Goal: Task Accomplishment & Management: Manage account settings

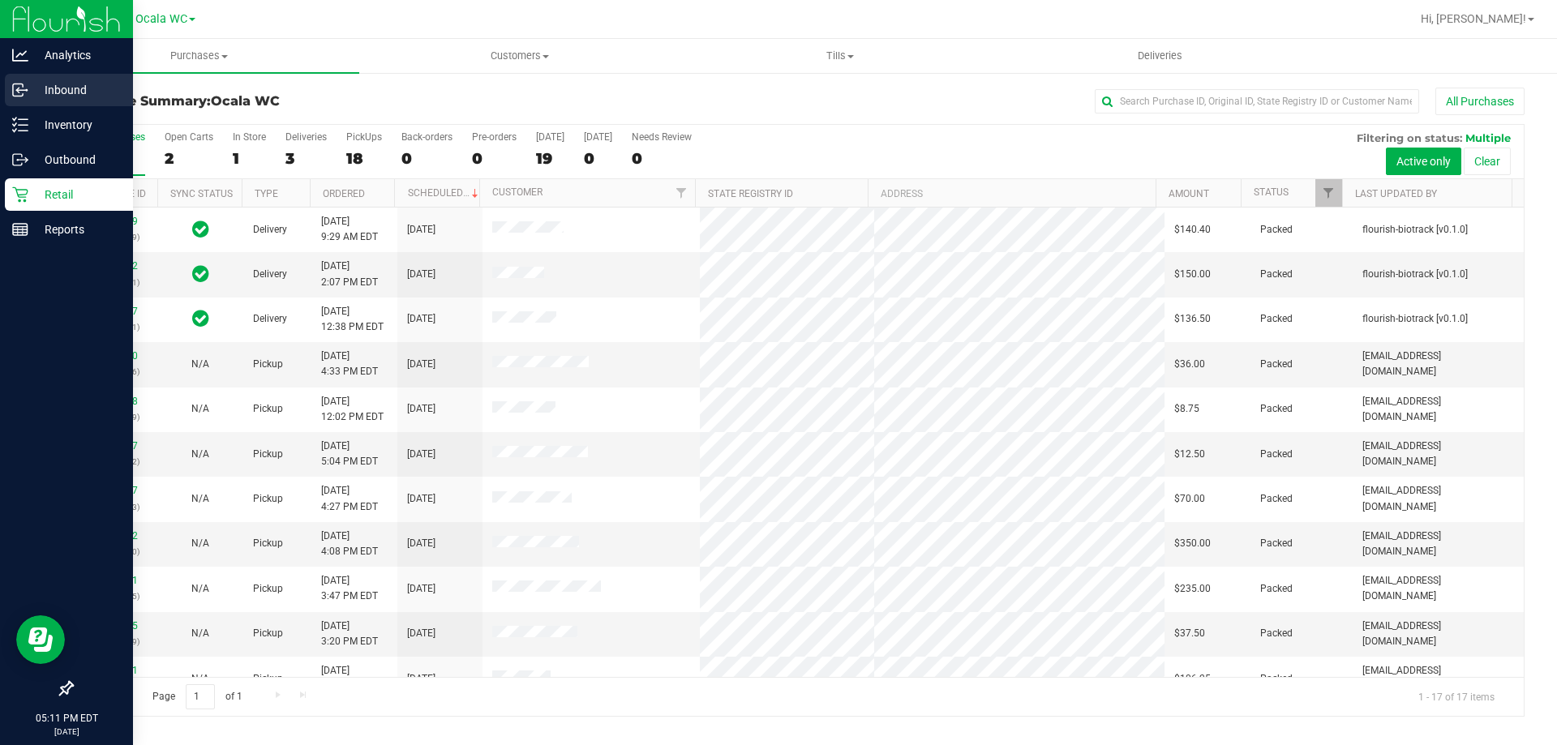
click at [86, 101] on div "Inbound" at bounding box center [69, 90] width 128 height 32
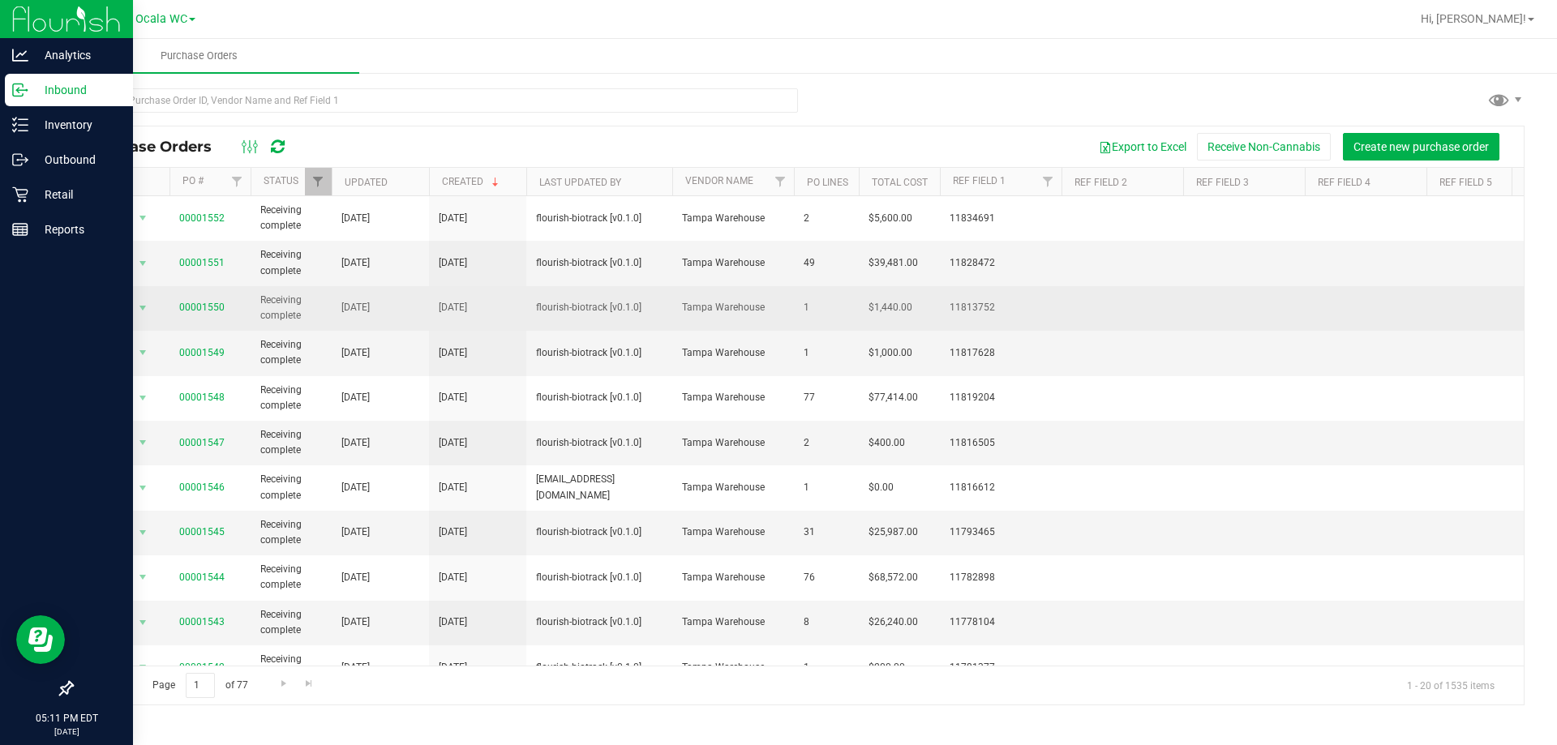
scroll to position [243, 0]
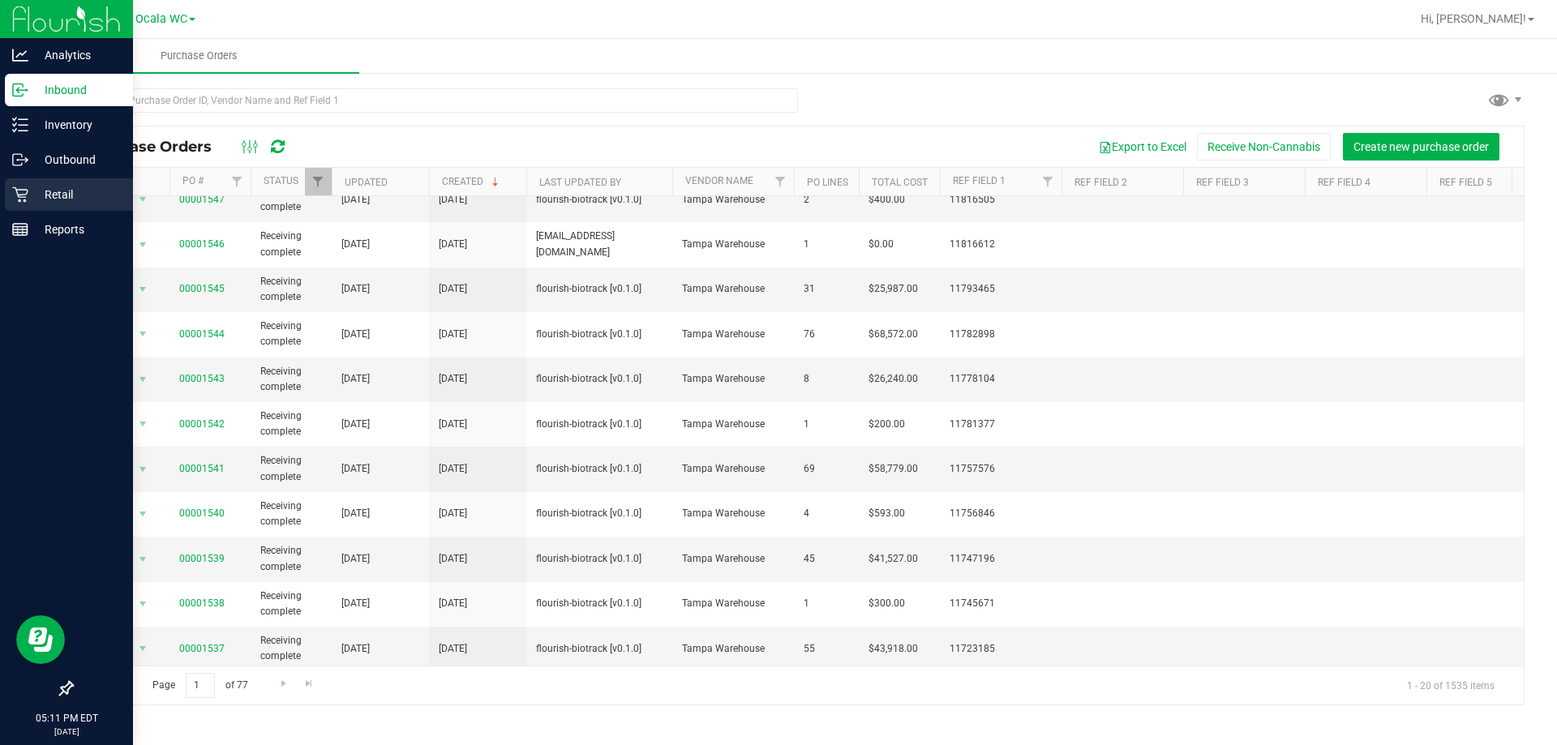
click at [56, 207] on div "Retail" at bounding box center [69, 194] width 128 height 32
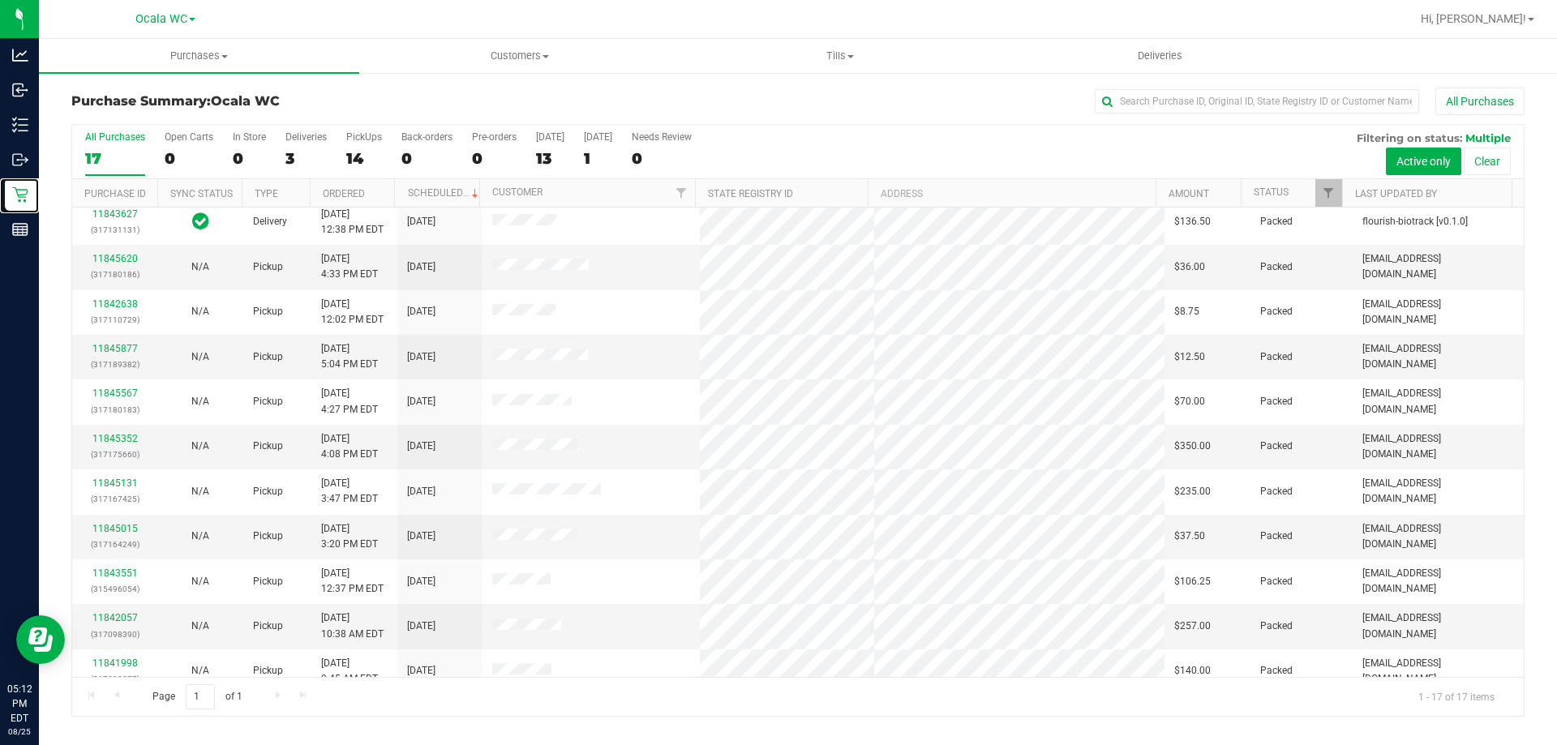
scroll to position [294, 0]
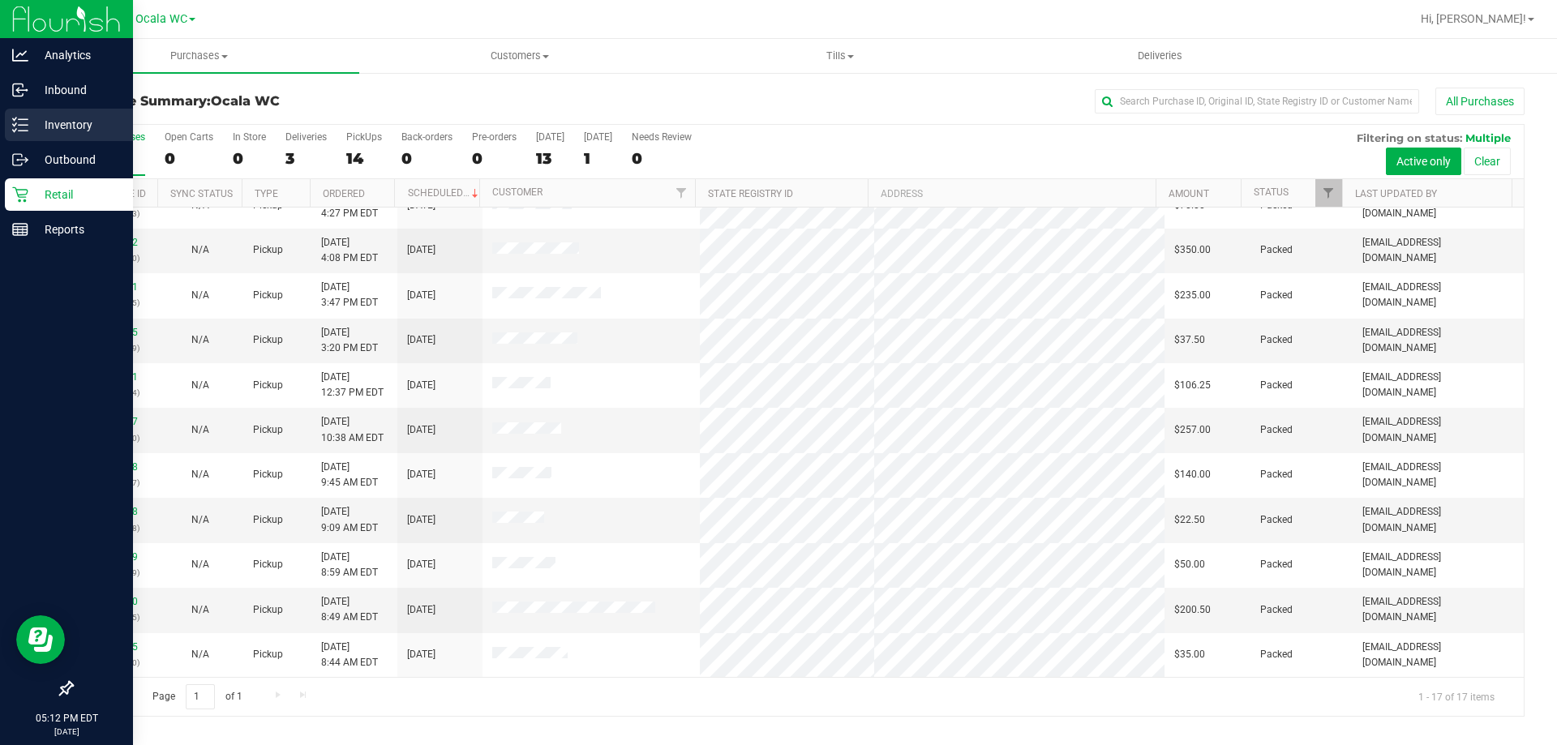
click at [23, 129] on icon at bounding box center [20, 125] width 16 height 16
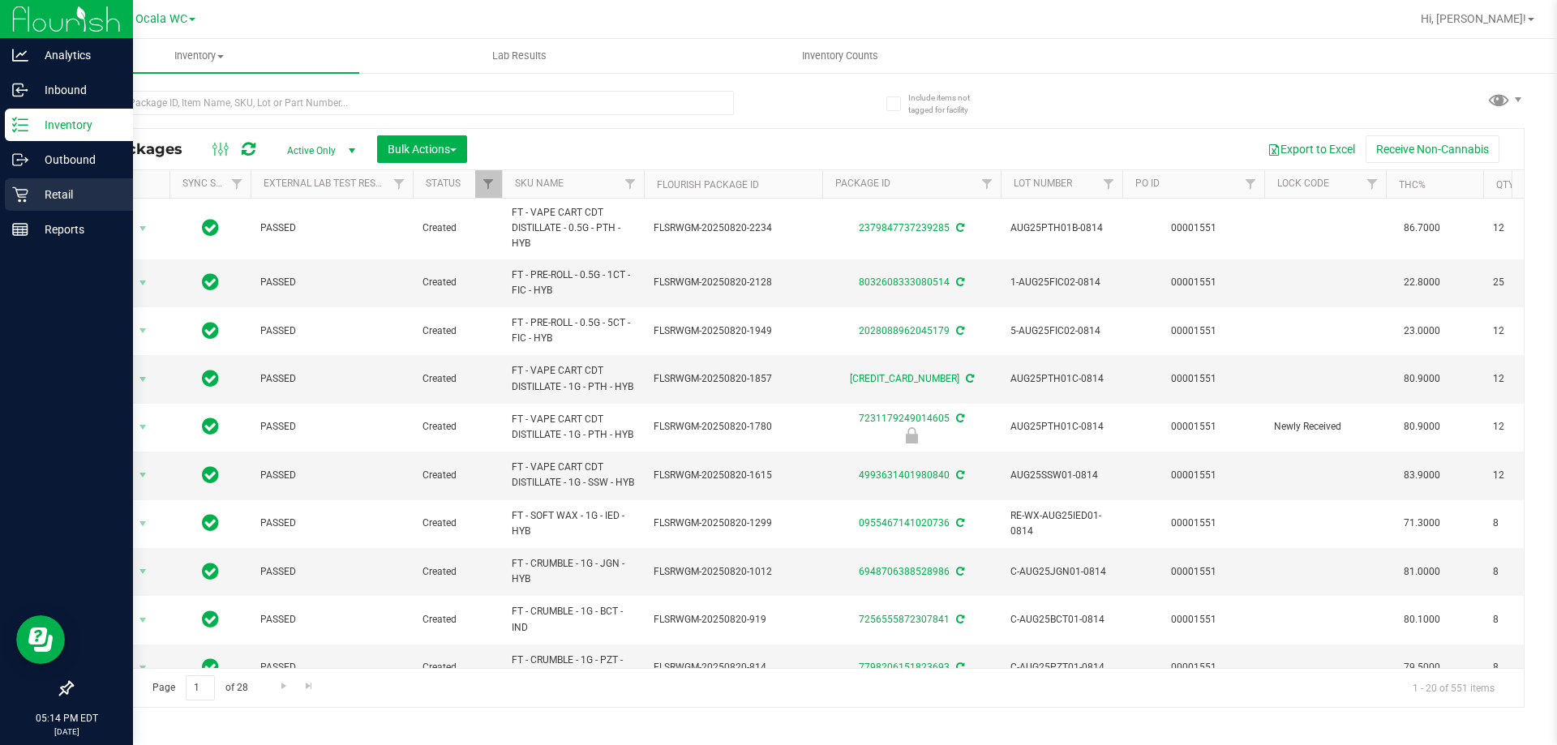
click at [24, 189] on icon at bounding box center [20, 194] width 16 height 16
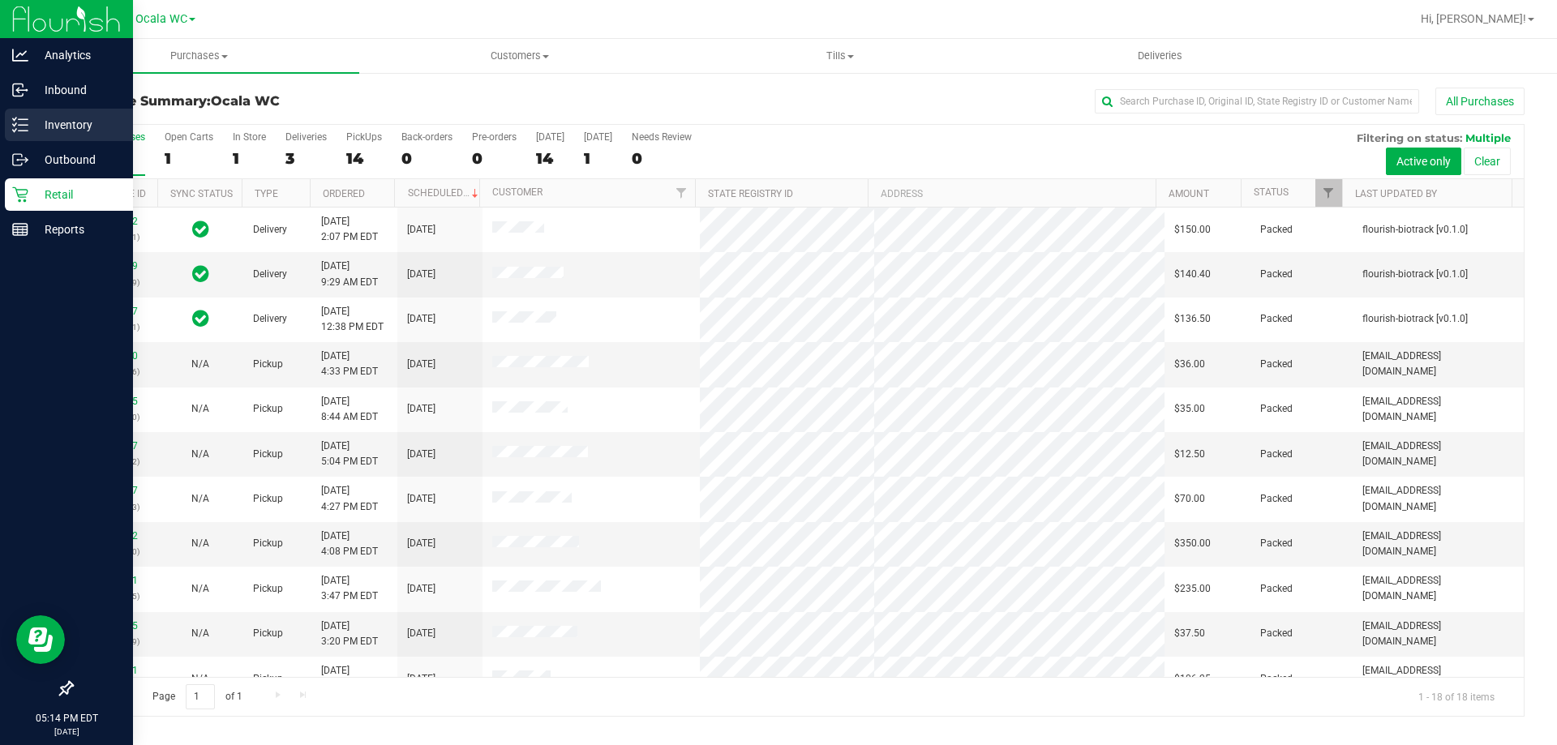
click at [62, 119] on p "Inventory" at bounding box center [76, 124] width 97 height 19
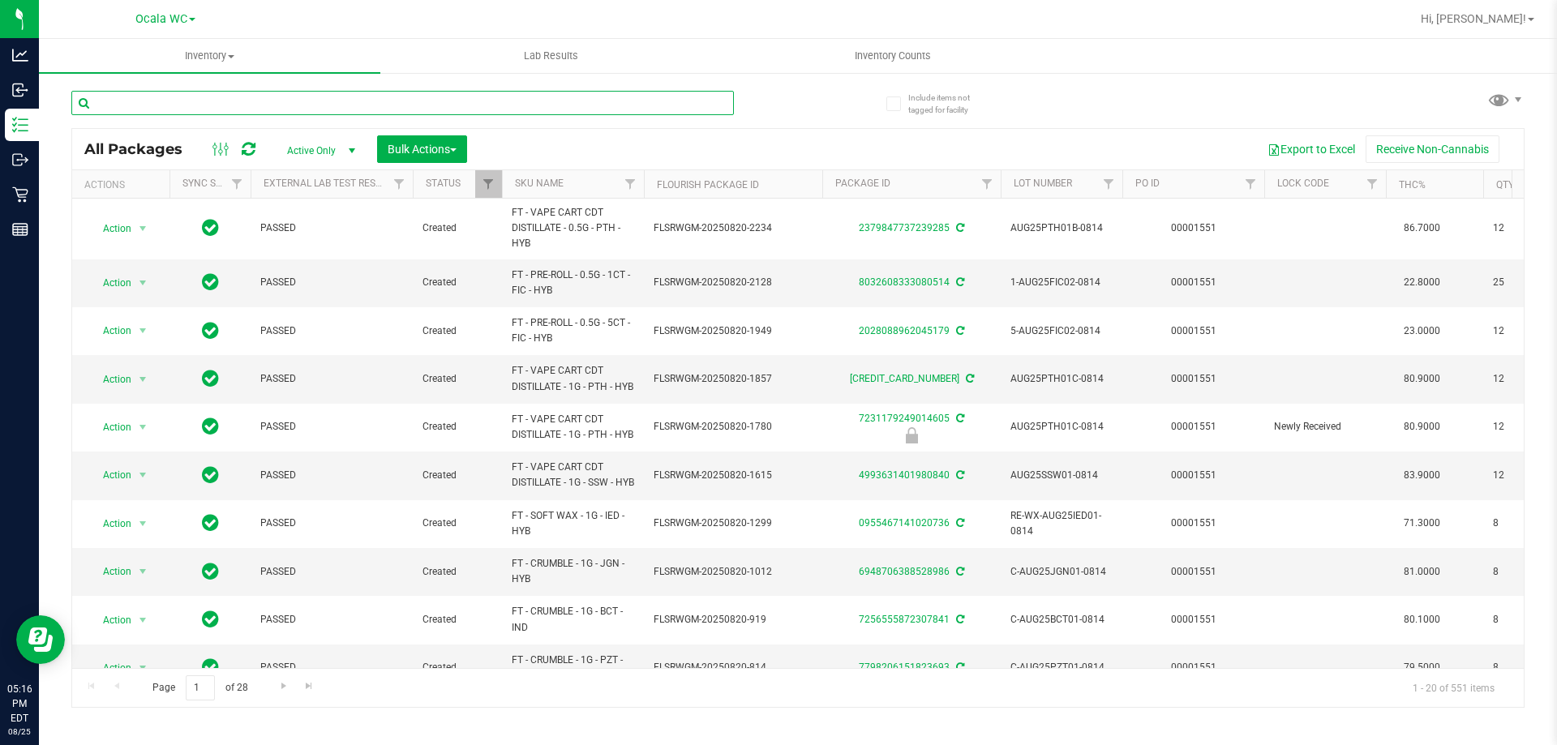
click at [392, 109] on input "text" at bounding box center [402, 103] width 662 height 24
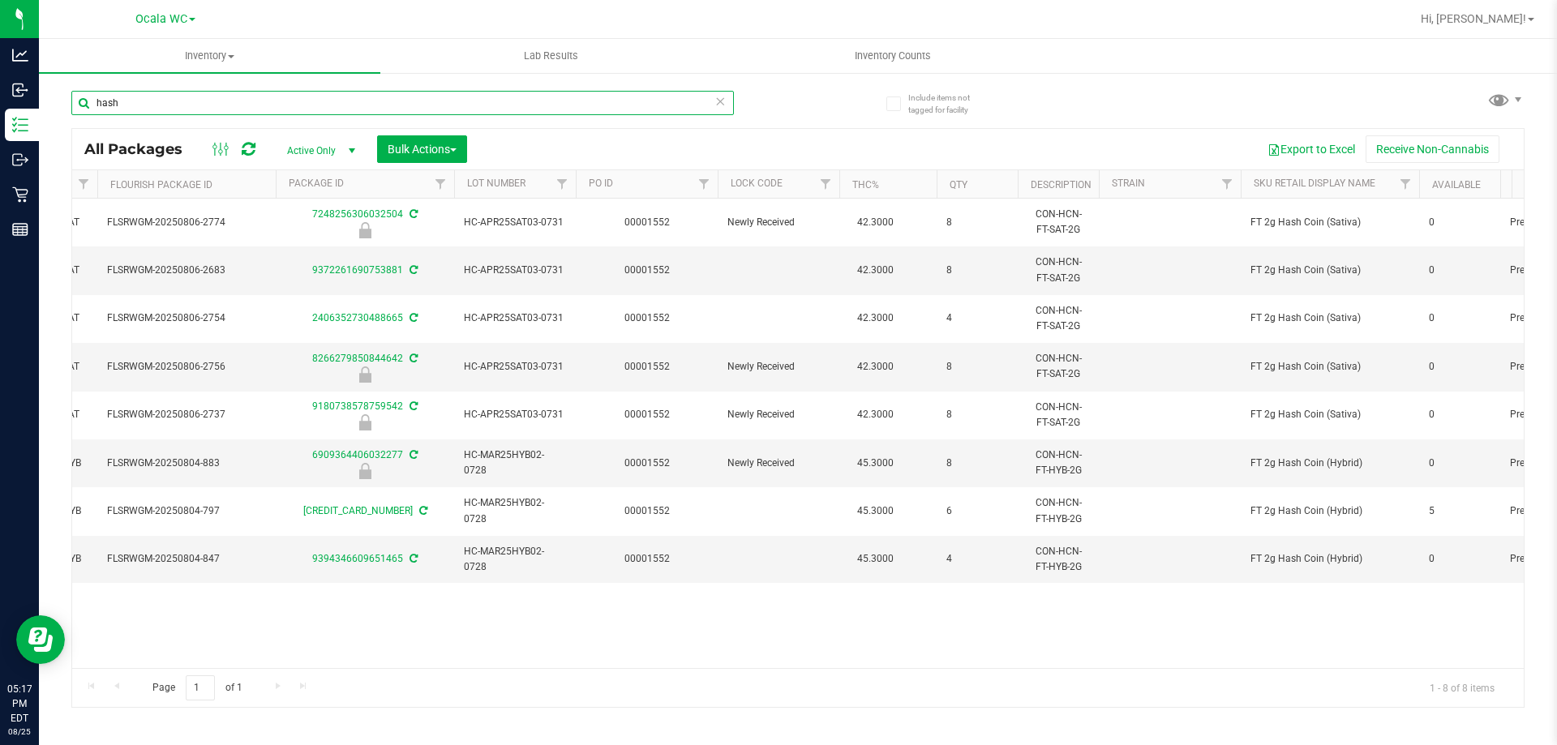
scroll to position [0, 544]
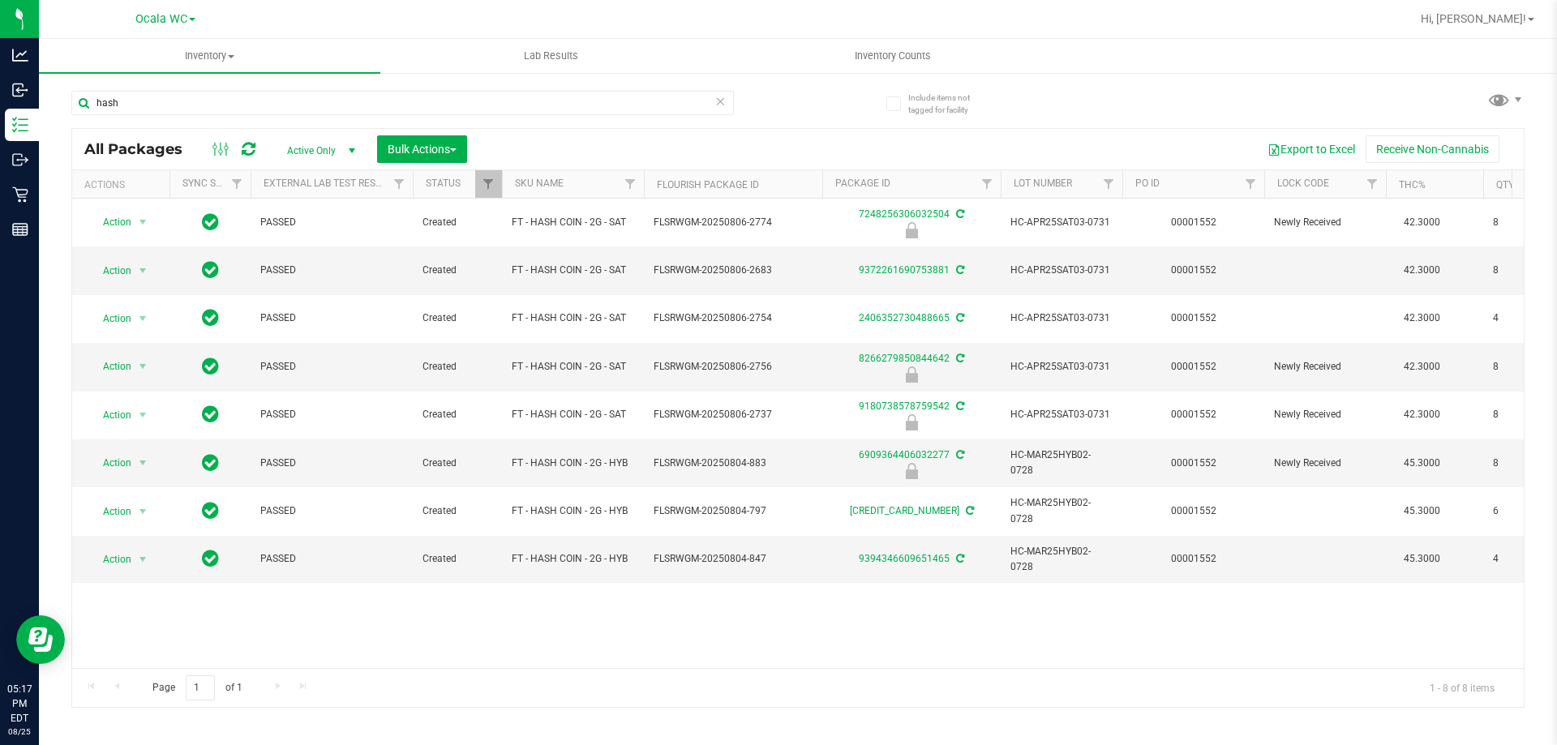
click at [591, 171] on th "SKU Name" at bounding box center [573, 184] width 142 height 28
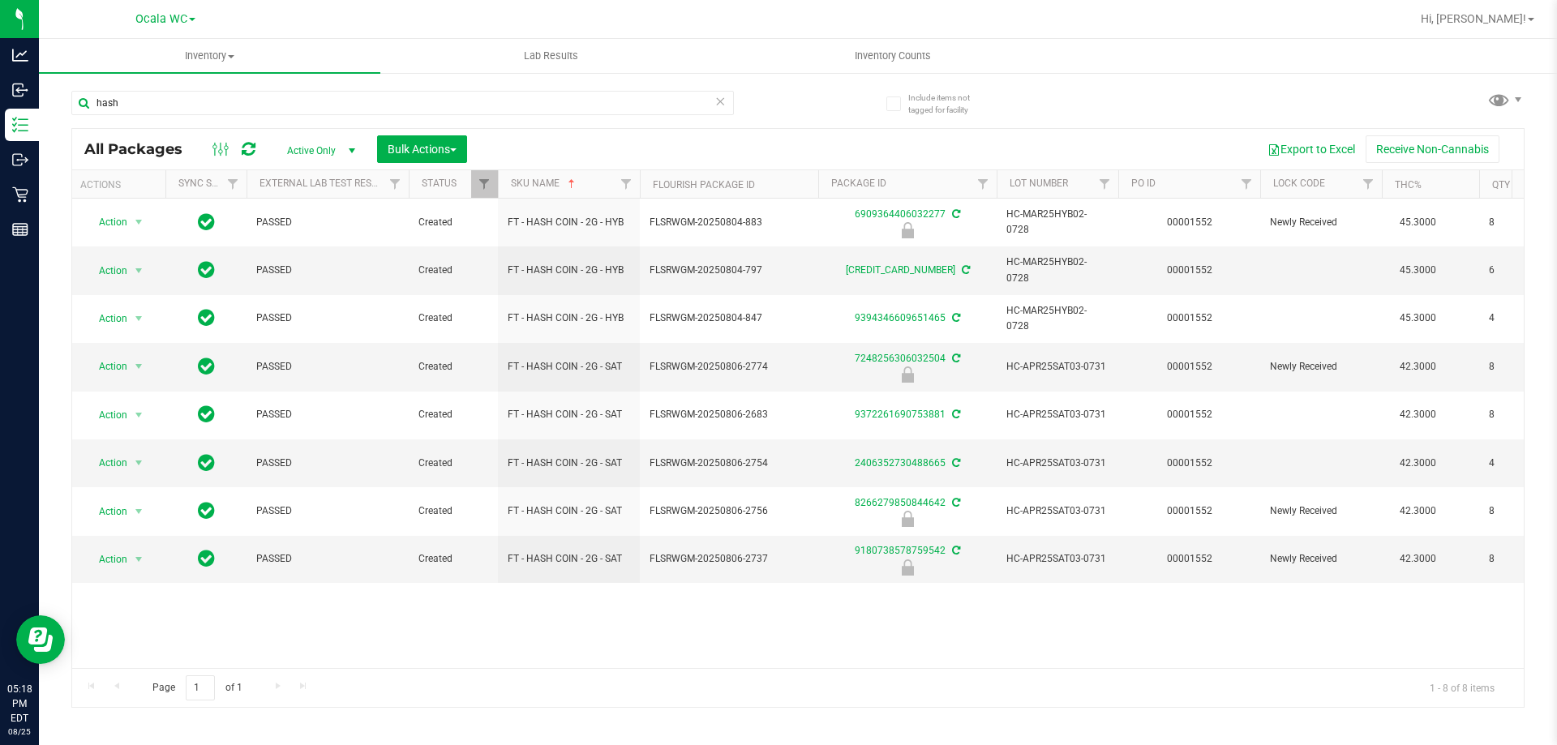
scroll to position [0, 0]
click at [167, 105] on input "hash" at bounding box center [402, 103] width 662 height 24
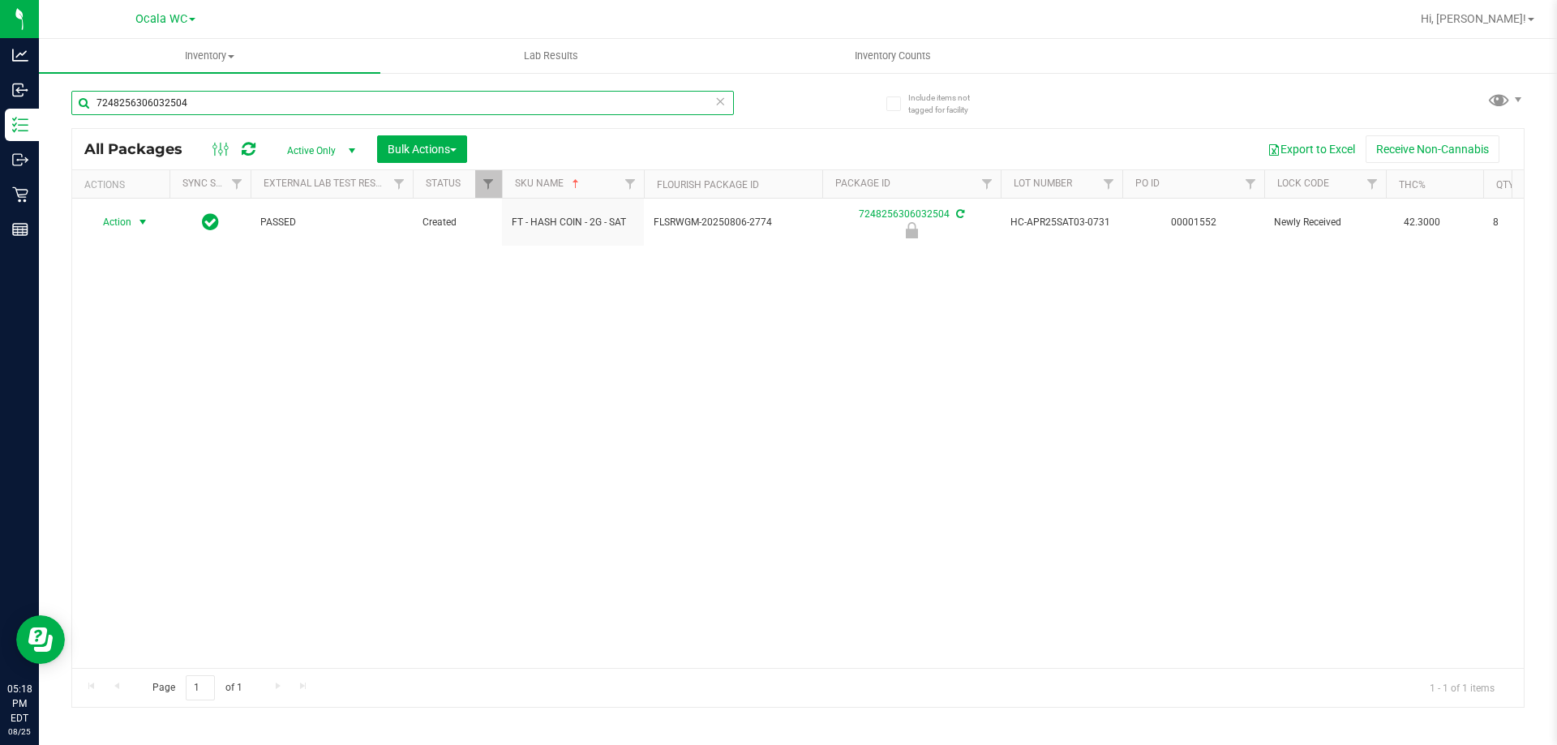
type input "7248256306032504"
click at [135, 225] on span "select" at bounding box center [143, 222] width 20 height 23
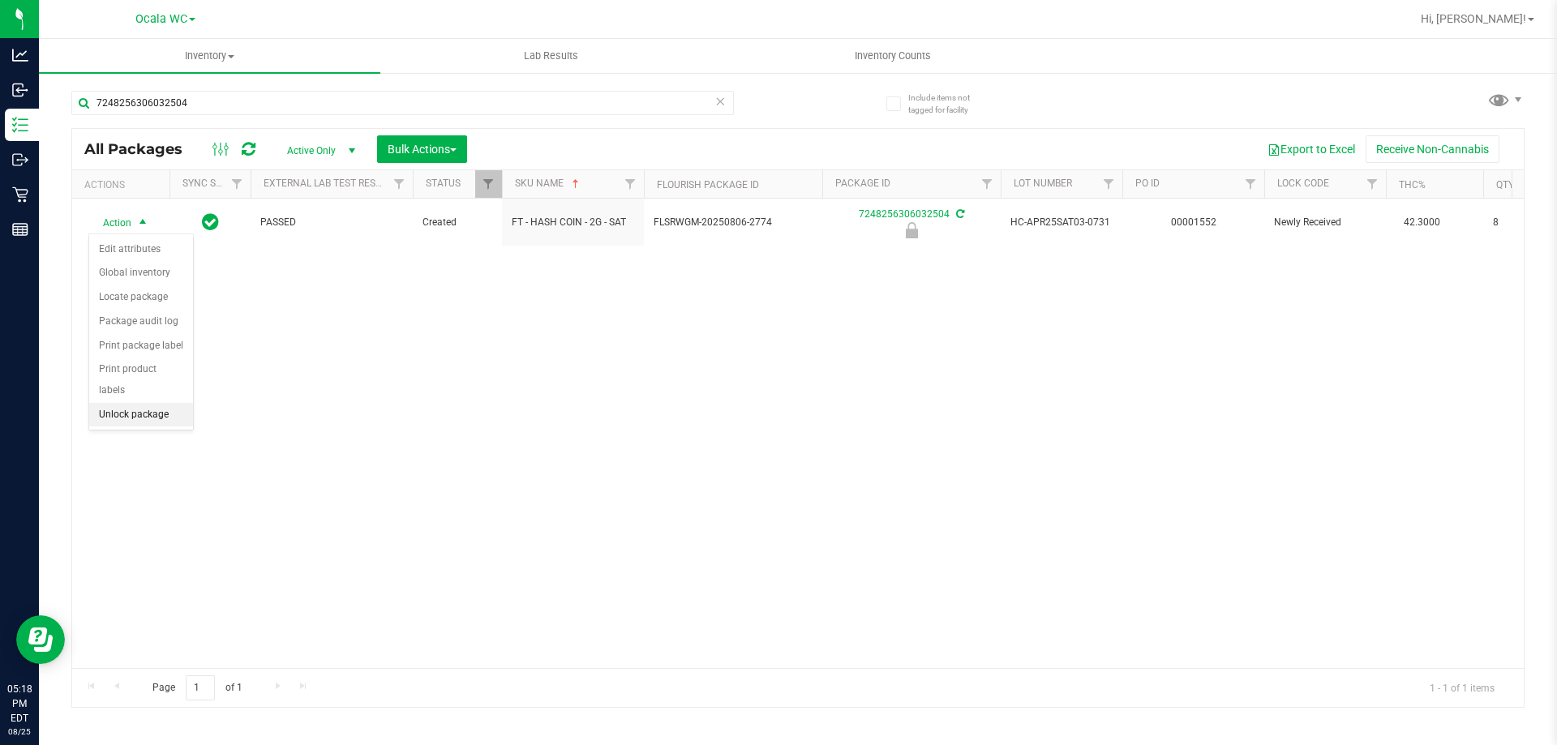
click at [150, 403] on li "Unlock package" at bounding box center [141, 415] width 104 height 24
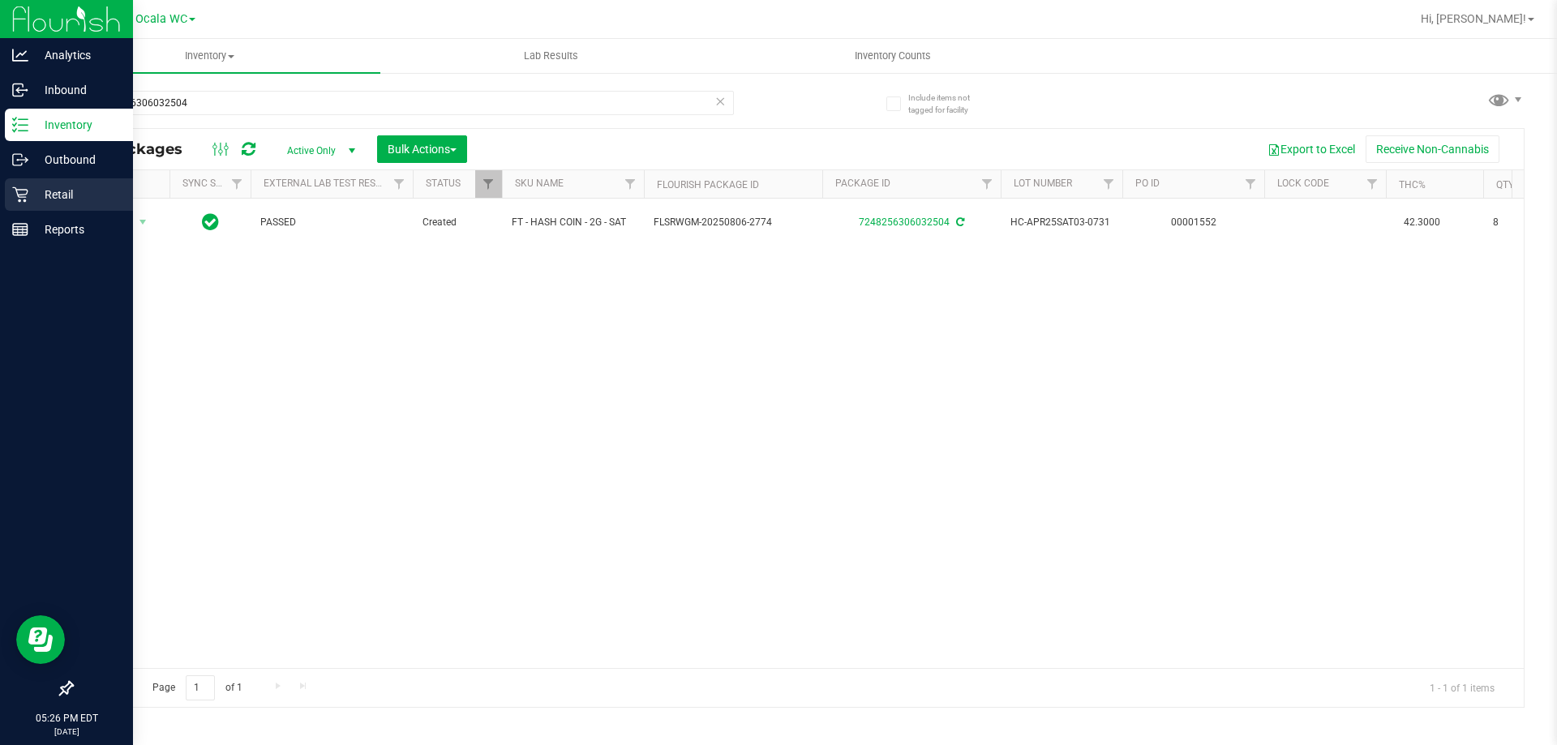
click at [35, 194] on p "Retail" at bounding box center [76, 194] width 97 height 19
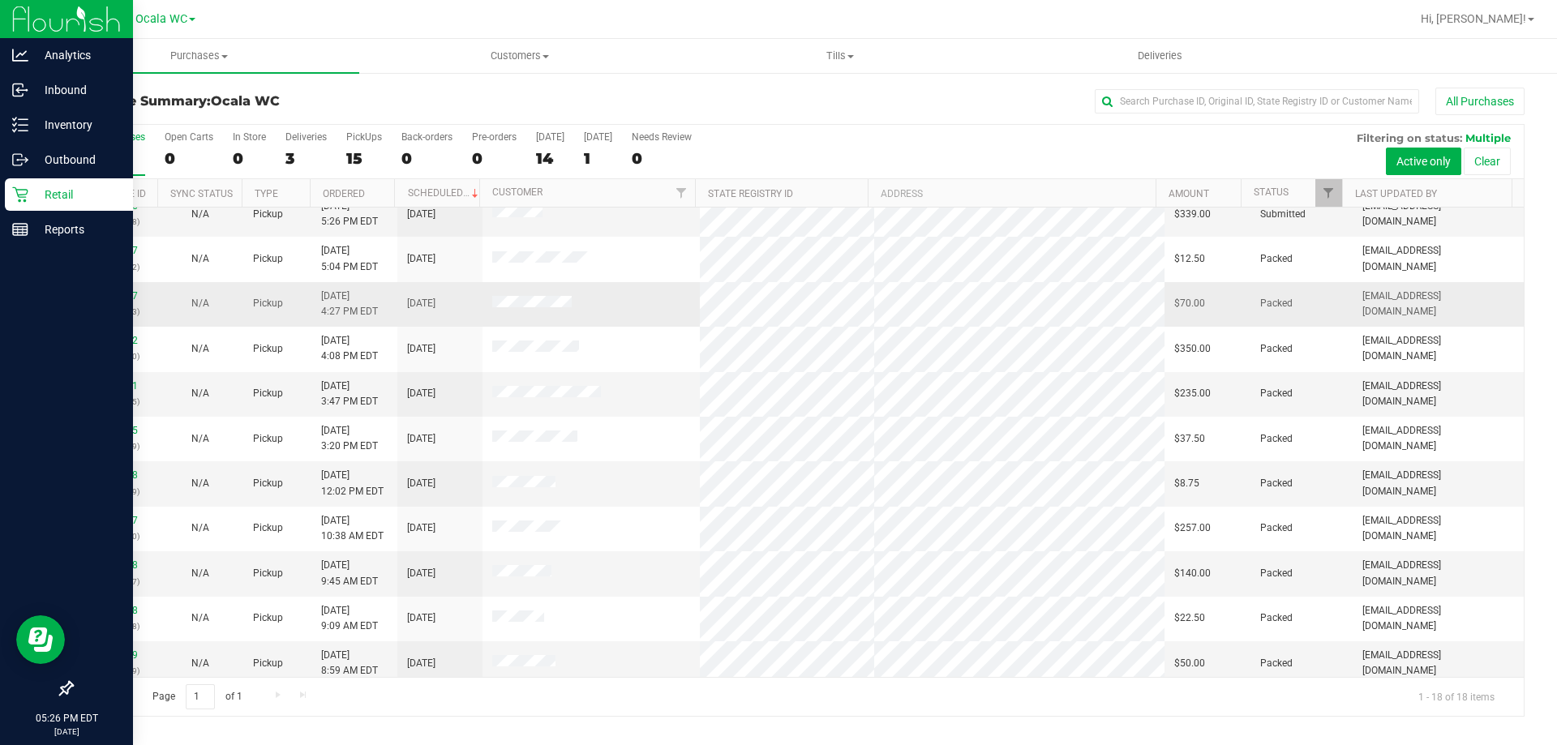
scroll to position [243, 0]
click at [108, 562] on link "11841998" at bounding box center [114, 561] width 45 height 11
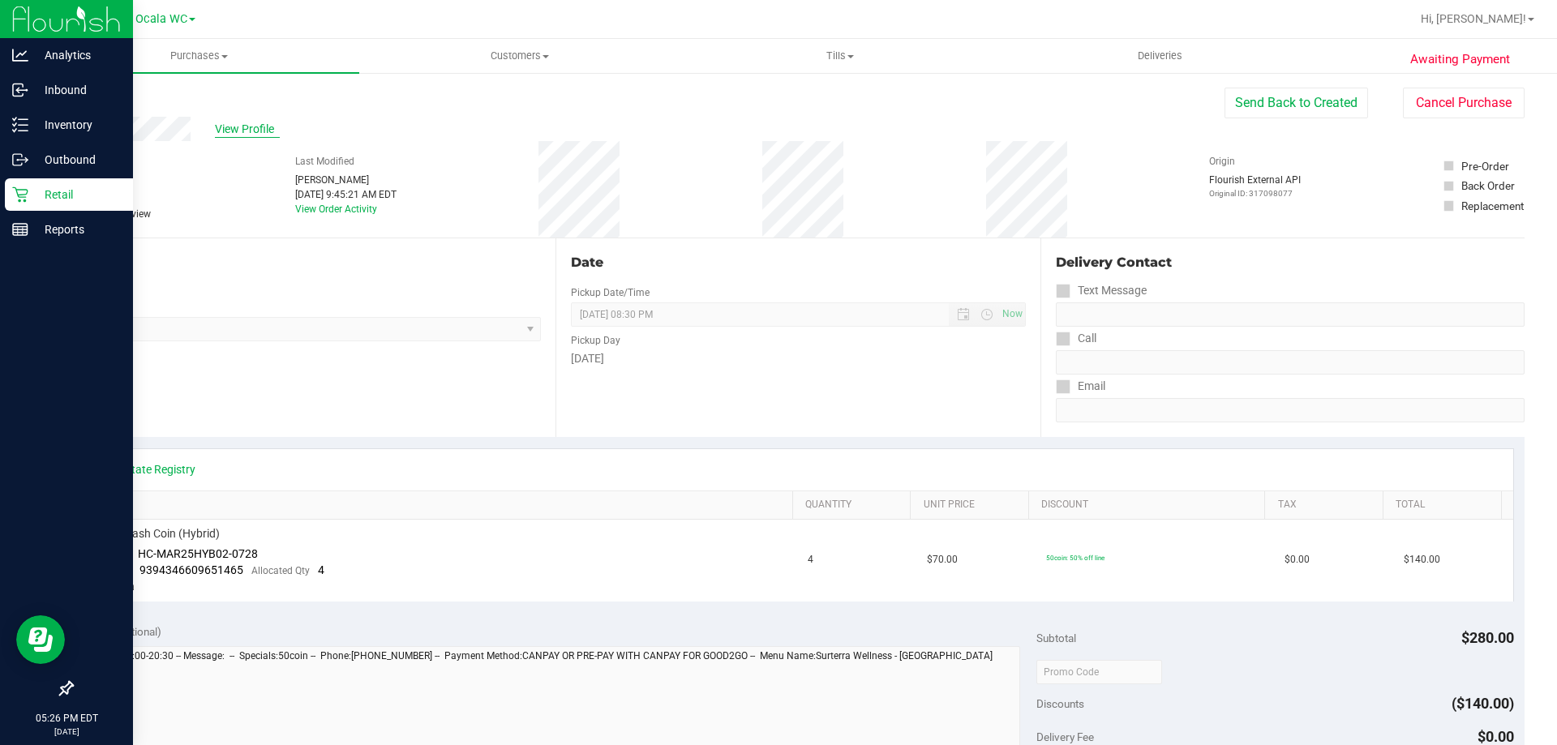
click at [241, 125] on span "View Profile" at bounding box center [247, 129] width 65 height 17
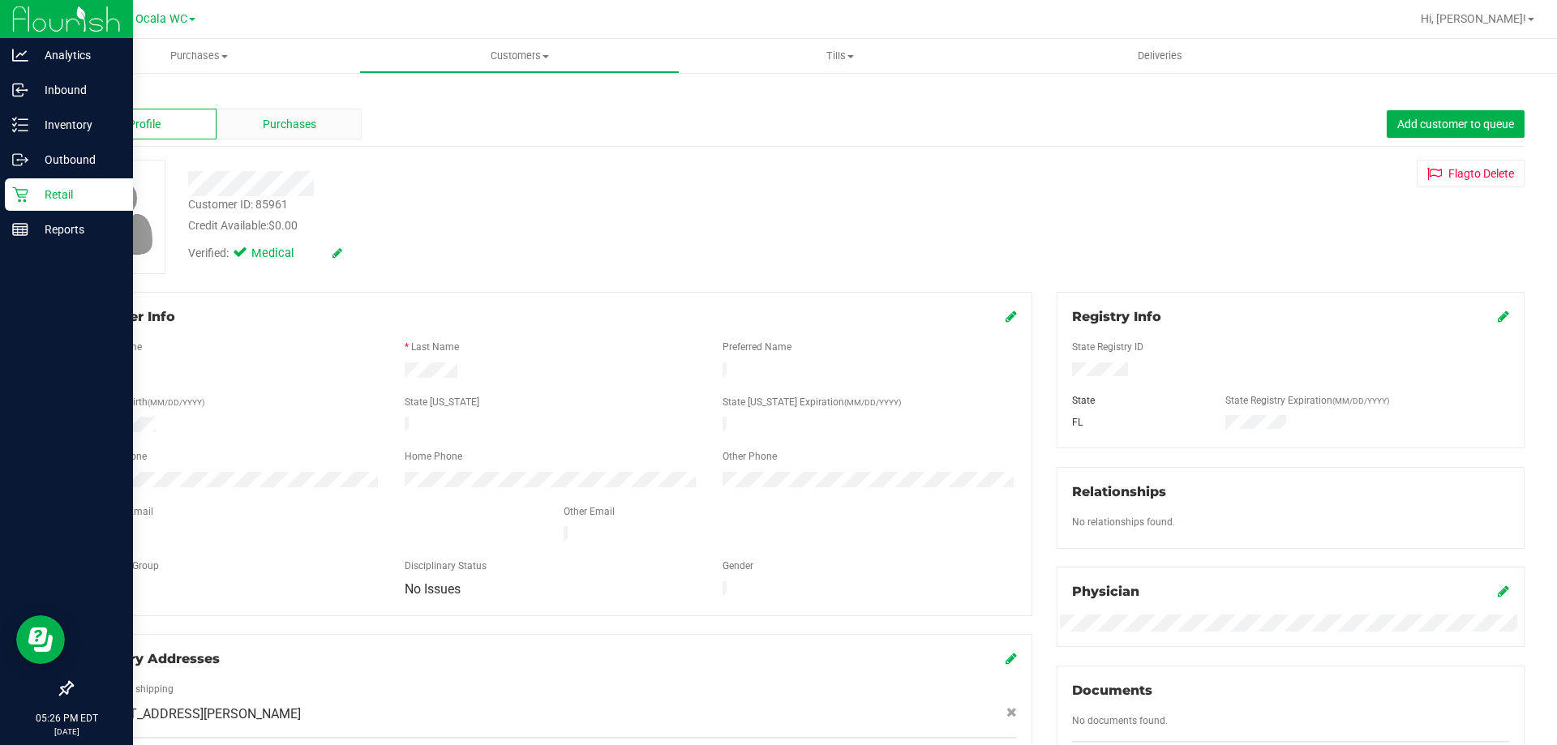
click at [298, 126] on span "Purchases" at bounding box center [290, 124] width 54 height 17
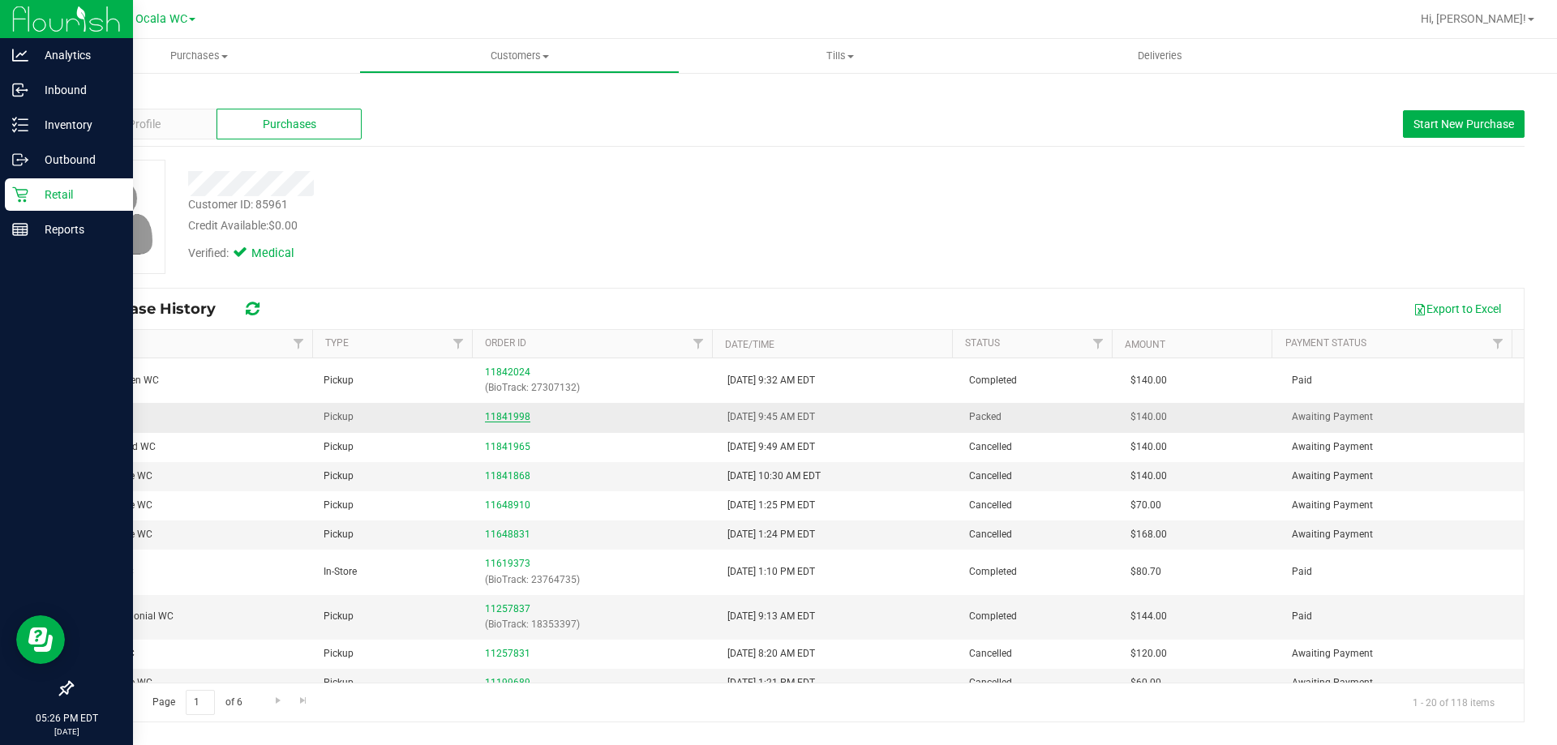
click at [515, 418] on link "11841998" at bounding box center [507, 416] width 45 height 11
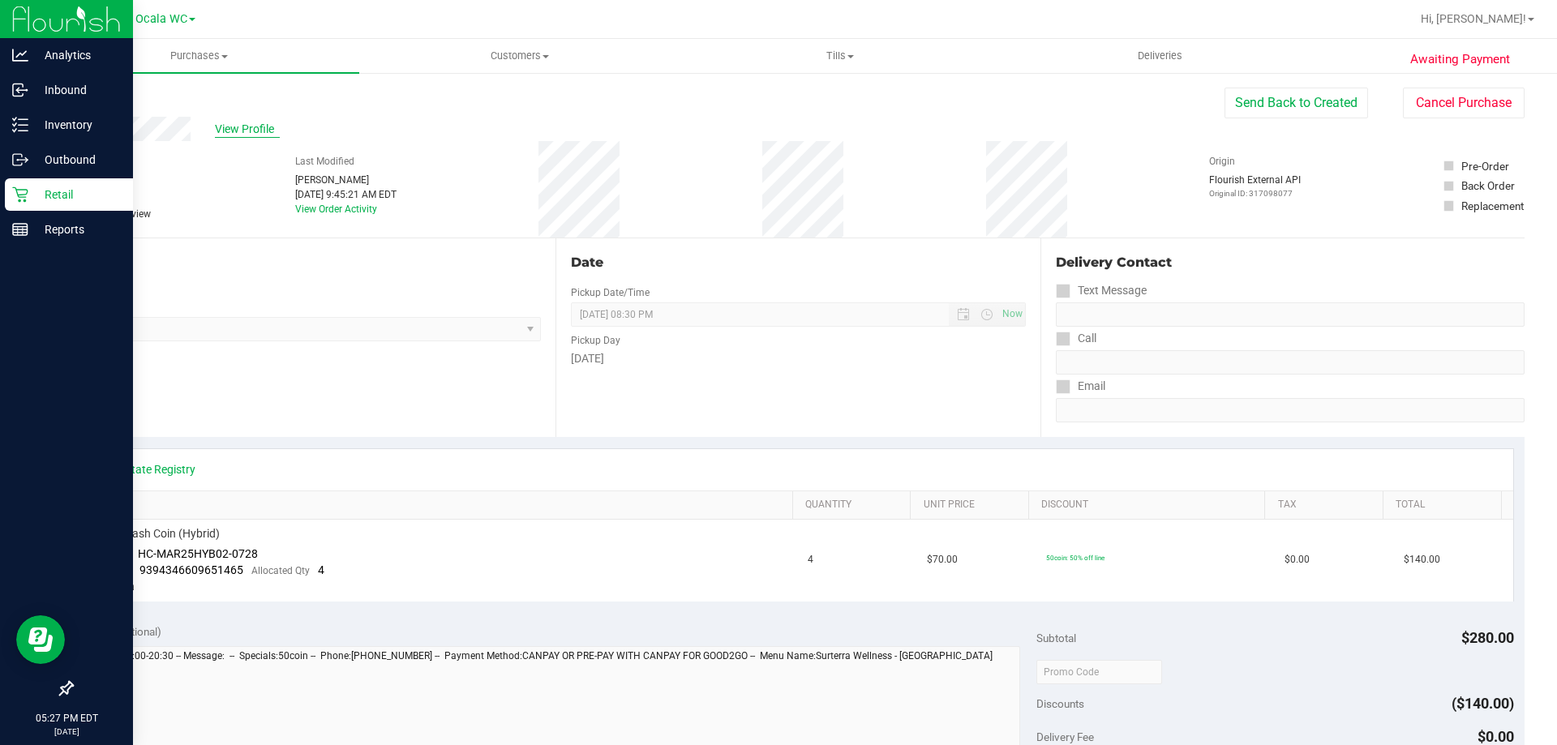
click at [238, 127] on span "View Profile" at bounding box center [247, 129] width 65 height 17
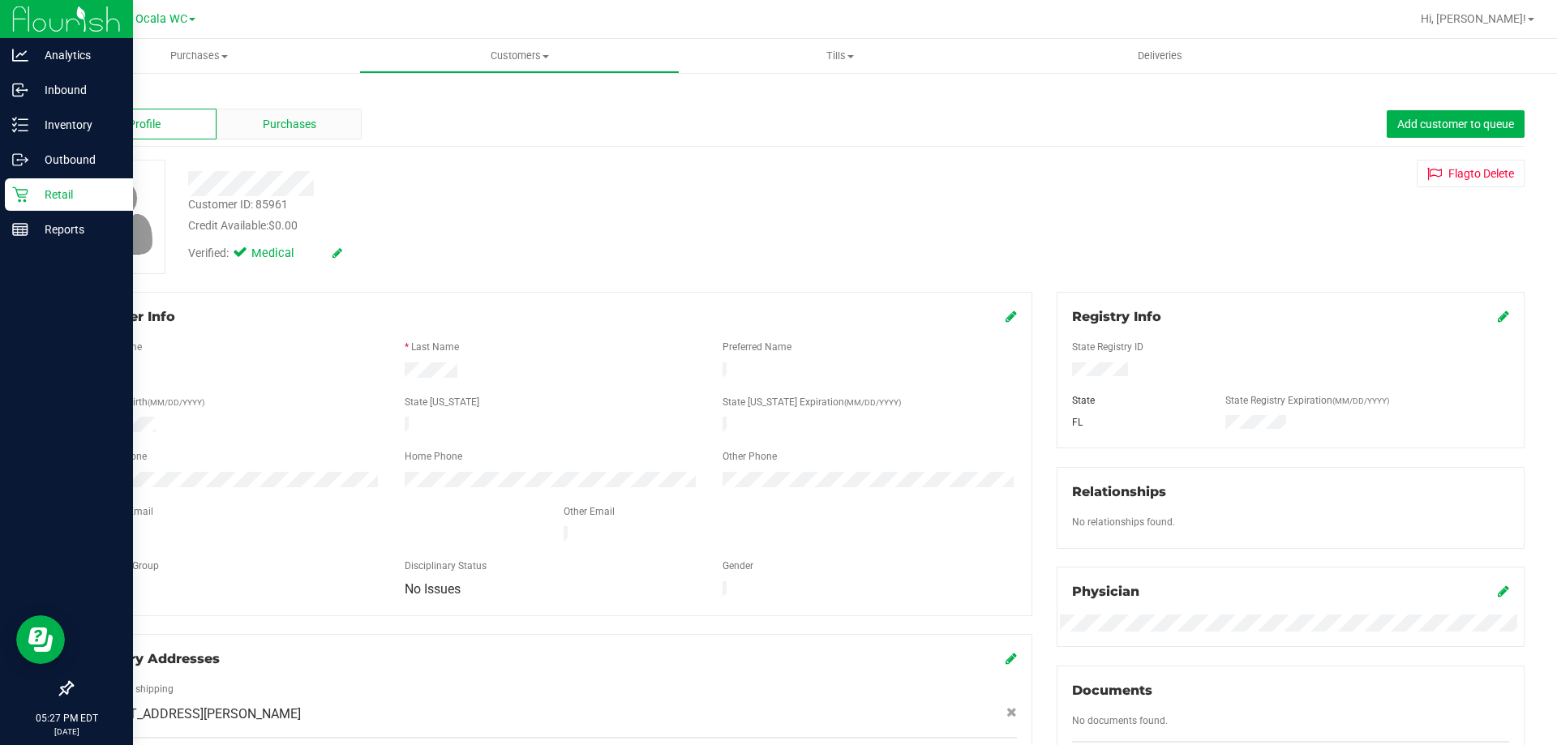
click at [302, 118] on span "Purchases" at bounding box center [290, 124] width 54 height 17
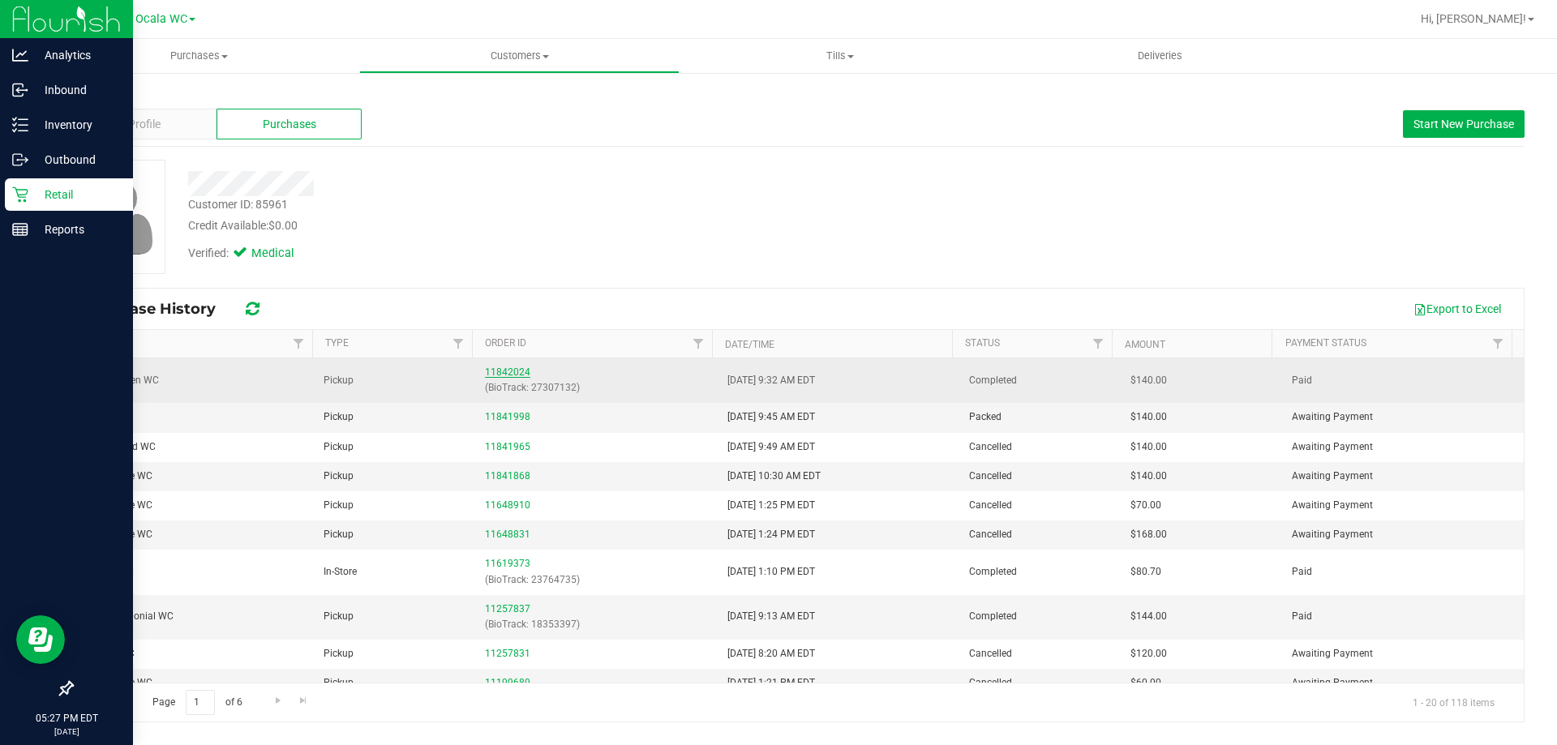
click at [508, 368] on link "11842024" at bounding box center [507, 372] width 45 height 11
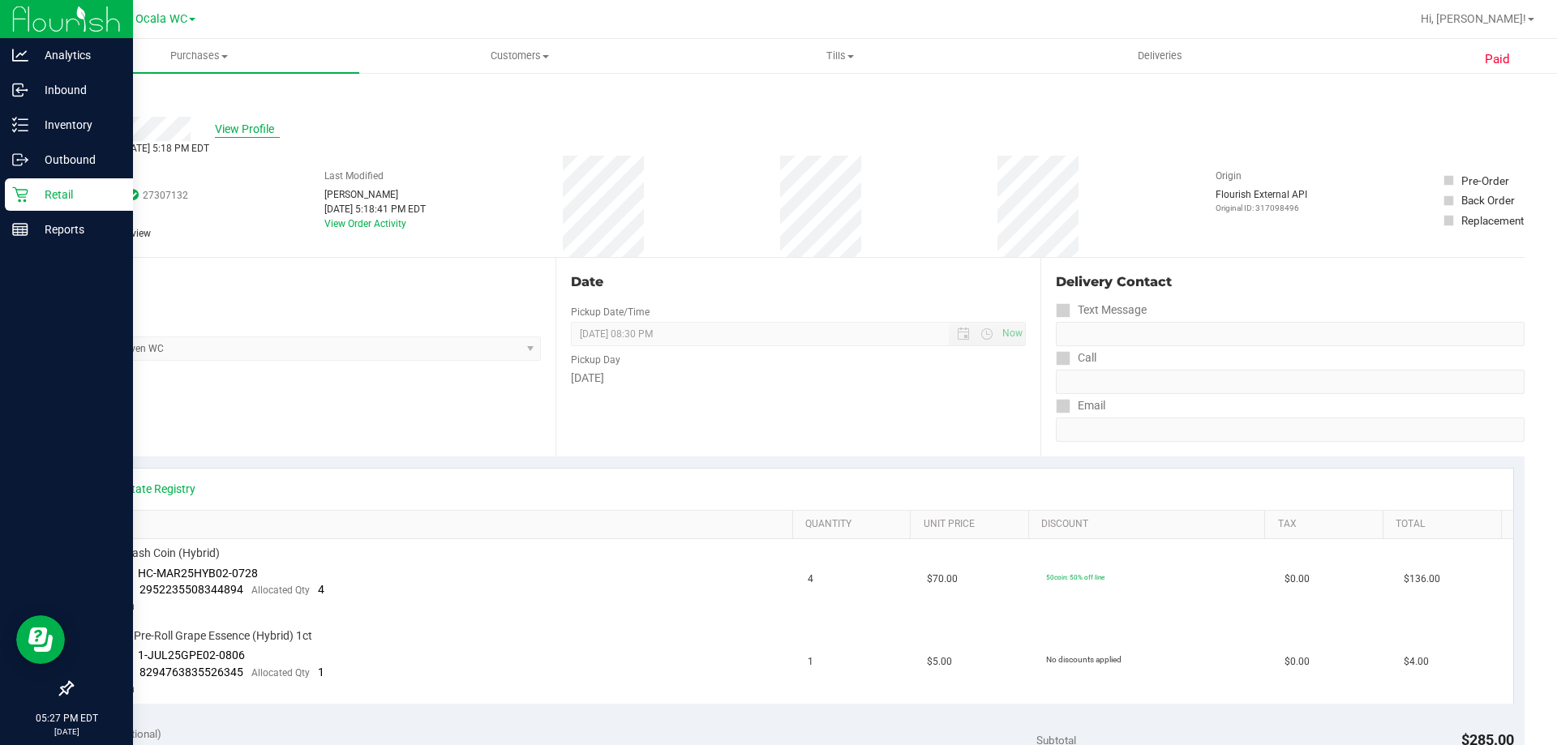
click at [236, 124] on span "View Profile" at bounding box center [247, 129] width 65 height 17
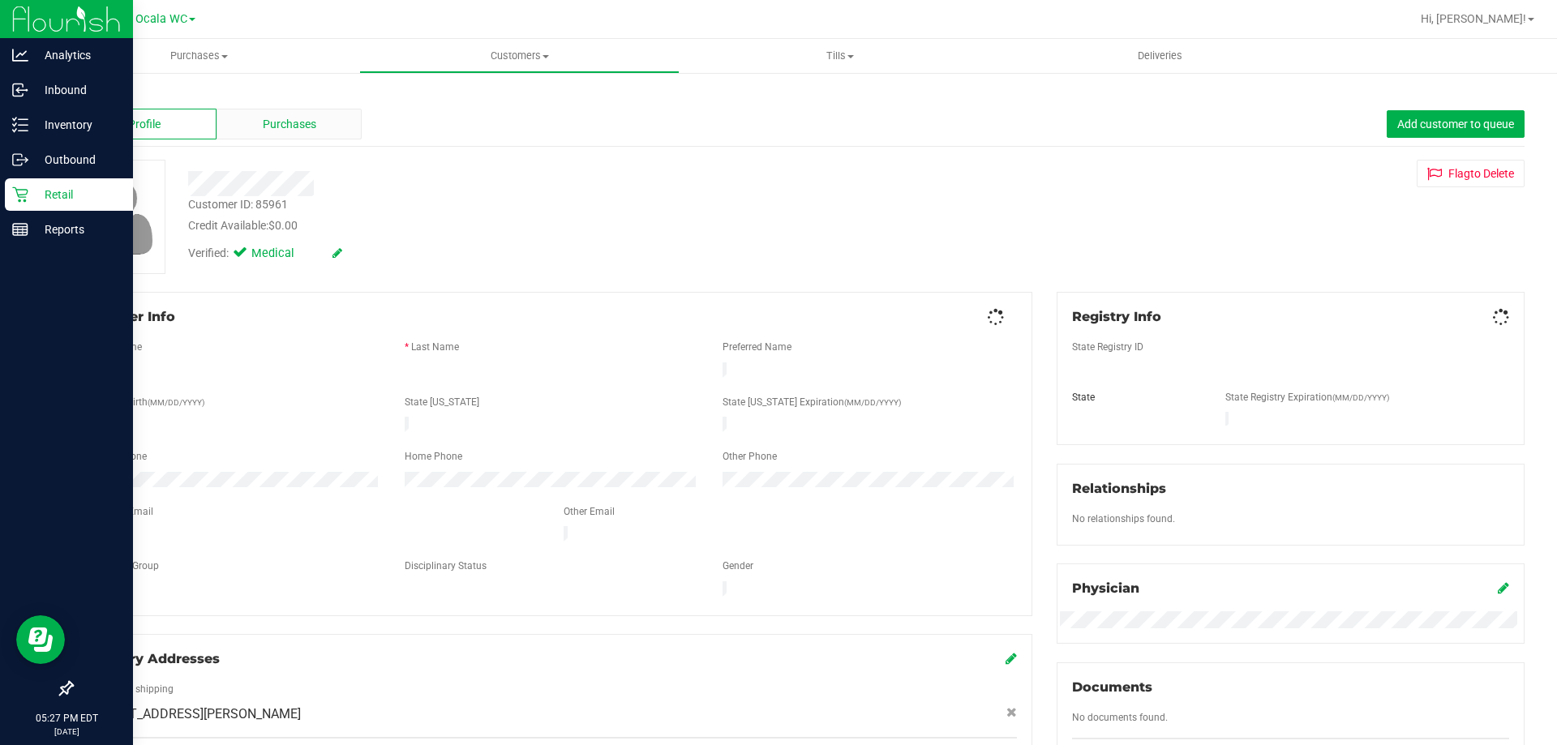
click at [315, 127] on div "Purchases" at bounding box center [288, 124] width 145 height 31
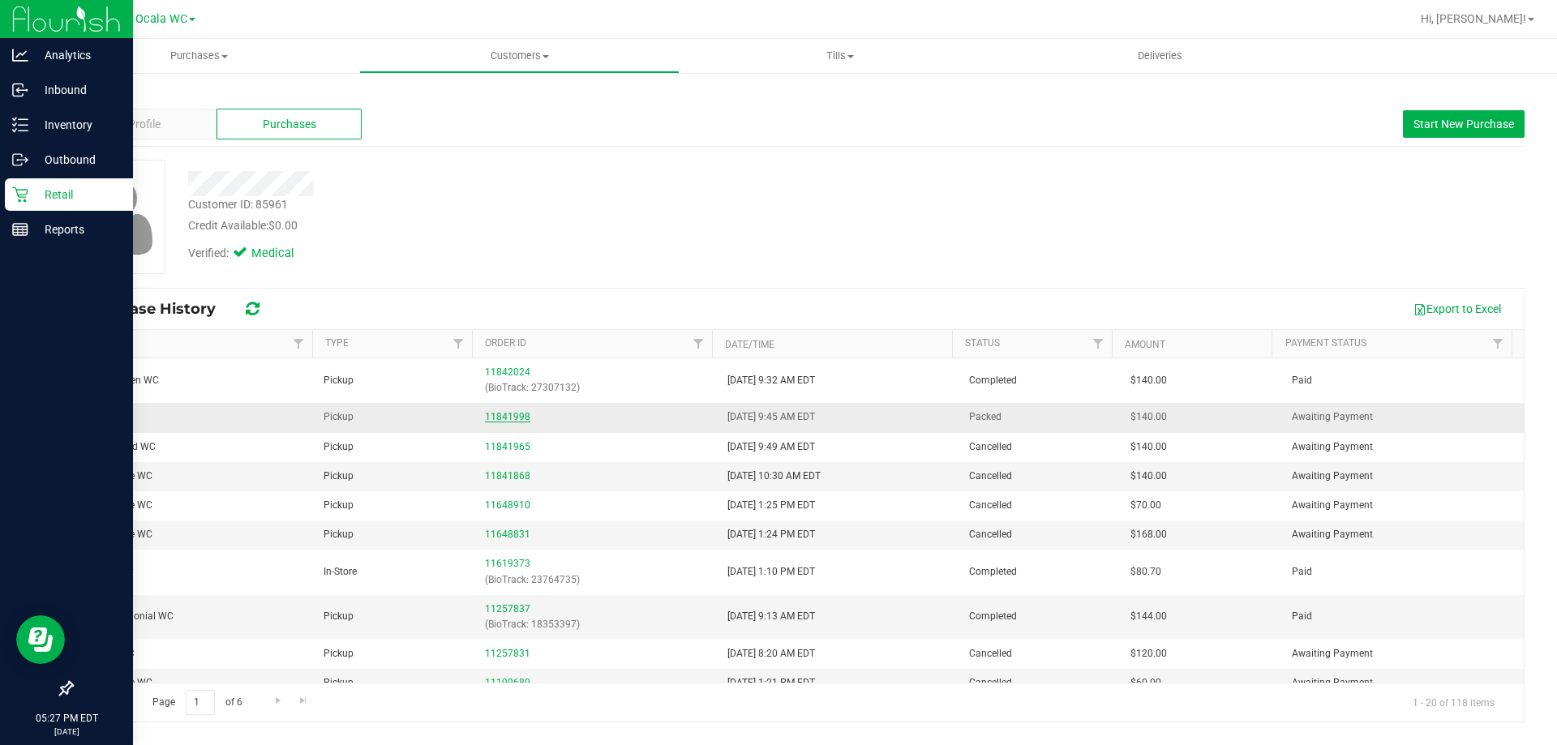
click at [515, 418] on link "11841998" at bounding box center [507, 416] width 45 height 11
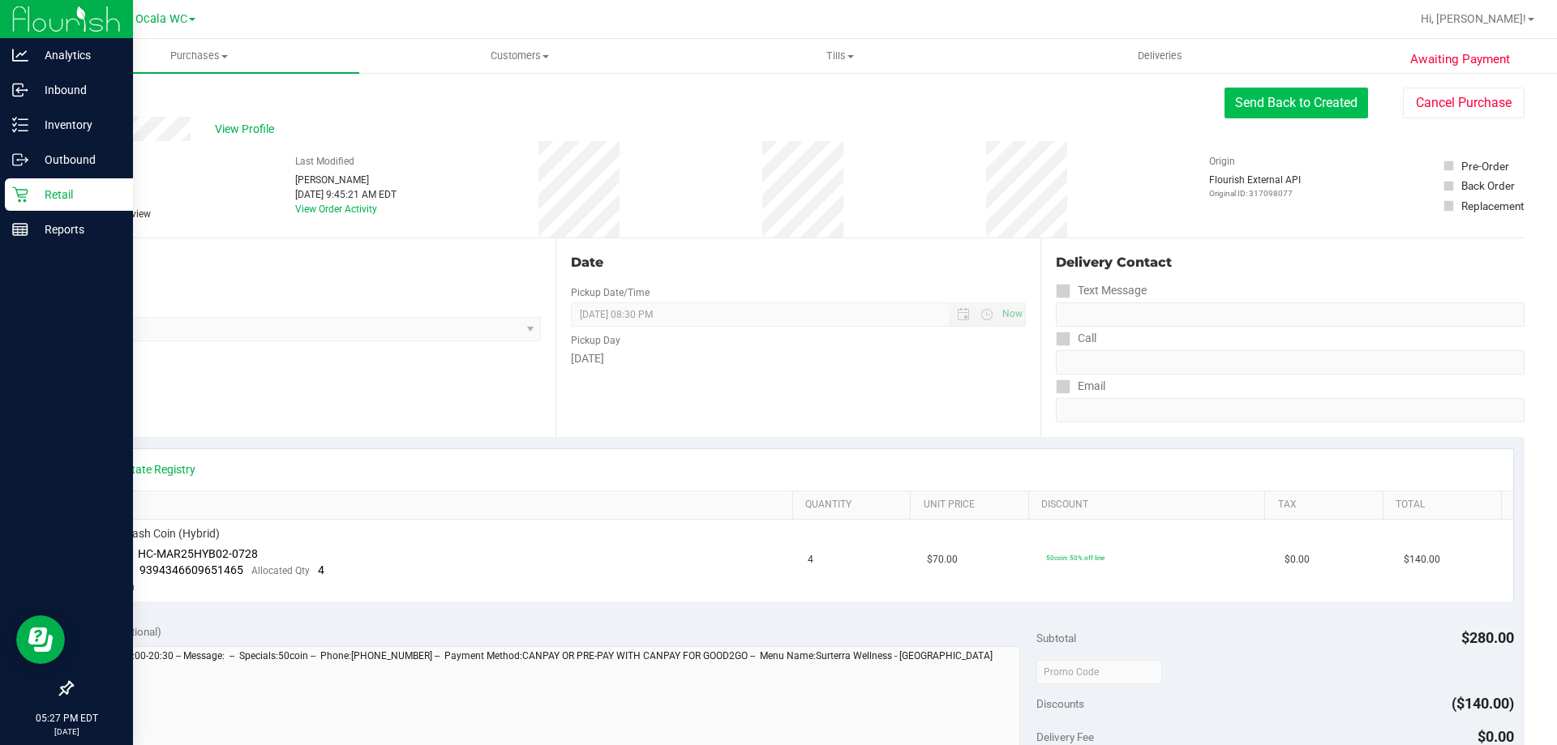
click at [1301, 107] on button "Send Back to Created" at bounding box center [1296, 103] width 144 height 31
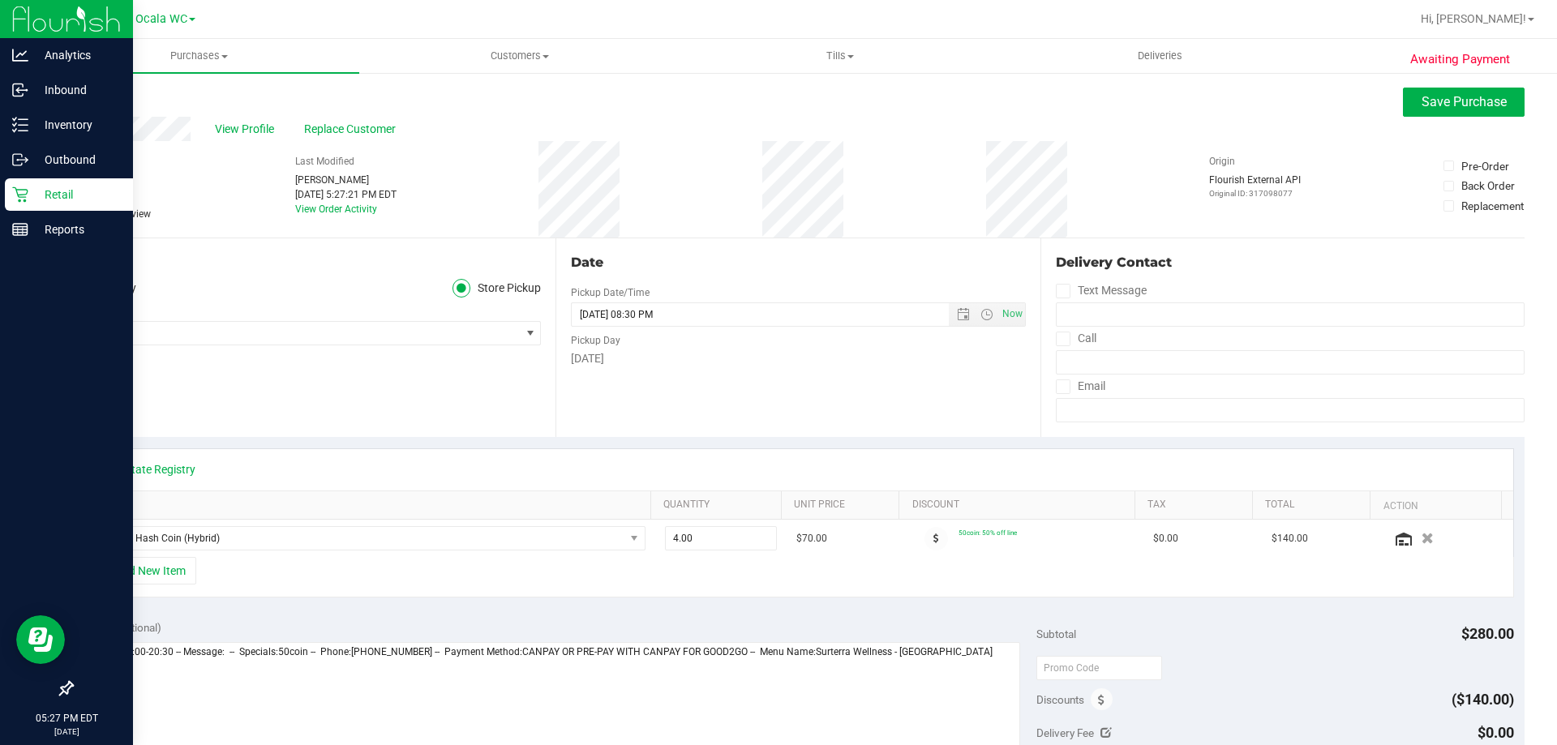
click at [81, 214] on icon at bounding box center [79, 214] width 11 height 0
click at [0, 0] on input "Needs review" at bounding box center [0, 0] width 0 height 0
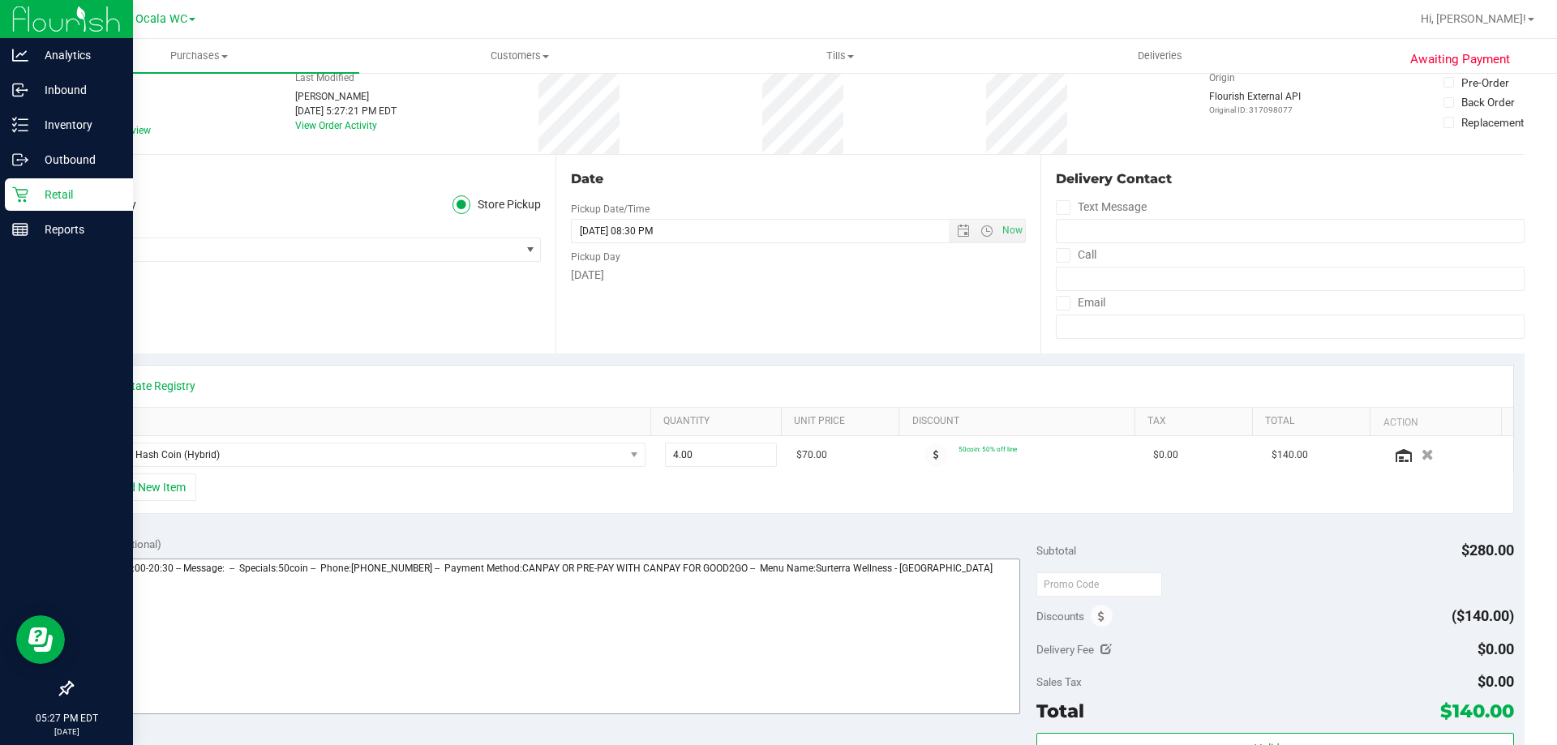
scroll to position [162, 0]
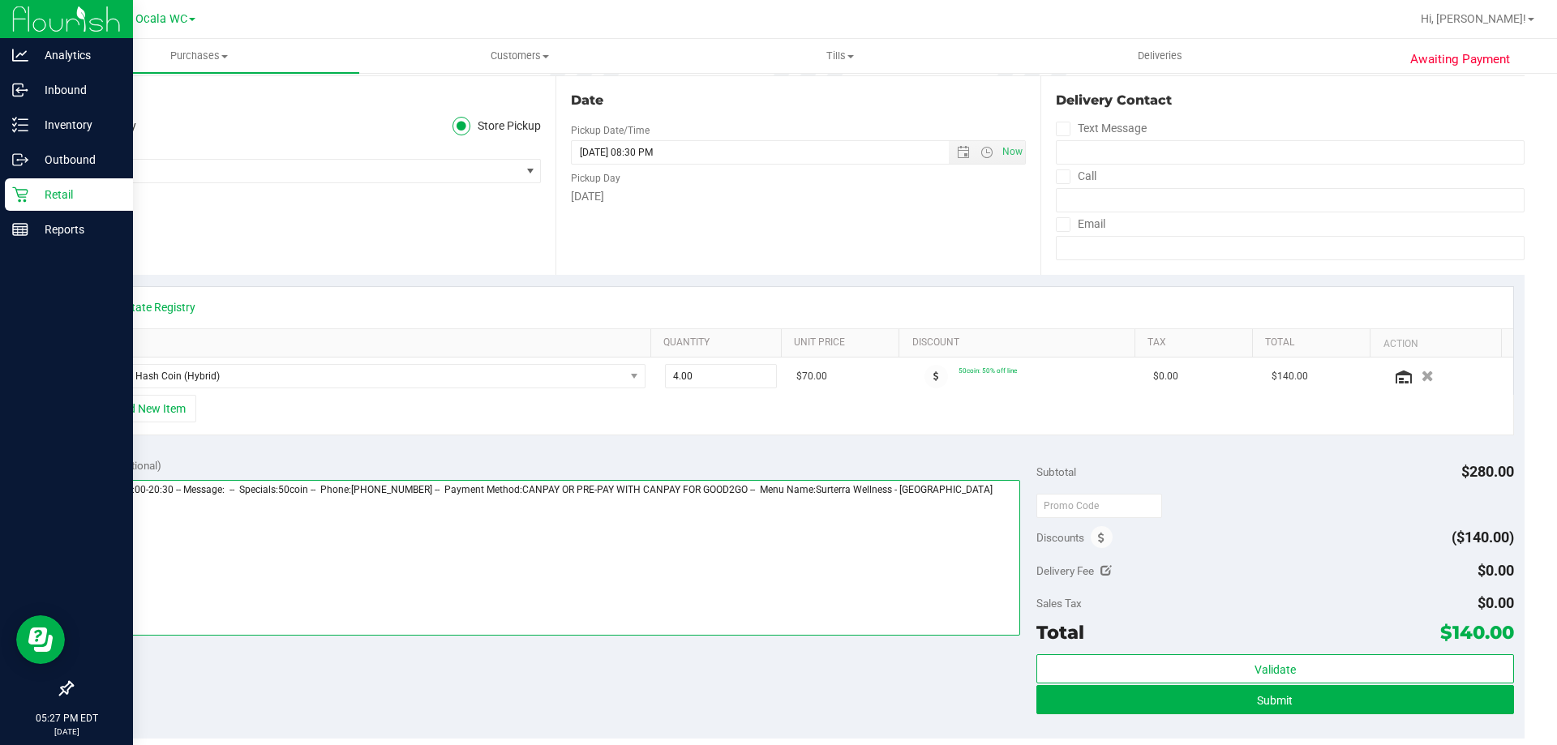
click at [989, 503] on textarea at bounding box center [552, 558] width 938 height 156
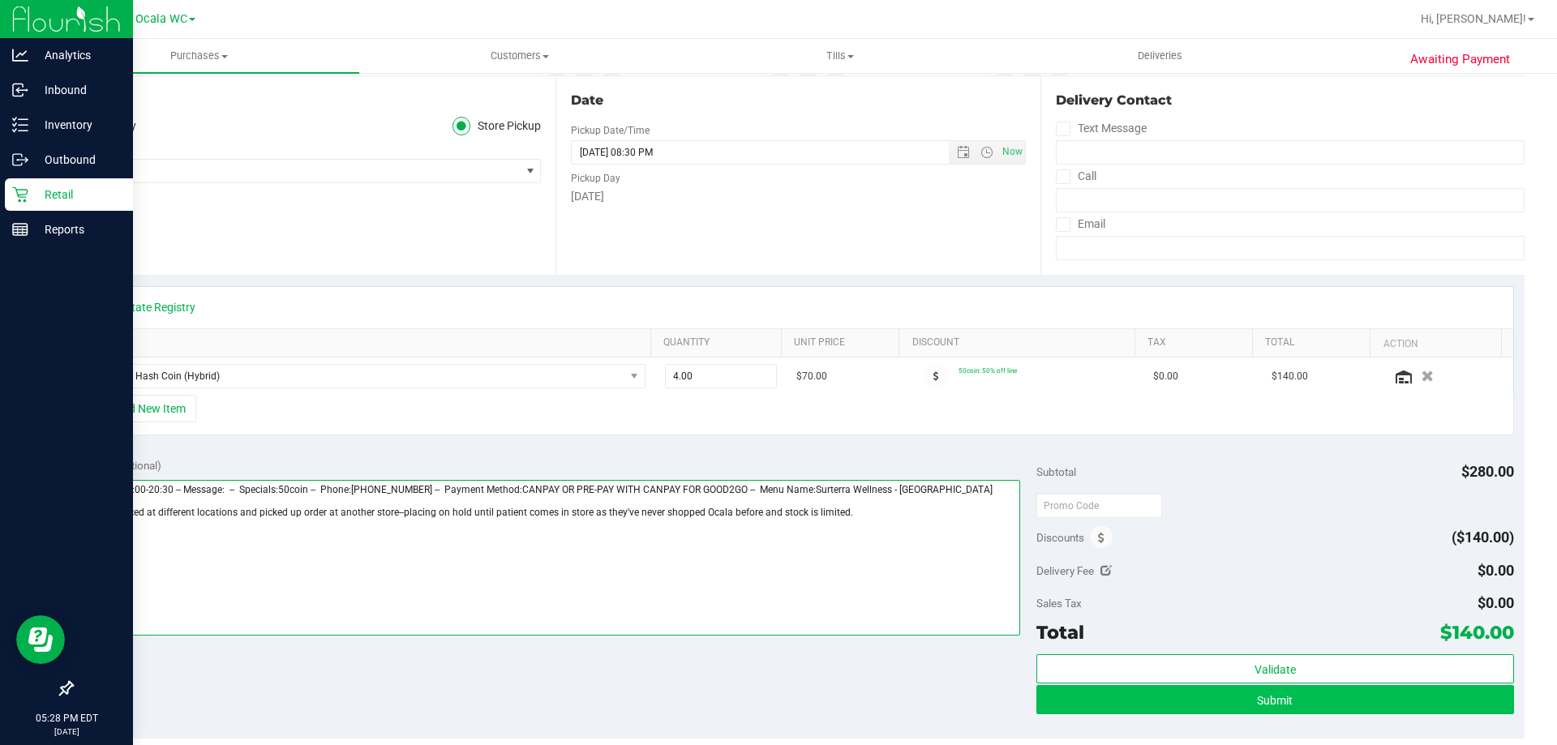
type textarea "[DATE] 09:00-20:30 -- Message: -- Specials:50coin -- Phone:[PHONE_NUMBER] -- Pa…"
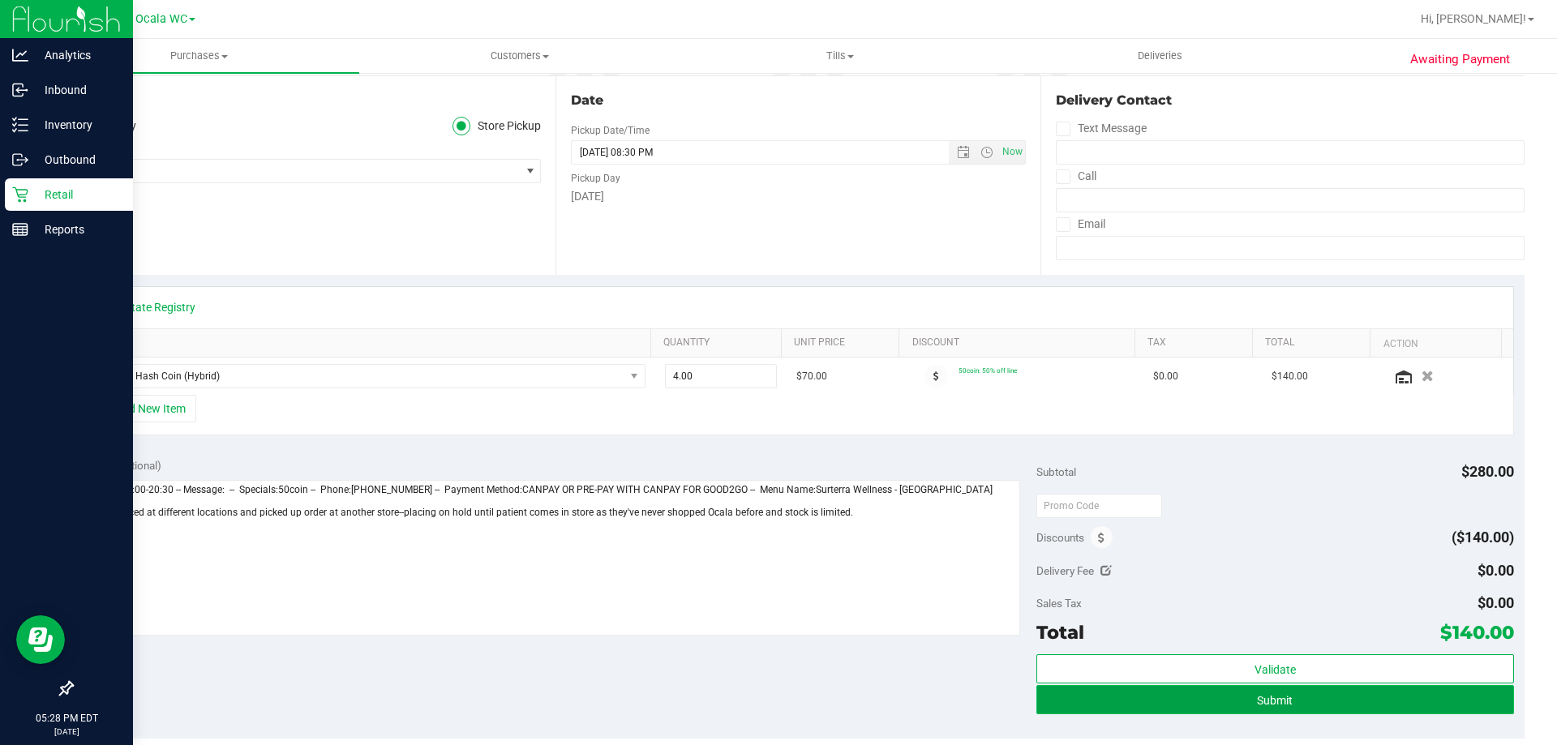
click at [1288, 699] on button "Submit" at bounding box center [1274, 699] width 477 height 29
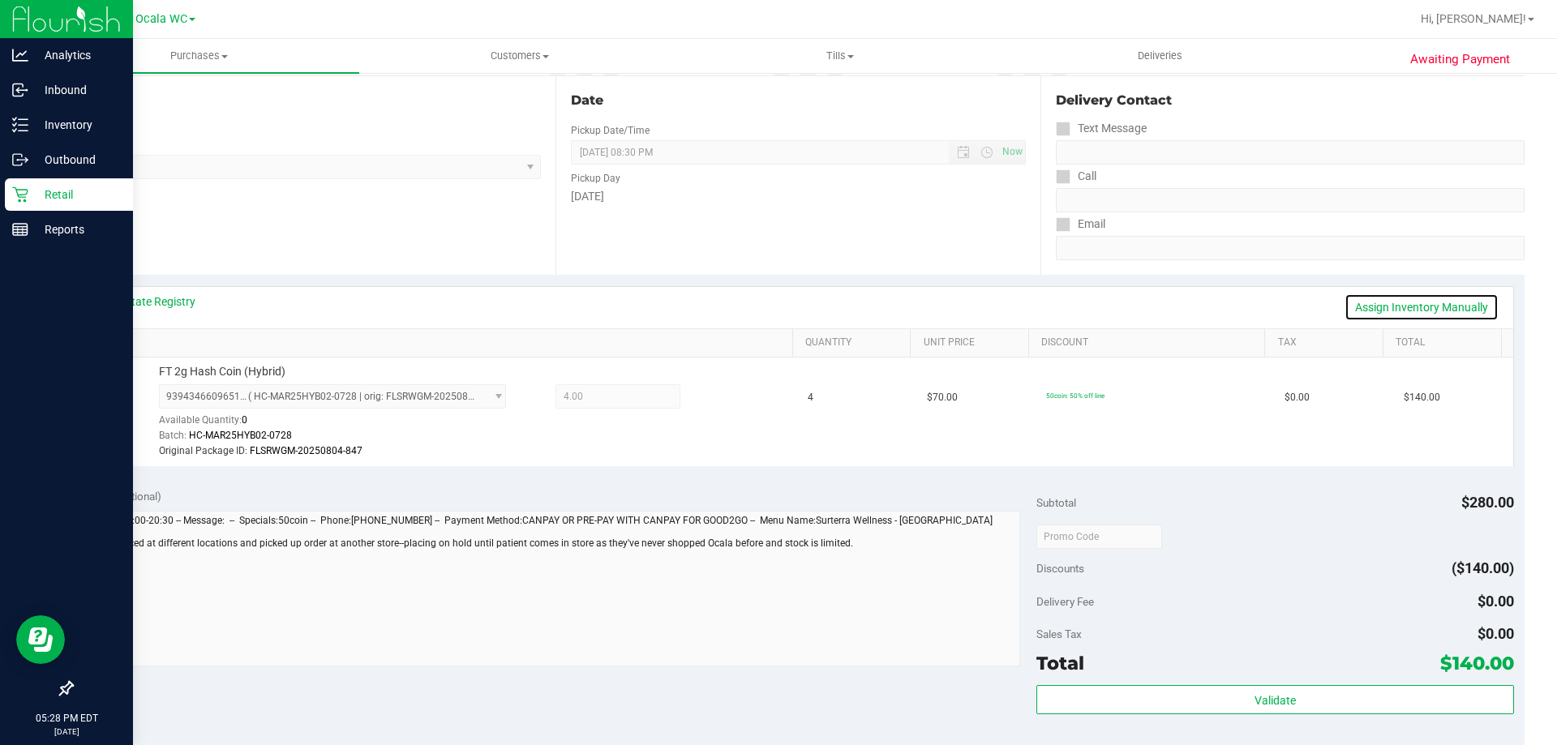
click at [1400, 307] on link "Assign Inventory Manually" at bounding box center [1421, 308] width 154 height 28
click at [710, 392] on icon at bounding box center [718, 398] width 17 height 19
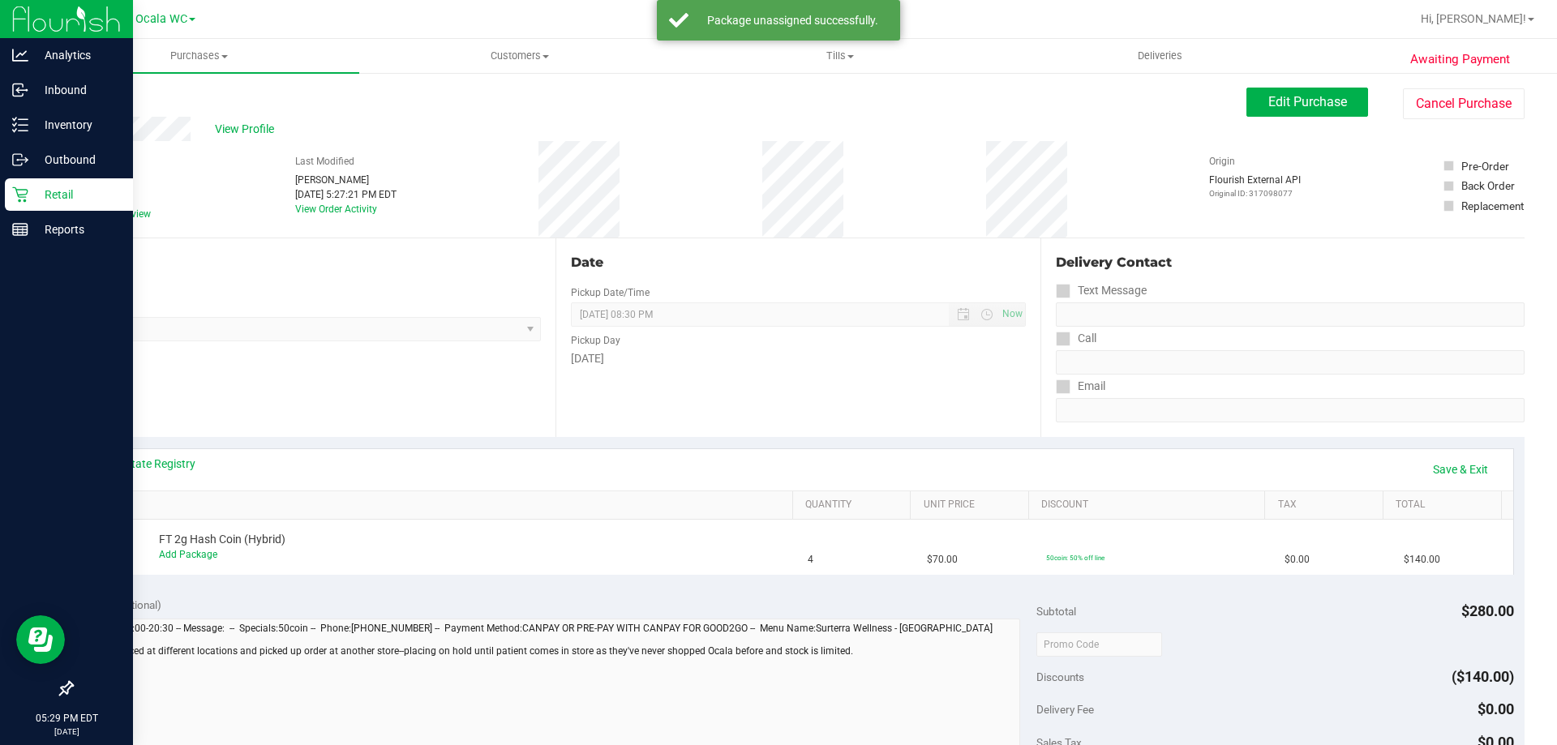
click at [34, 195] on p "Retail" at bounding box center [76, 194] width 97 height 19
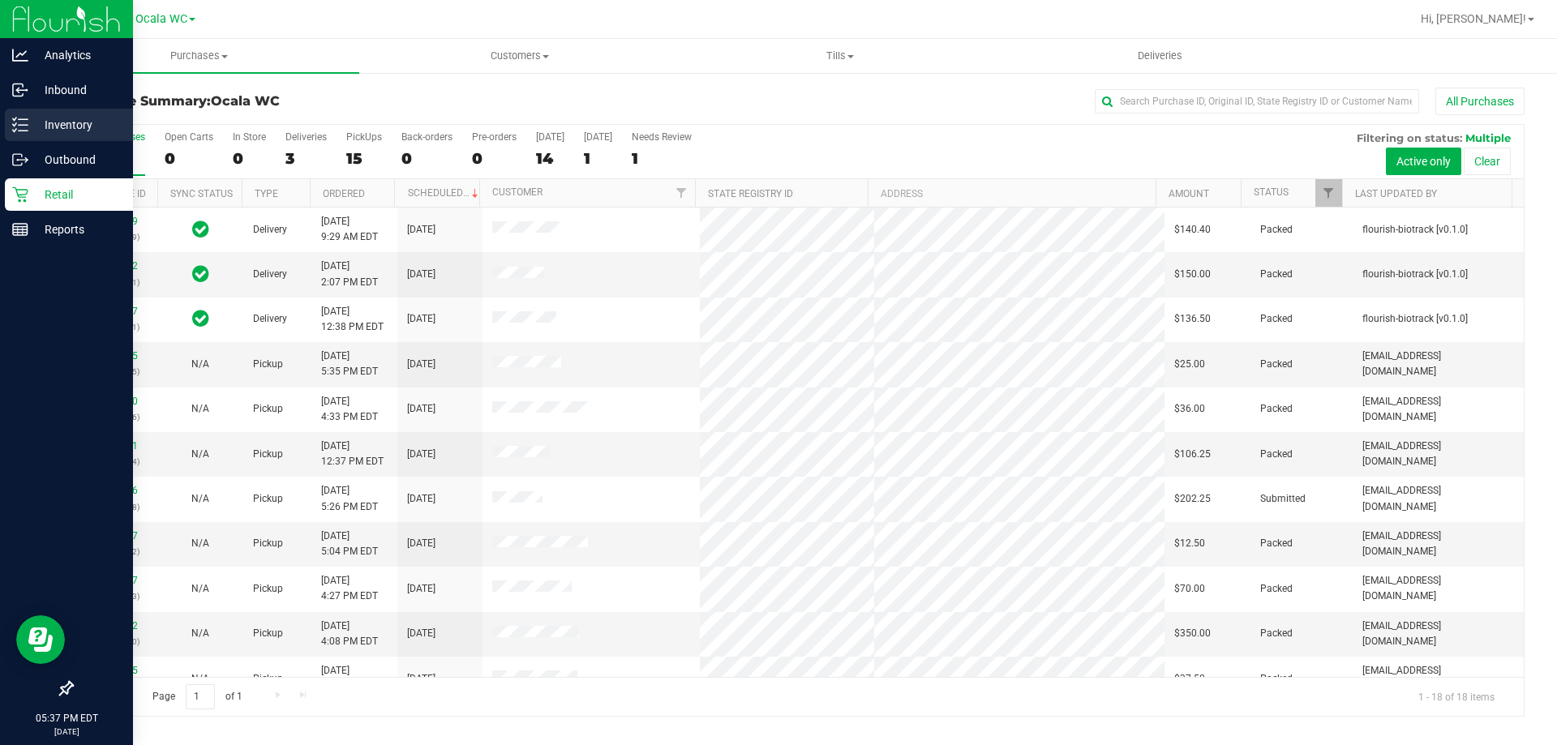
click at [14, 128] on icon at bounding box center [20, 125] width 16 height 16
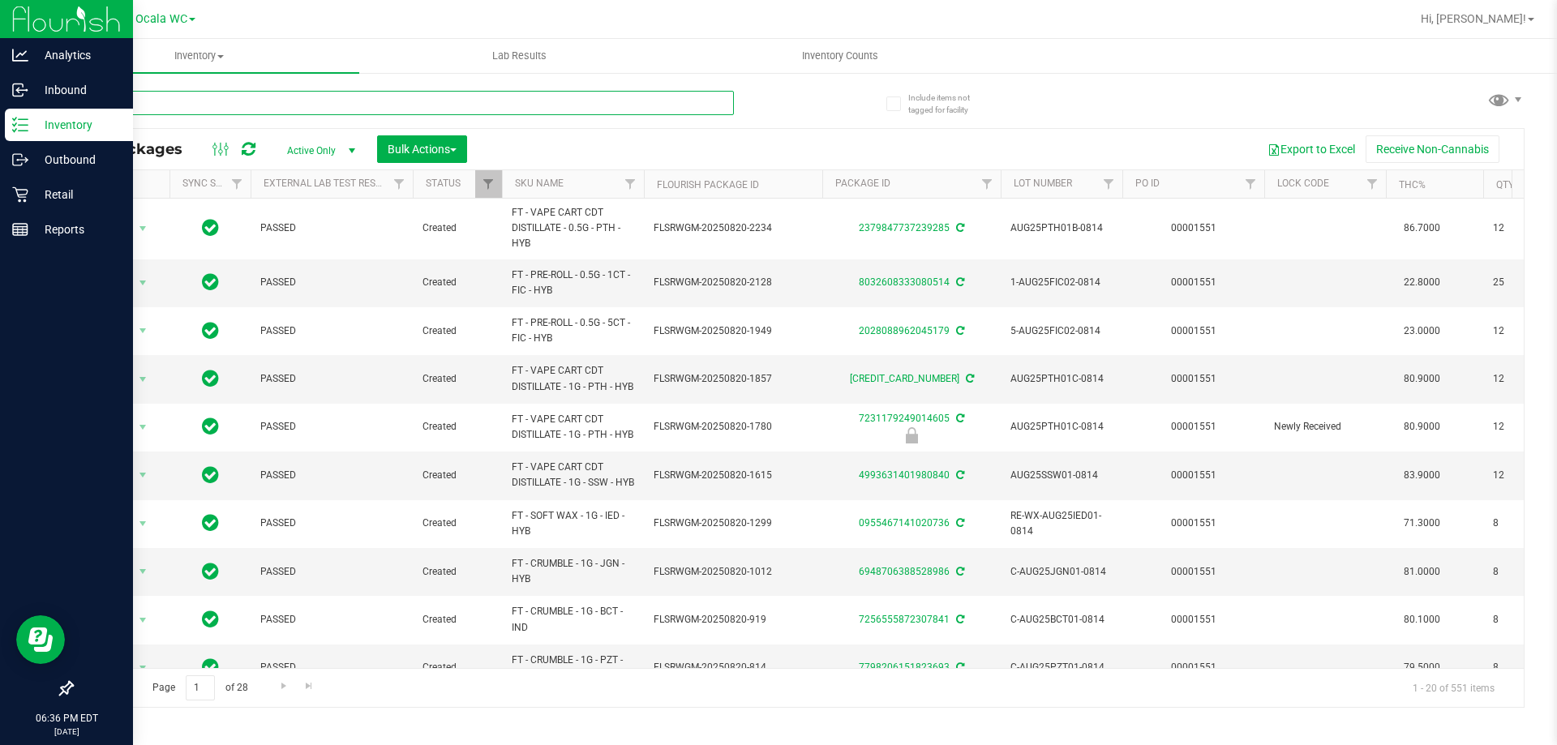
click at [115, 107] on input "text" at bounding box center [402, 103] width 662 height 24
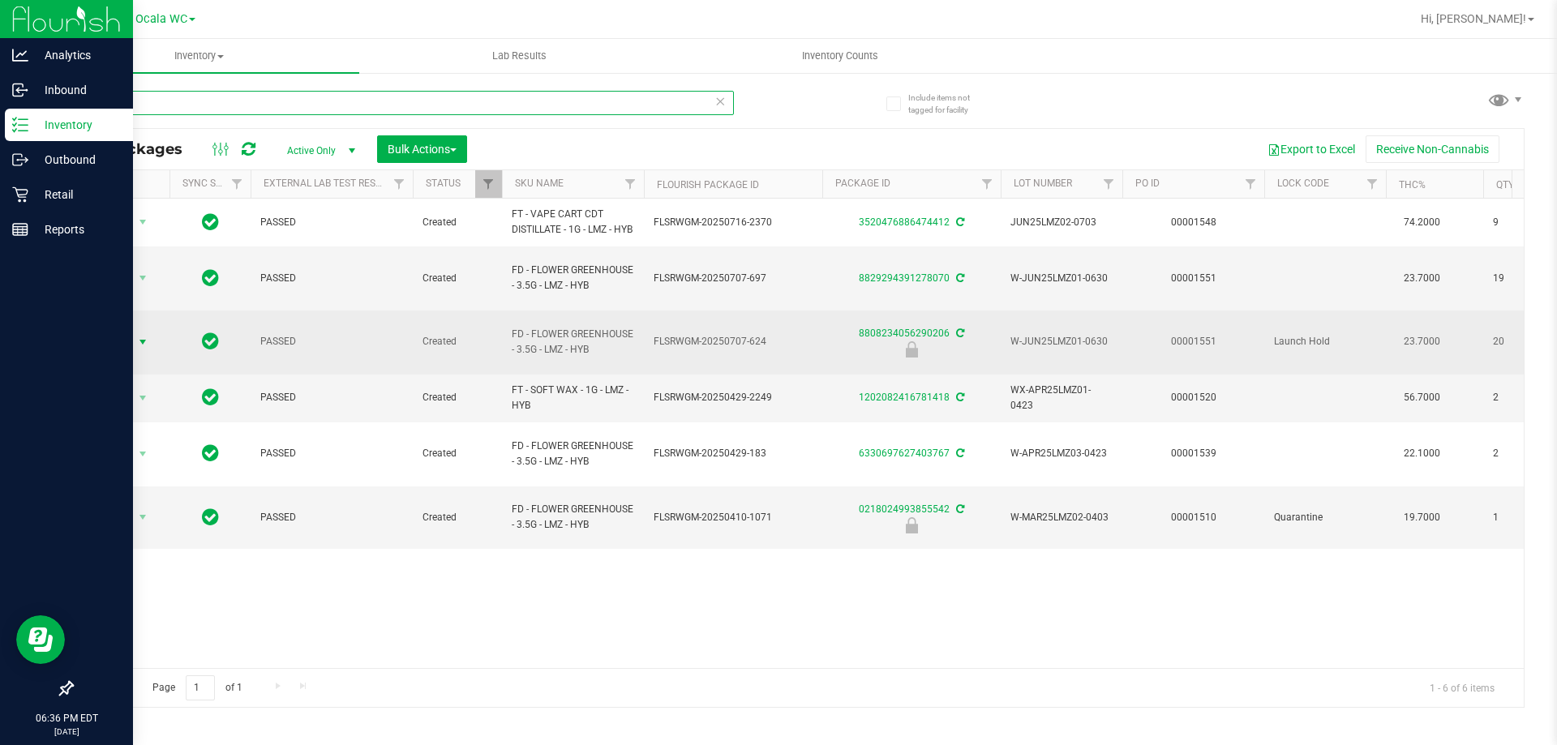
type input "lmz"
click at [126, 332] on span "Action" at bounding box center [110, 342] width 44 height 23
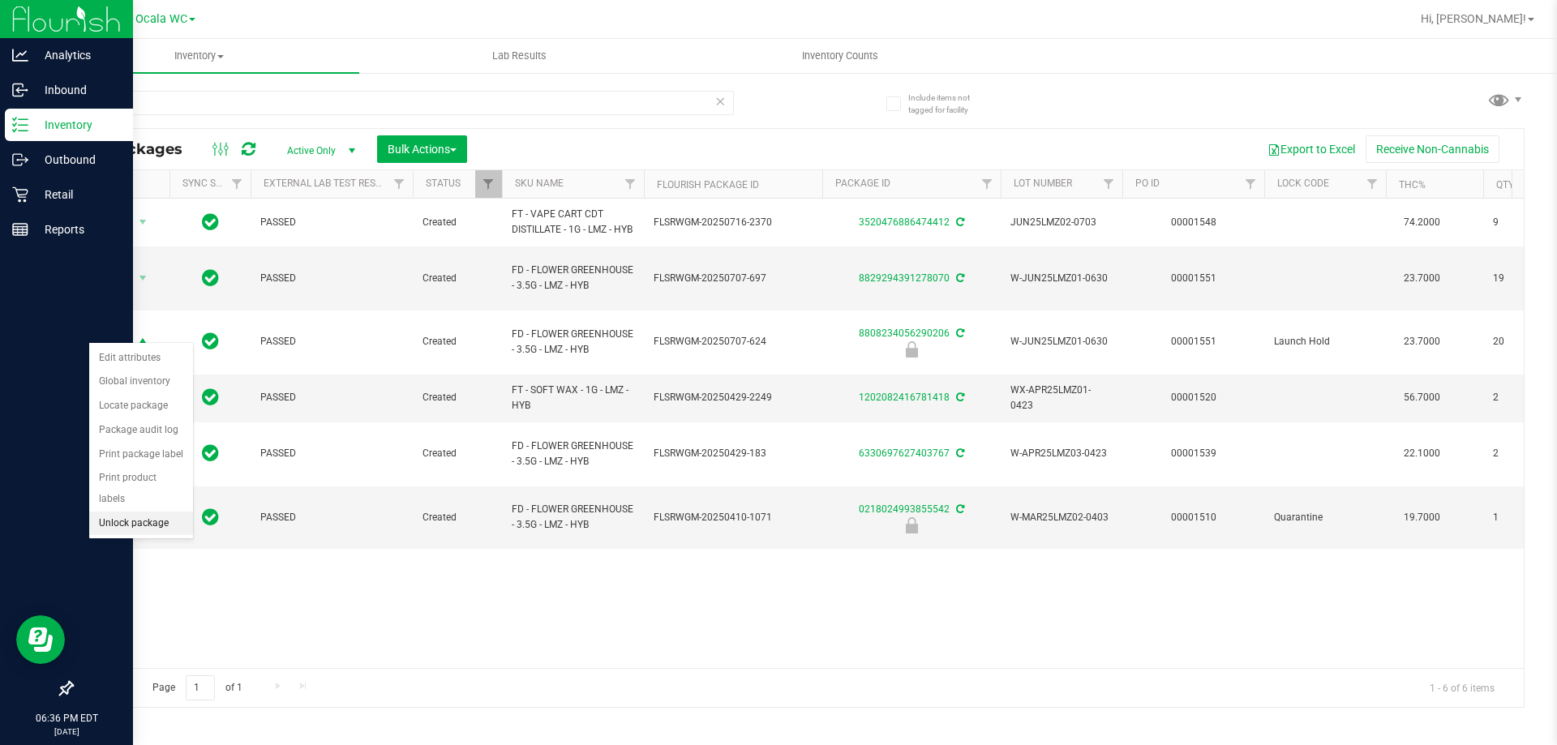
click at [139, 512] on li "Unlock package" at bounding box center [141, 524] width 104 height 24
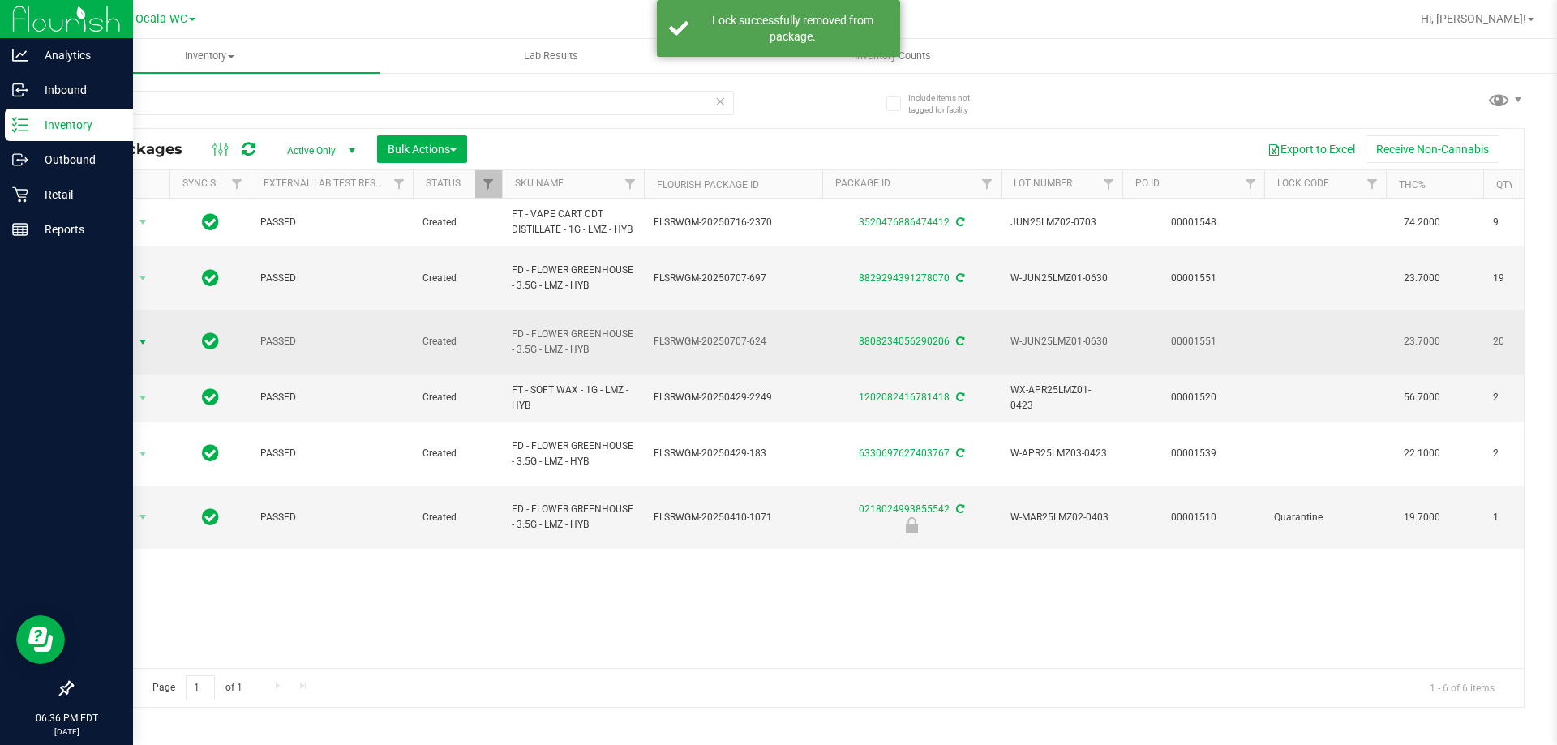
click at [127, 338] on span "Action" at bounding box center [110, 342] width 44 height 23
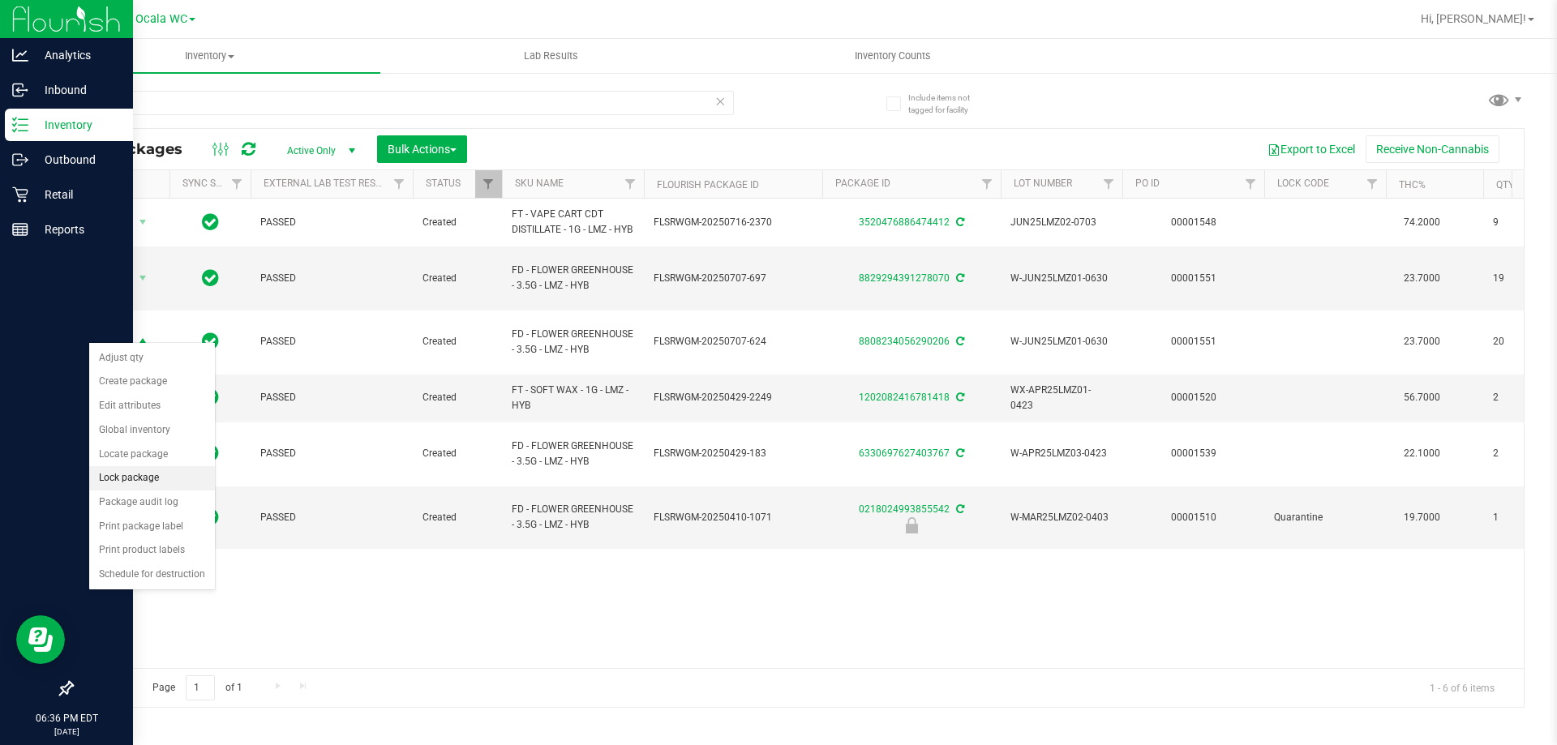
click at [155, 472] on li "Lock package" at bounding box center [152, 478] width 126 height 24
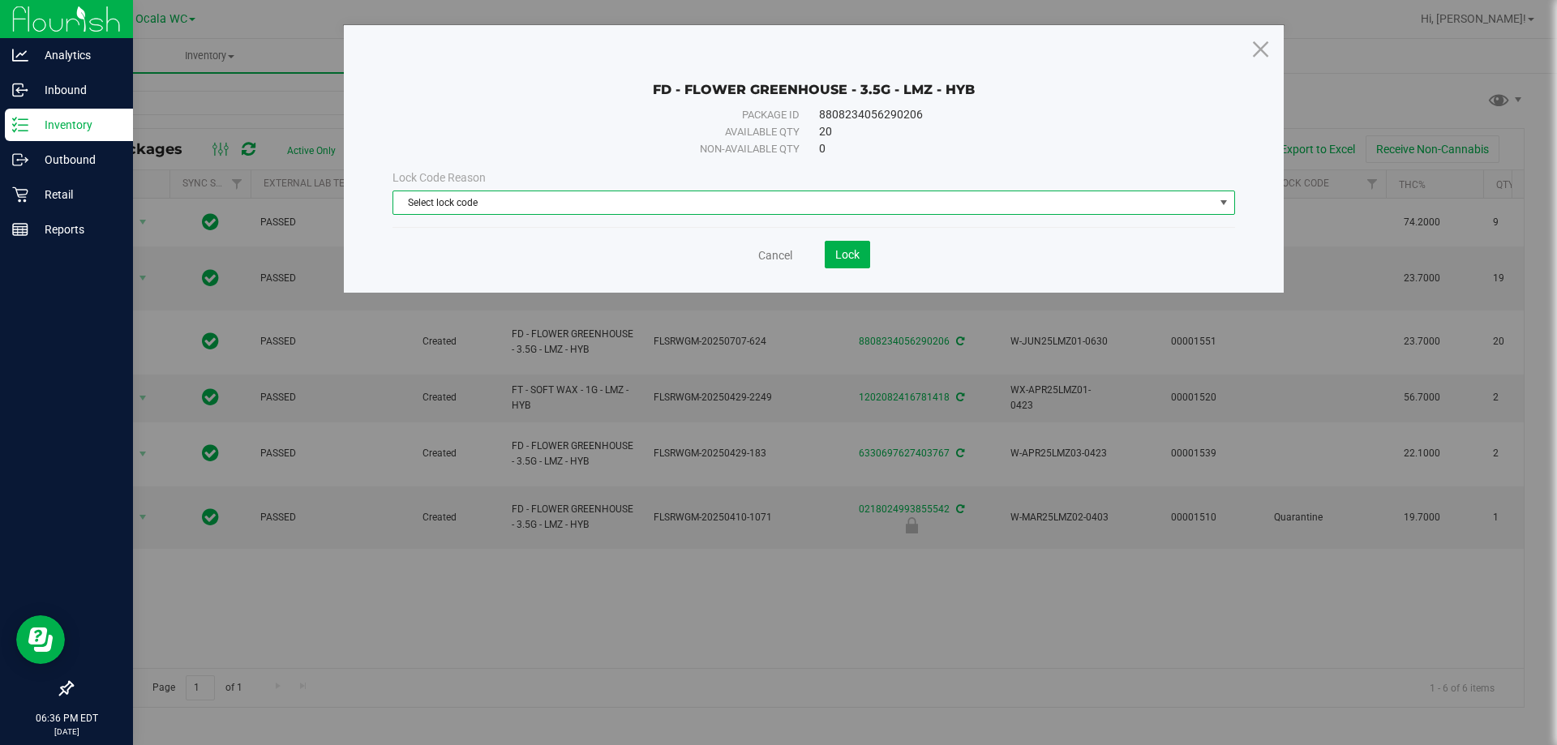
click at [536, 202] on span "Select lock code" at bounding box center [803, 202] width 821 height 23
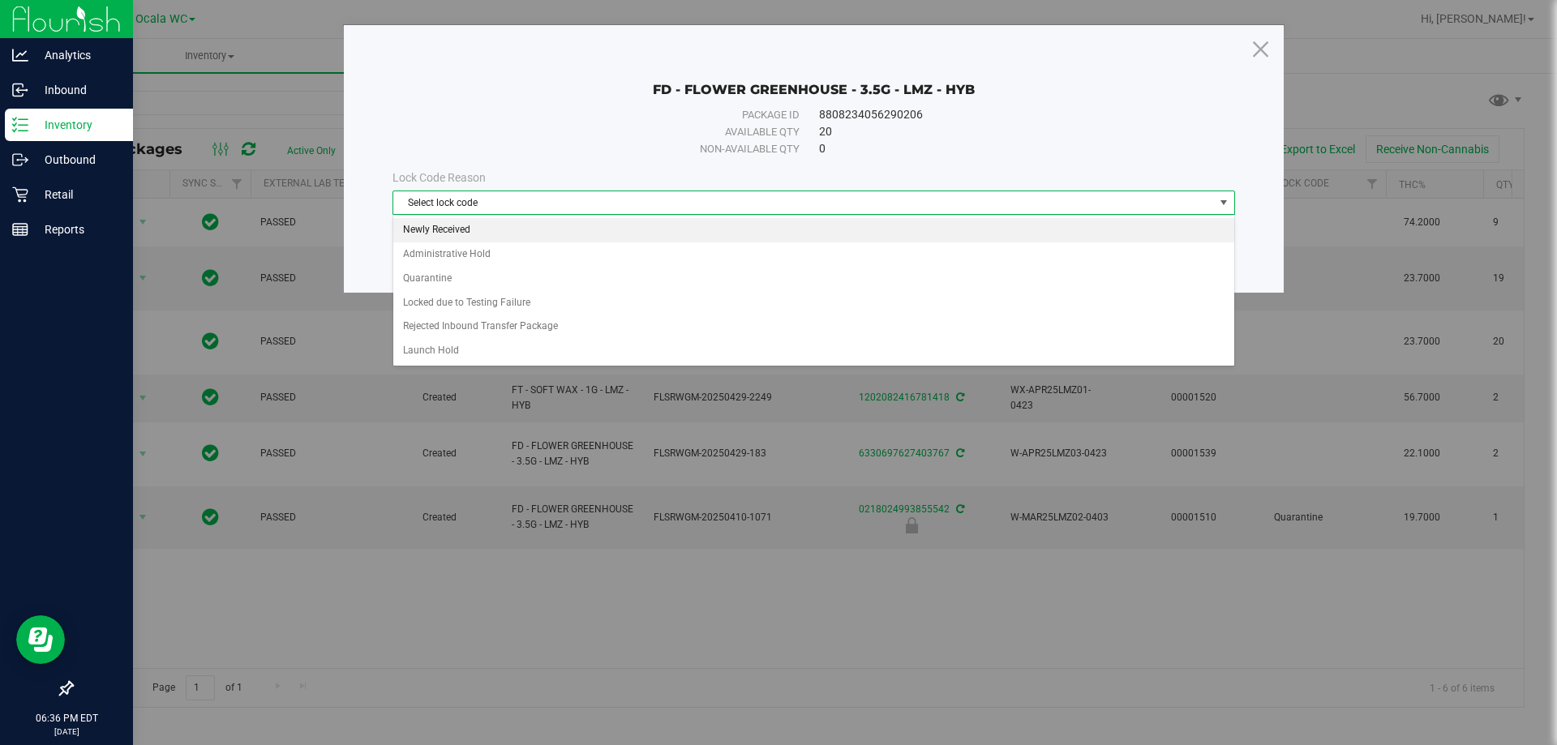
click at [465, 238] on li "Newly Received" at bounding box center [813, 230] width 841 height 24
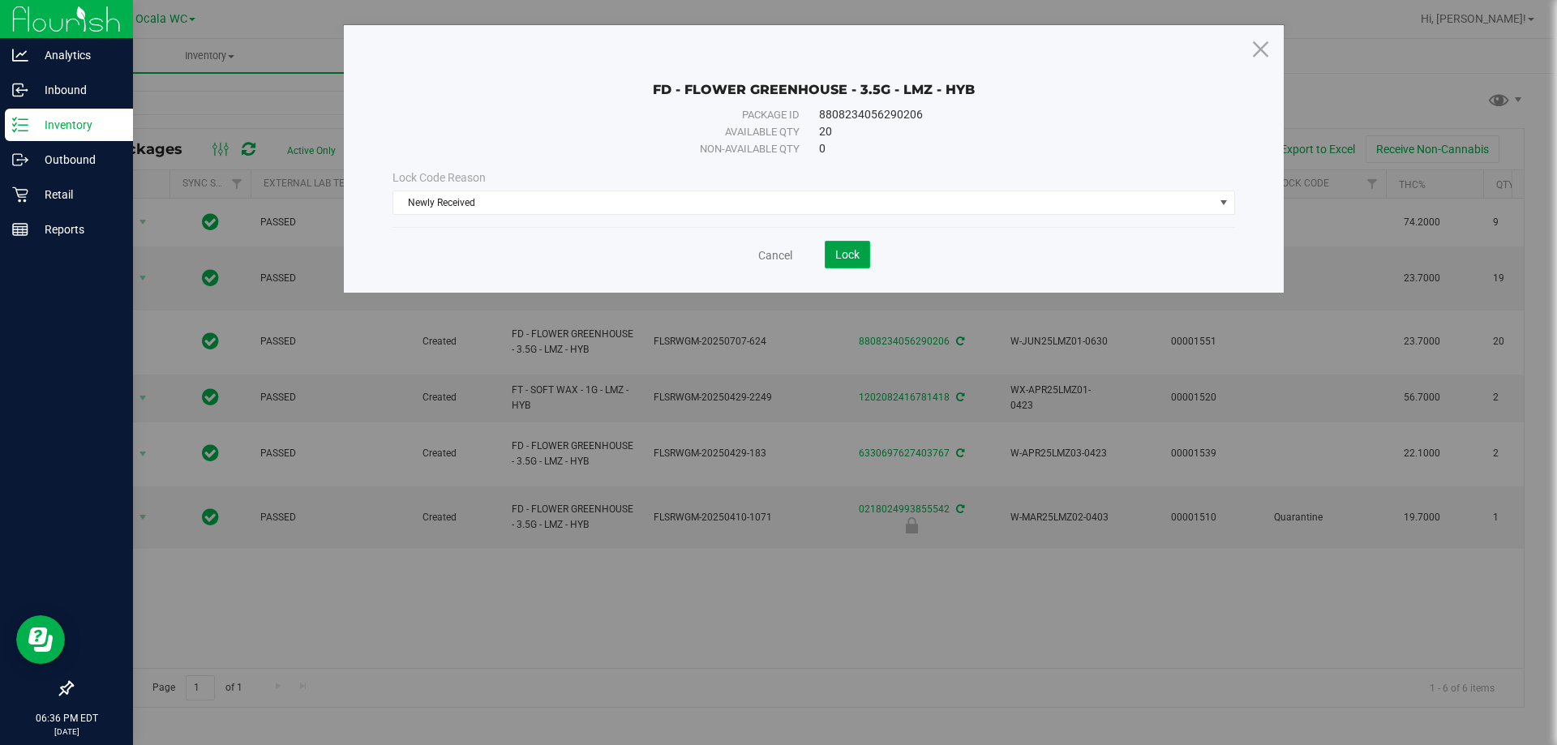
click at [844, 256] on span "Lock" at bounding box center [847, 254] width 24 height 13
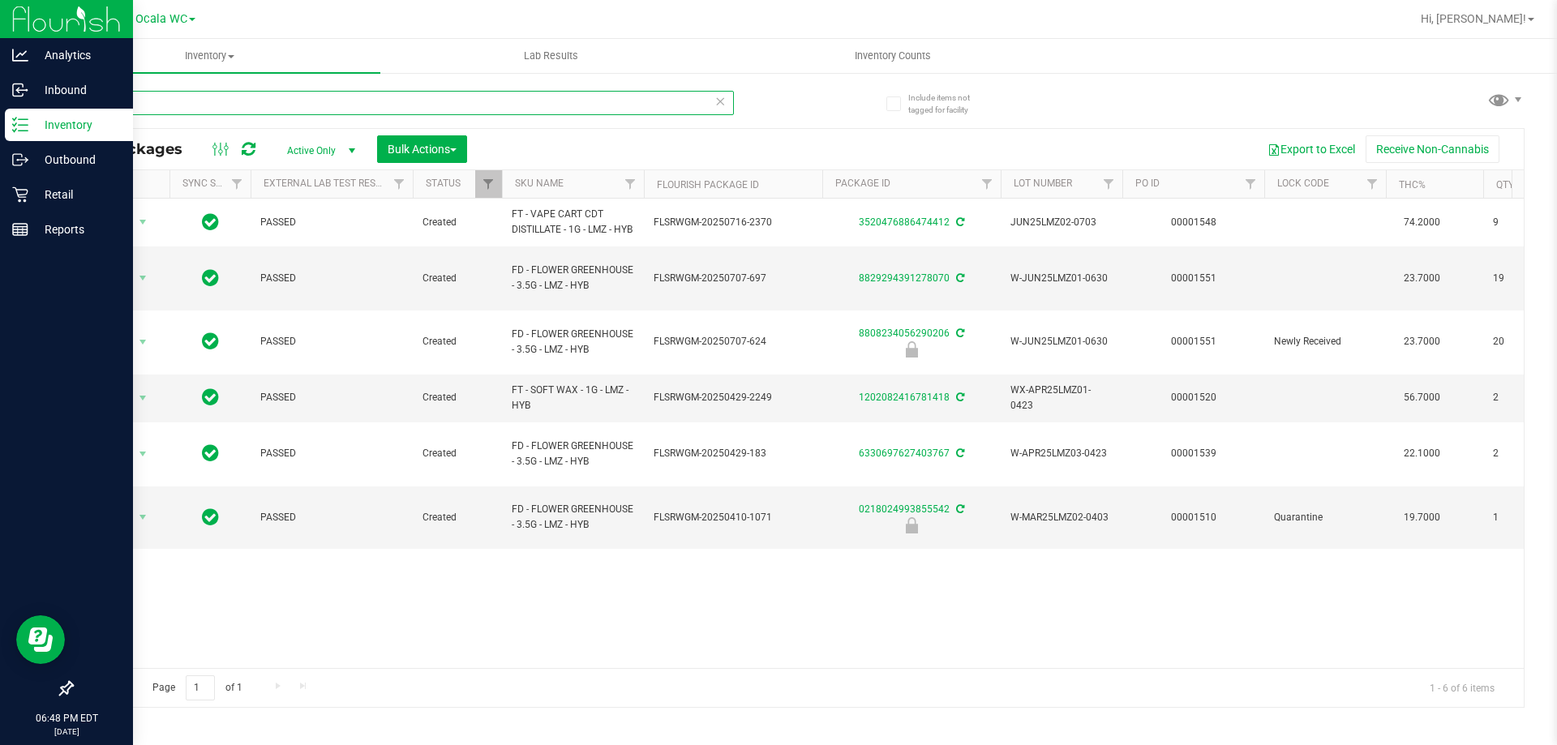
click at [268, 102] on input "lmz" at bounding box center [402, 103] width 662 height 24
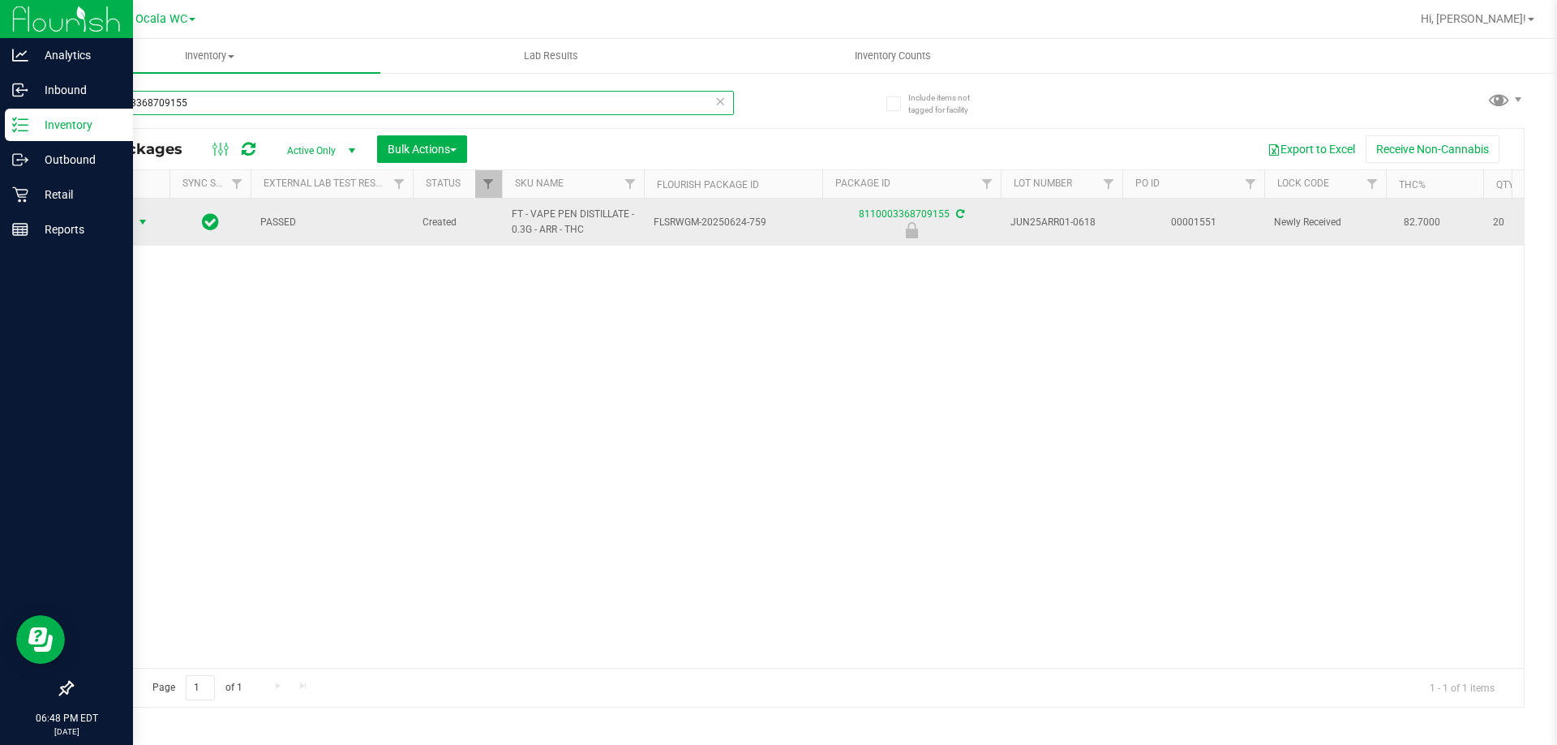
type input "8110003368709155"
click at [136, 226] on span "select" at bounding box center [142, 222] width 13 height 13
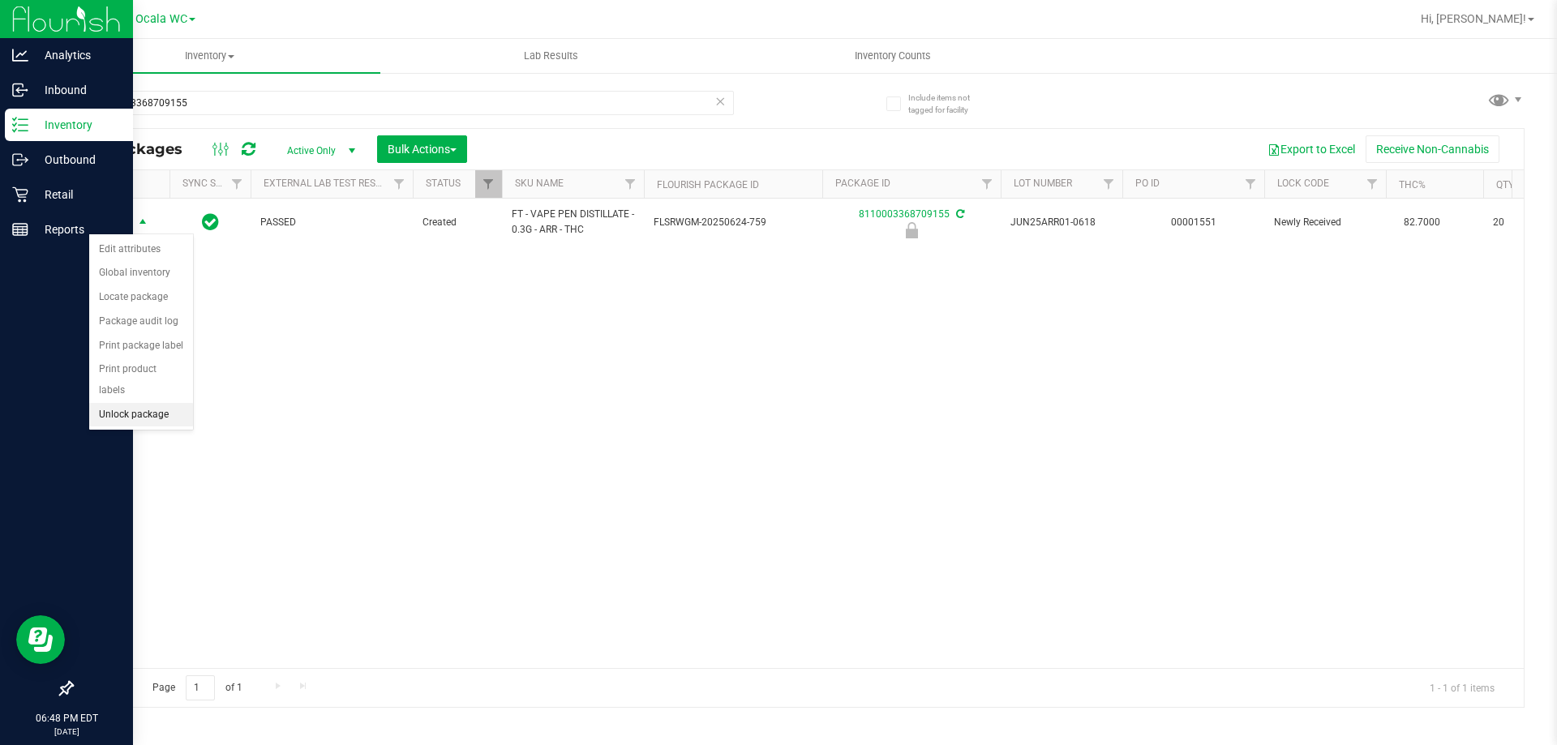
click at [161, 403] on li "Unlock package" at bounding box center [141, 415] width 104 height 24
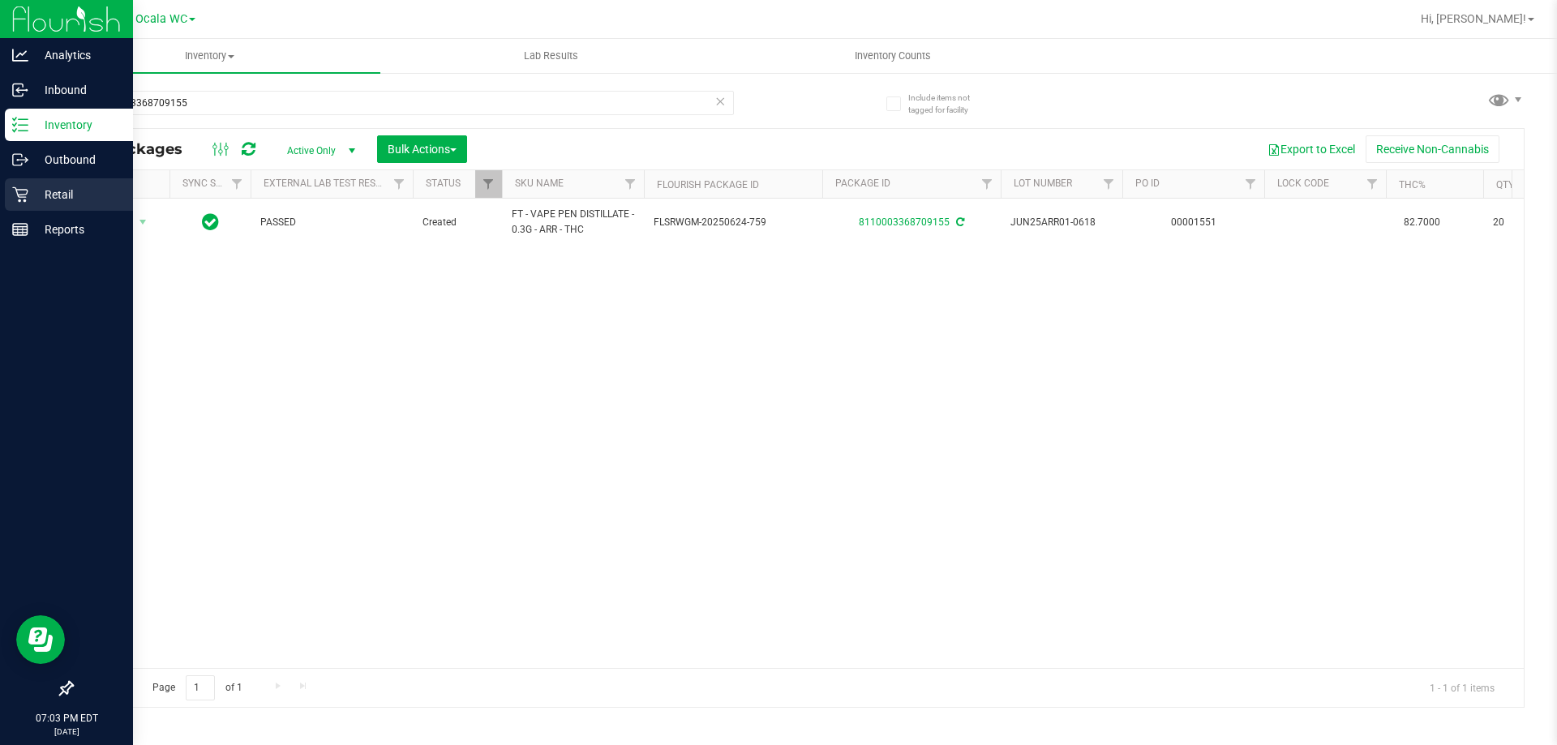
click at [29, 197] on p "Retail" at bounding box center [76, 194] width 97 height 19
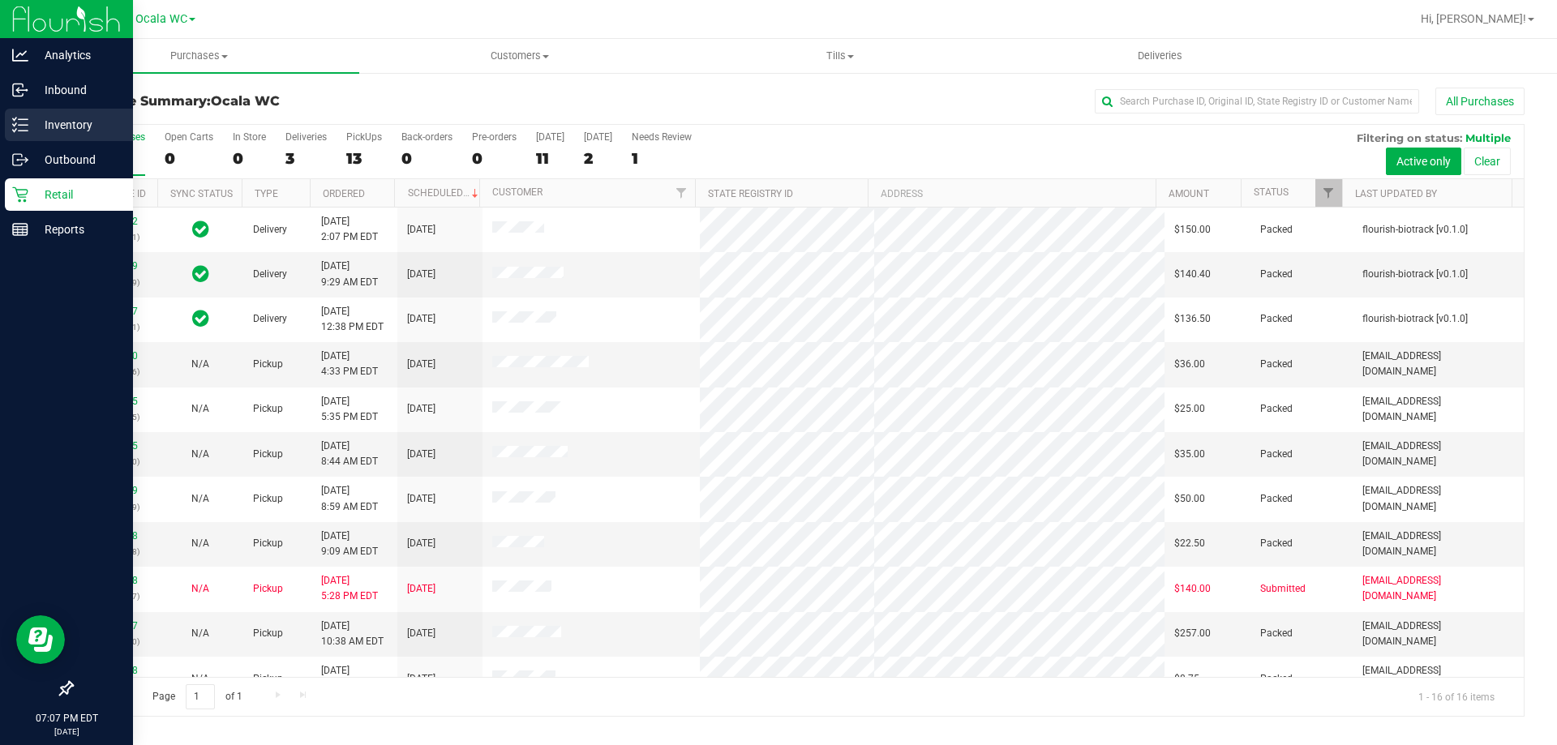
click at [46, 139] on div "Inventory" at bounding box center [69, 125] width 128 height 32
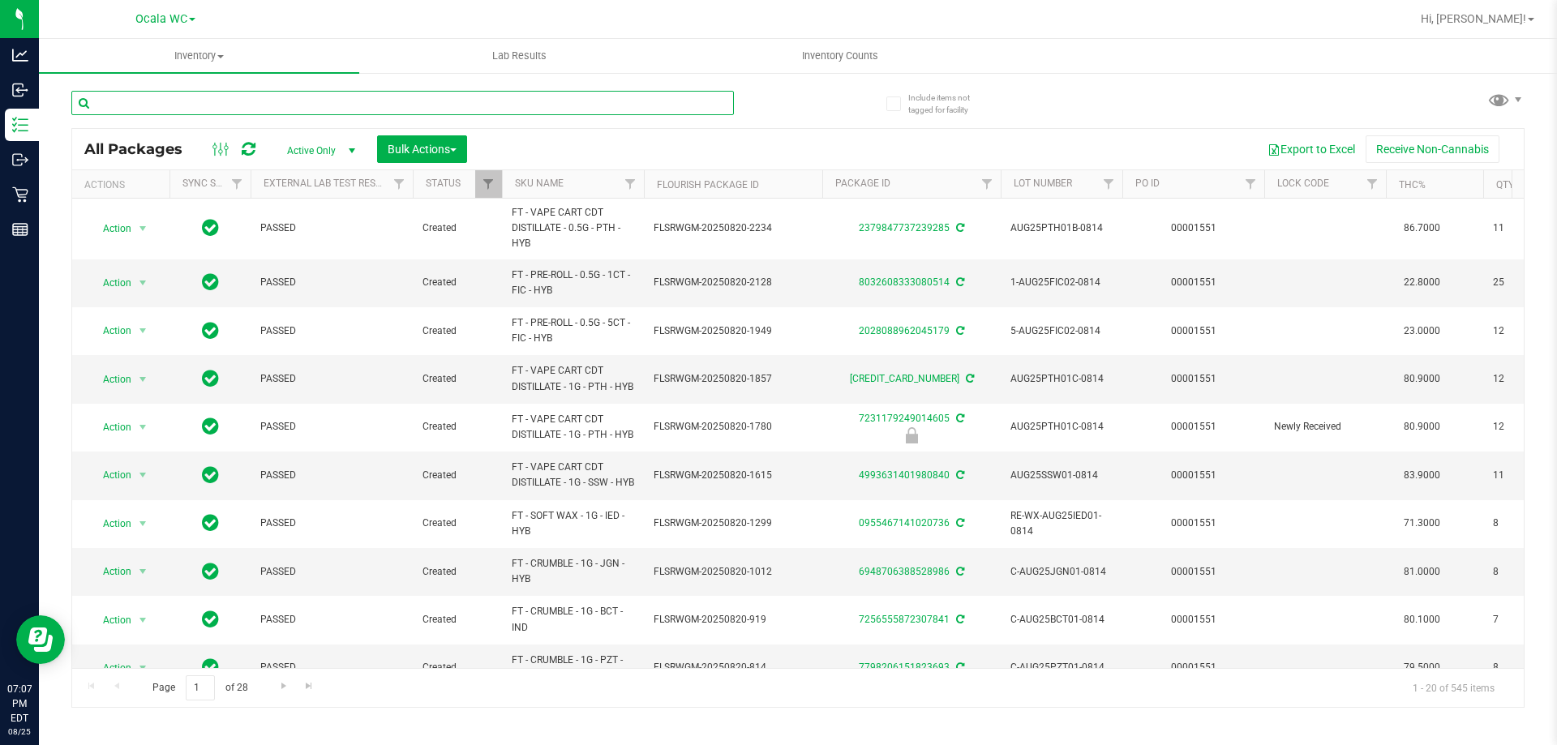
click at [325, 102] on input "text" at bounding box center [402, 103] width 662 height 24
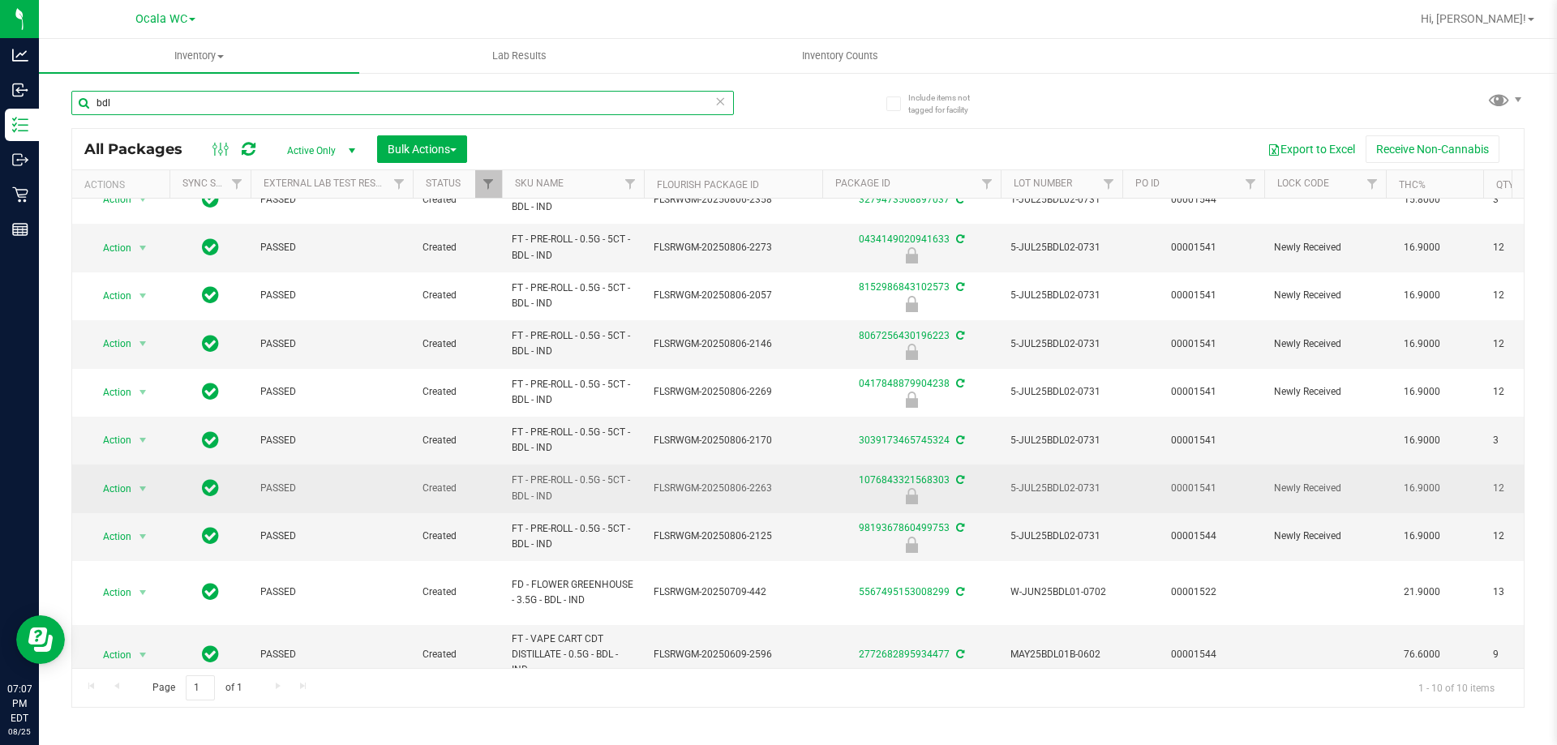
scroll to position [36, 0]
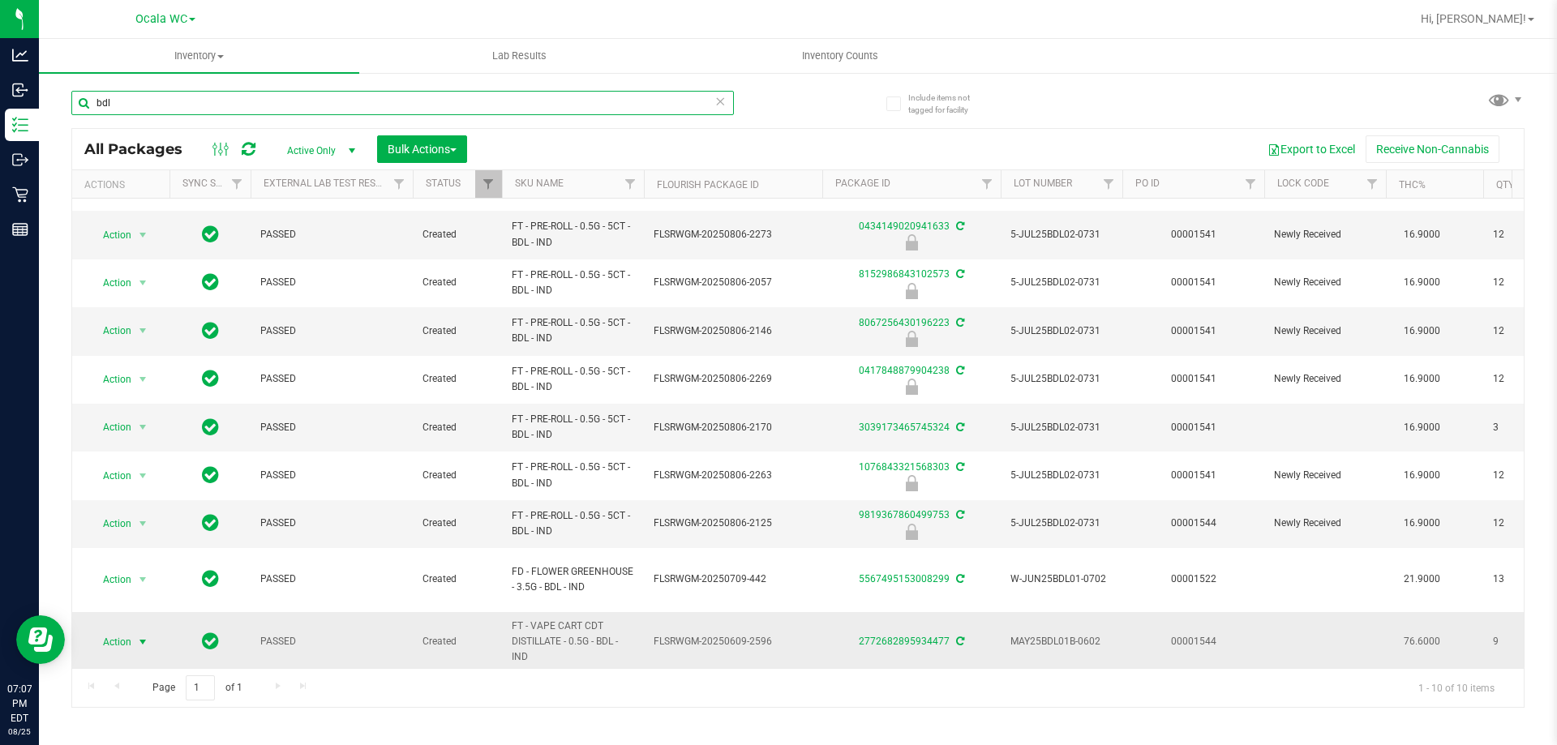
type input "bdl"
click at [126, 631] on span "Action" at bounding box center [110, 642] width 44 height 23
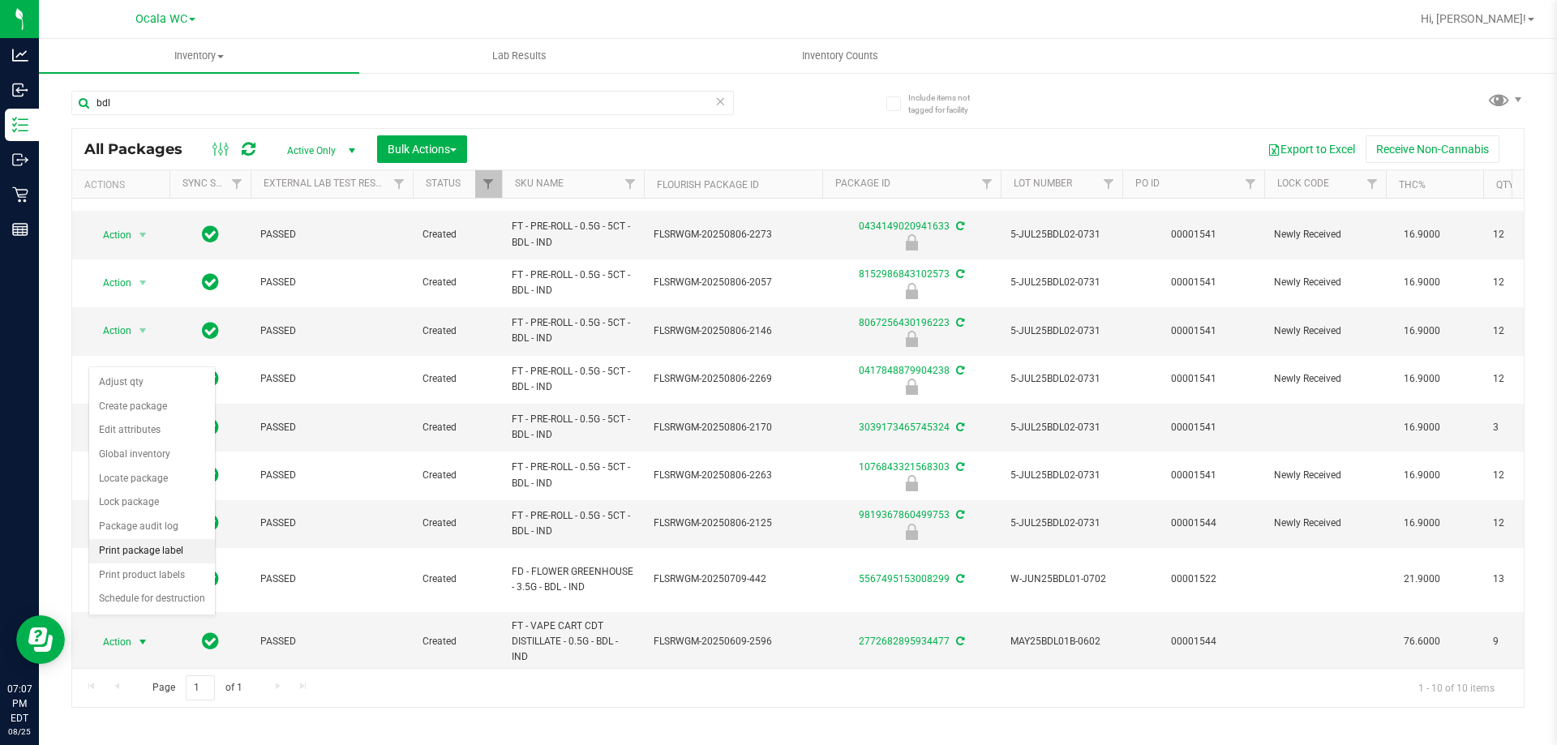
click at [176, 551] on li "Print package label" at bounding box center [152, 551] width 126 height 24
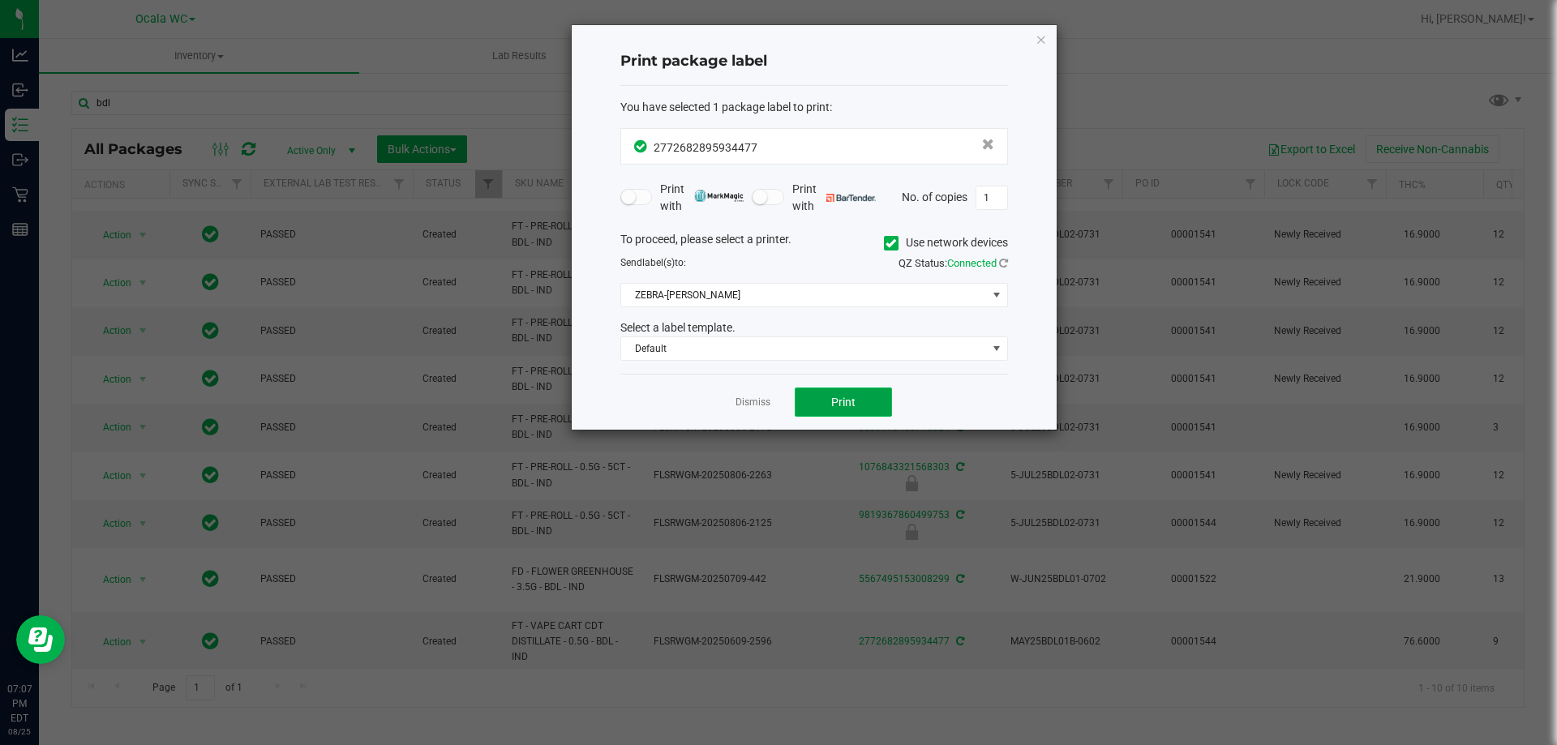
click at [854, 399] on span "Print" at bounding box center [843, 402] width 24 height 13
click at [762, 405] on link "Dismiss" at bounding box center [752, 403] width 35 height 14
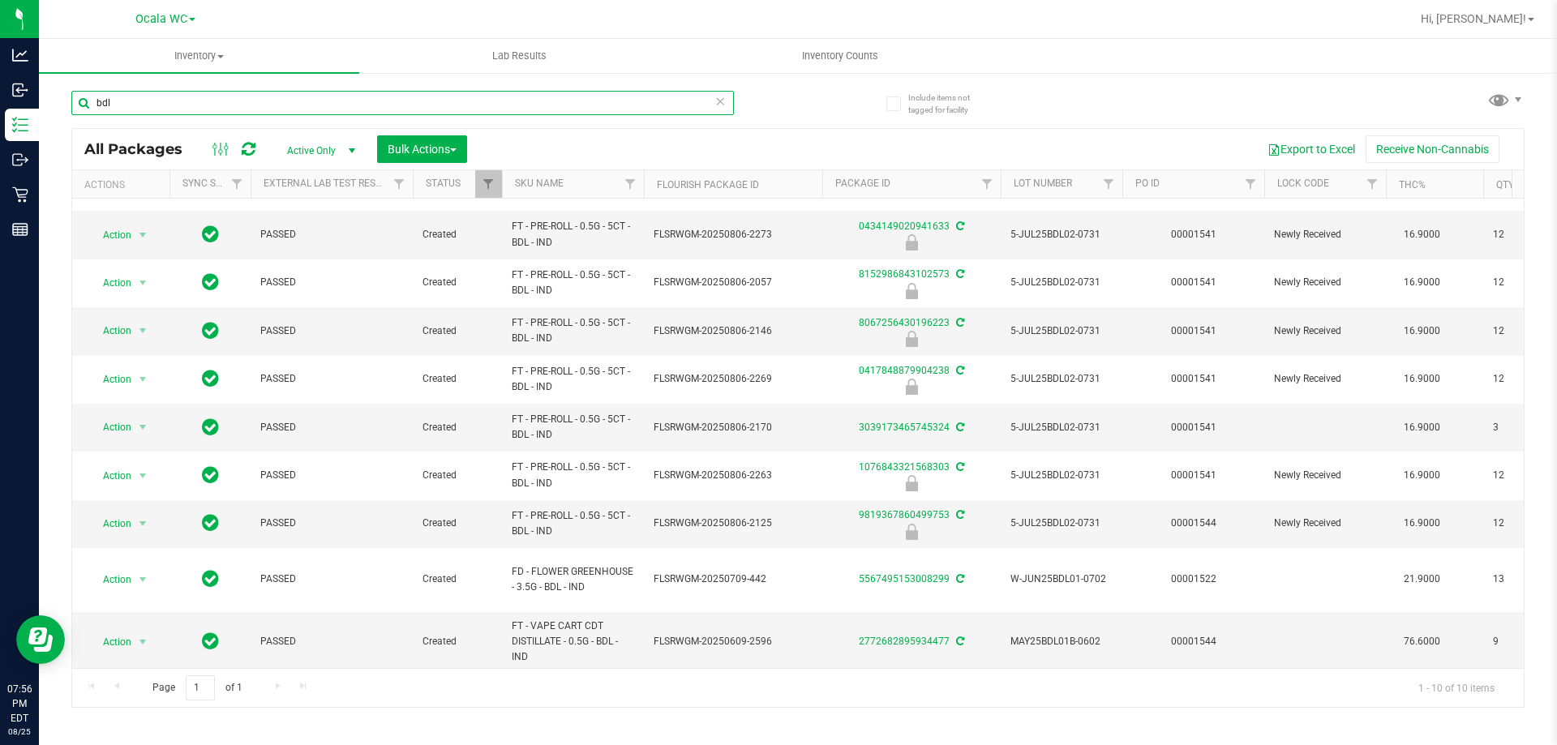
click at [194, 101] on input "bdl" at bounding box center [402, 103] width 662 height 24
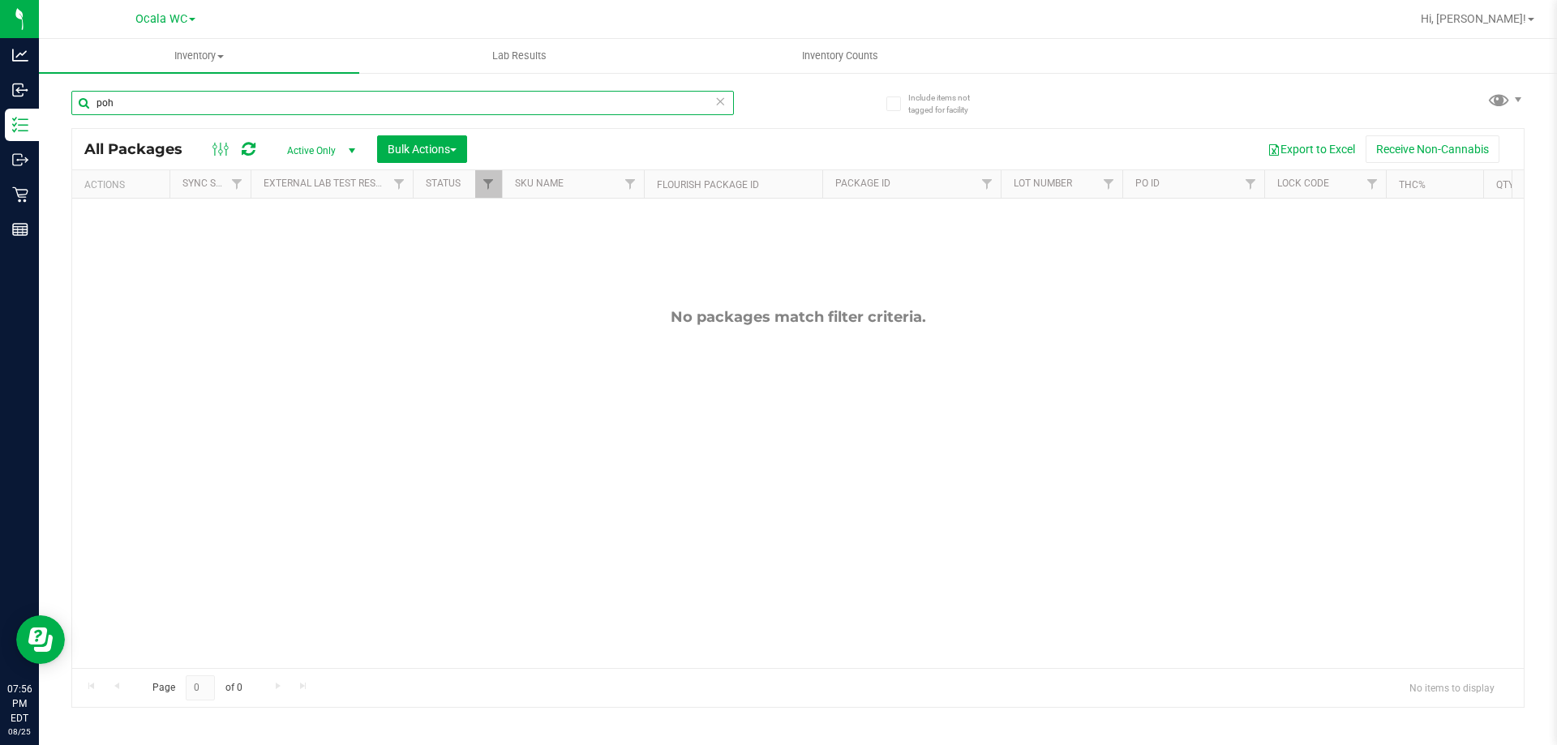
click at [225, 103] on input "poh" at bounding box center [402, 103] width 662 height 24
click at [225, 103] on input "pot" at bounding box center [402, 103] width 662 height 24
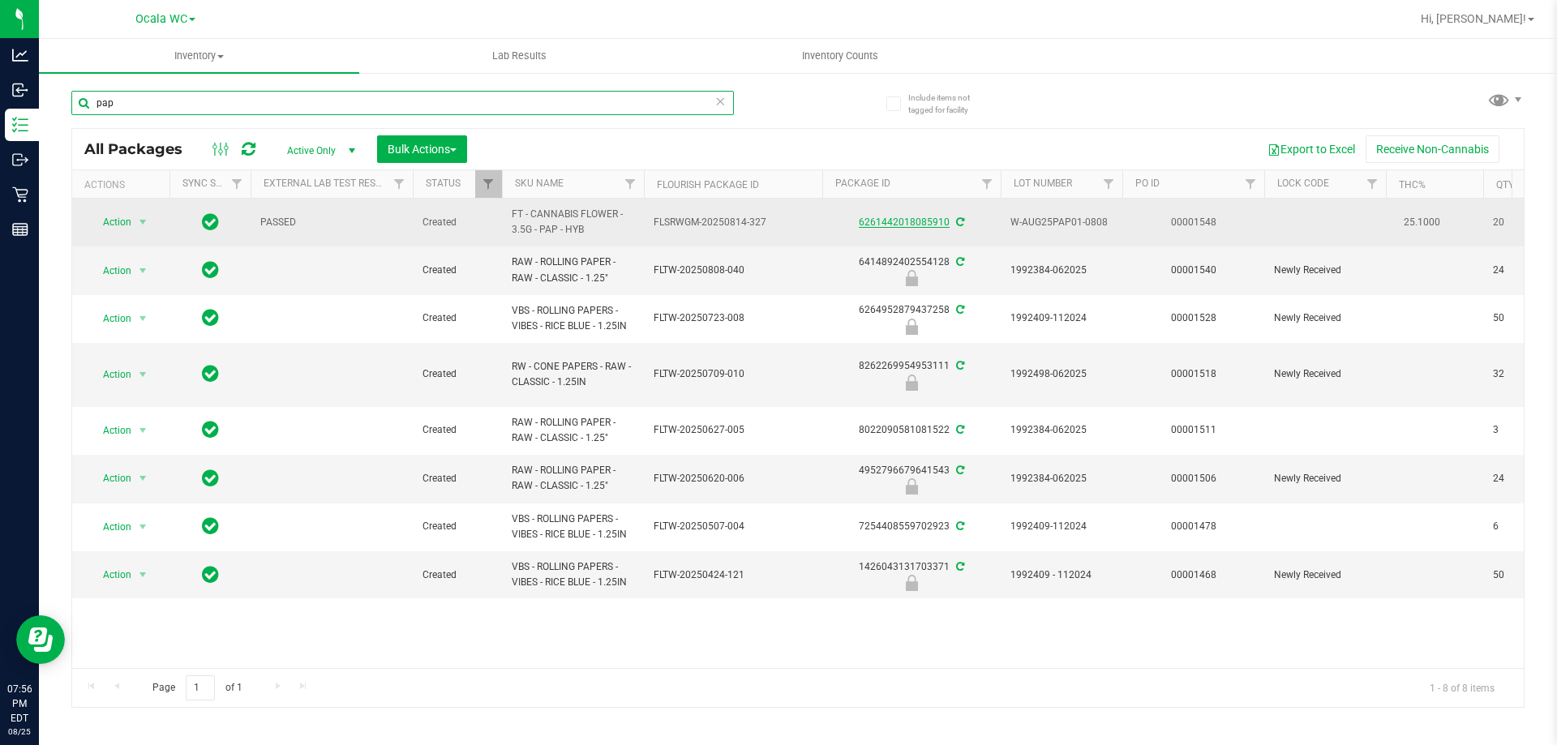
type input "pap"
click at [911, 222] on link "6261442018085910" at bounding box center [904, 221] width 91 height 11
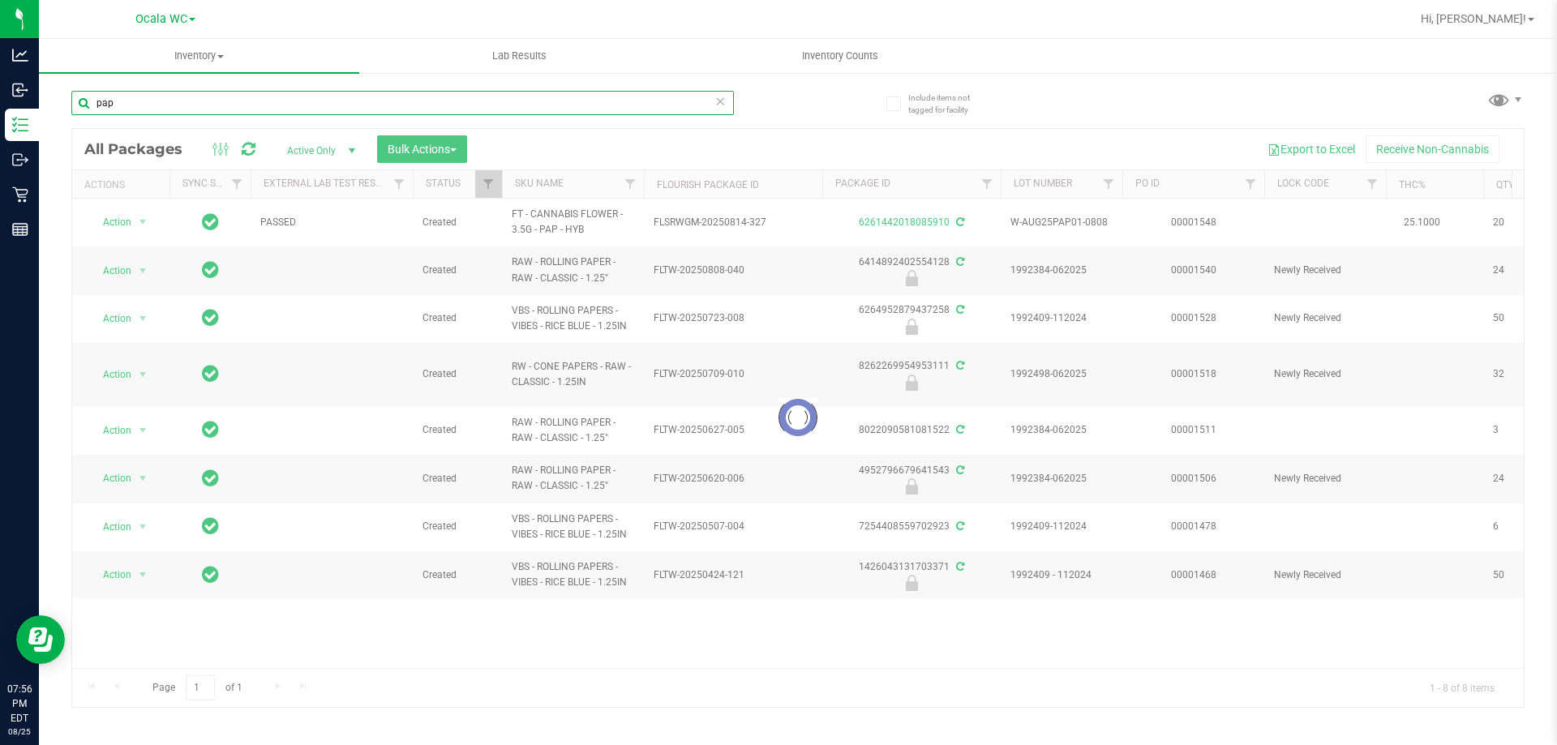
click at [227, 95] on input "pap" at bounding box center [402, 103] width 662 height 24
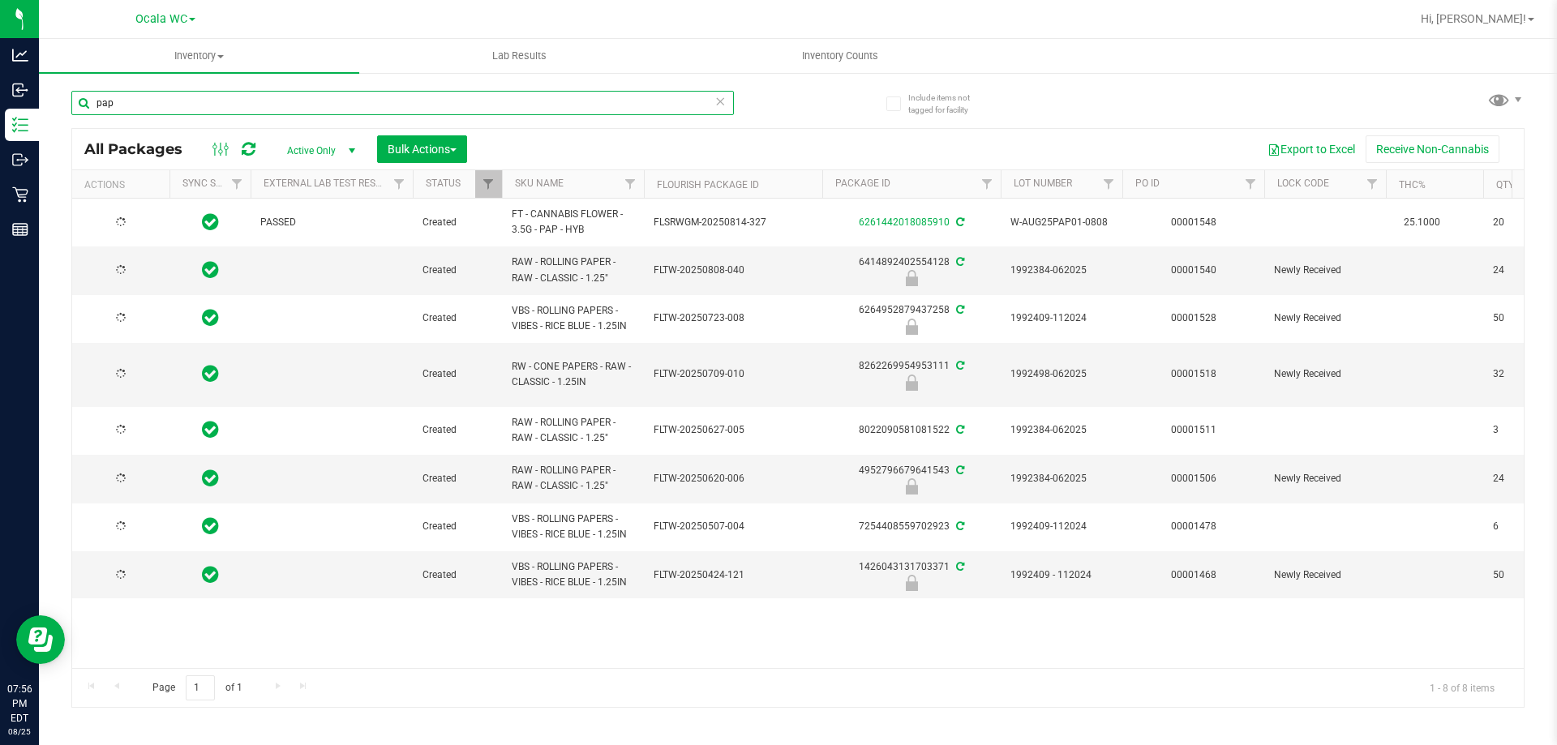
click at [227, 95] on input "pap" at bounding box center [402, 103] width 662 height 24
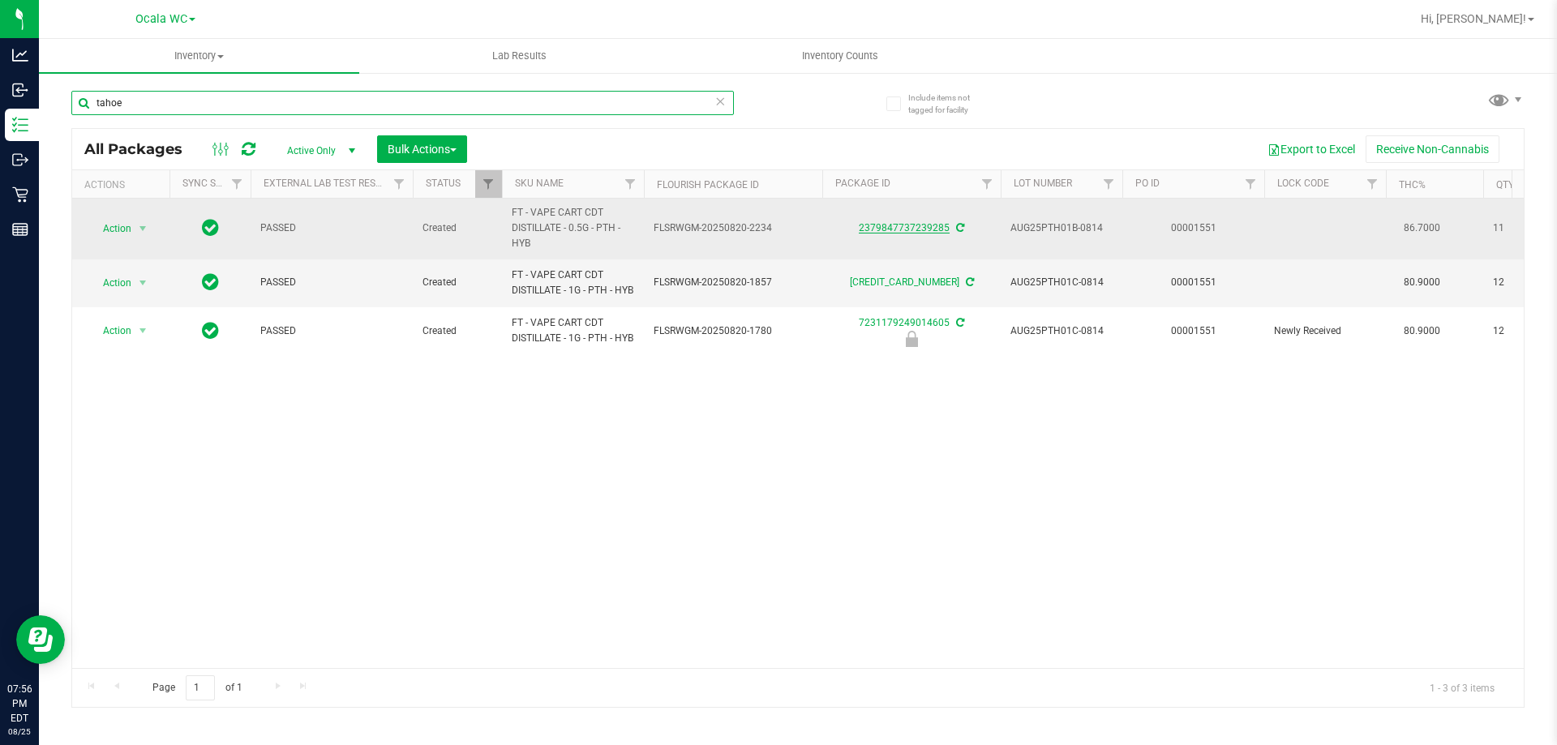
type input "tahoe"
click at [922, 227] on link "2379847737239285" at bounding box center [904, 227] width 91 height 11
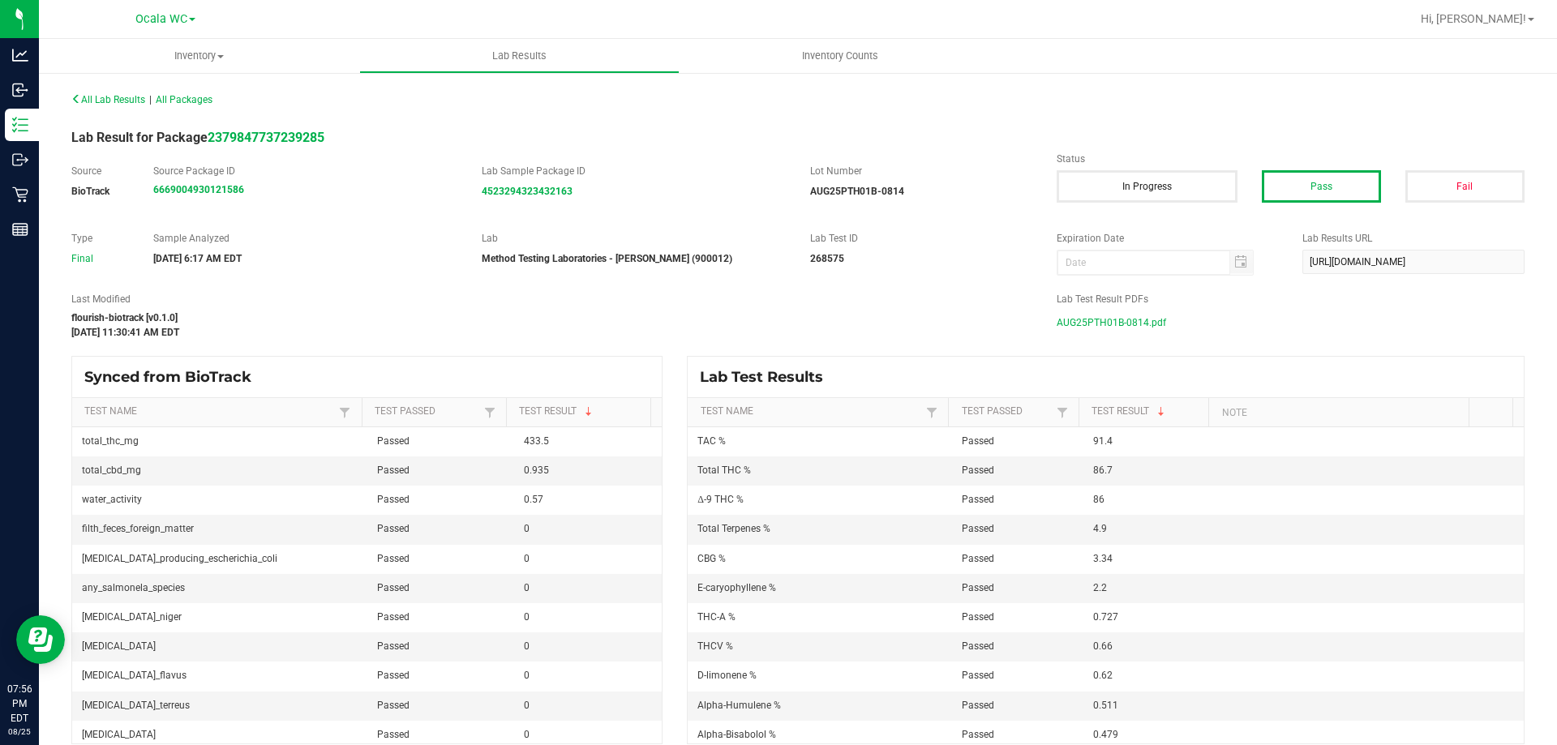
click at [1112, 320] on span "AUG25PTH01B-0814.pdf" at bounding box center [1111, 323] width 109 height 24
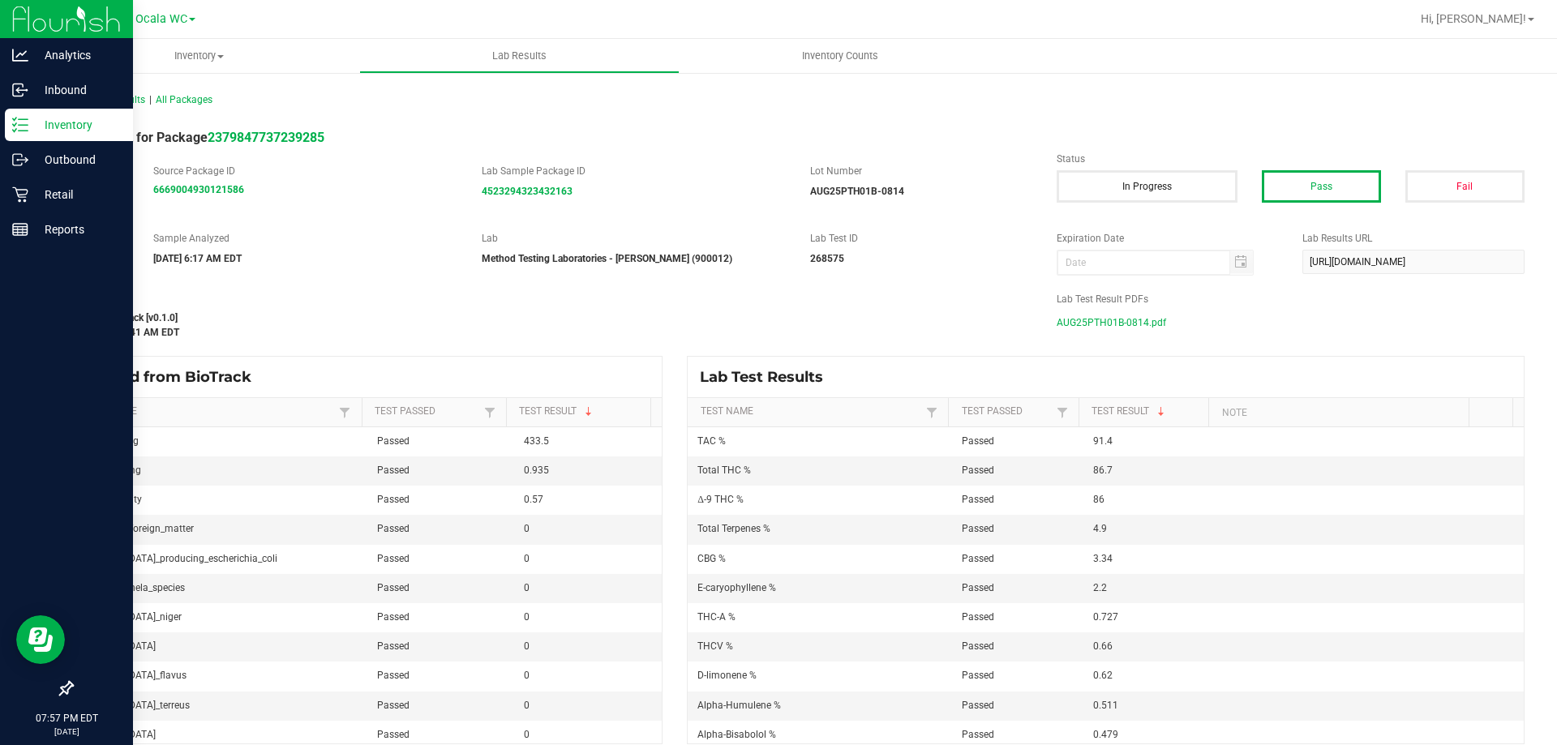
click at [60, 129] on p "Inventory" at bounding box center [76, 124] width 97 height 19
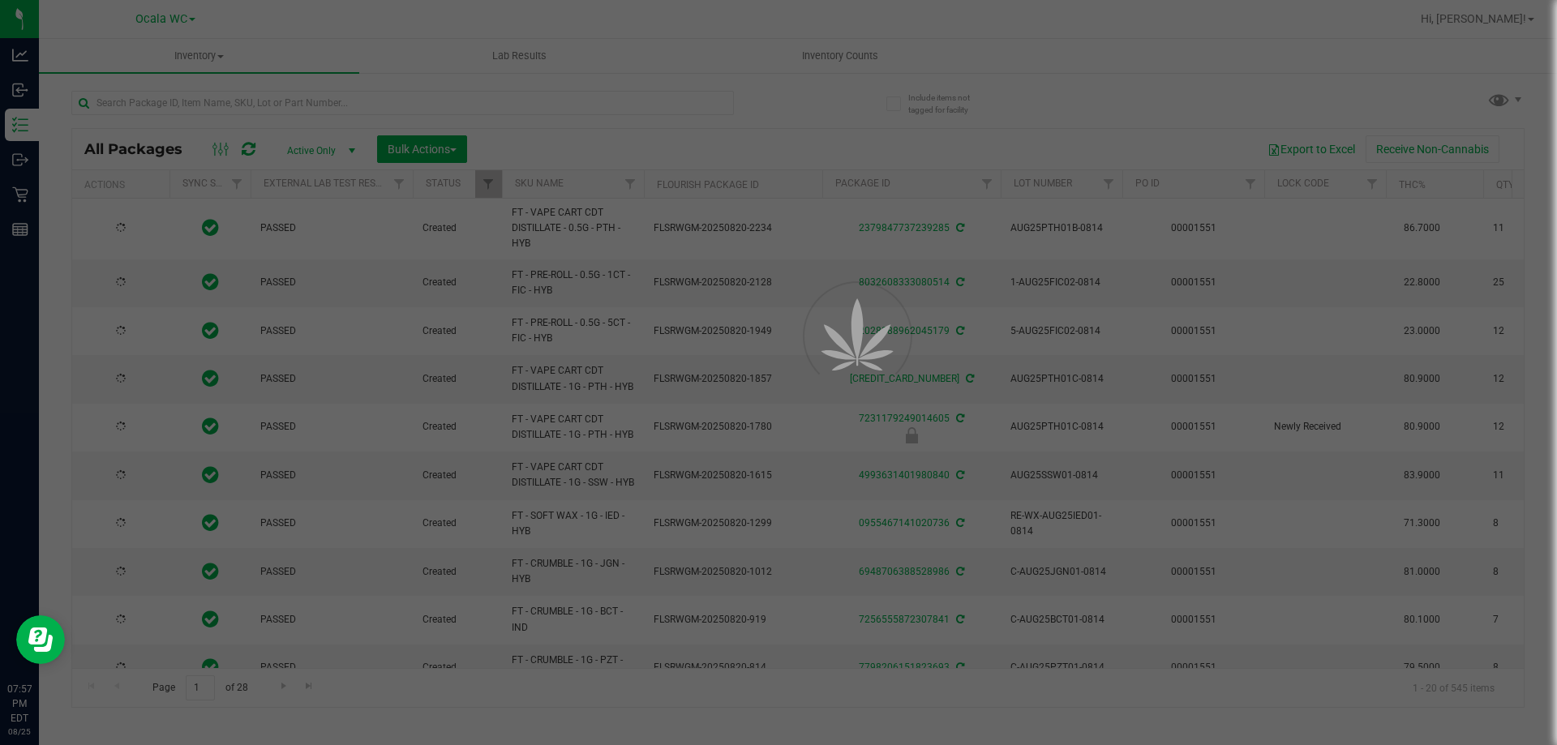
click at [239, 103] on div at bounding box center [778, 372] width 1557 height 745
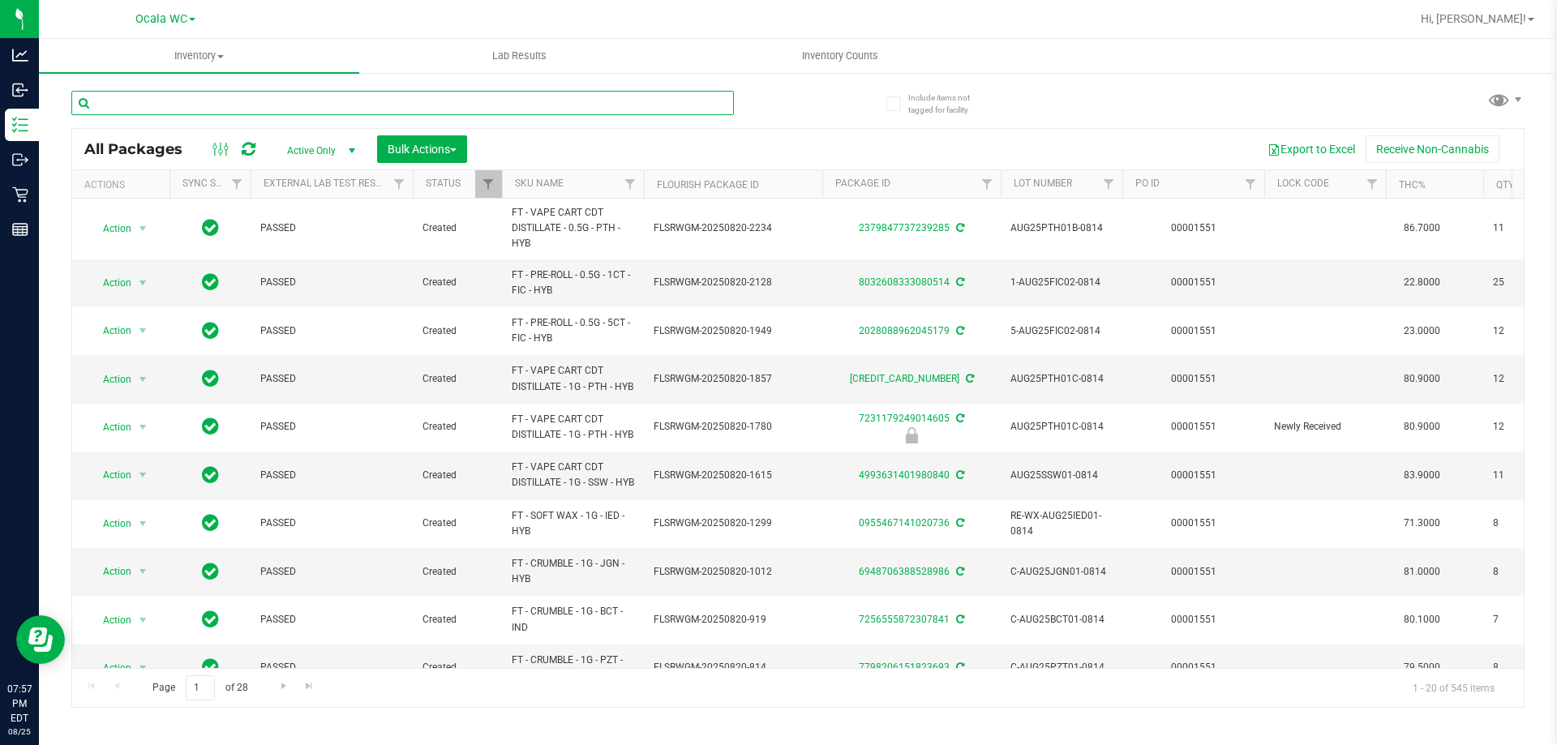
click at [239, 103] on input "text" at bounding box center [402, 103] width 662 height 24
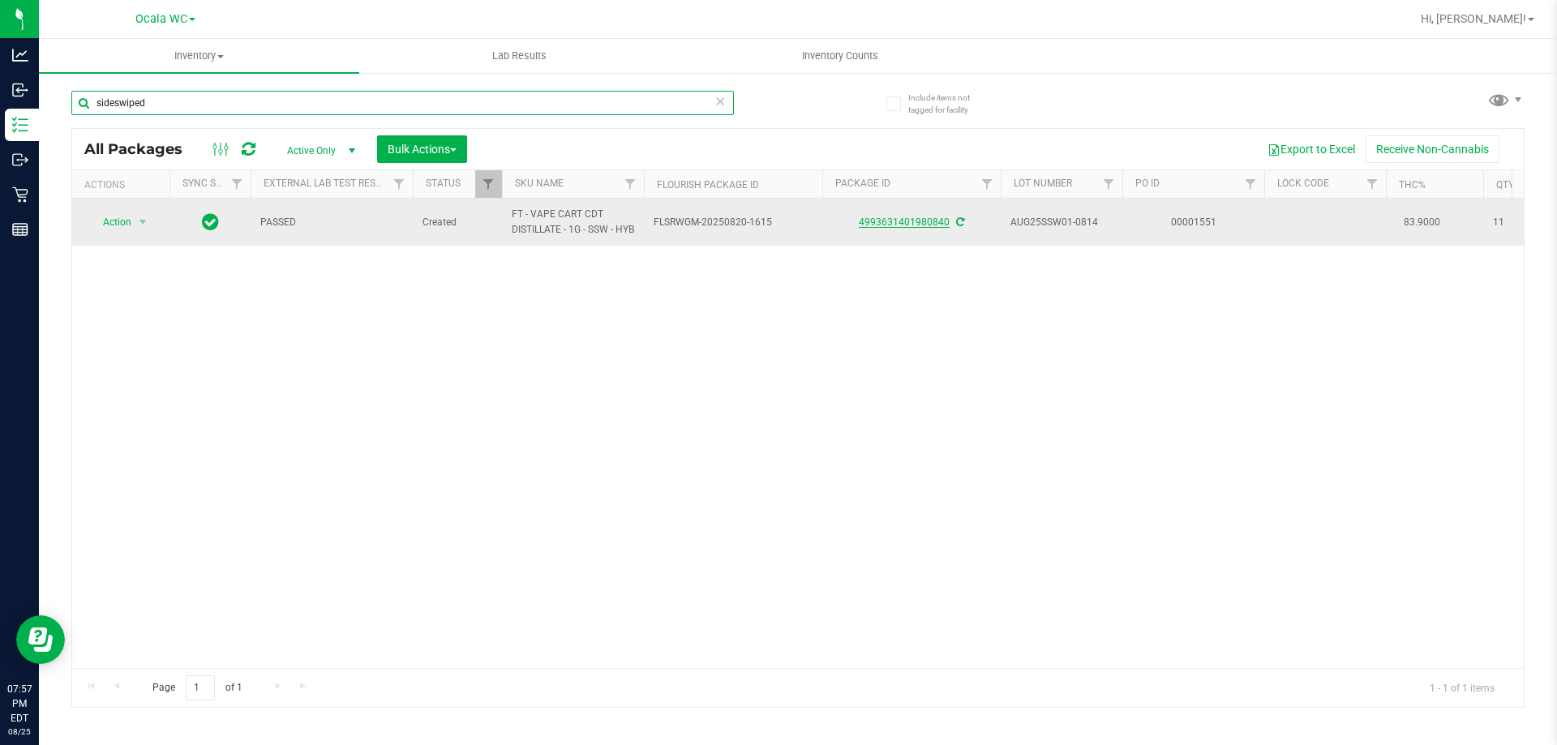
type input "sideswiped"
click at [930, 228] on link "4993631401980840" at bounding box center [904, 221] width 91 height 11
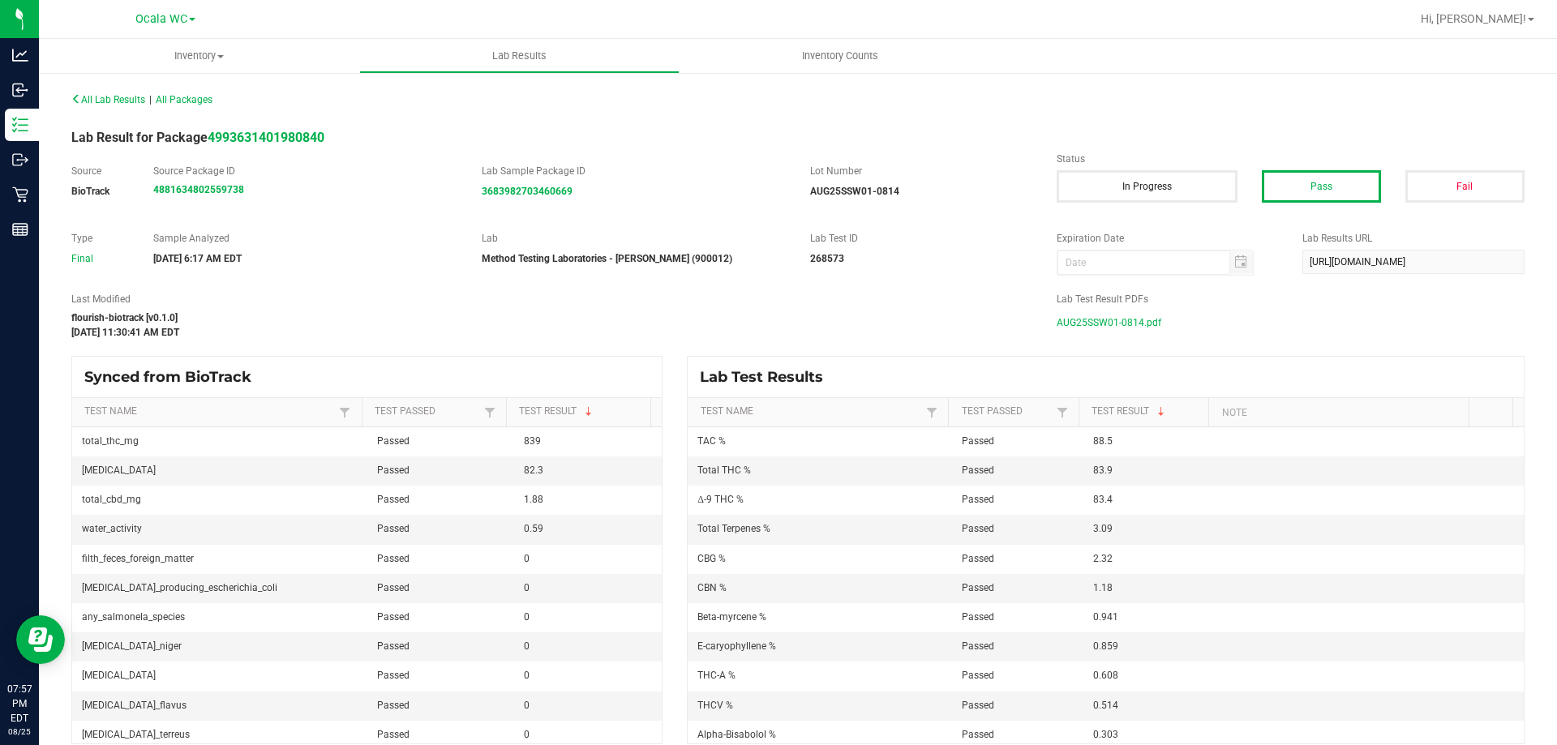
click at [1081, 323] on span "AUG25SSW01-0814.pdf" at bounding box center [1109, 323] width 105 height 24
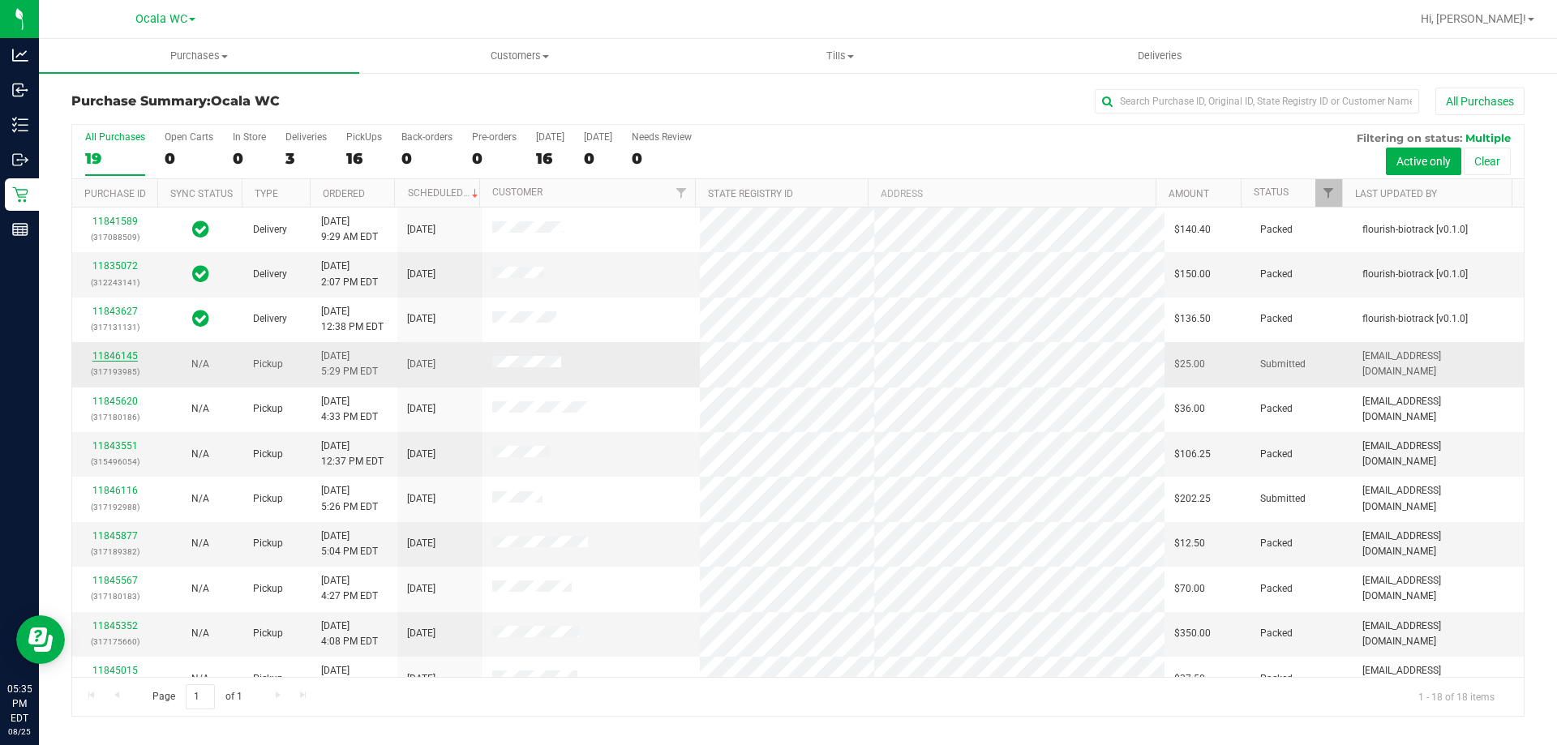
click at [108, 358] on link "11846145" at bounding box center [114, 355] width 45 height 11
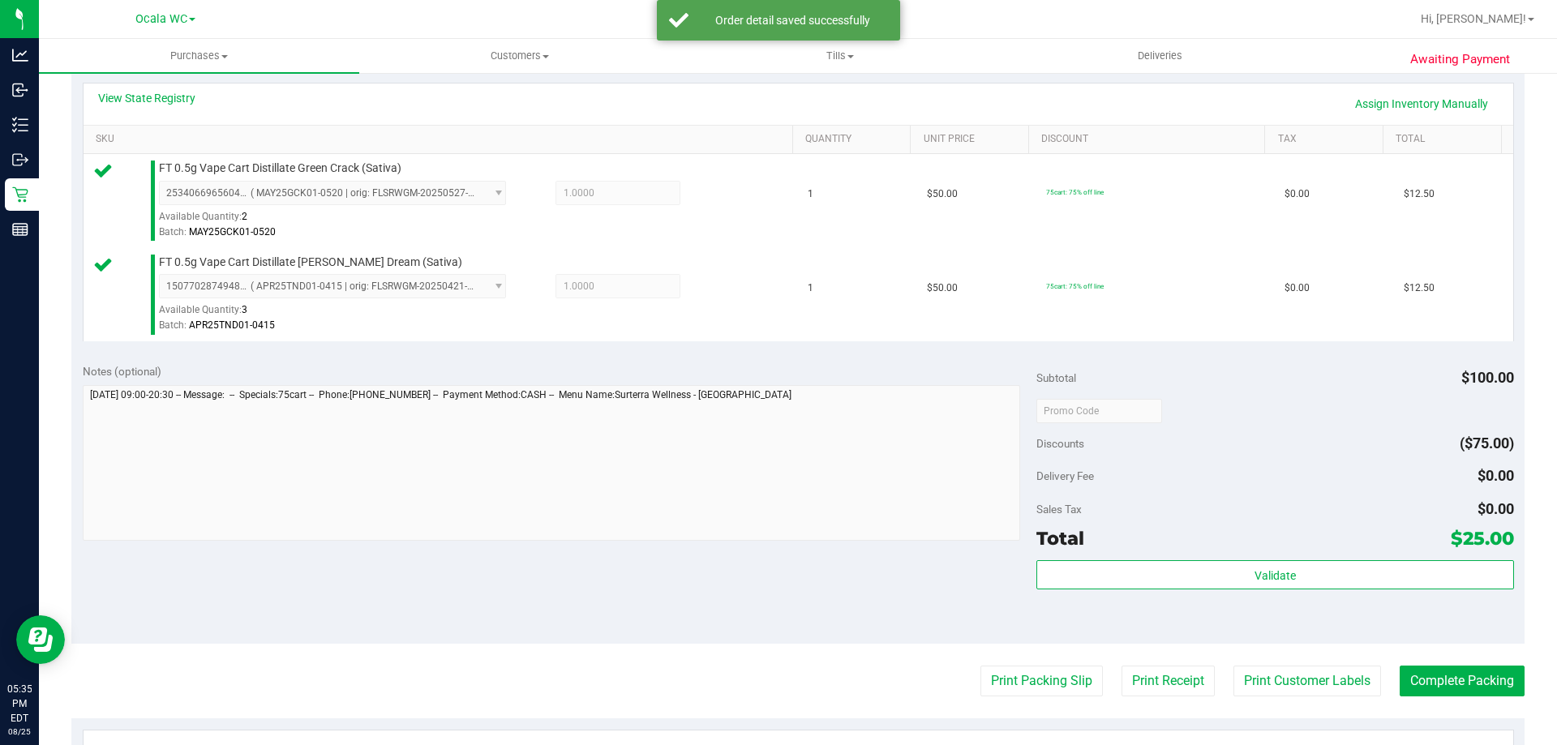
scroll to position [487, 0]
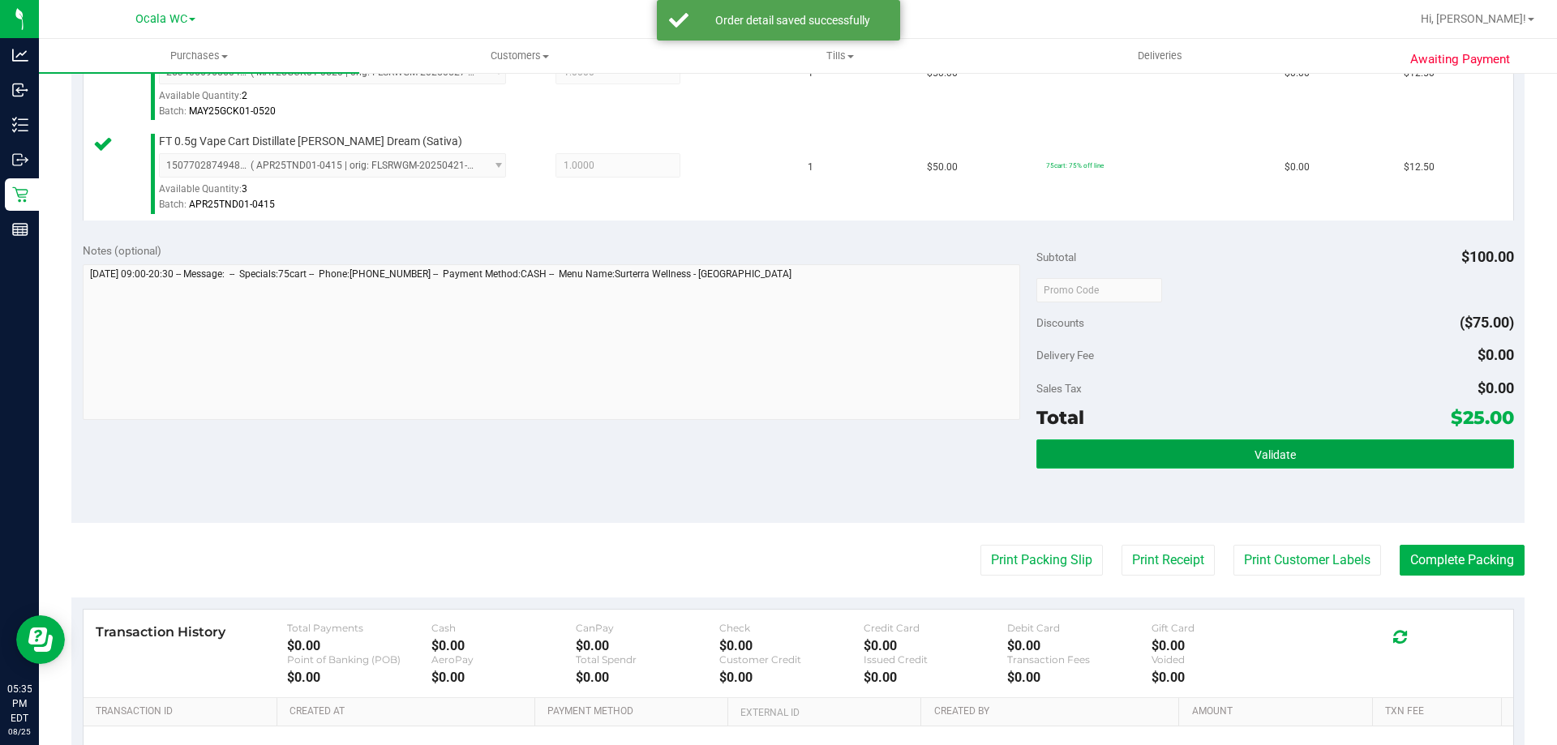
click at [1342, 459] on button "Validate" at bounding box center [1274, 453] width 477 height 29
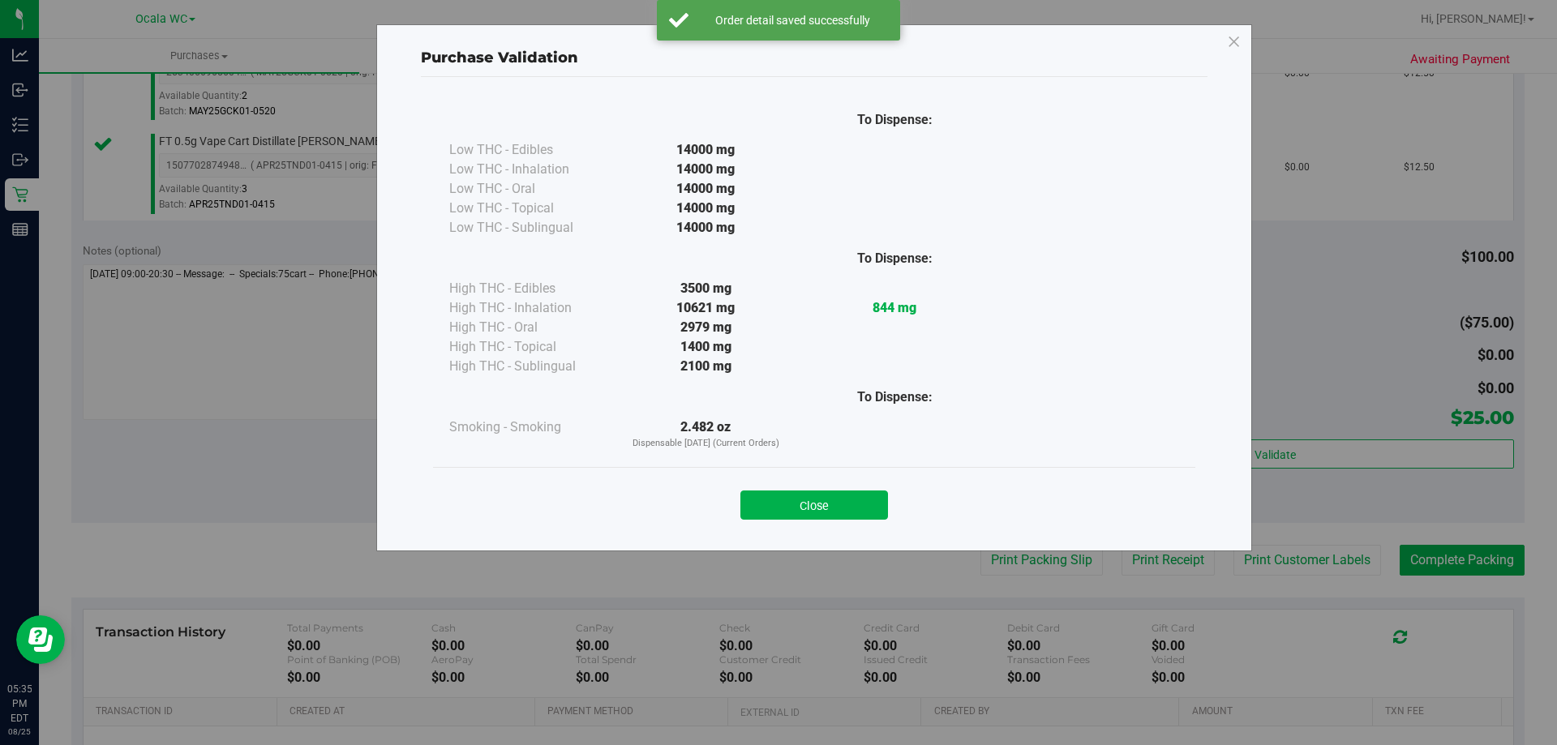
click at [809, 533] on div "To Dispense: Low THC - Edibles 14000 mg" at bounding box center [814, 306] width 787 height 459
click at [827, 494] on button "Close" at bounding box center [814, 505] width 148 height 29
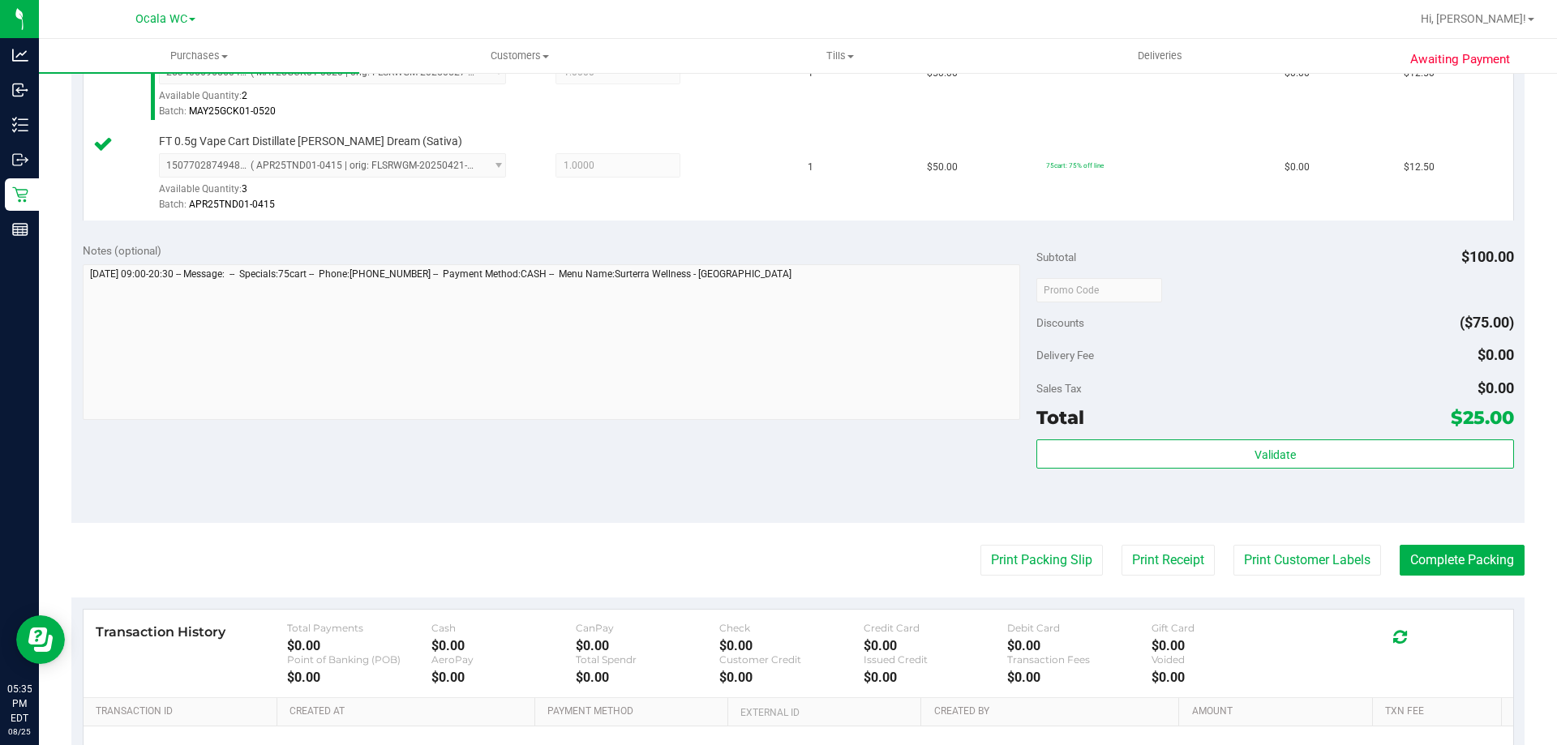
click at [1014, 540] on purchase-details "Back Edit Purchase Cancel Purchase View Profile # 11846145 BioTrack ID: - Submi…" at bounding box center [797, 251] width 1453 height 1300
click at [1056, 566] on button "Print Packing Slip" at bounding box center [1041, 560] width 122 height 31
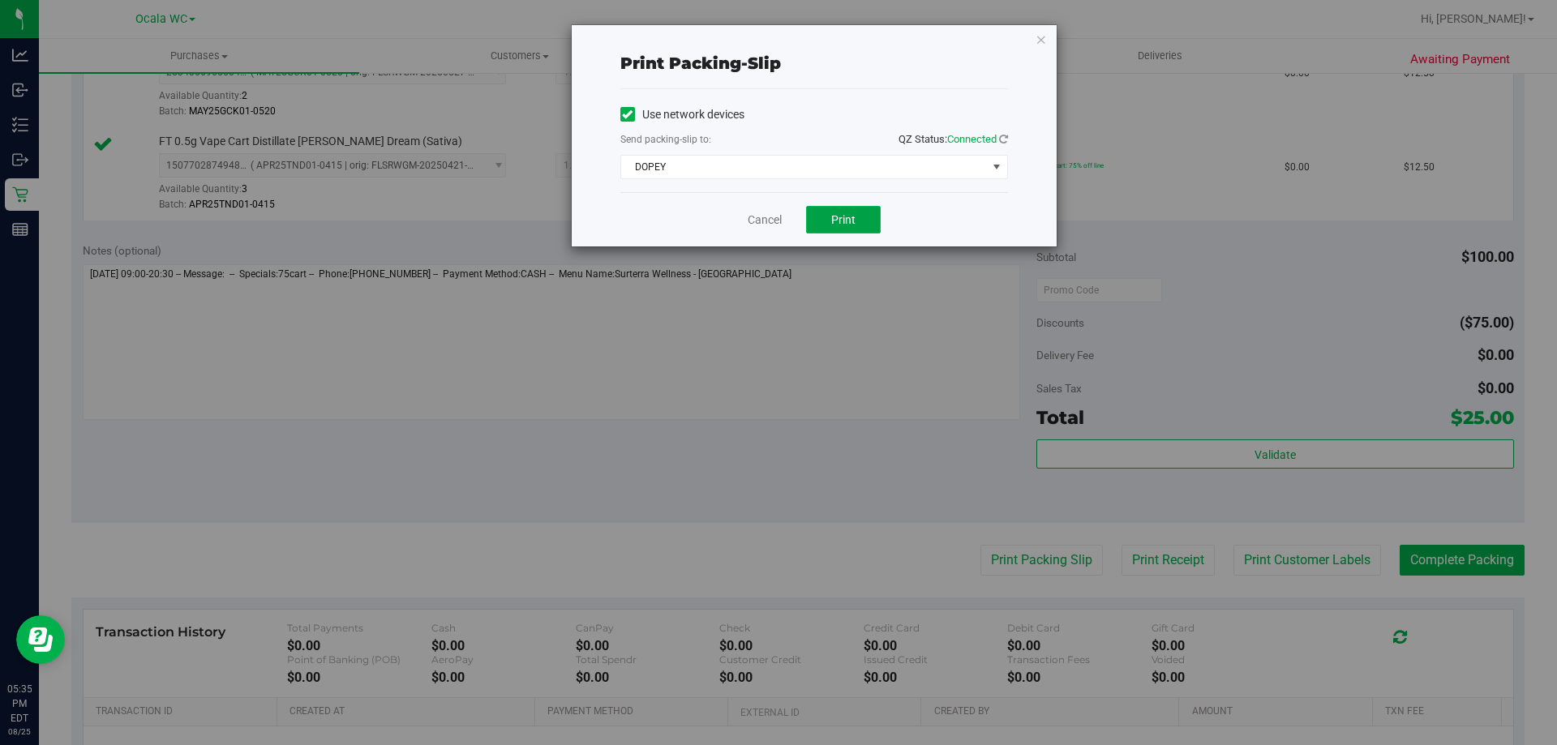
click at [808, 221] on button "Print" at bounding box center [843, 220] width 75 height 28
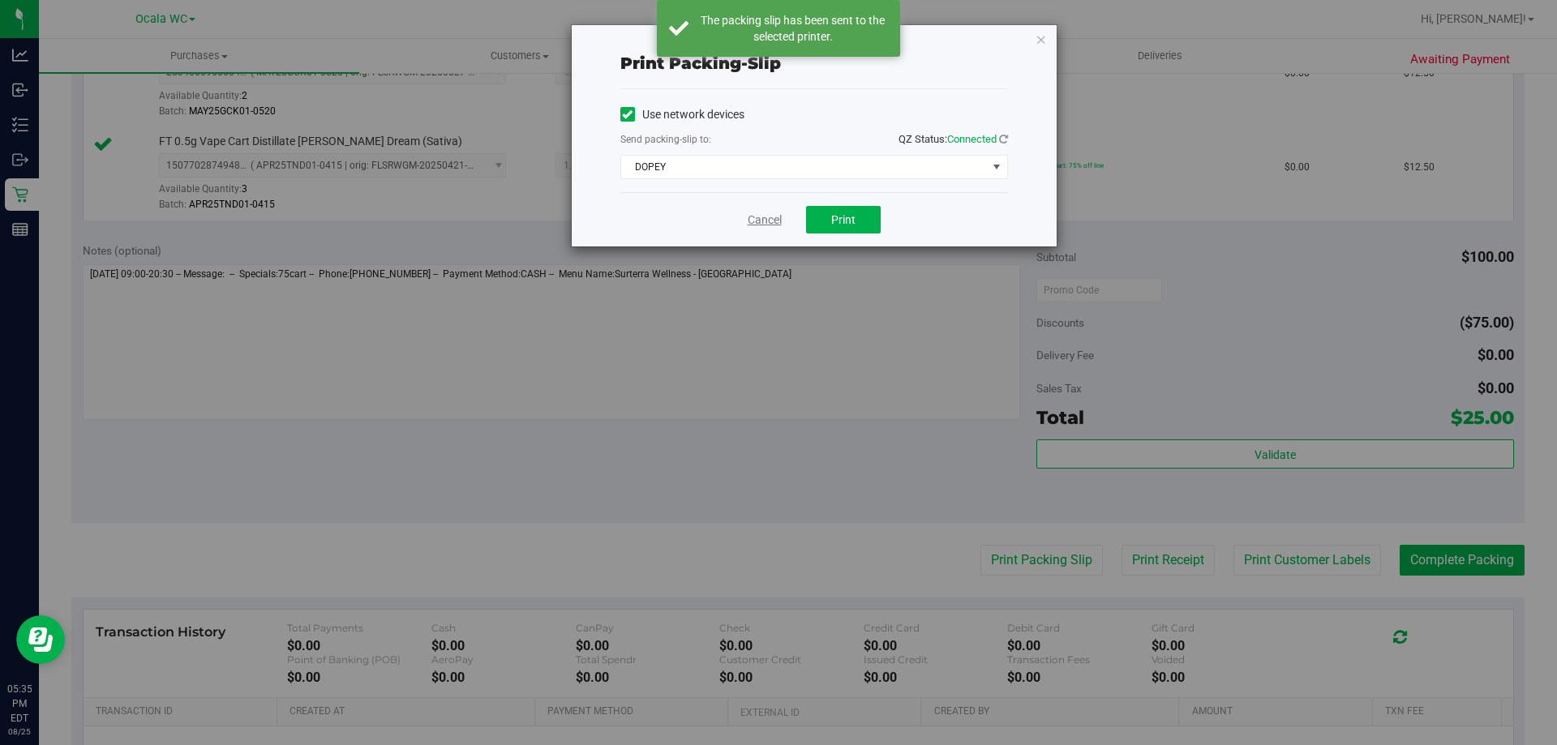
click at [771, 218] on link "Cancel" at bounding box center [765, 220] width 34 height 17
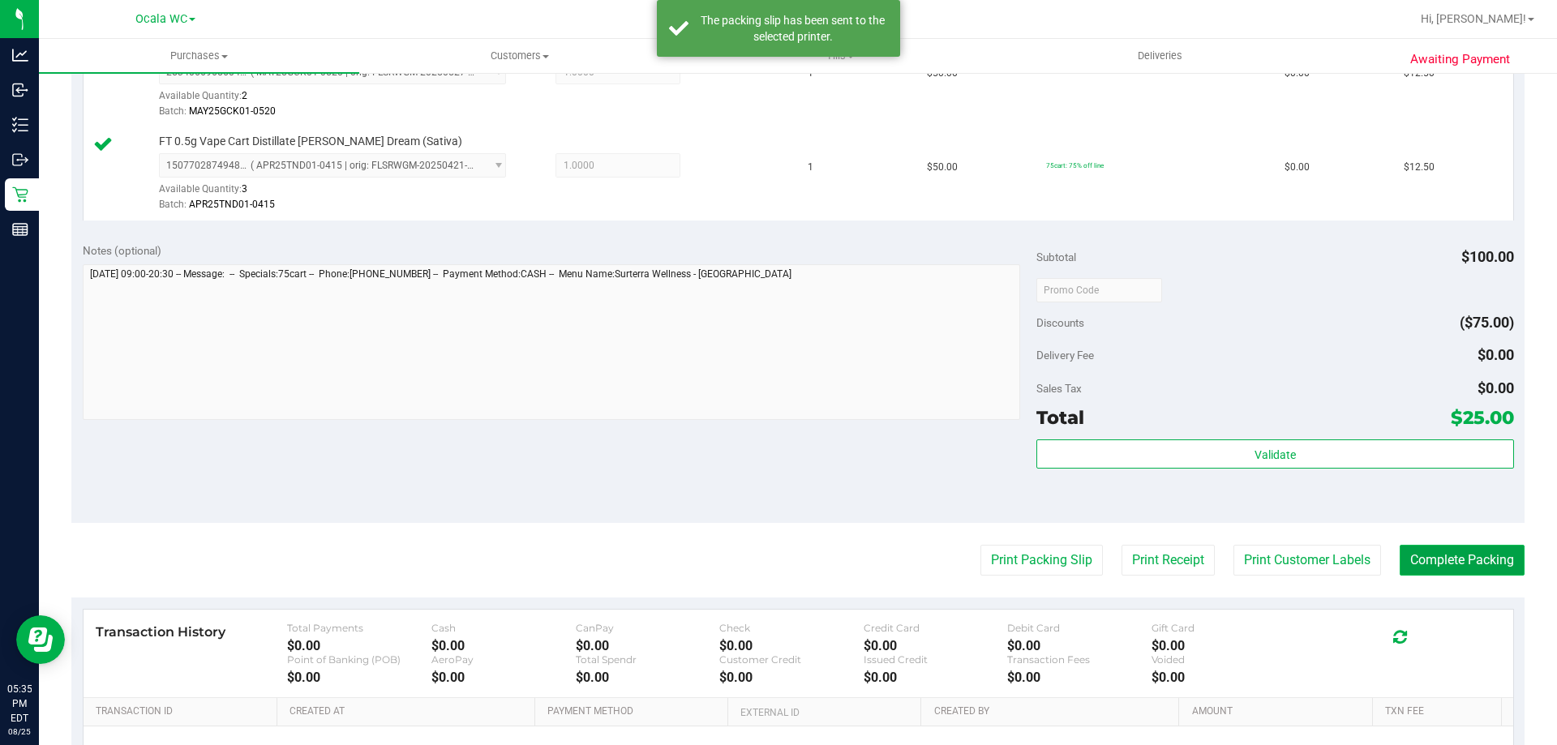
click at [1437, 547] on button "Complete Packing" at bounding box center [1462, 560] width 125 height 31
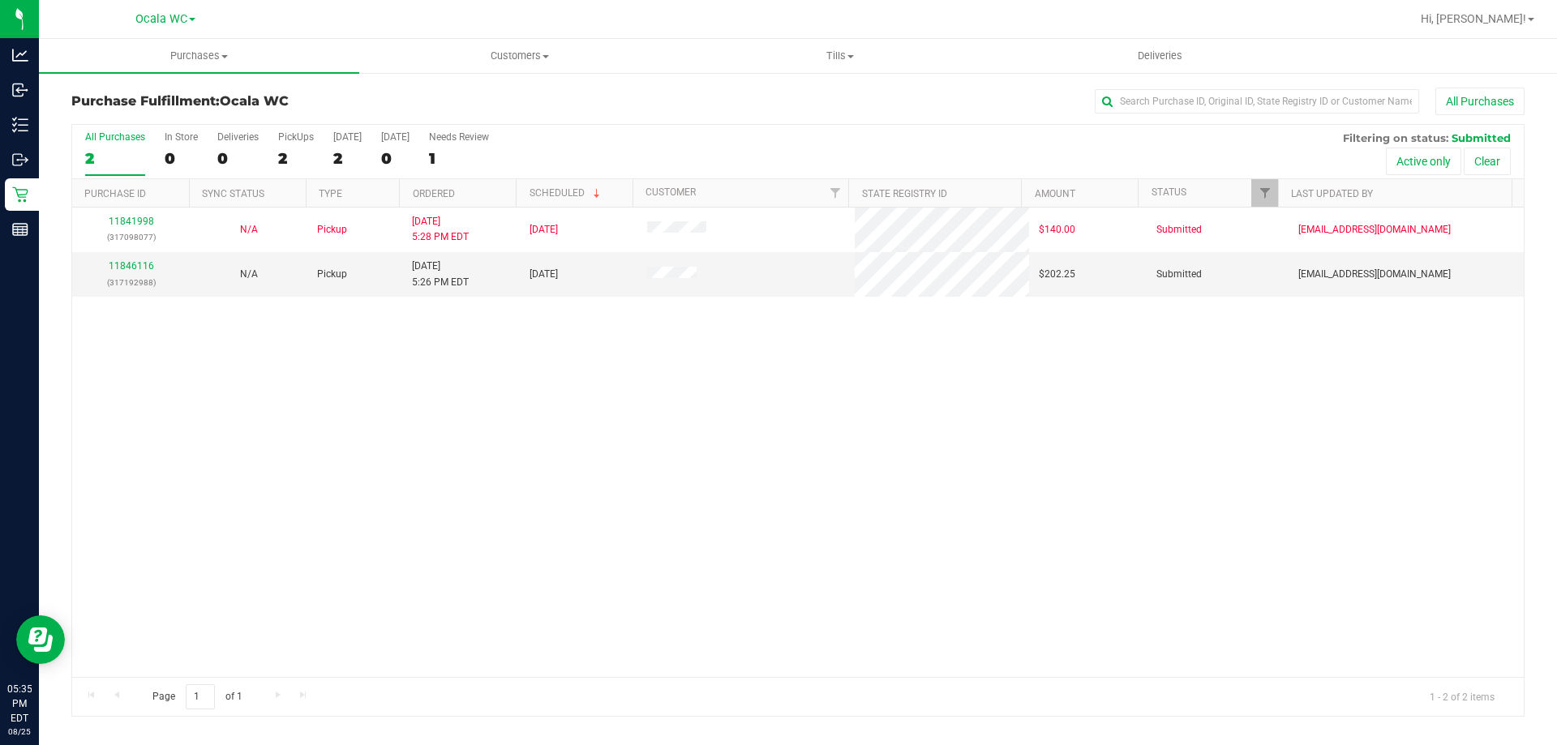
click at [613, 540] on div "11841998 (317098077) N/A Pickup [DATE] 5:28 PM EDT 8/25/2025 $140.00 Submitted …" at bounding box center [797, 442] width 1451 height 469
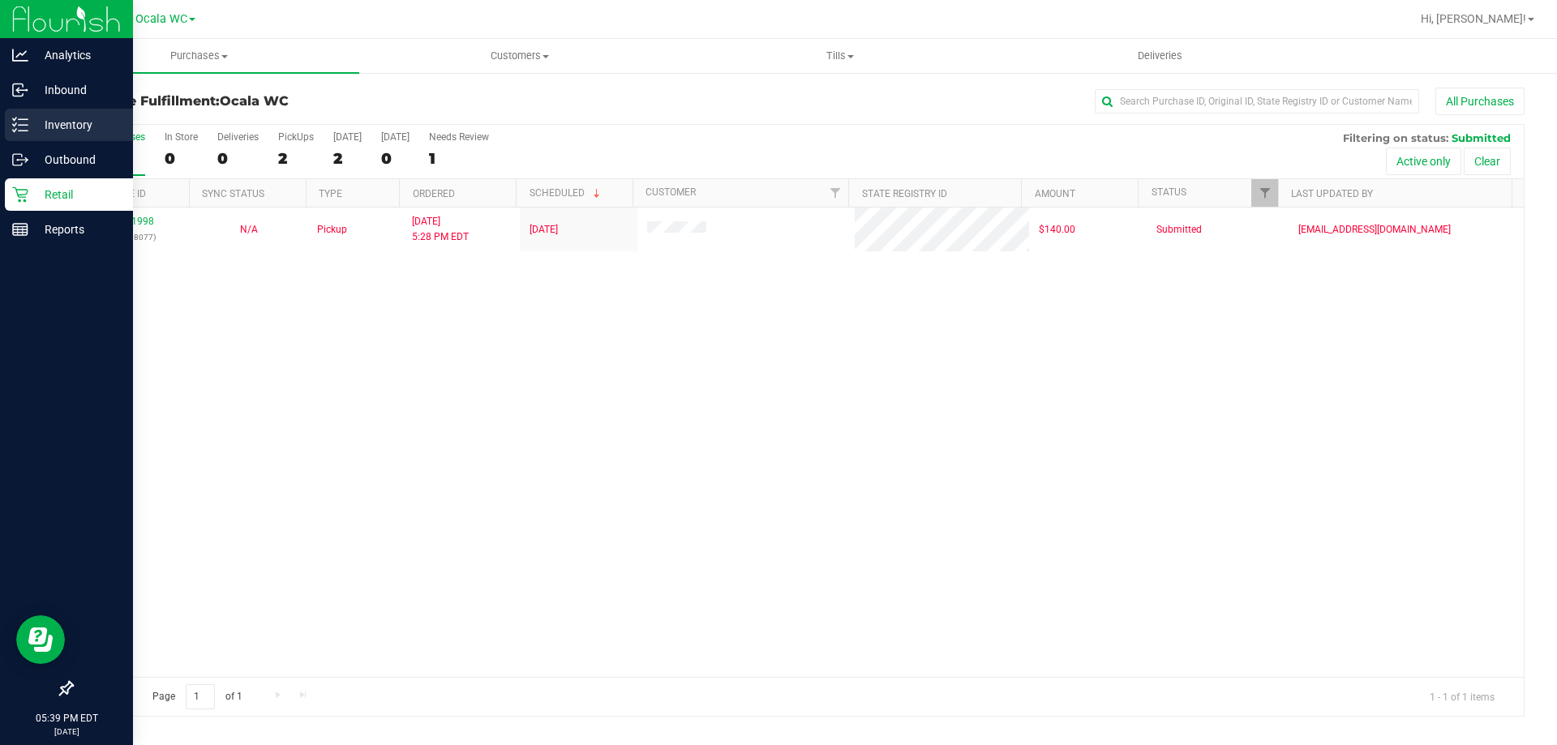
click at [36, 124] on p "Inventory" at bounding box center [76, 124] width 97 height 19
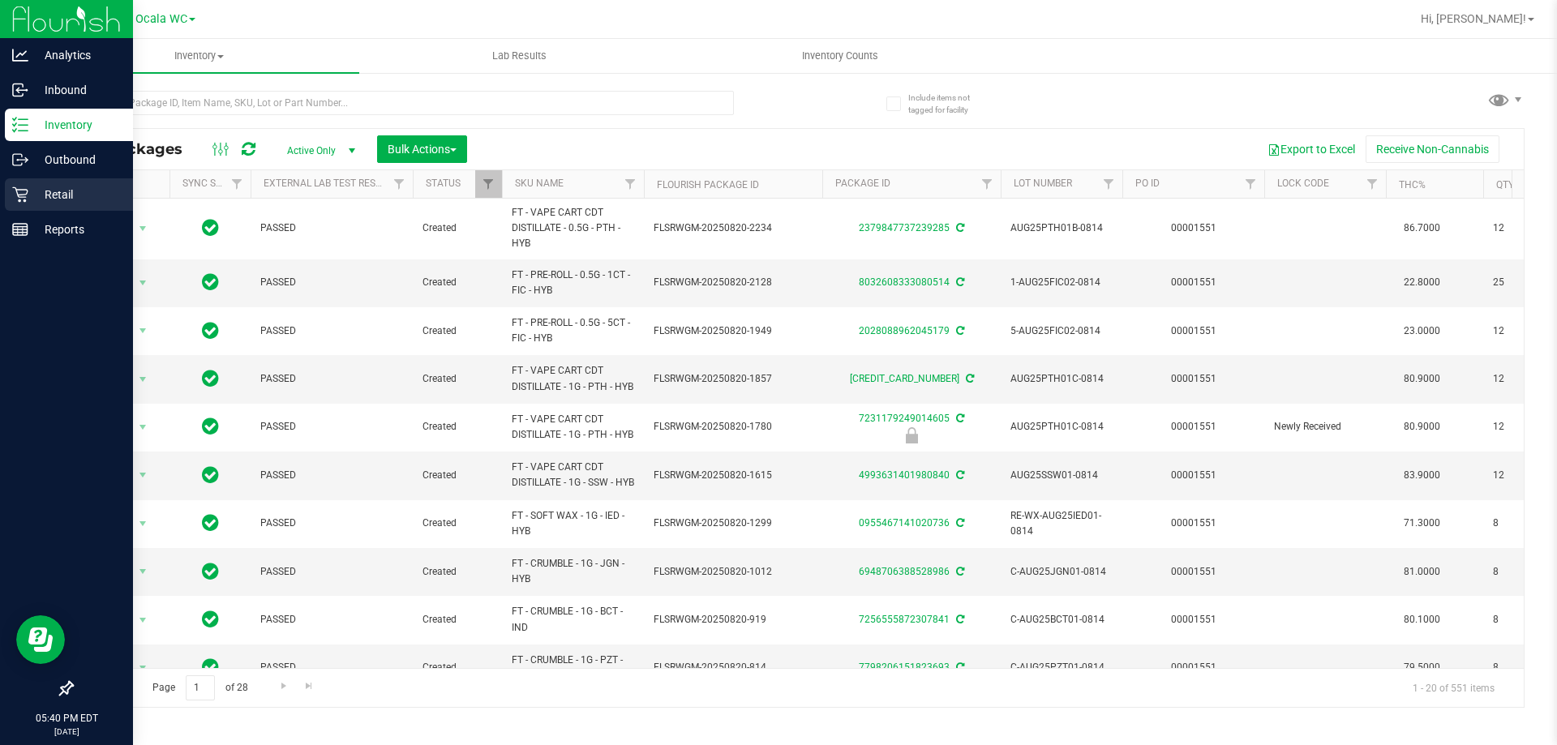
click at [28, 193] on icon at bounding box center [20, 194] width 16 height 16
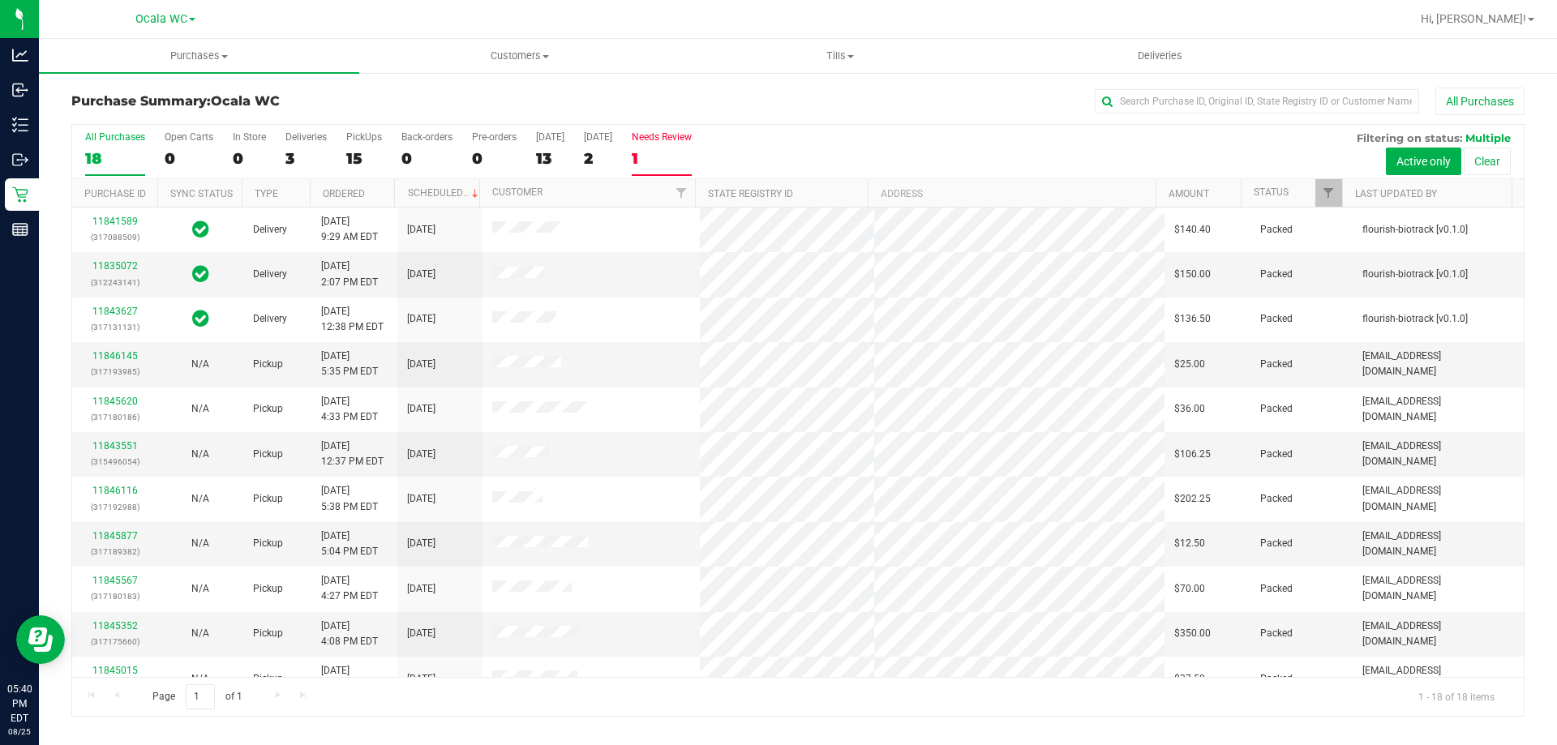
click at [673, 135] on div "Needs Review" at bounding box center [662, 136] width 60 height 11
click at [0, 0] on input "Needs Review 1" at bounding box center [0, 0] width 0 height 0
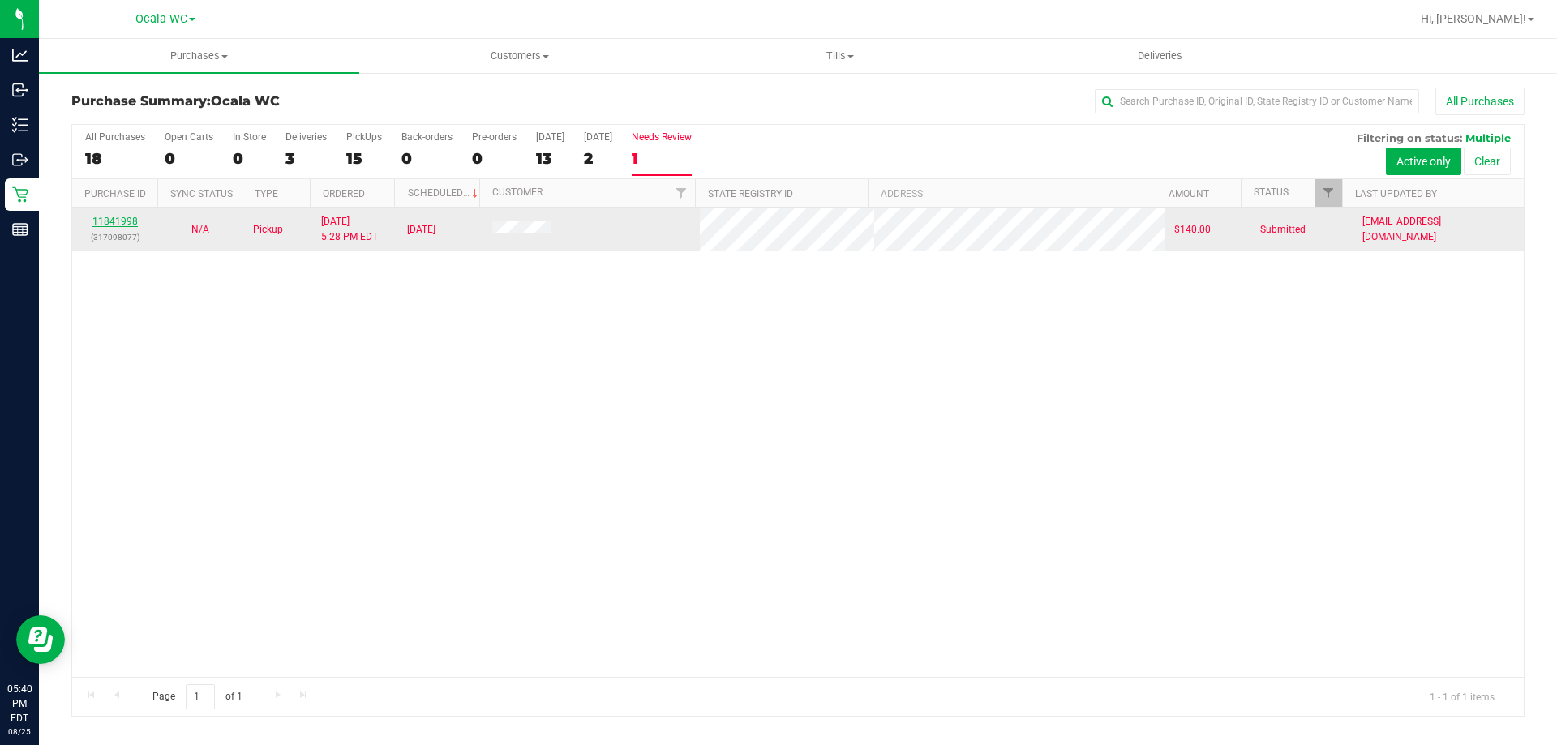
click at [131, 221] on link "11841998" at bounding box center [114, 221] width 45 height 11
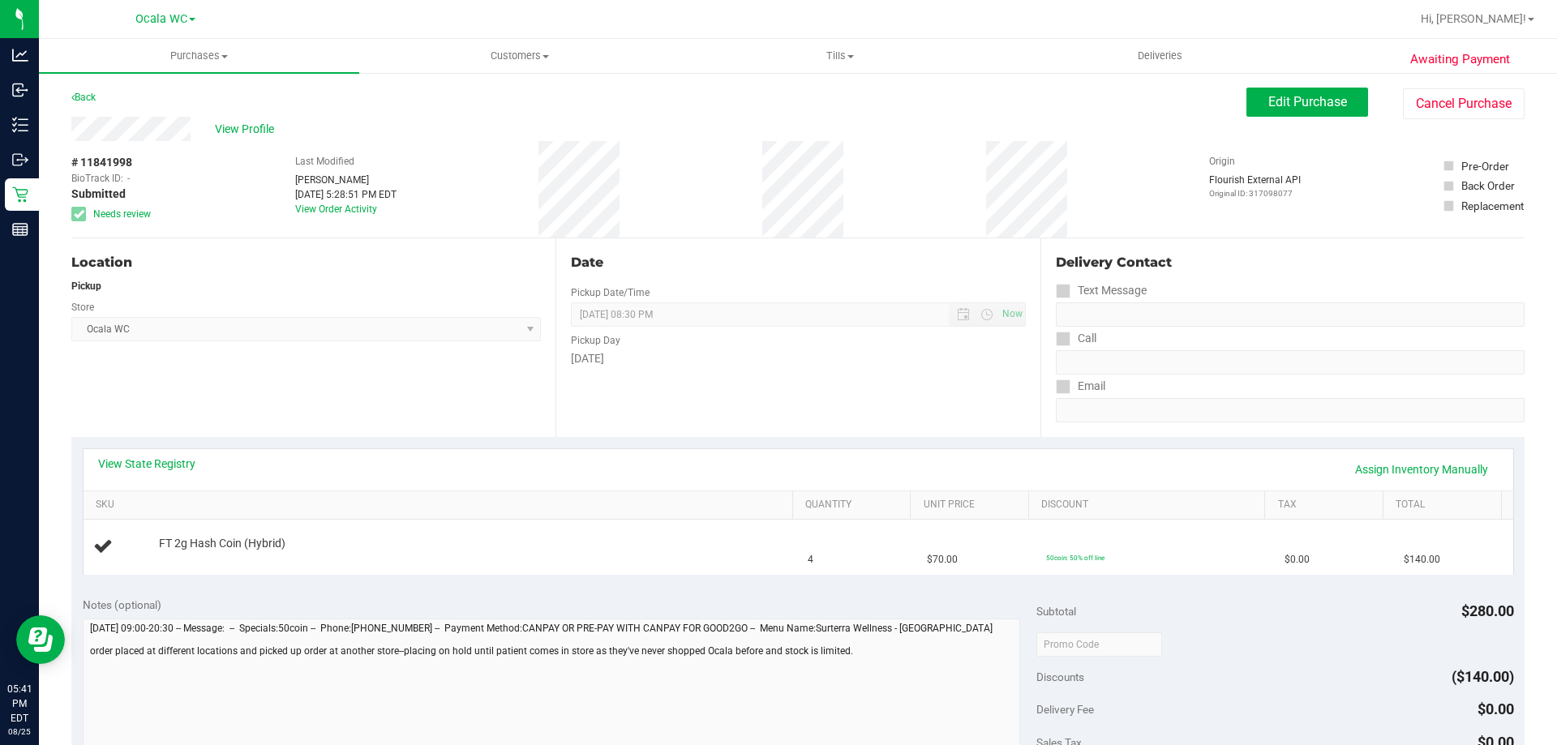
click at [164, 454] on div "View State Registry Assign Inventory Manually" at bounding box center [799, 469] width 1430 height 41
click at [162, 459] on link "View State Registry" at bounding box center [146, 464] width 97 height 16
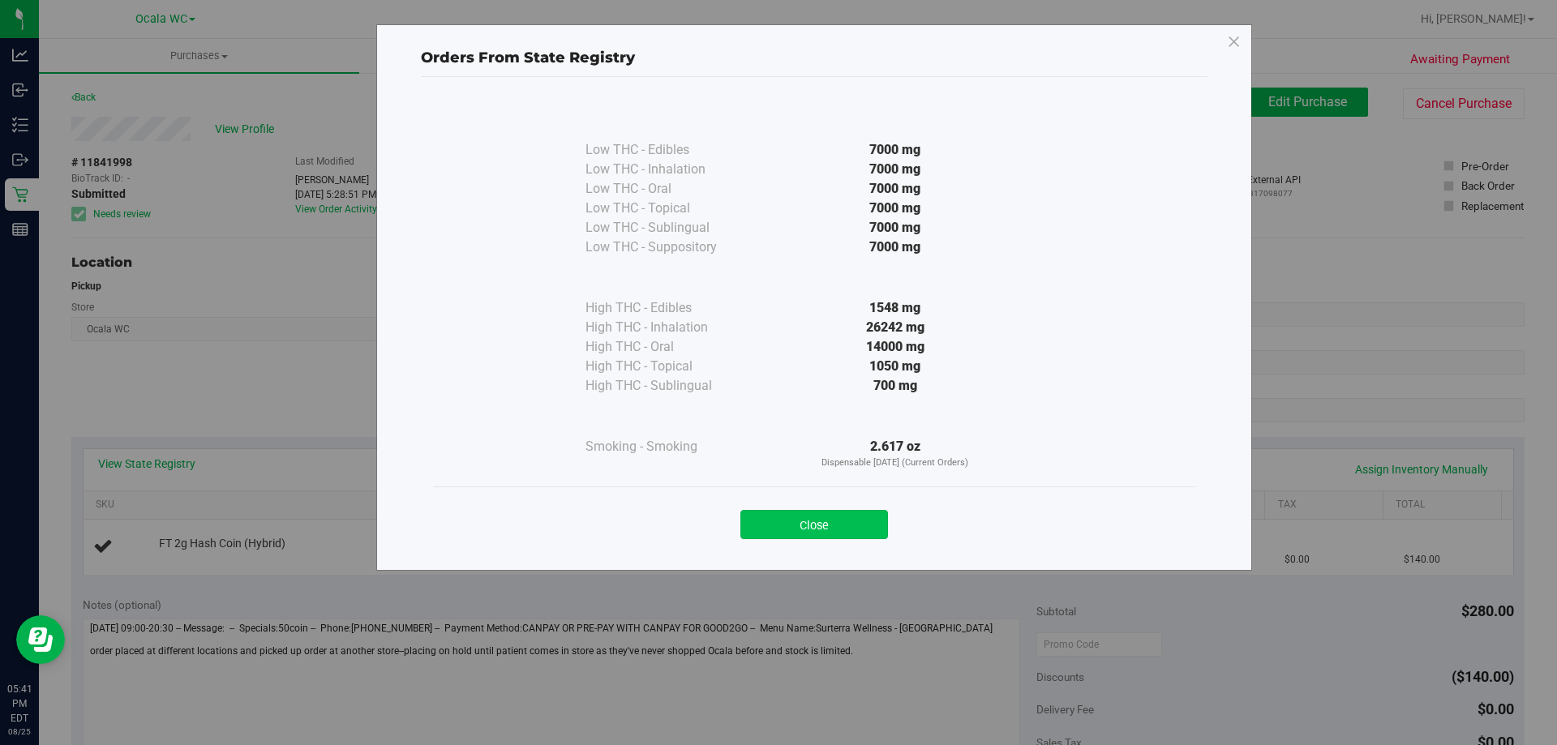
click at [808, 523] on button "Close" at bounding box center [814, 524] width 148 height 29
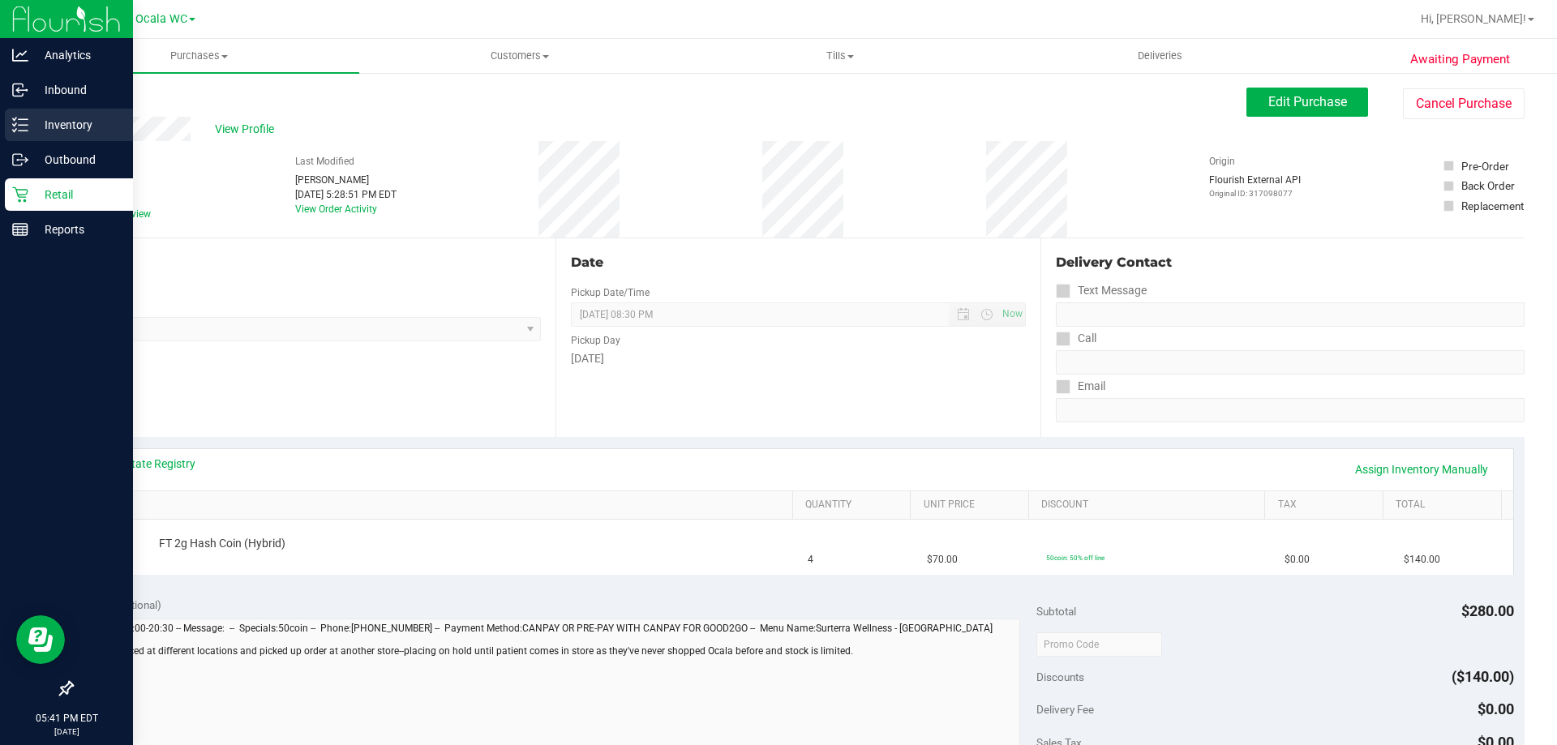
click at [57, 126] on p "Inventory" at bounding box center [76, 124] width 97 height 19
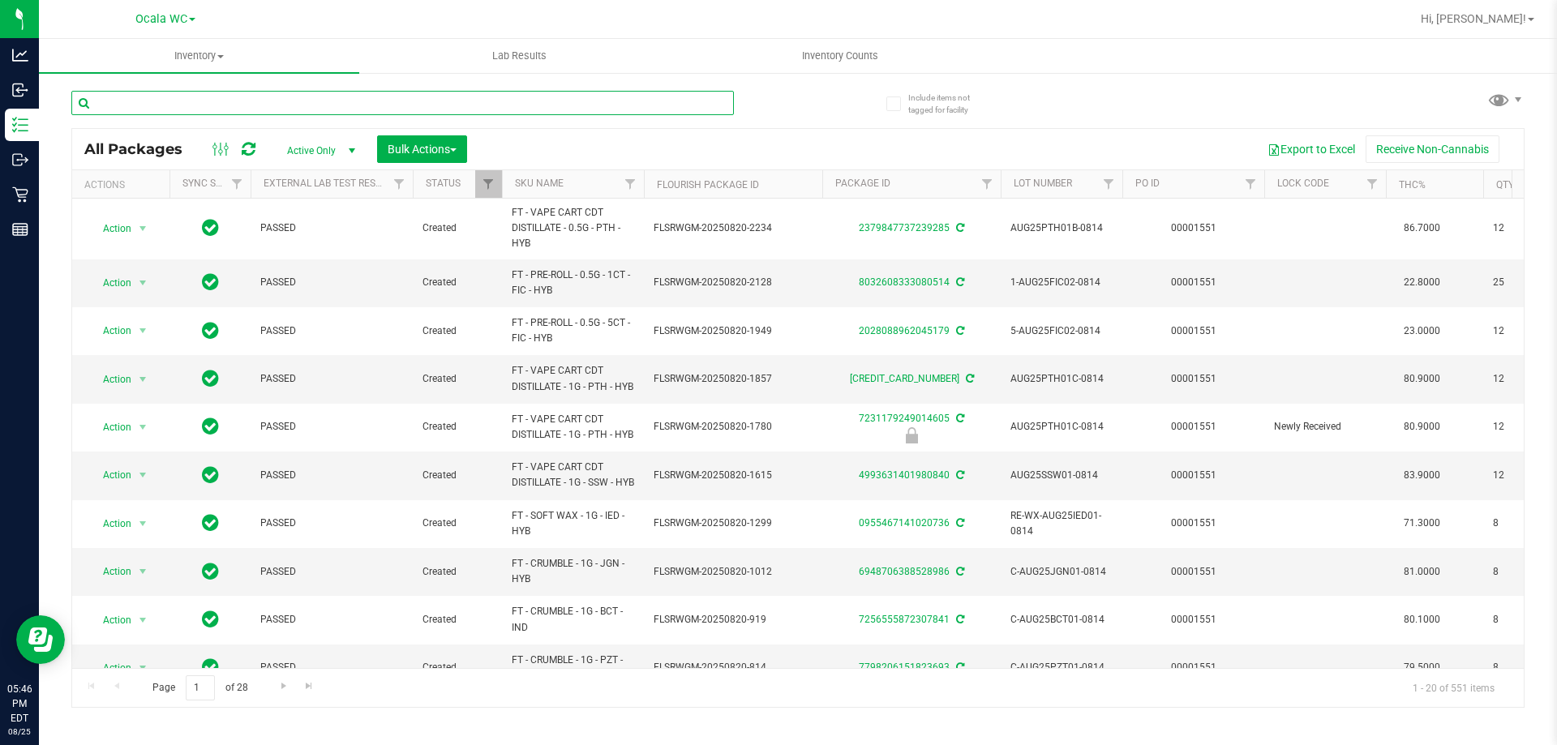
click at [196, 98] on input "text" at bounding box center [402, 103] width 662 height 24
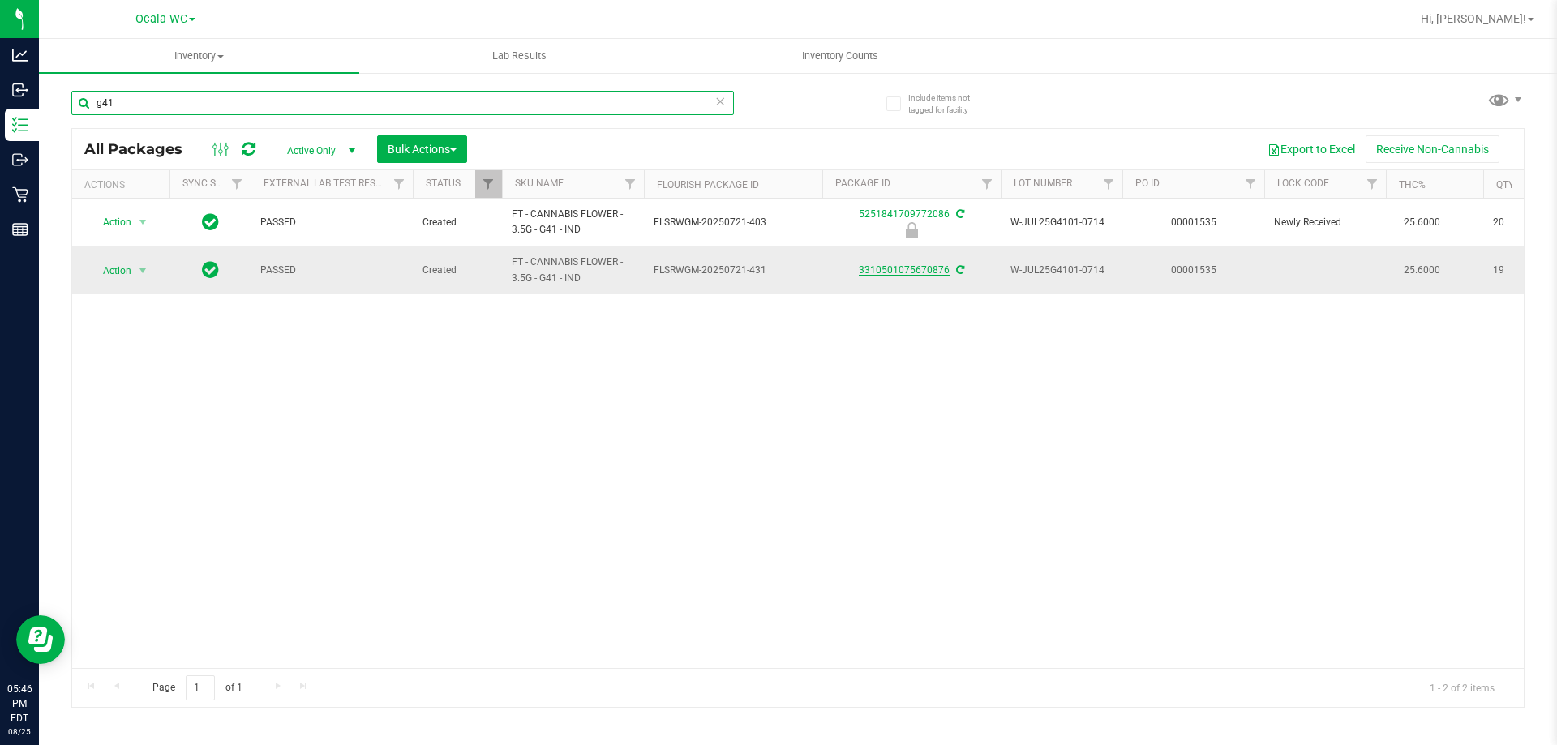
type input "g41"
click at [895, 268] on link "3310501075670876" at bounding box center [904, 269] width 91 height 11
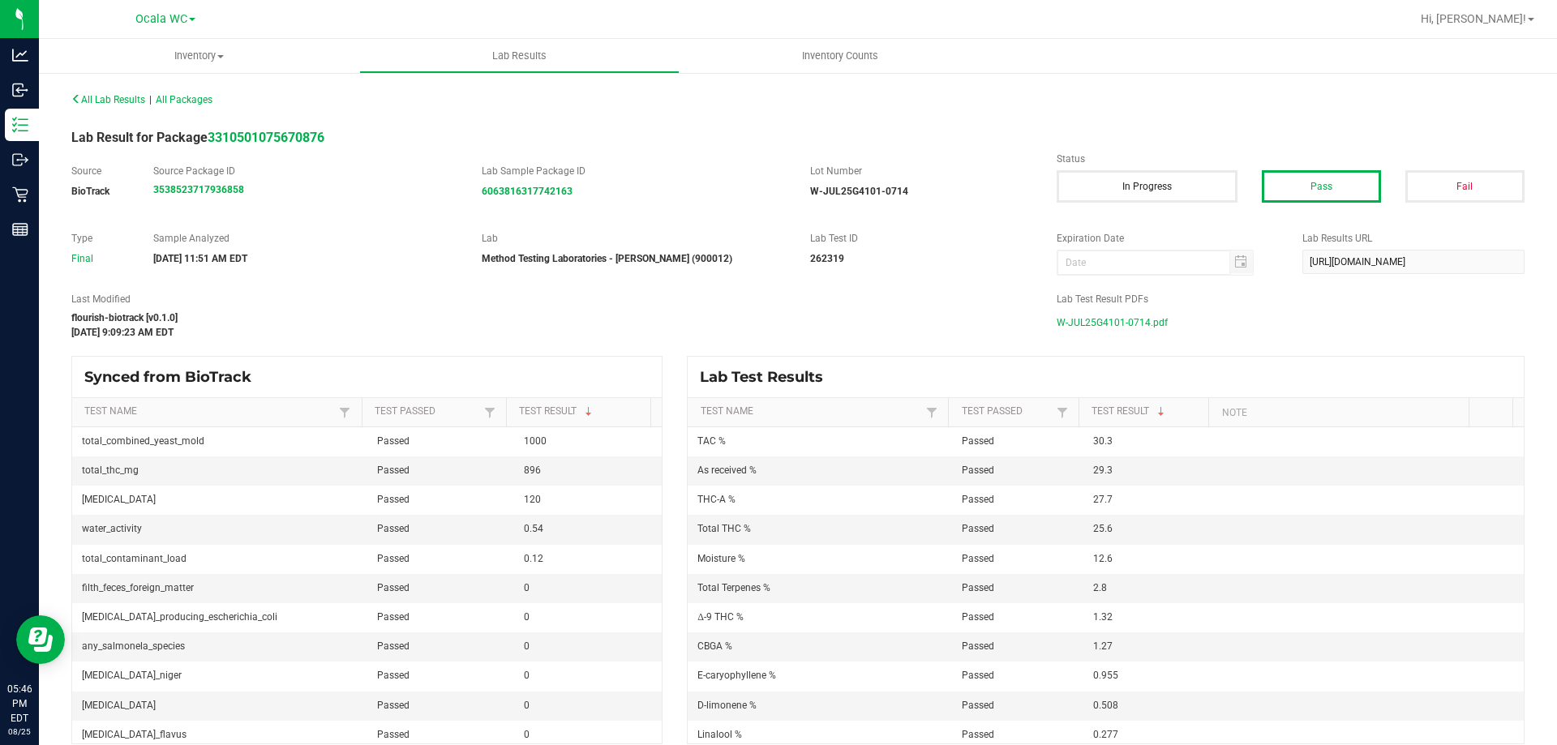
click at [1077, 328] on span "W-JUL25G4101-0714.pdf" at bounding box center [1112, 323] width 111 height 24
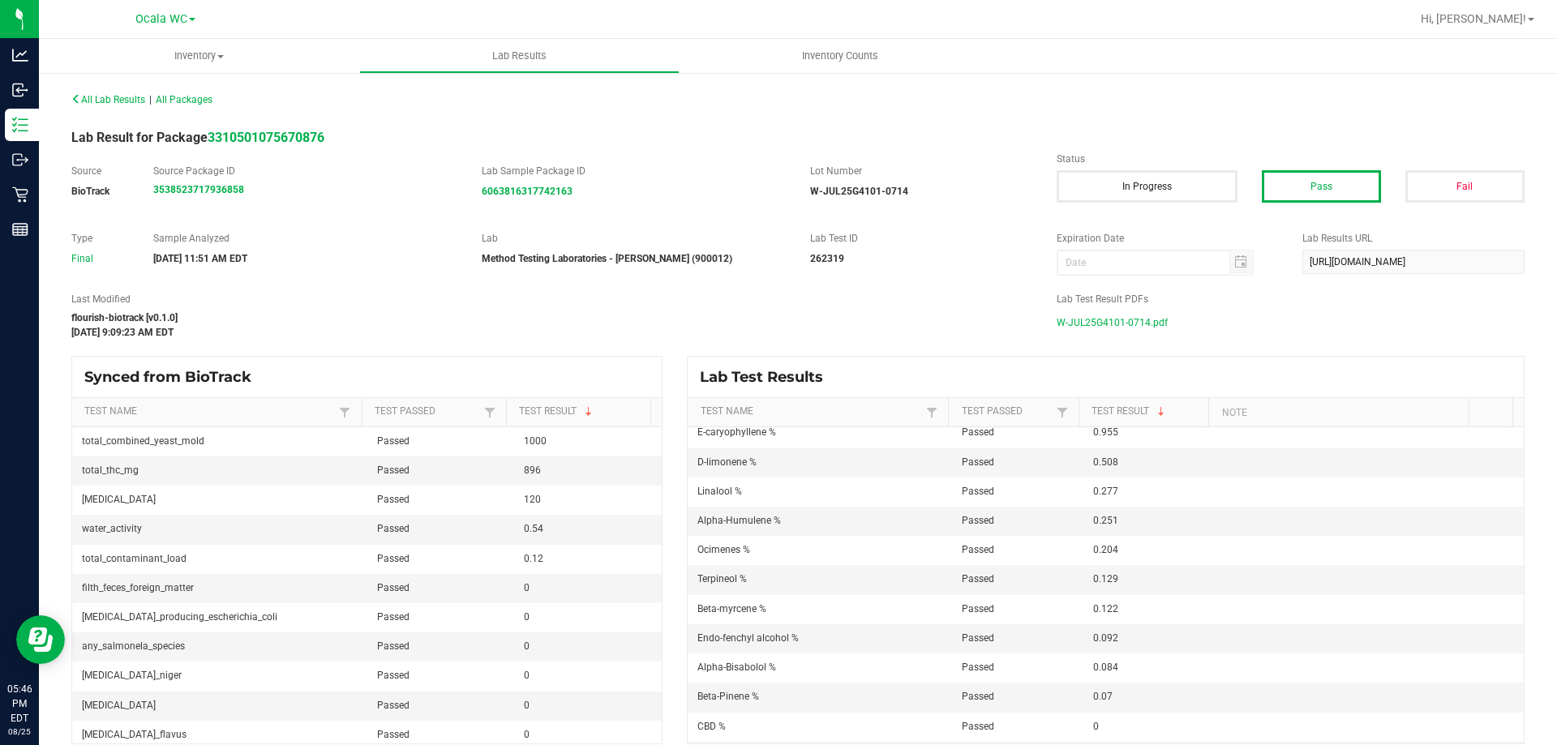
scroll to position [162, 0]
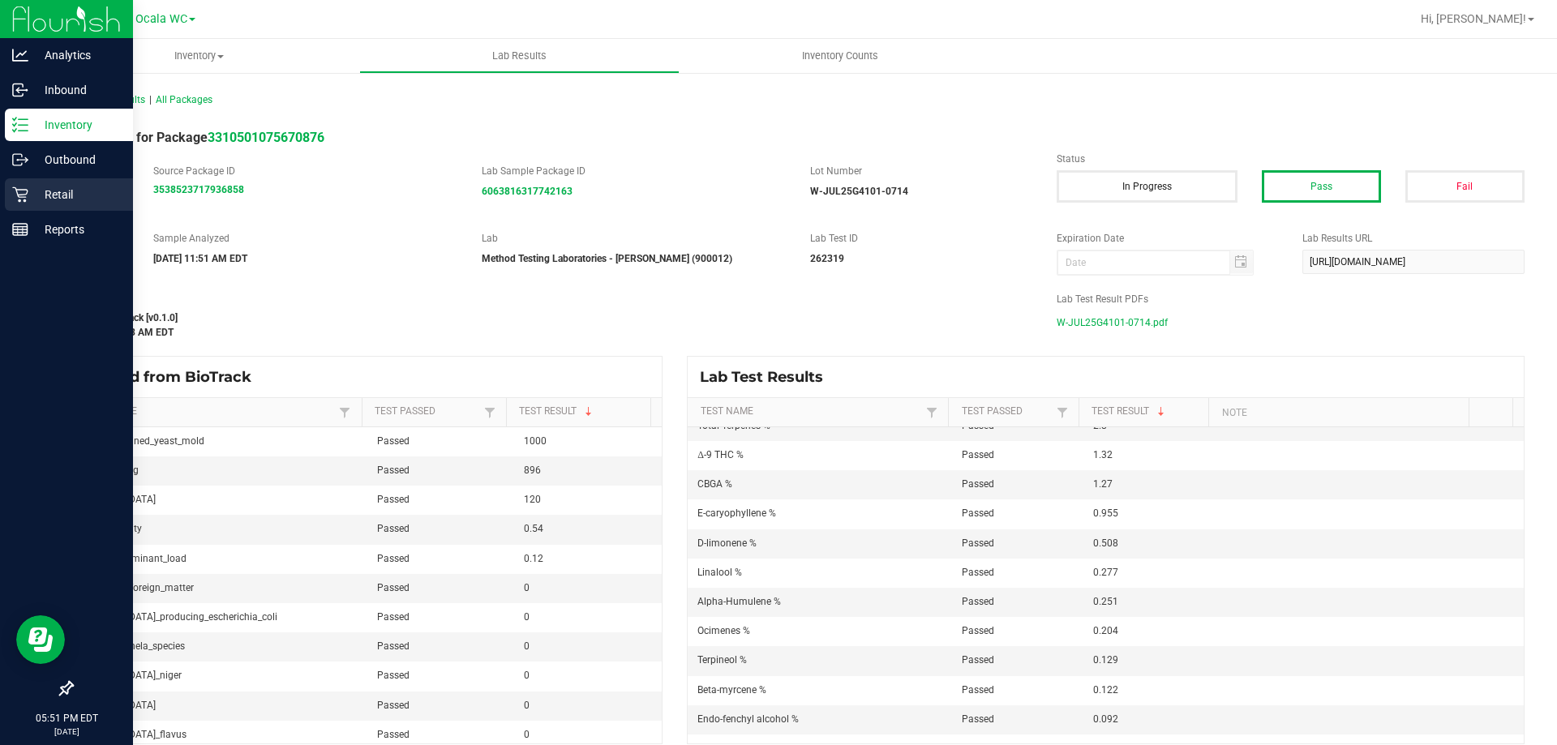
click at [48, 199] on p "Retail" at bounding box center [76, 194] width 97 height 19
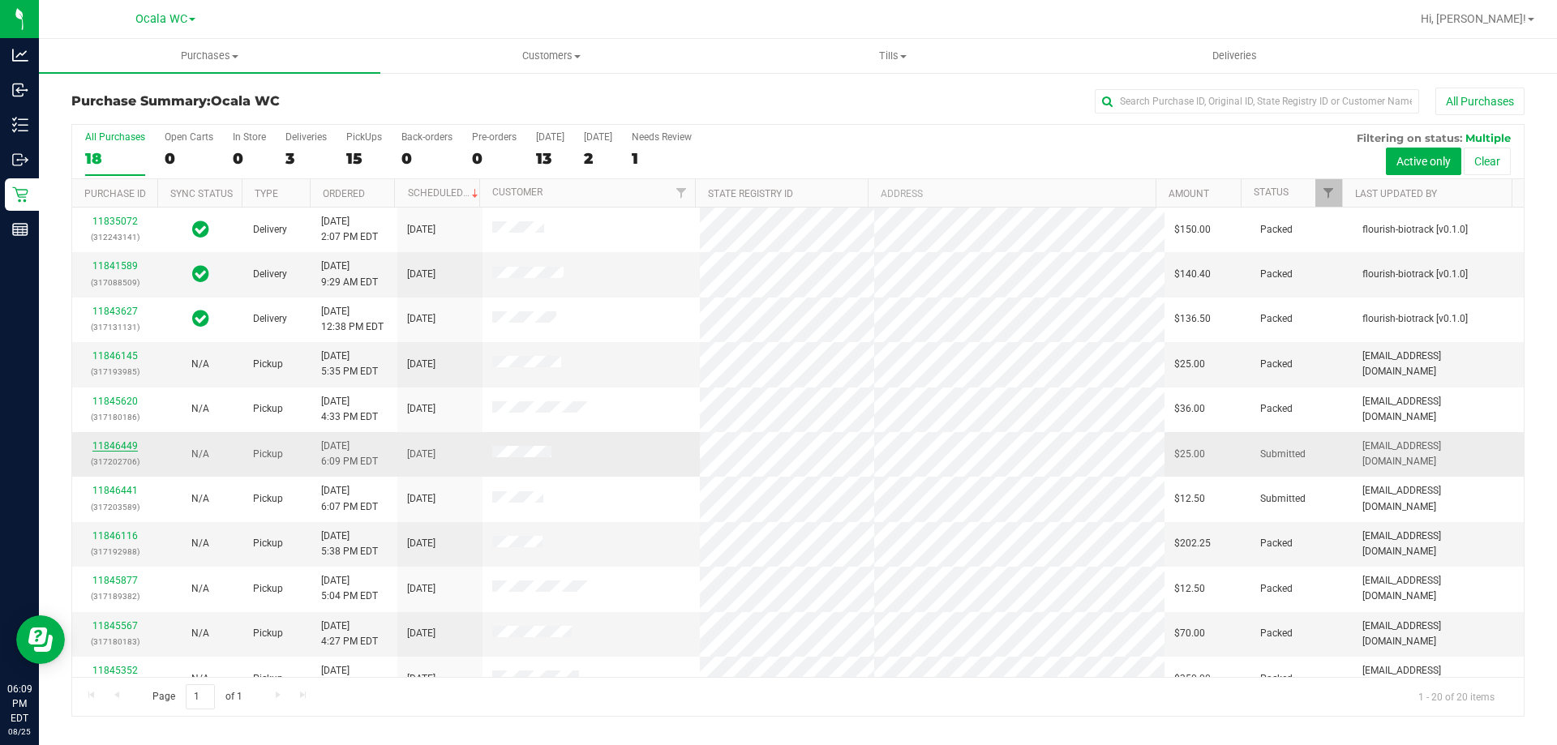
click at [124, 448] on link "11846449" at bounding box center [114, 445] width 45 height 11
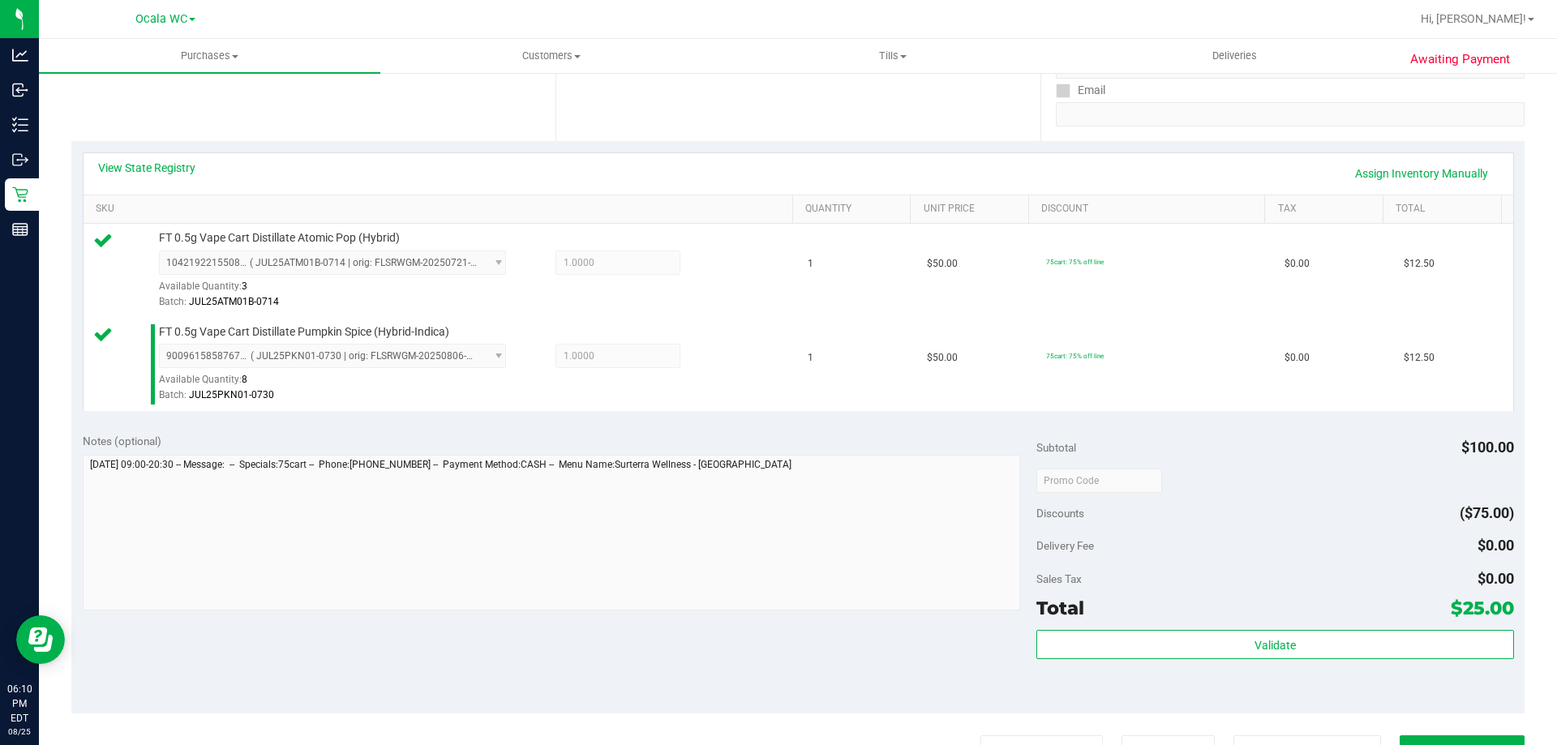
scroll to position [449, 0]
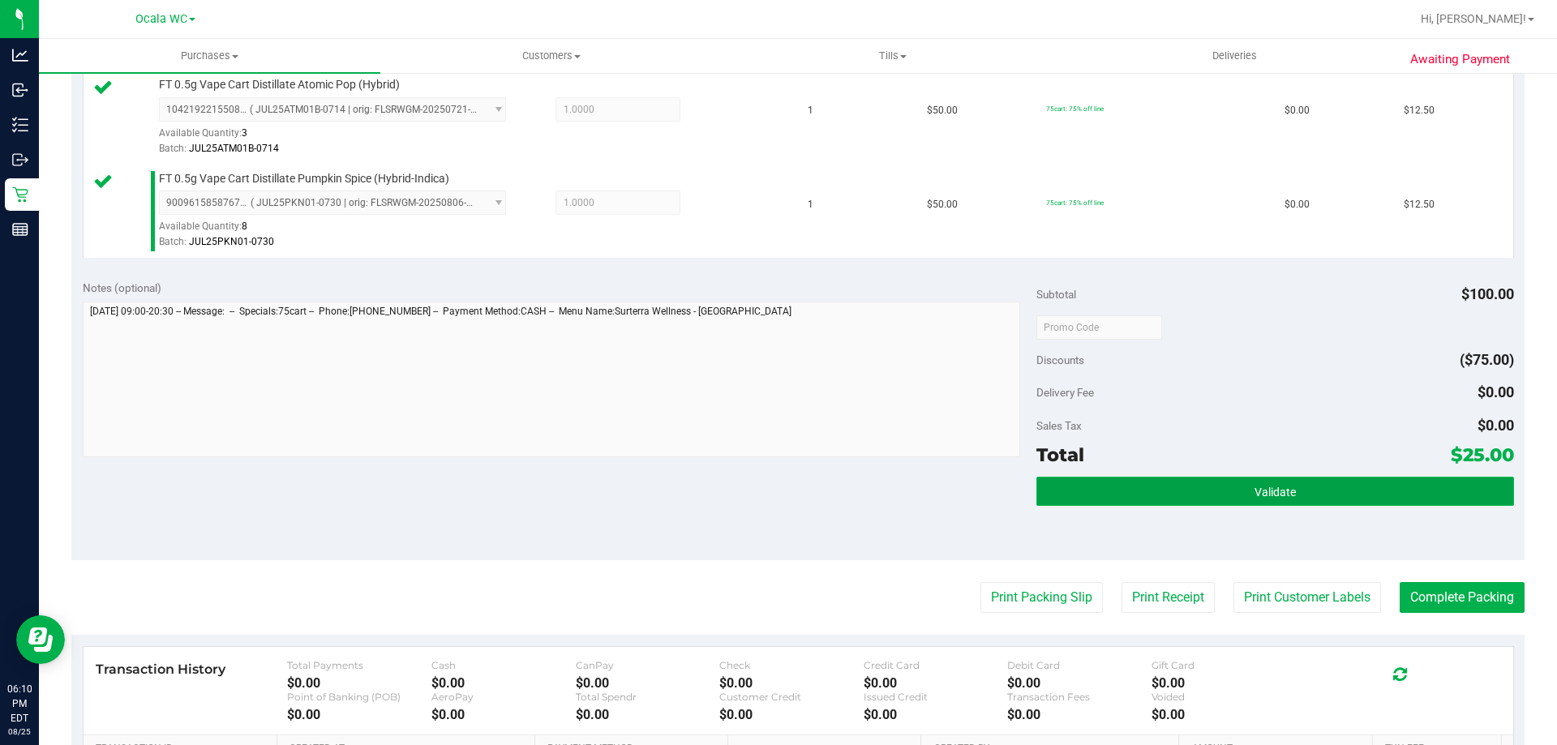
click at [1297, 495] on button "Validate" at bounding box center [1274, 491] width 477 height 29
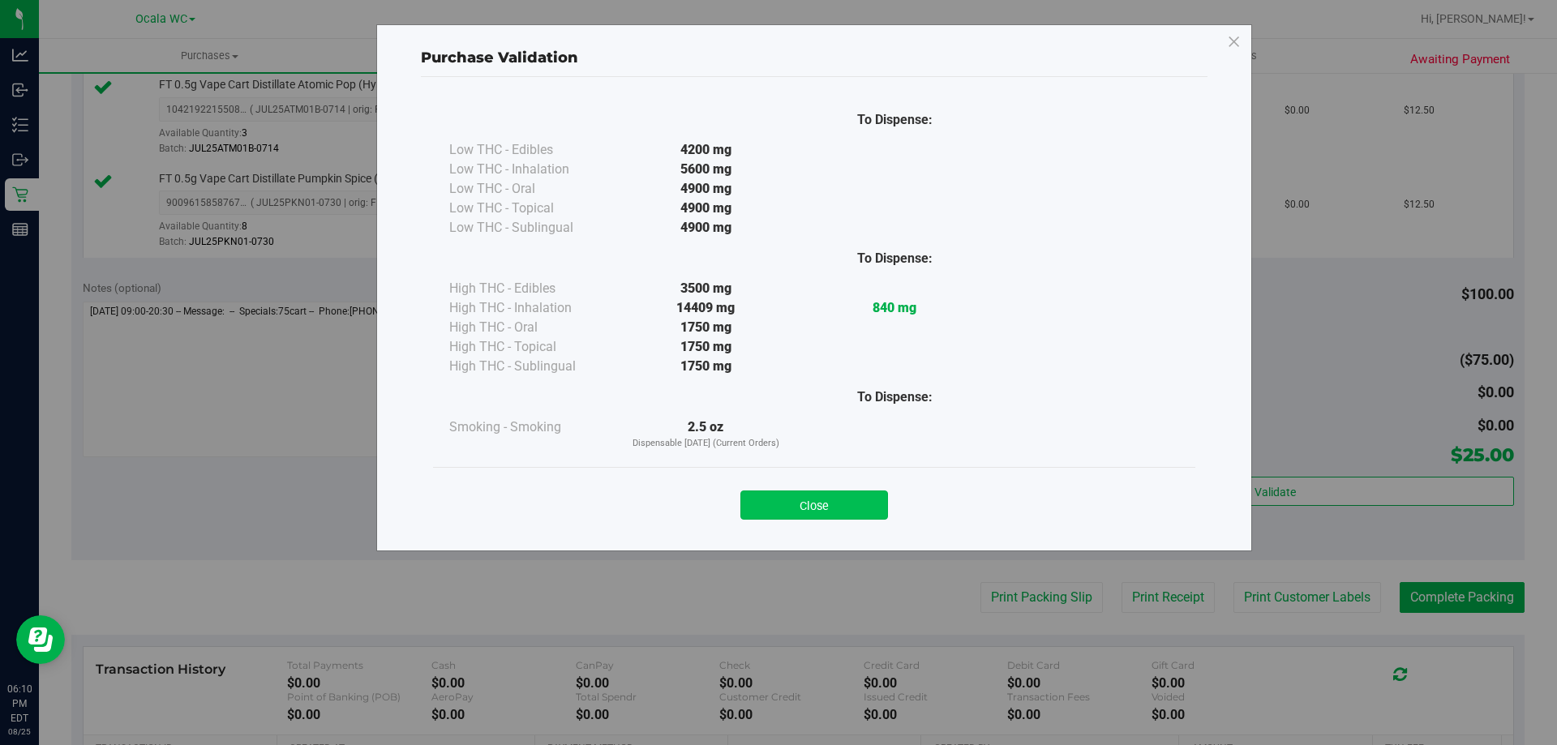
click at [834, 510] on button "Close" at bounding box center [814, 505] width 148 height 29
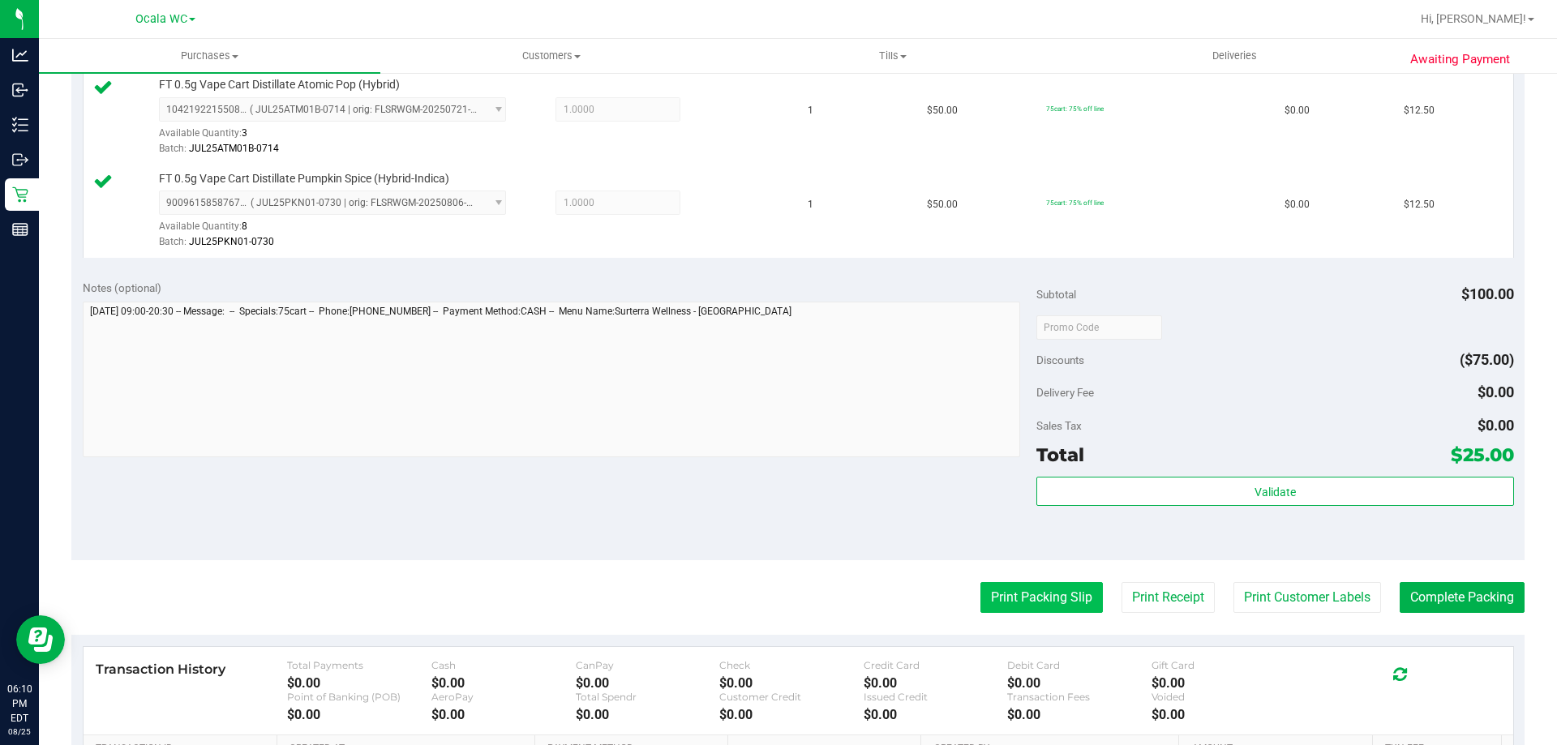
click at [1032, 602] on button "Print Packing Slip" at bounding box center [1041, 597] width 122 height 31
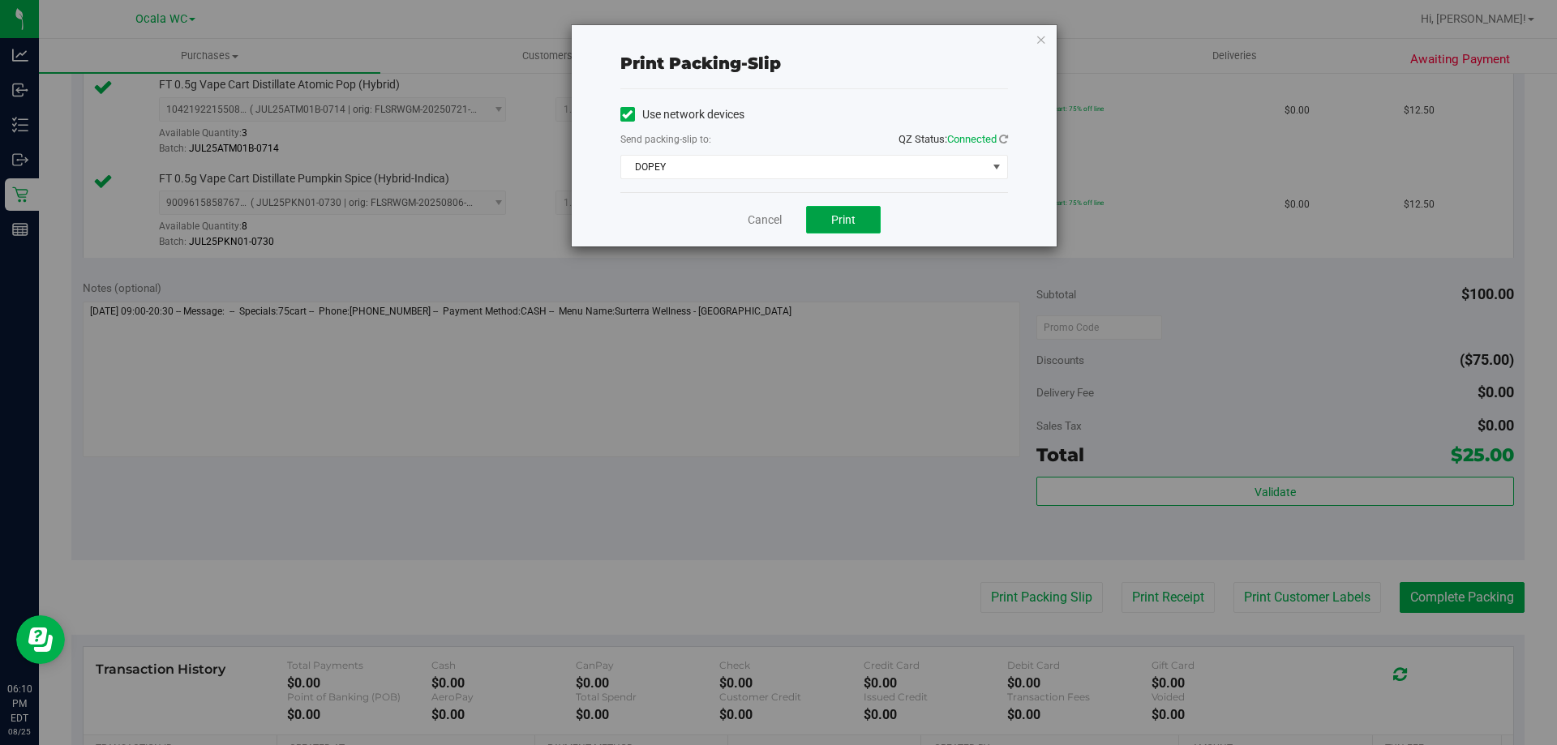
click at [839, 208] on button "Print" at bounding box center [843, 220] width 75 height 28
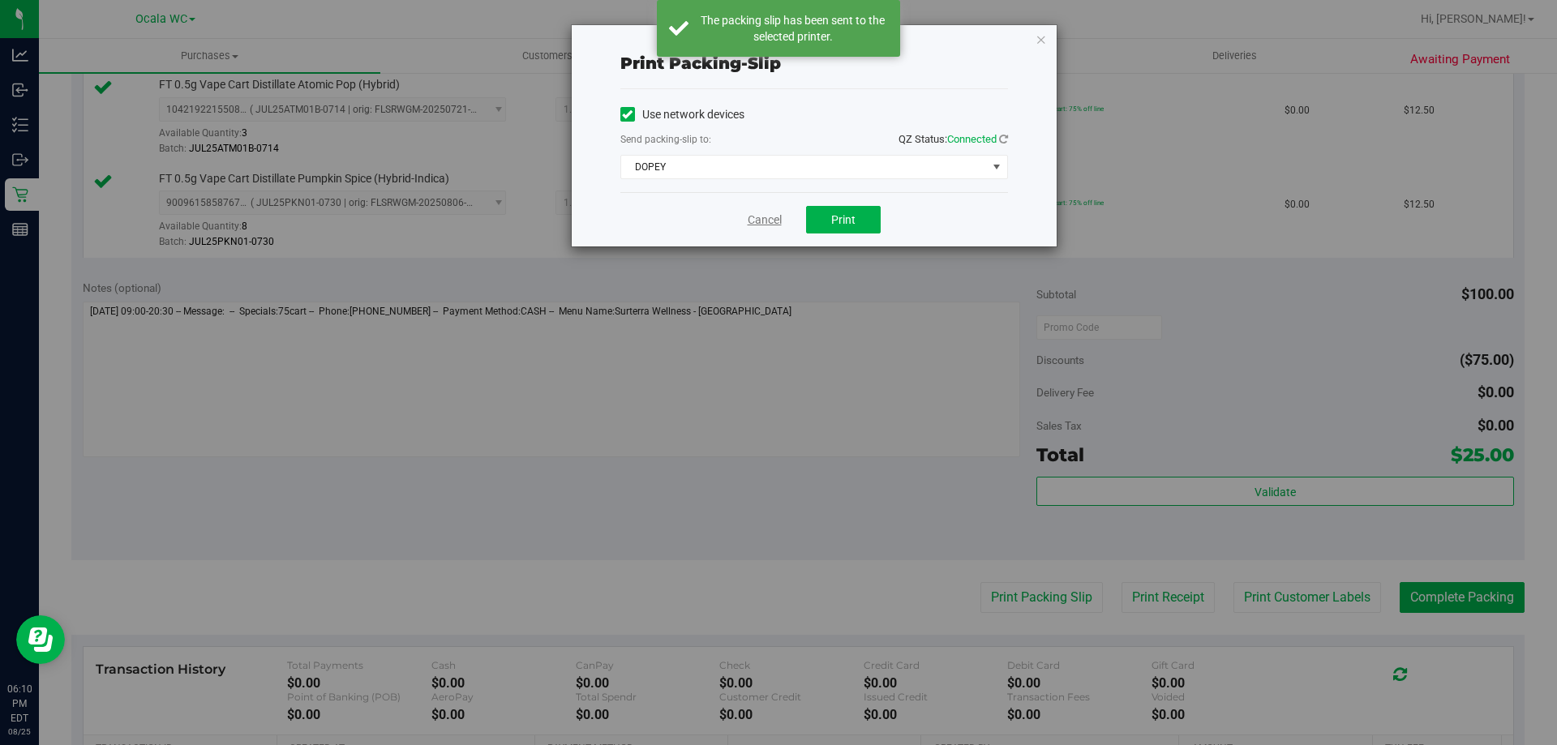
click at [750, 222] on link "Cancel" at bounding box center [765, 220] width 34 height 17
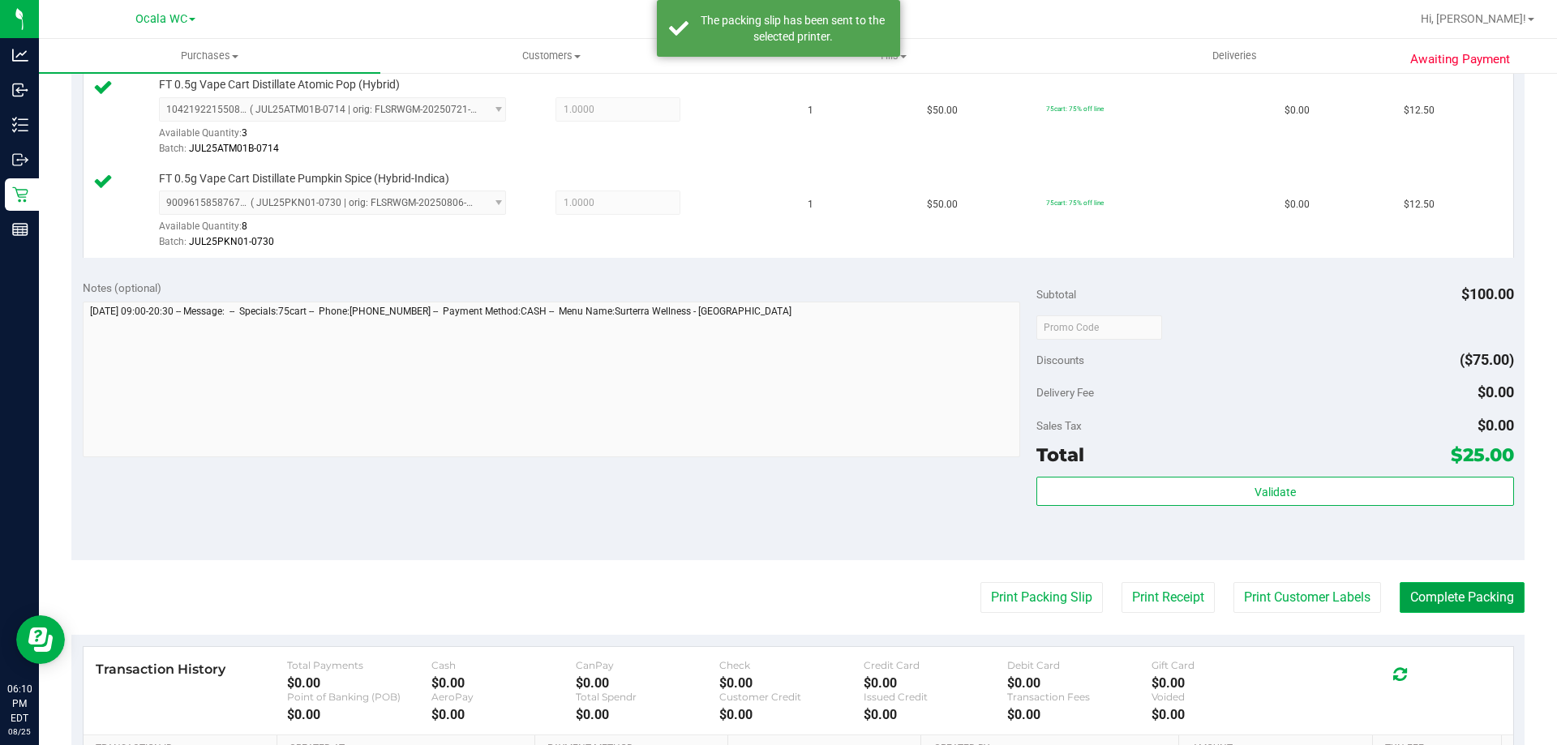
click at [1461, 591] on button "Complete Packing" at bounding box center [1462, 597] width 125 height 31
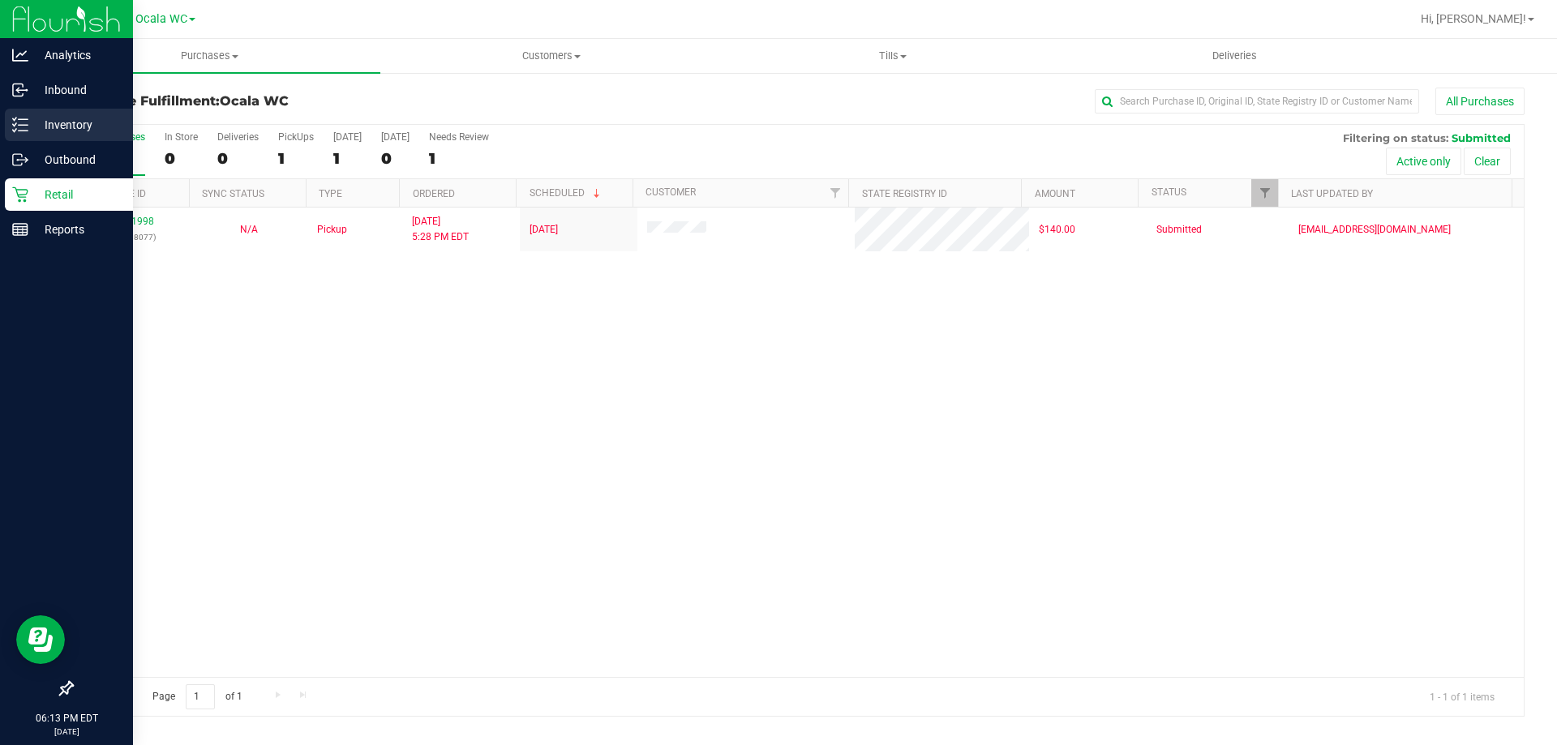
click at [28, 132] on p "Inventory" at bounding box center [76, 124] width 97 height 19
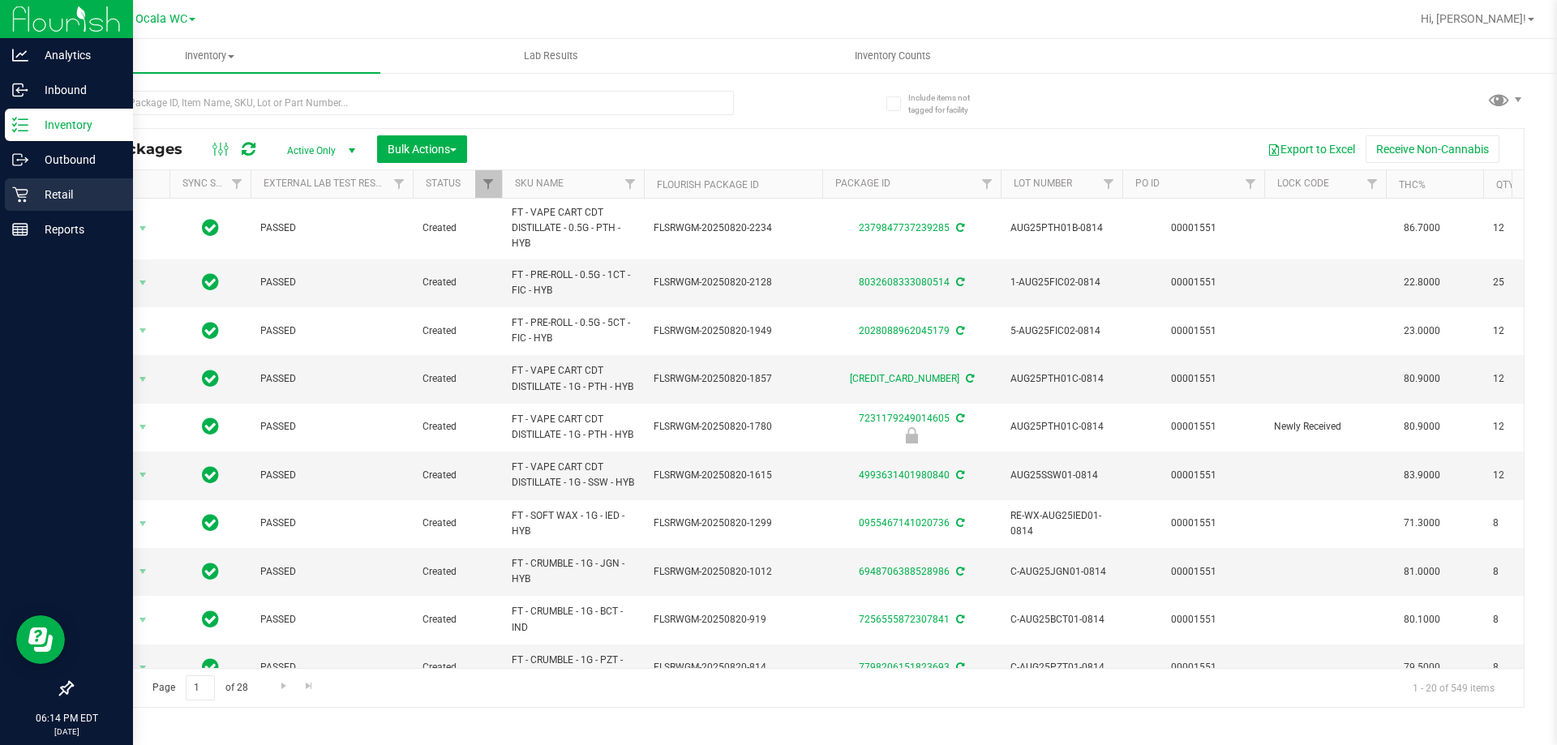
click at [45, 190] on p "Retail" at bounding box center [76, 194] width 97 height 19
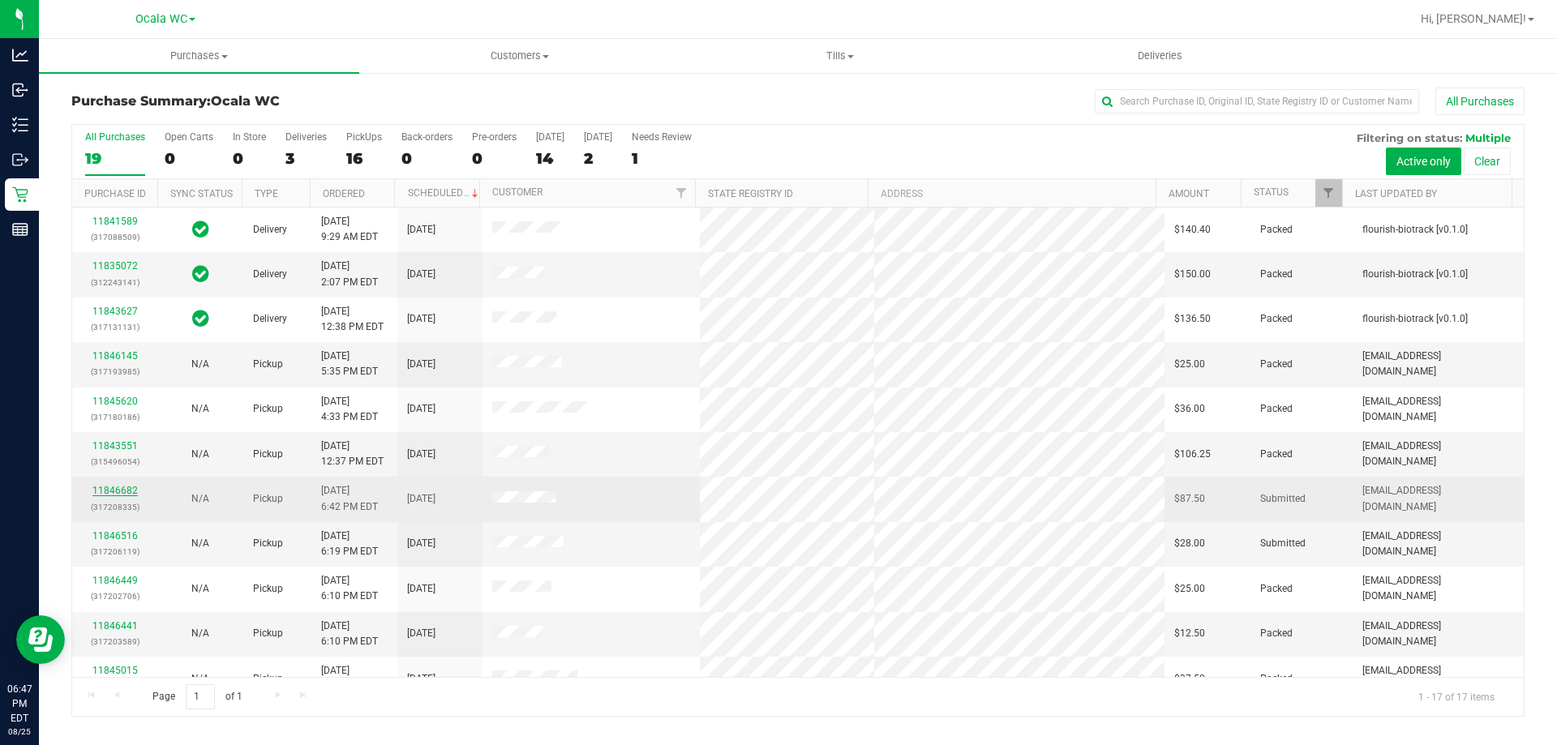
click at [114, 489] on link "11846682" at bounding box center [114, 490] width 45 height 11
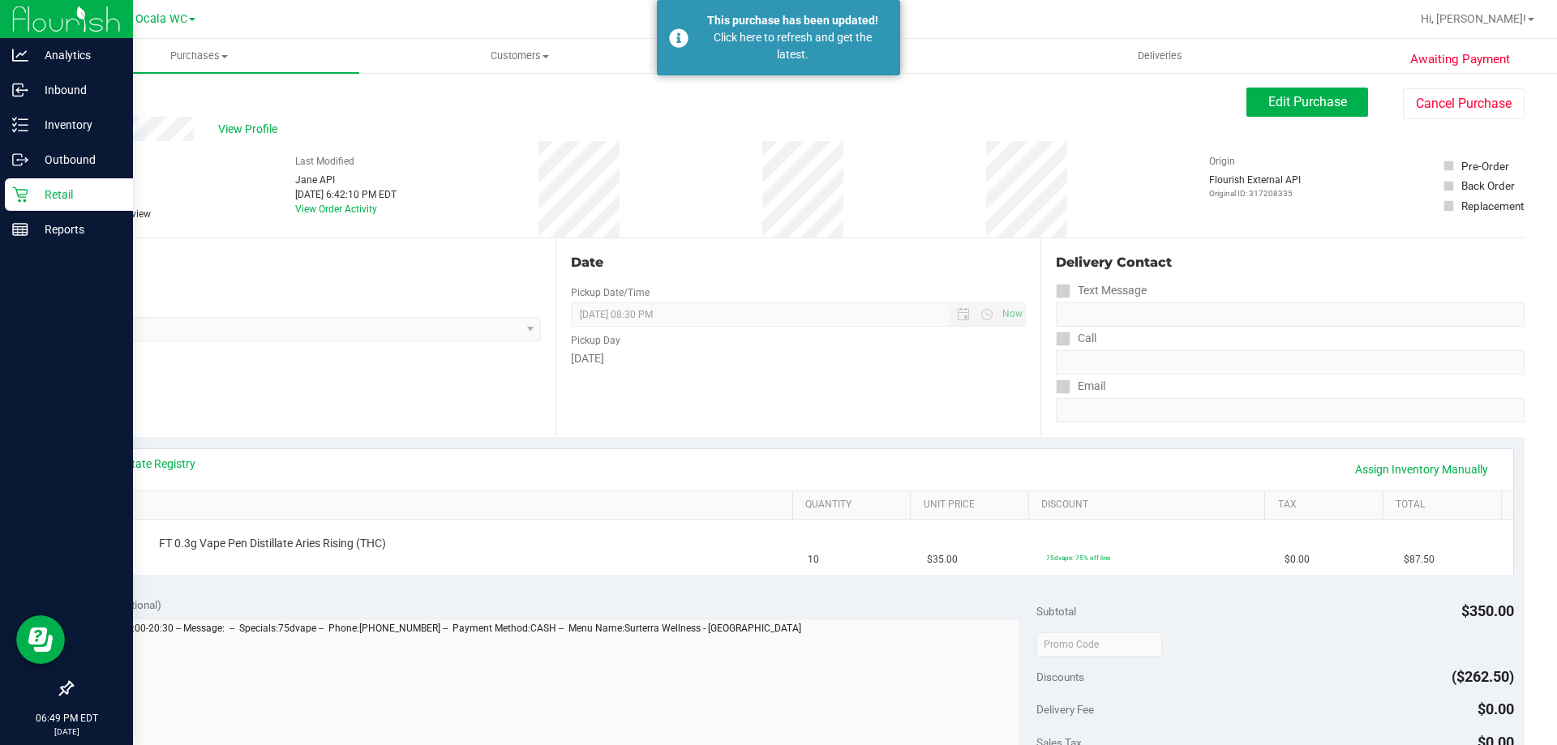
click at [36, 192] on p "Retail" at bounding box center [76, 194] width 97 height 19
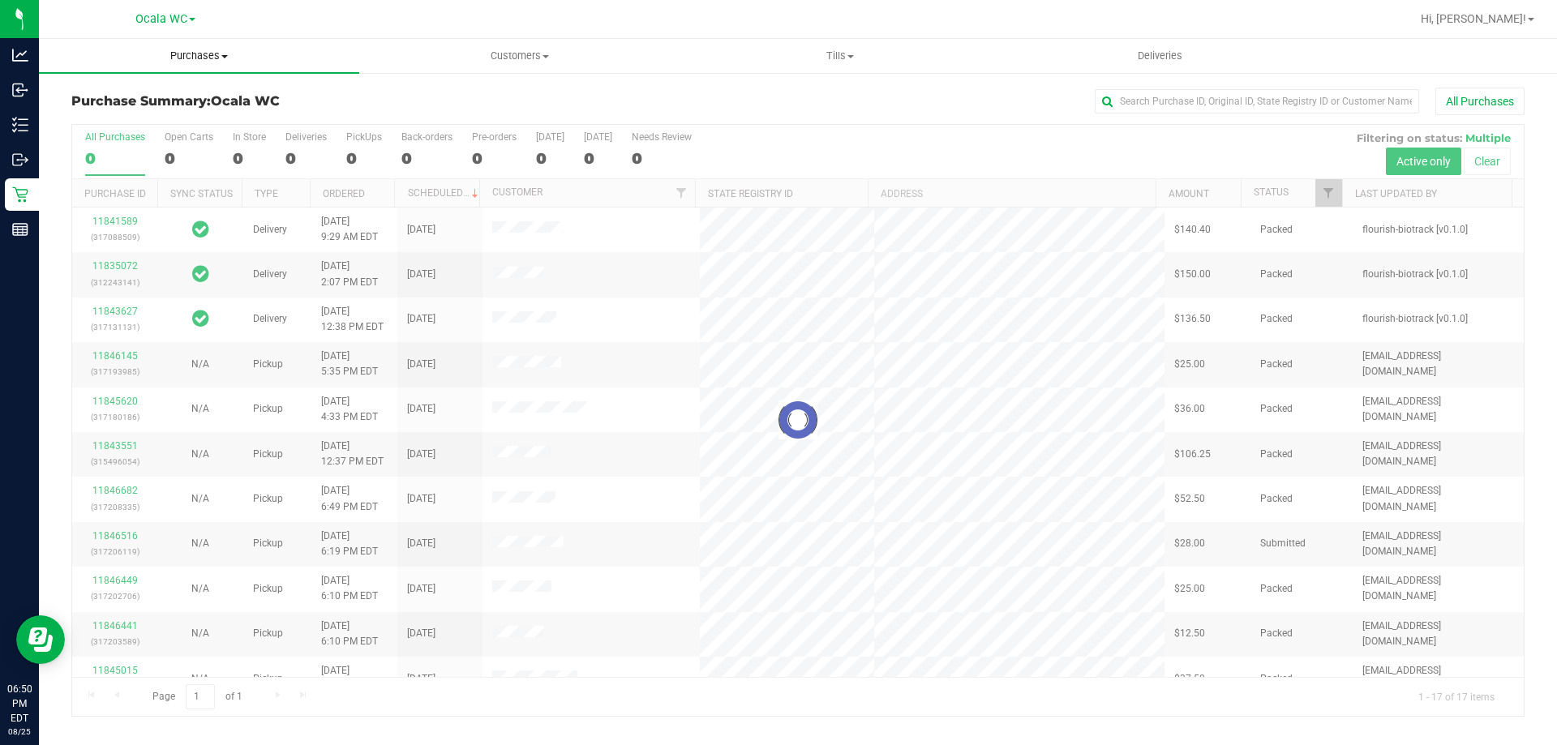
click at [204, 58] on span "Purchases" at bounding box center [199, 56] width 320 height 15
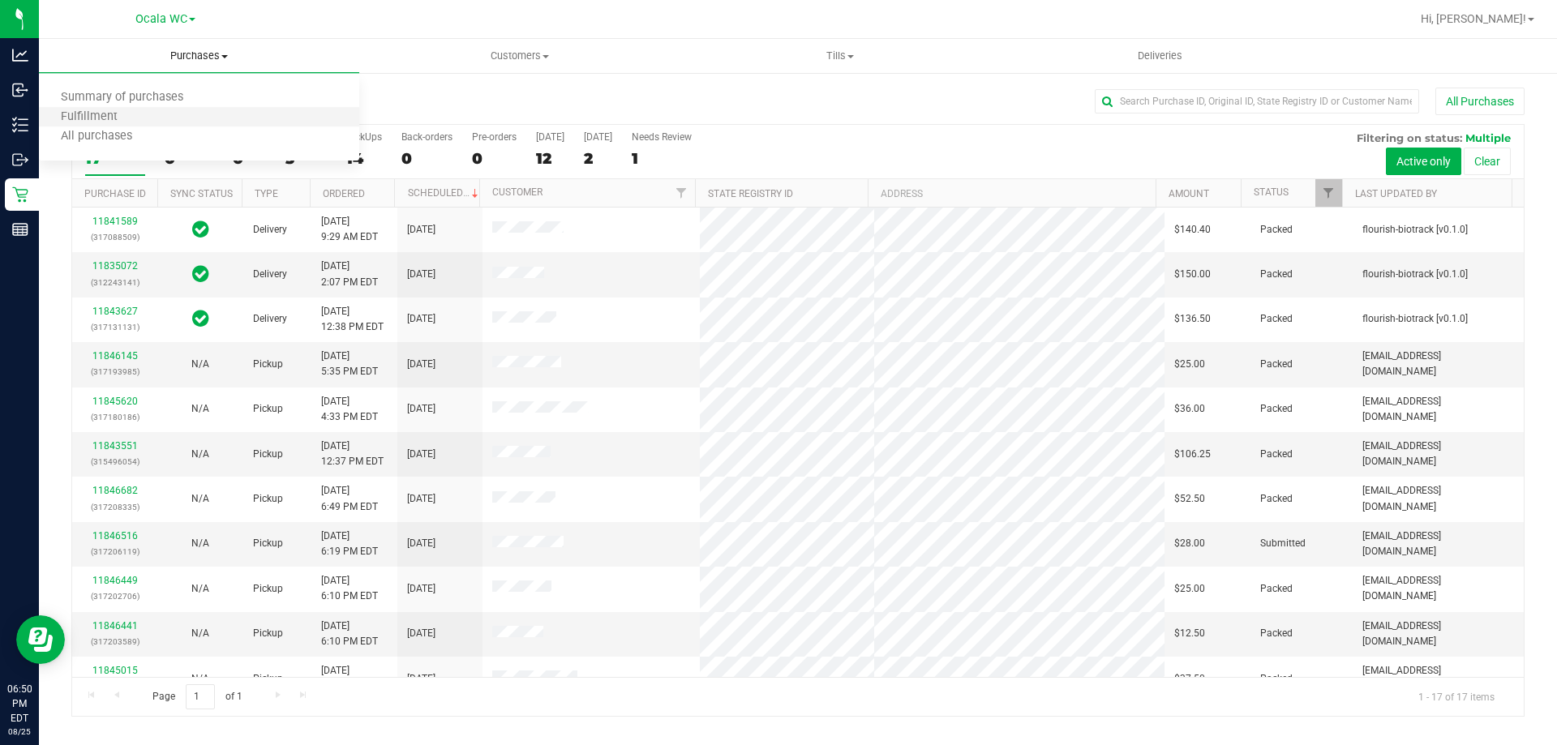
click at [153, 120] on li "Fulfillment" at bounding box center [199, 117] width 320 height 19
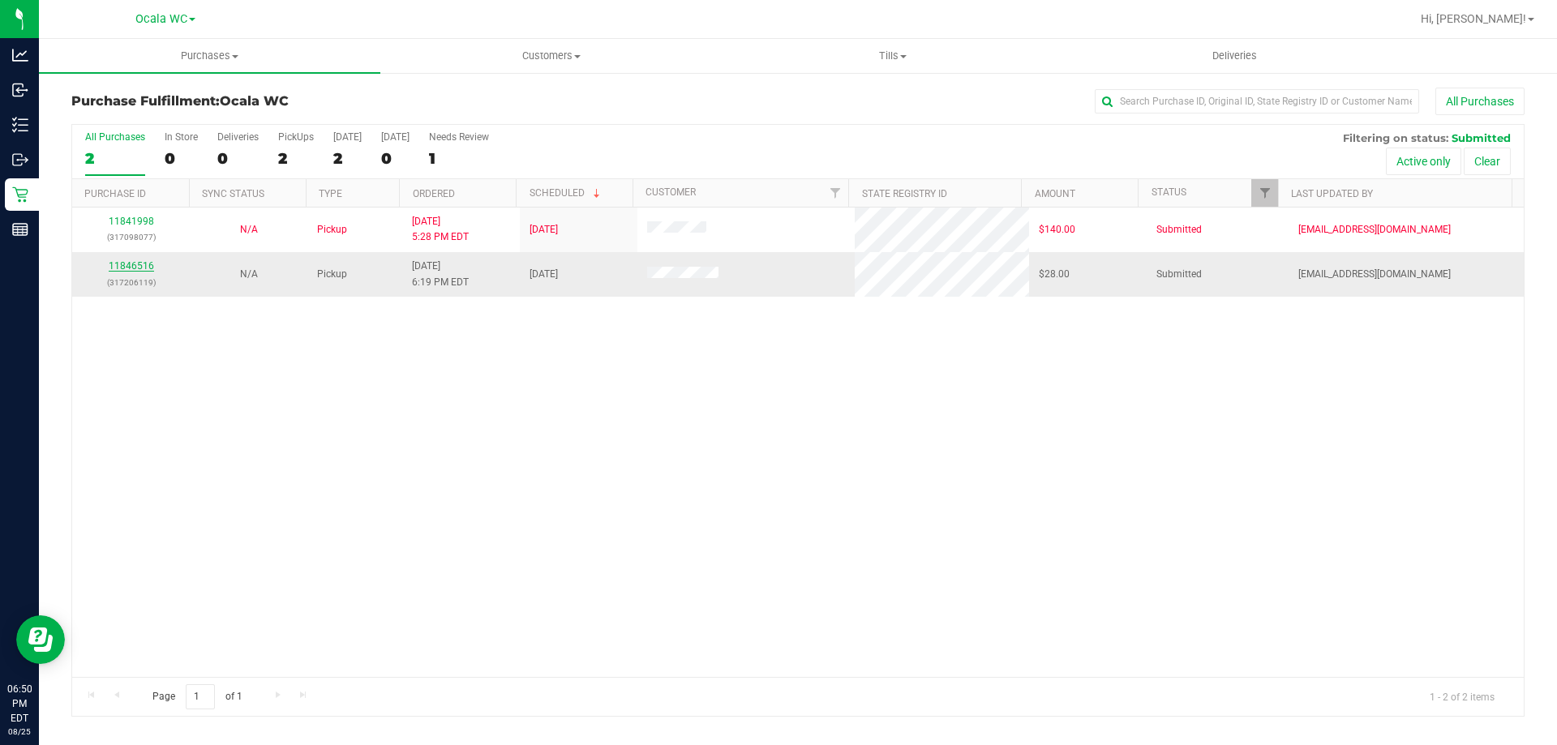
click at [145, 262] on link "11846516" at bounding box center [131, 265] width 45 height 11
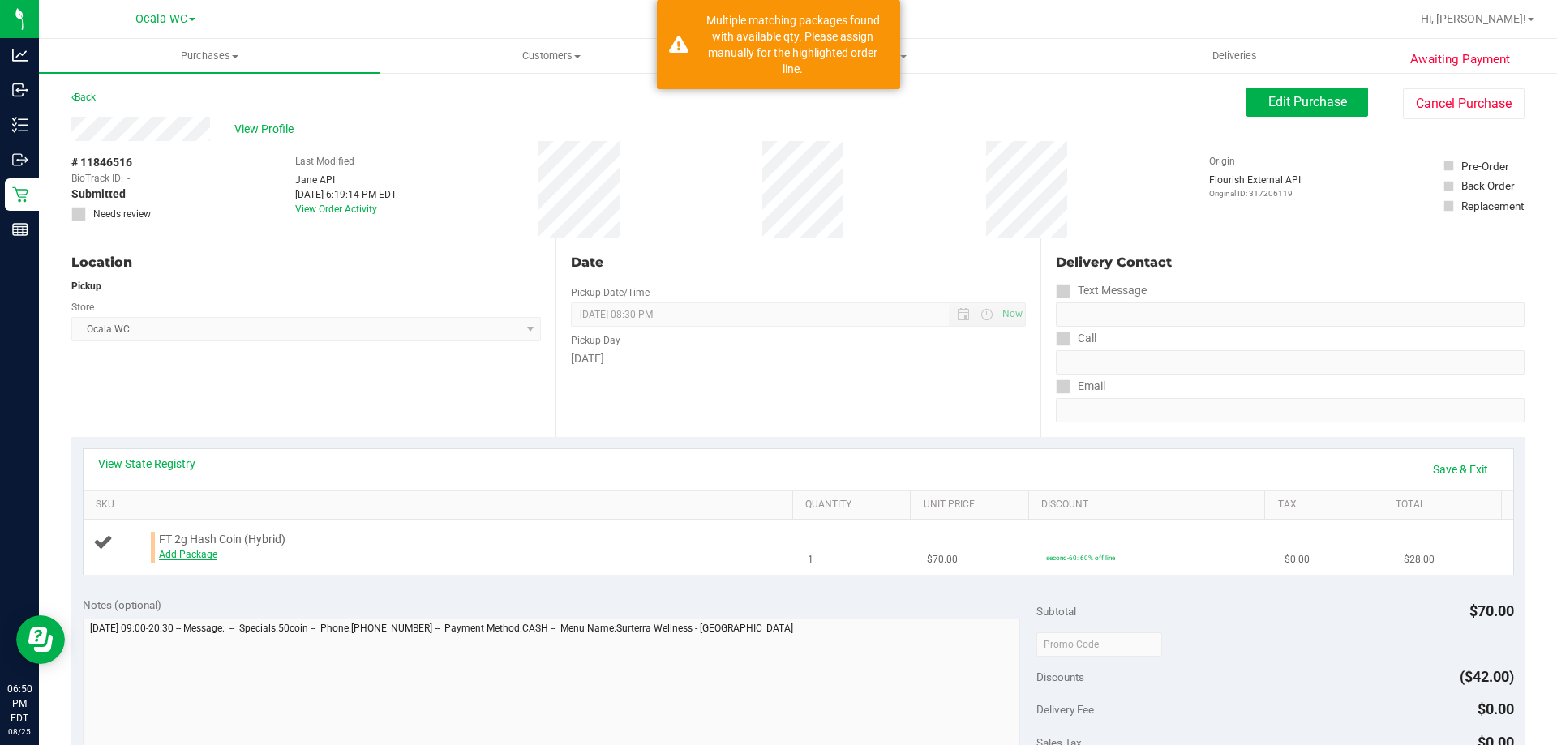
click at [186, 557] on link "Add Package" at bounding box center [188, 554] width 58 height 11
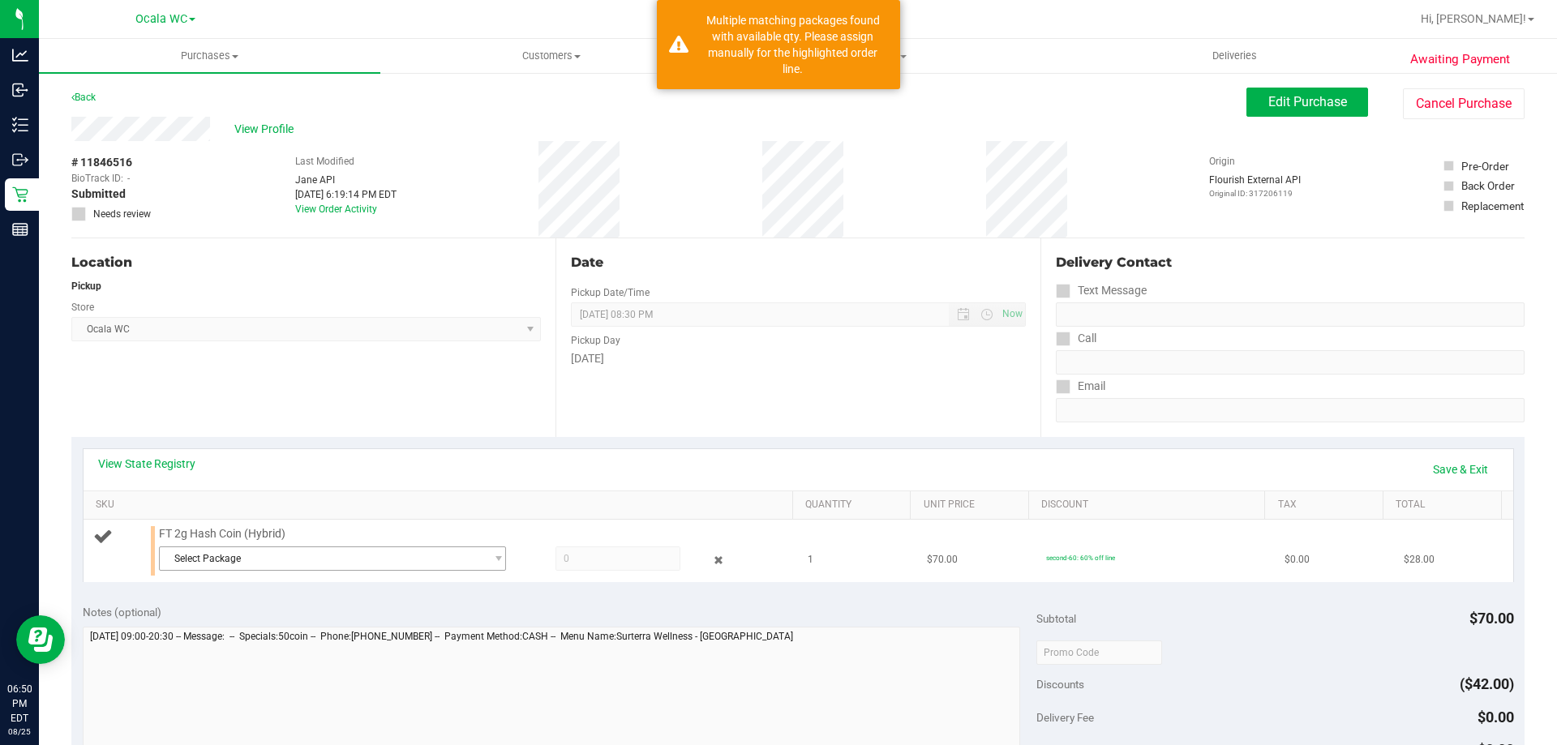
click at [294, 564] on span "Select Package" at bounding box center [322, 558] width 325 height 23
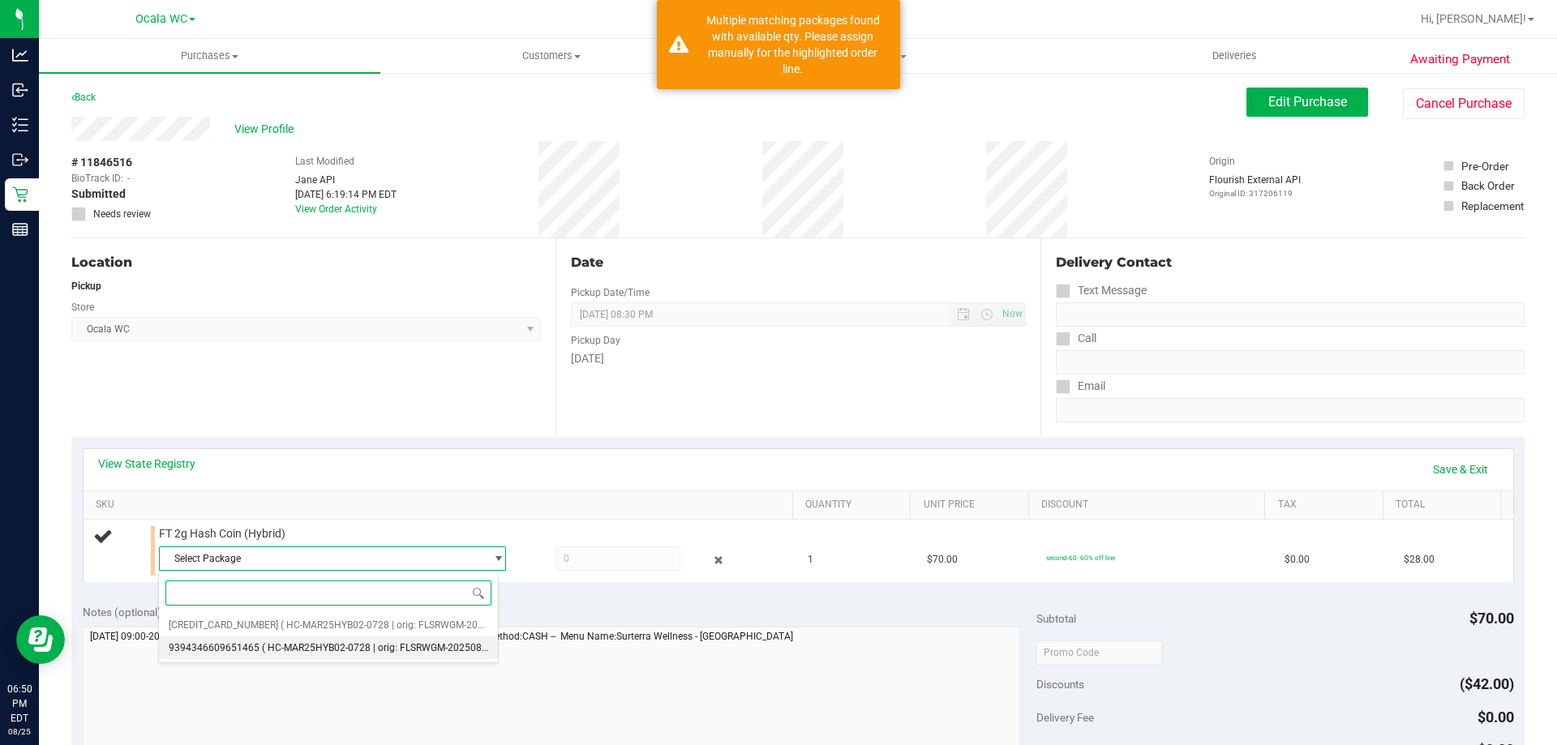
click at [371, 658] on li "9394346609651465 ( HC-MAR25HYB02-0728 | orig: FLSRWGM-20250804-847 )" at bounding box center [328, 648] width 339 height 23
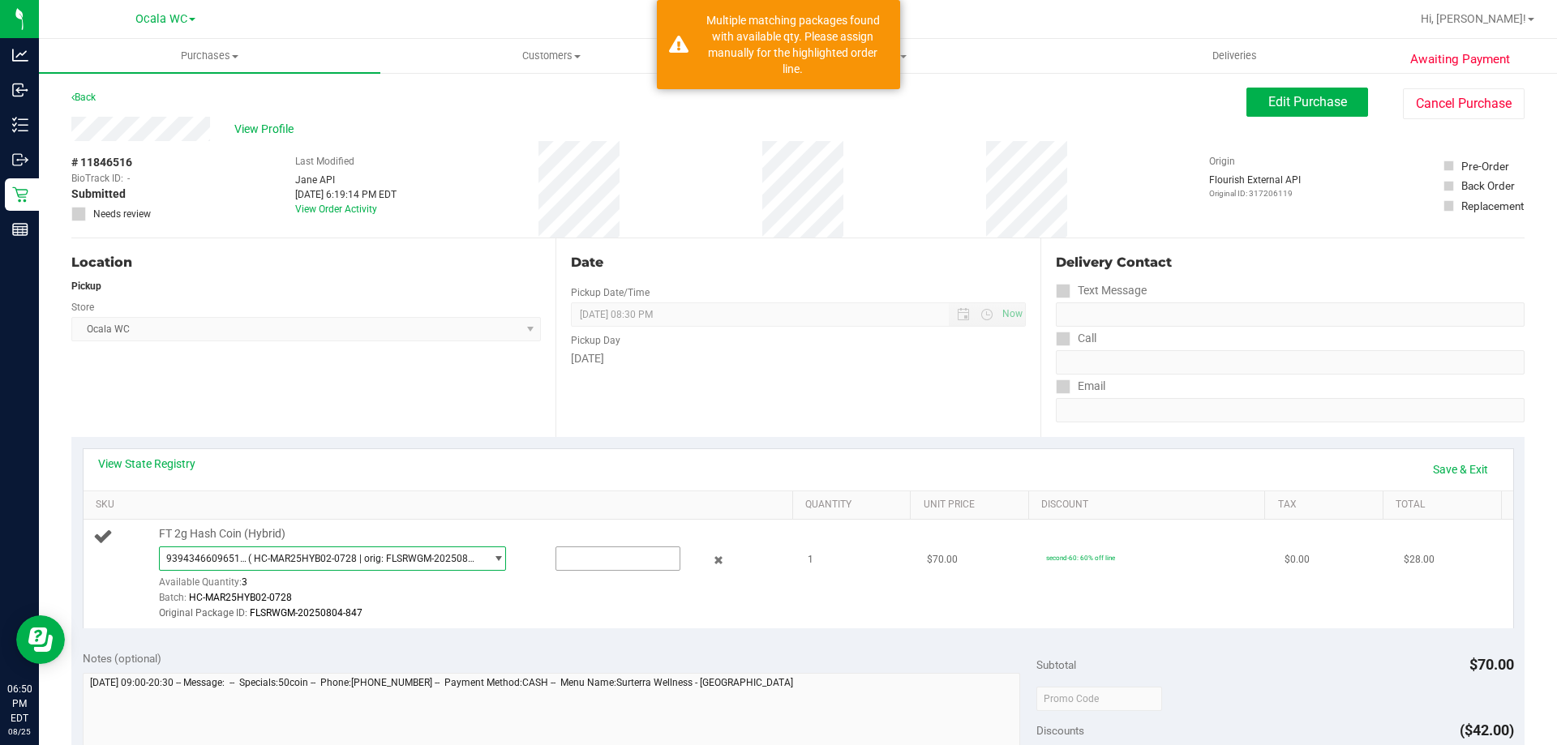
click at [592, 558] on input "text" at bounding box center [617, 558] width 123 height 23
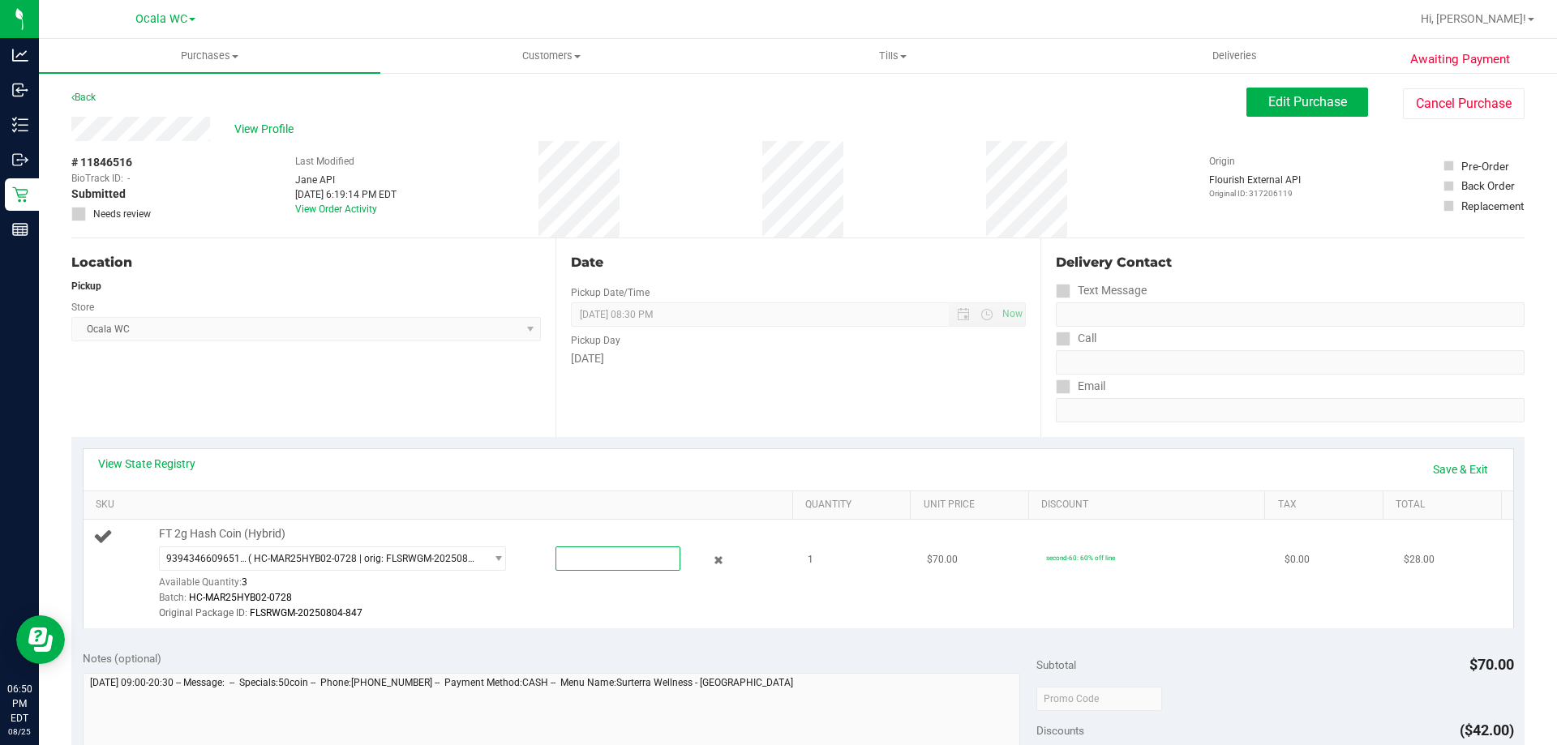
type input "3"
click at [720, 453] on div "View State Registry Save & Exit" at bounding box center [799, 469] width 1430 height 41
type input "1.0000"
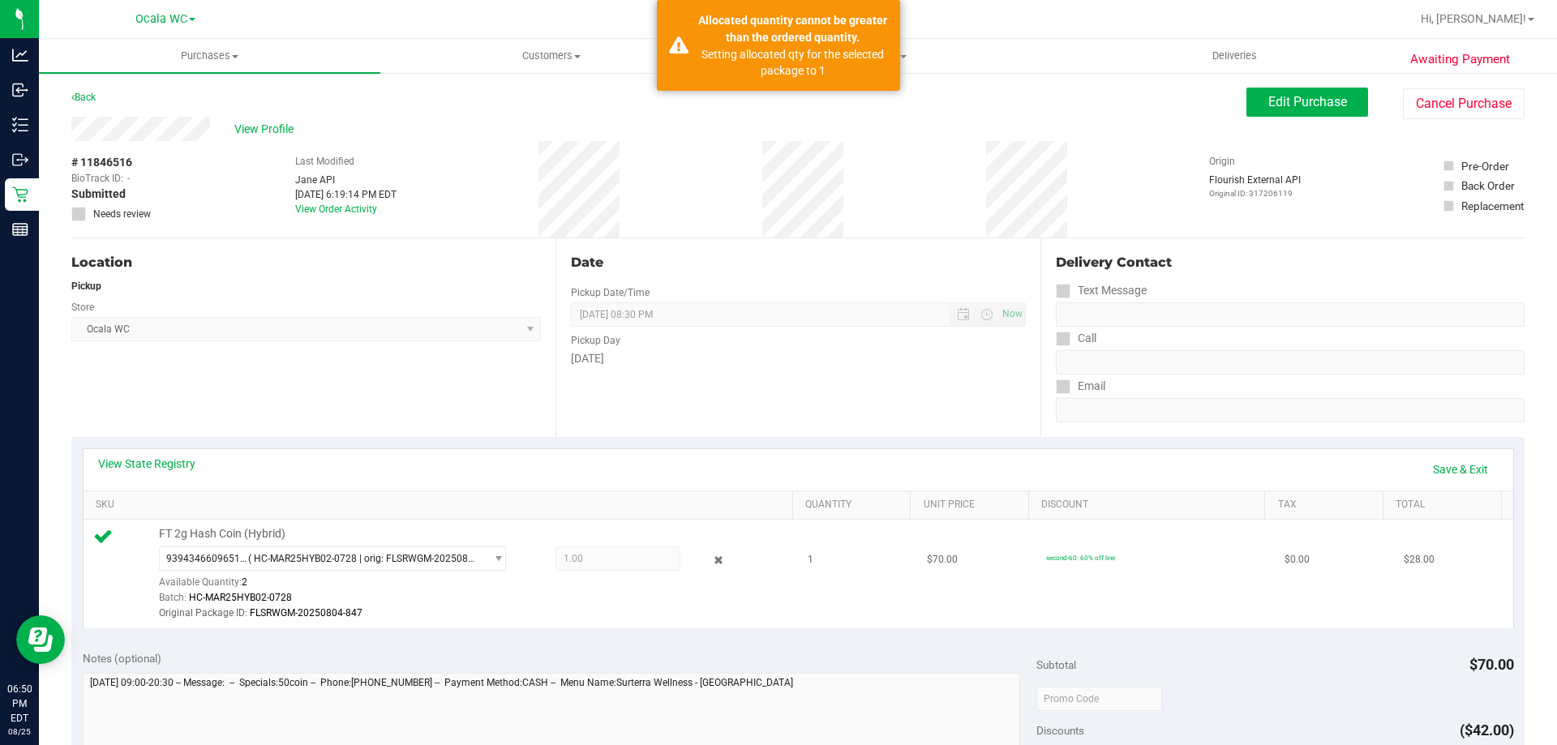
click at [594, 572] on div "9394346609651465 ( HC-MAR25HYB02-0728 | orig: FLSRWGM-20250804-847 ) 5206697739…" at bounding box center [472, 584] width 626 height 75
click at [413, 569] on span "9394346609651465 ( HC-MAR25HYB02-0728 | orig: FLSRWGM-20250804-847 )" at bounding box center [322, 558] width 325 height 23
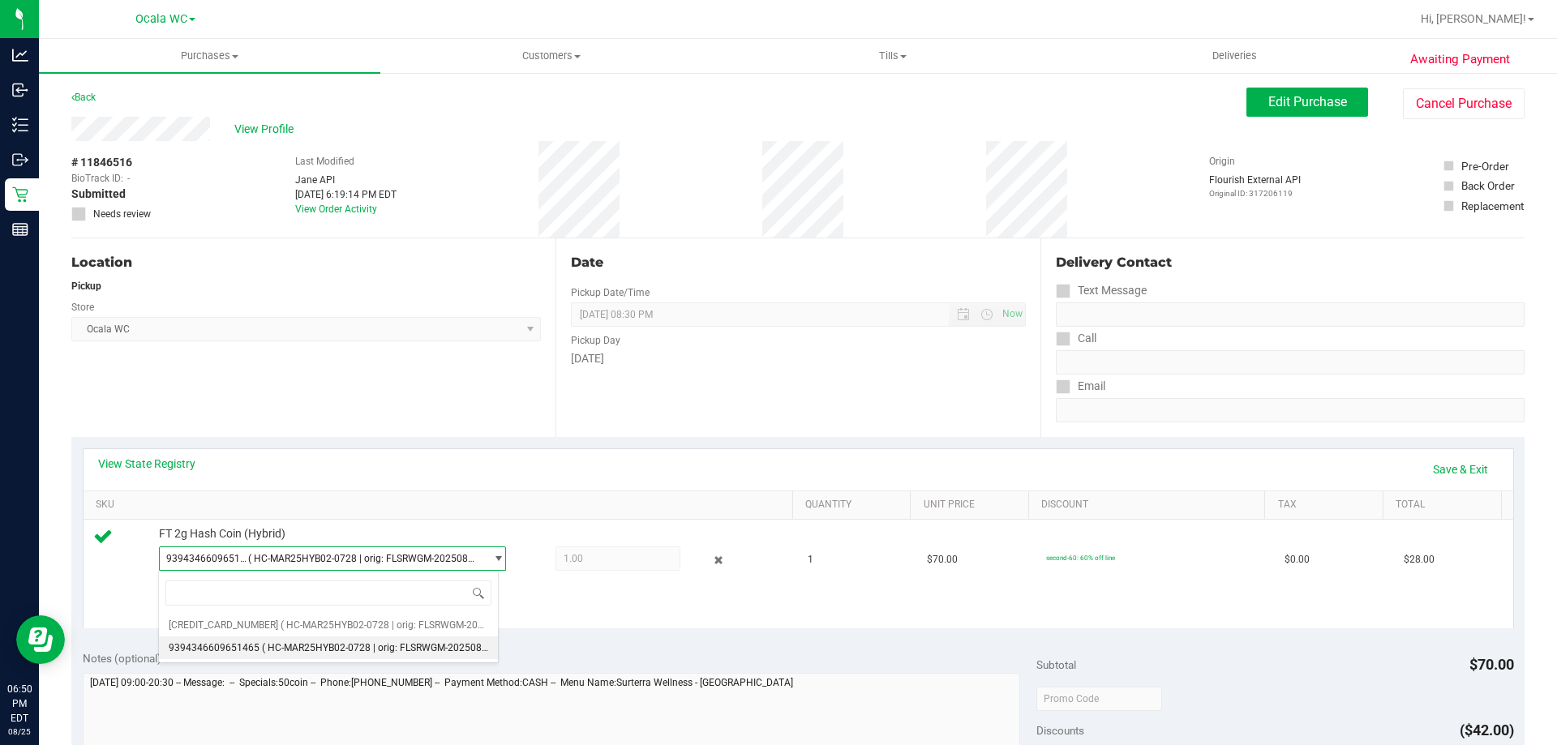
click at [341, 648] on span "( HC-MAR25HYB02-0728 | orig: FLSRWGM-20250804-847 )" at bounding box center [390, 647] width 256 height 11
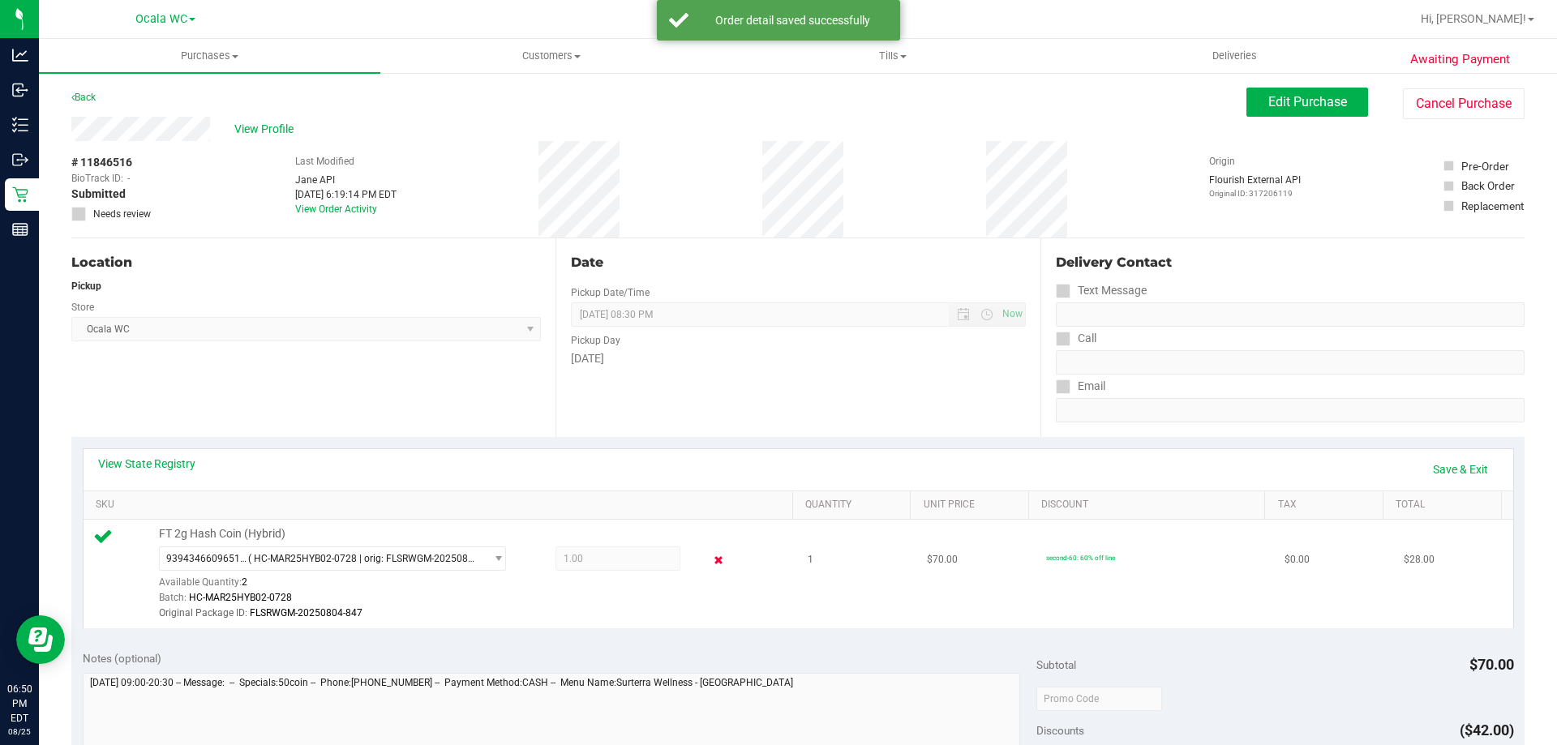
click at [710, 561] on icon at bounding box center [718, 560] width 17 height 19
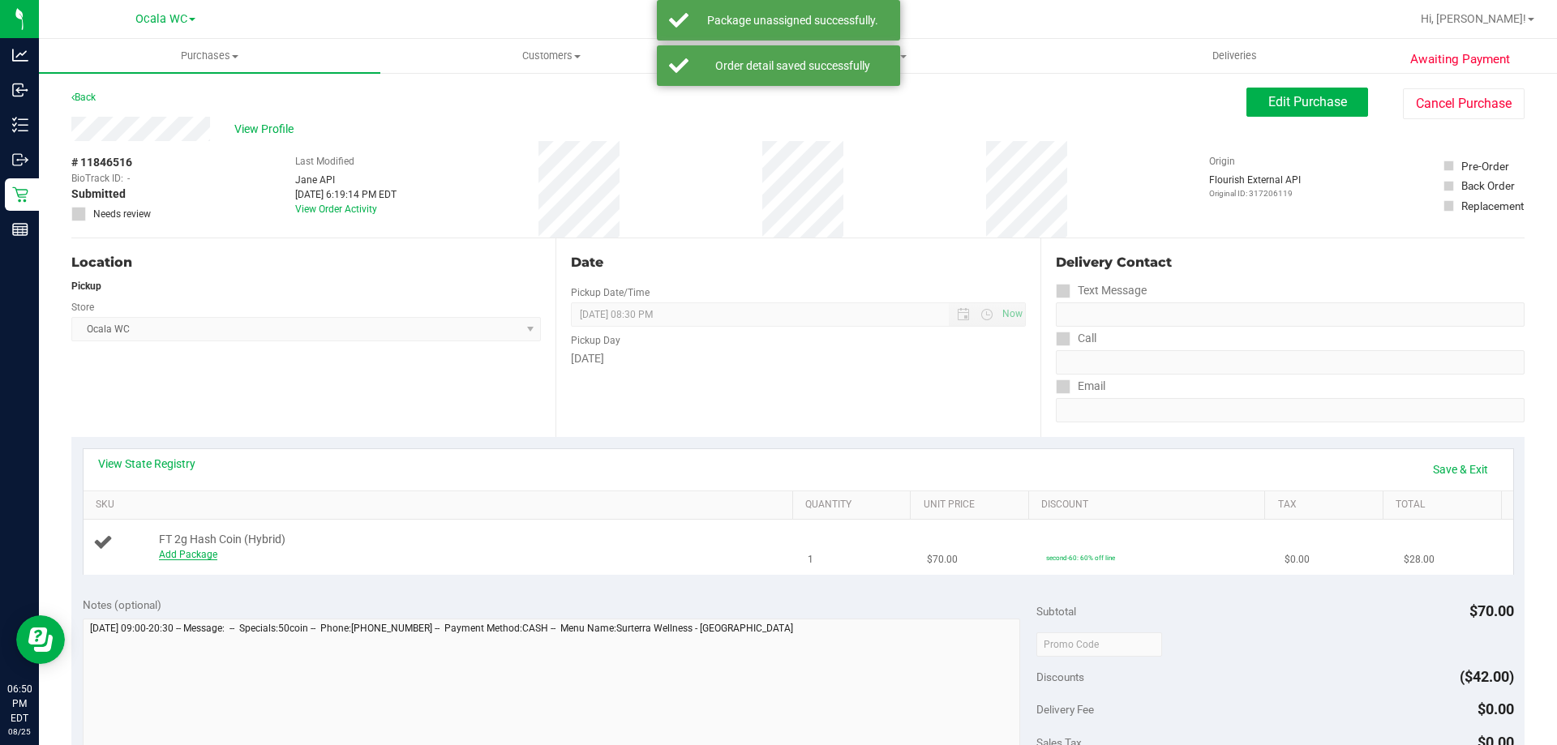
click at [184, 555] on link "Add Package" at bounding box center [188, 554] width 58 height 11
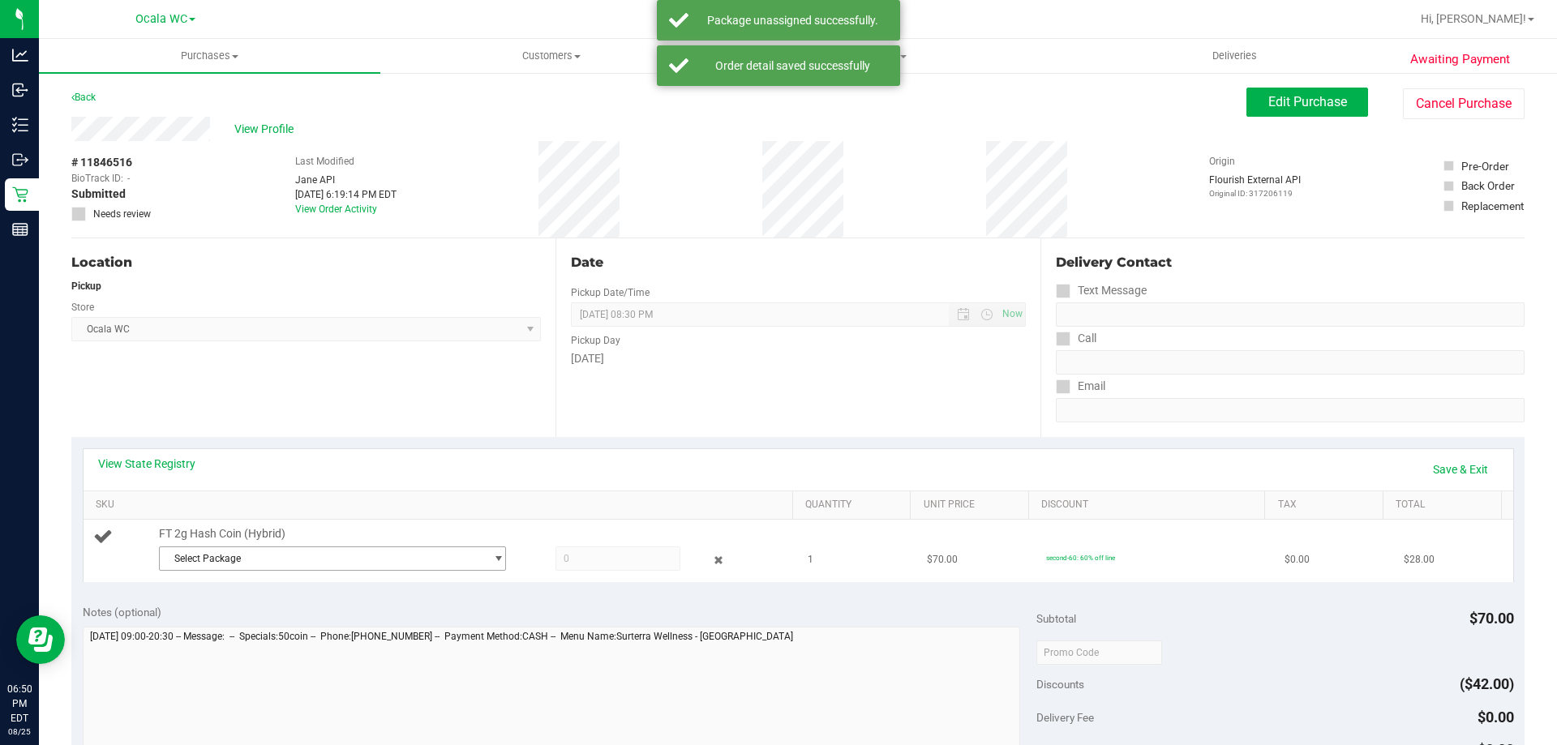
click at [309, 549] on span "Select Package" at bounding box center [322, 558] width 325 height 23
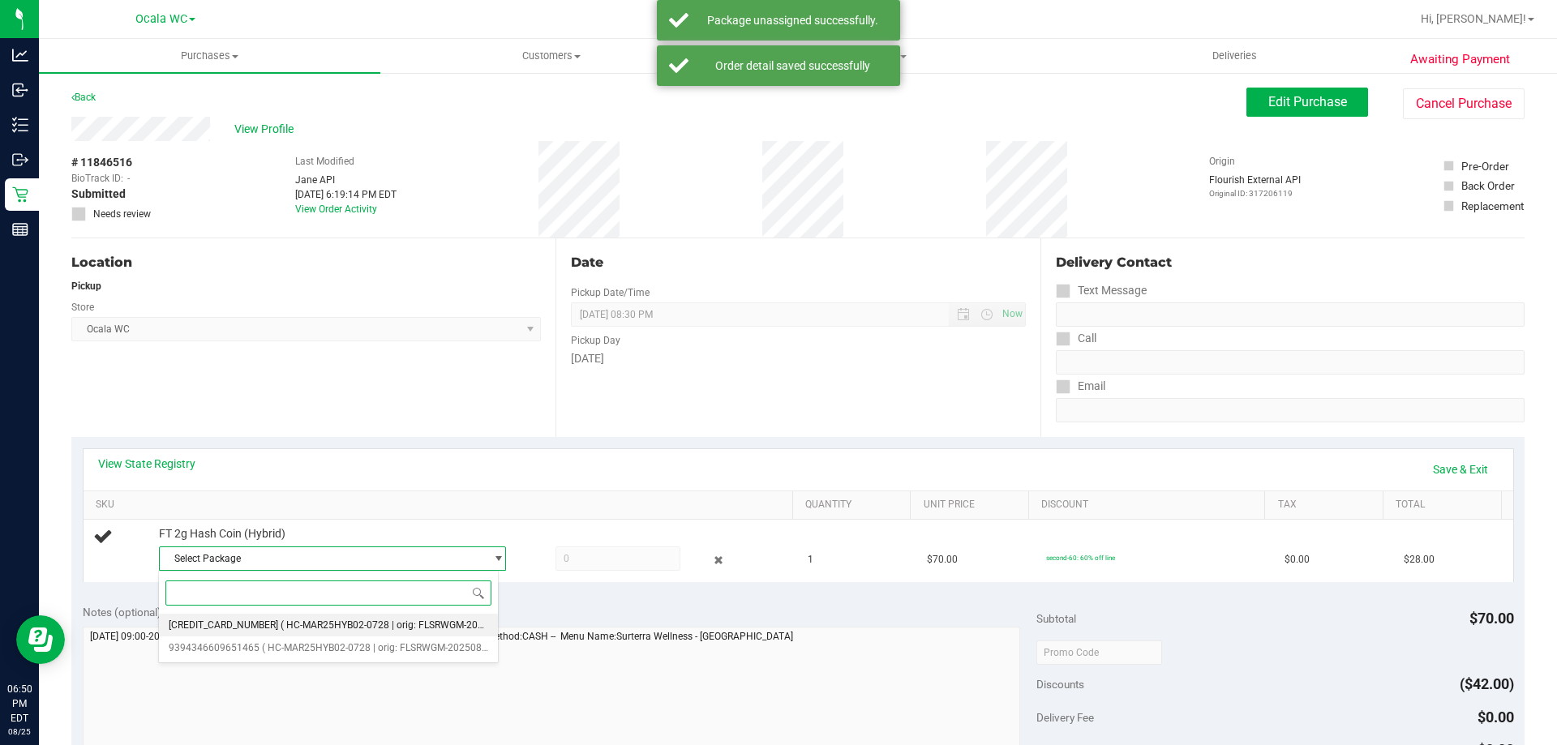
click at [284, 623] on span "( HC-MAR25HYB02-0728 | orig: FLSRWGM-20250804-797 )" at bounding box center [409, 624] width 256 height 11
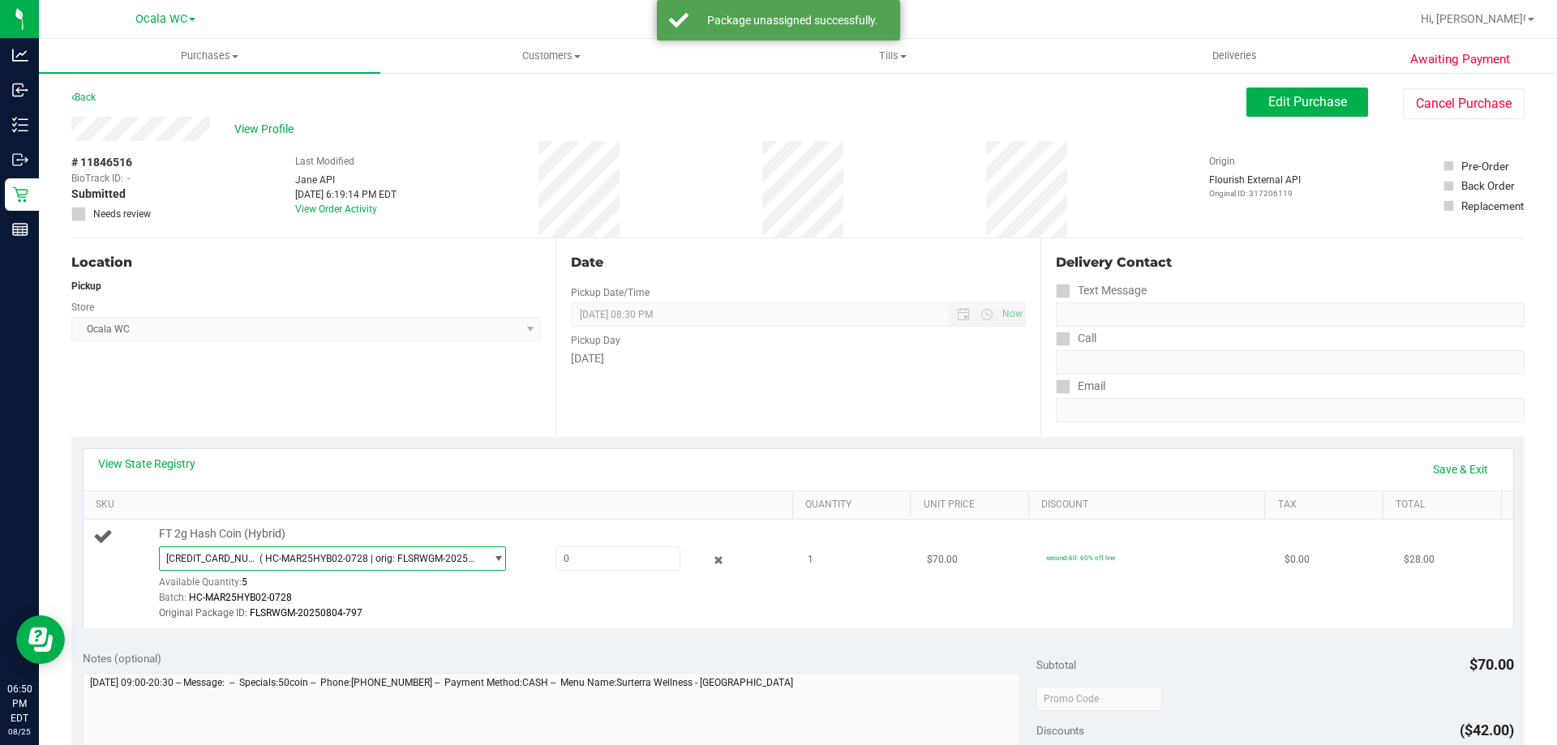
click at [492, 552] on span "select" at bounding box center [498, 558] width 12 height 13
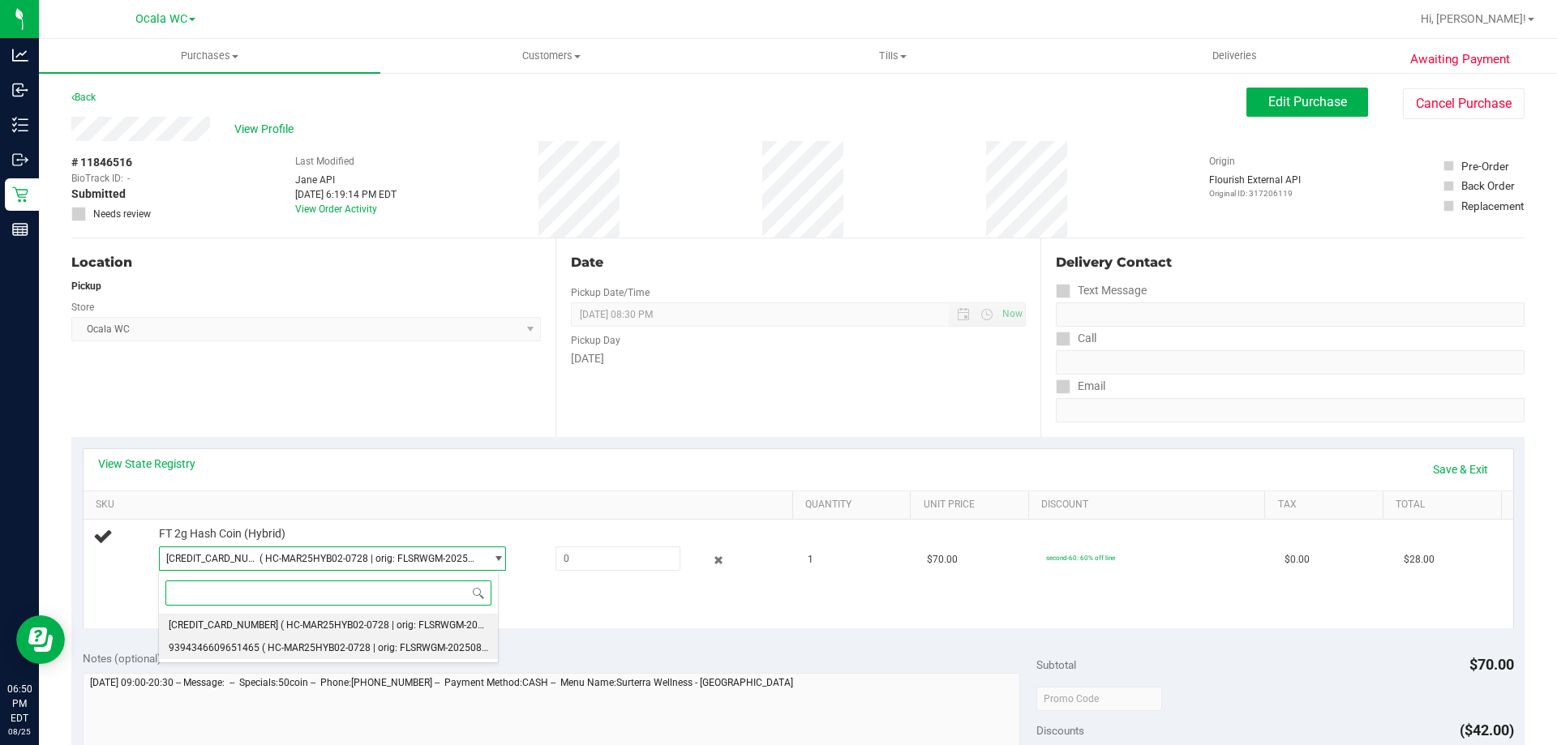
click at [253, 645] on span "9394346609651465" at bounding box center [214, 647] width 91 height 11
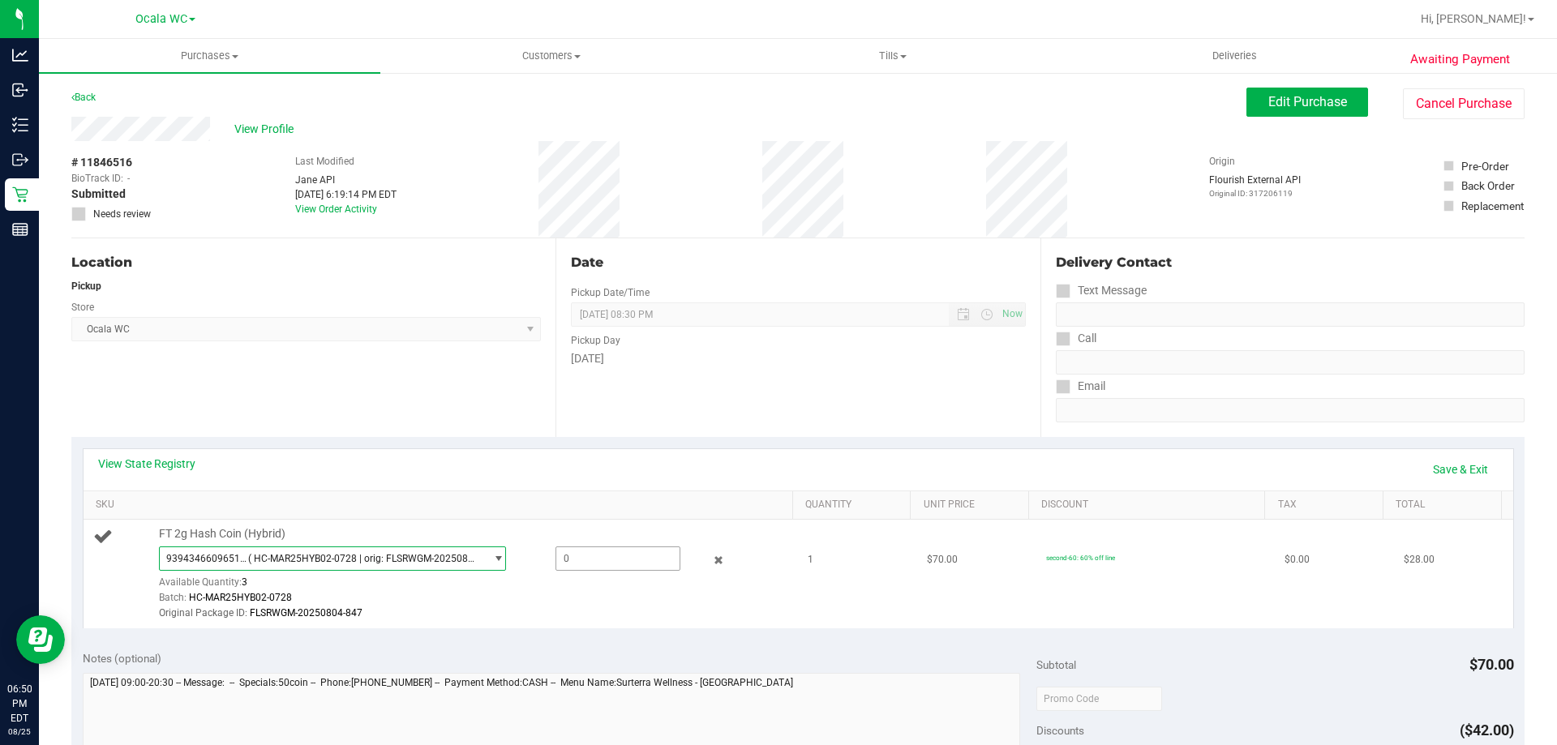
click at [586, 559] on span at bounding box center [617, 559] width 125 height 24
type input "3"
type input "1.0000"
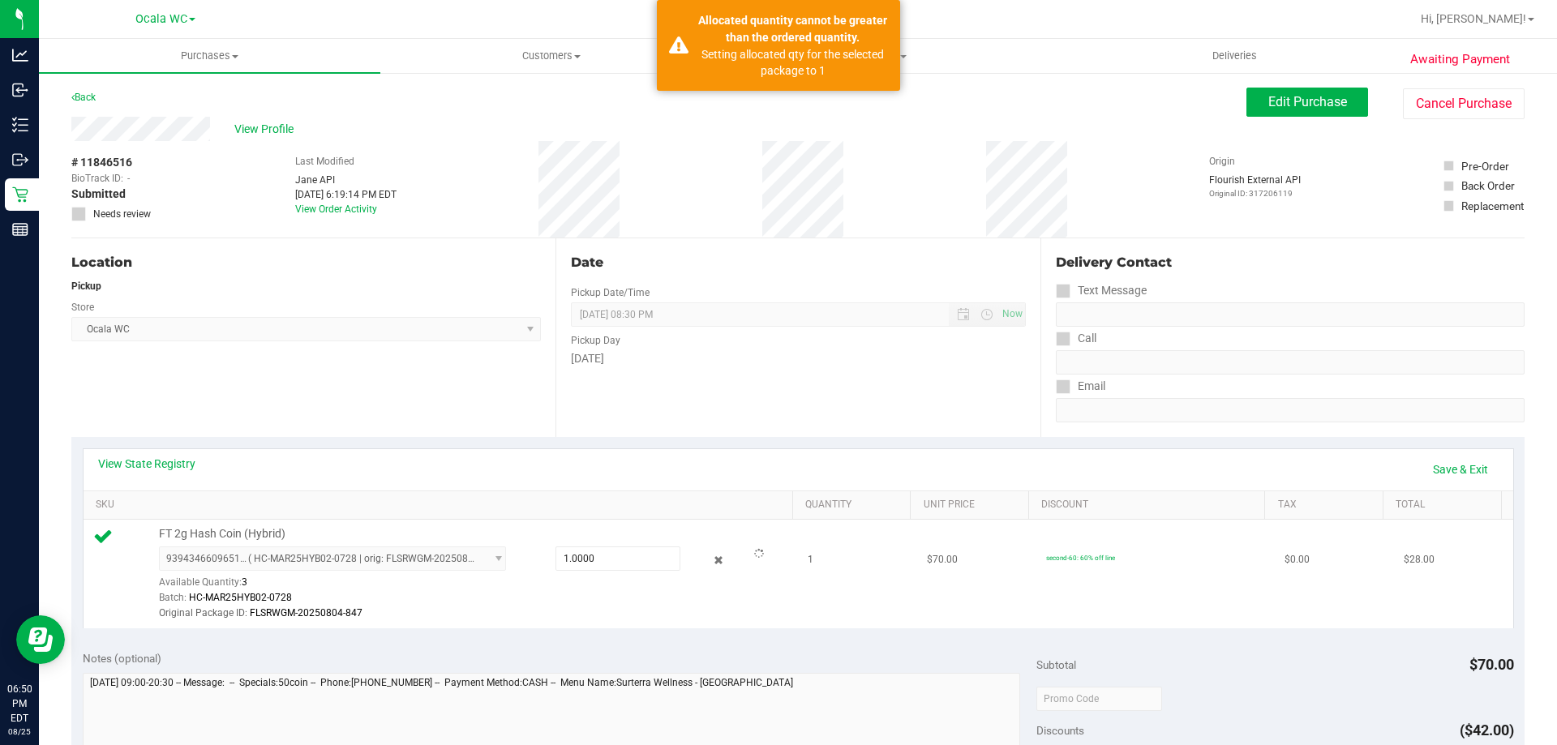
click at [577, 590] on div "Batch: HC-MAR25HYB02-0728" at bounding box center [472, 597] width 626 height 15
click at [1455, 474] on link "Save & Exit" at bounding box center [1460, 470] width 76 height 28
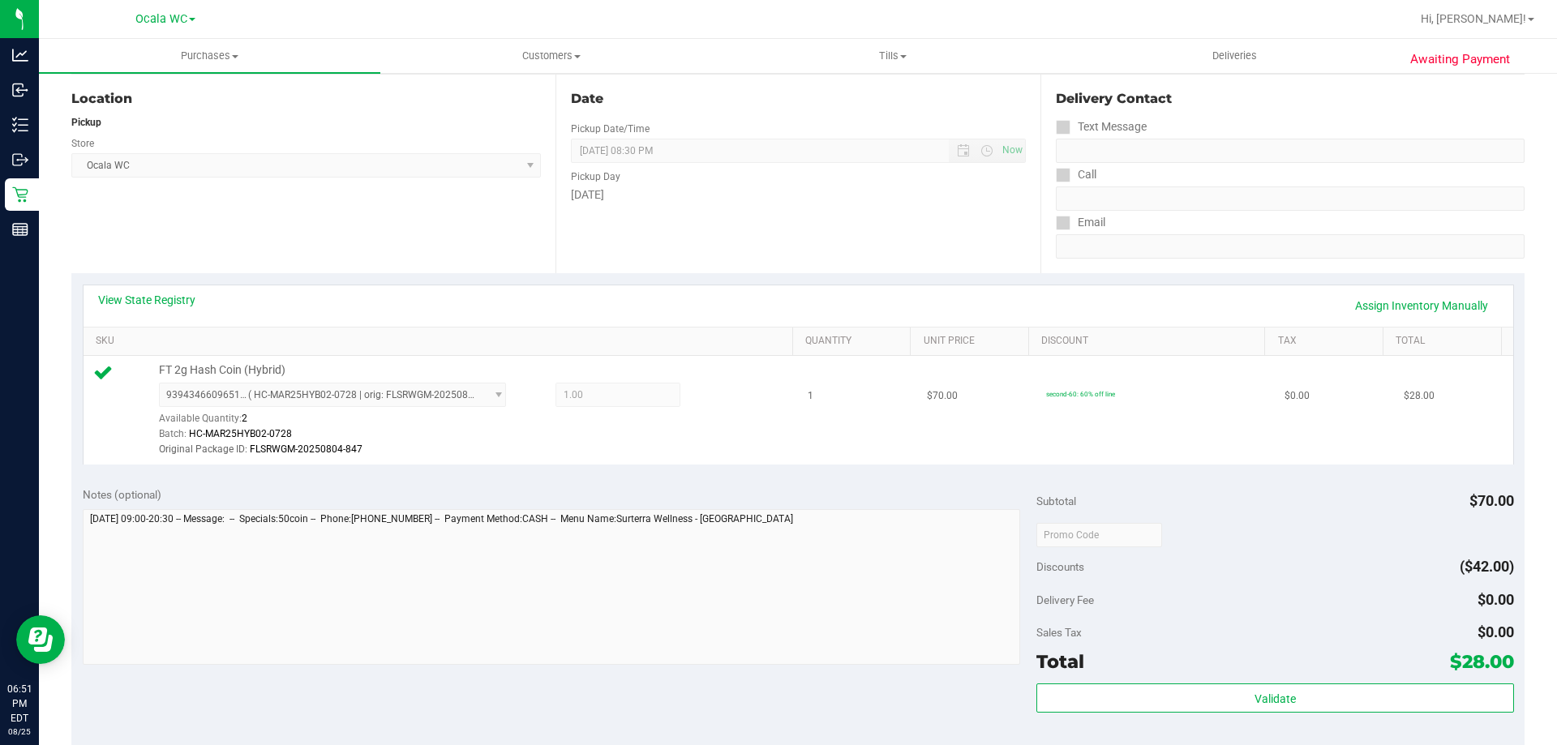
scroll to position [405, 0]
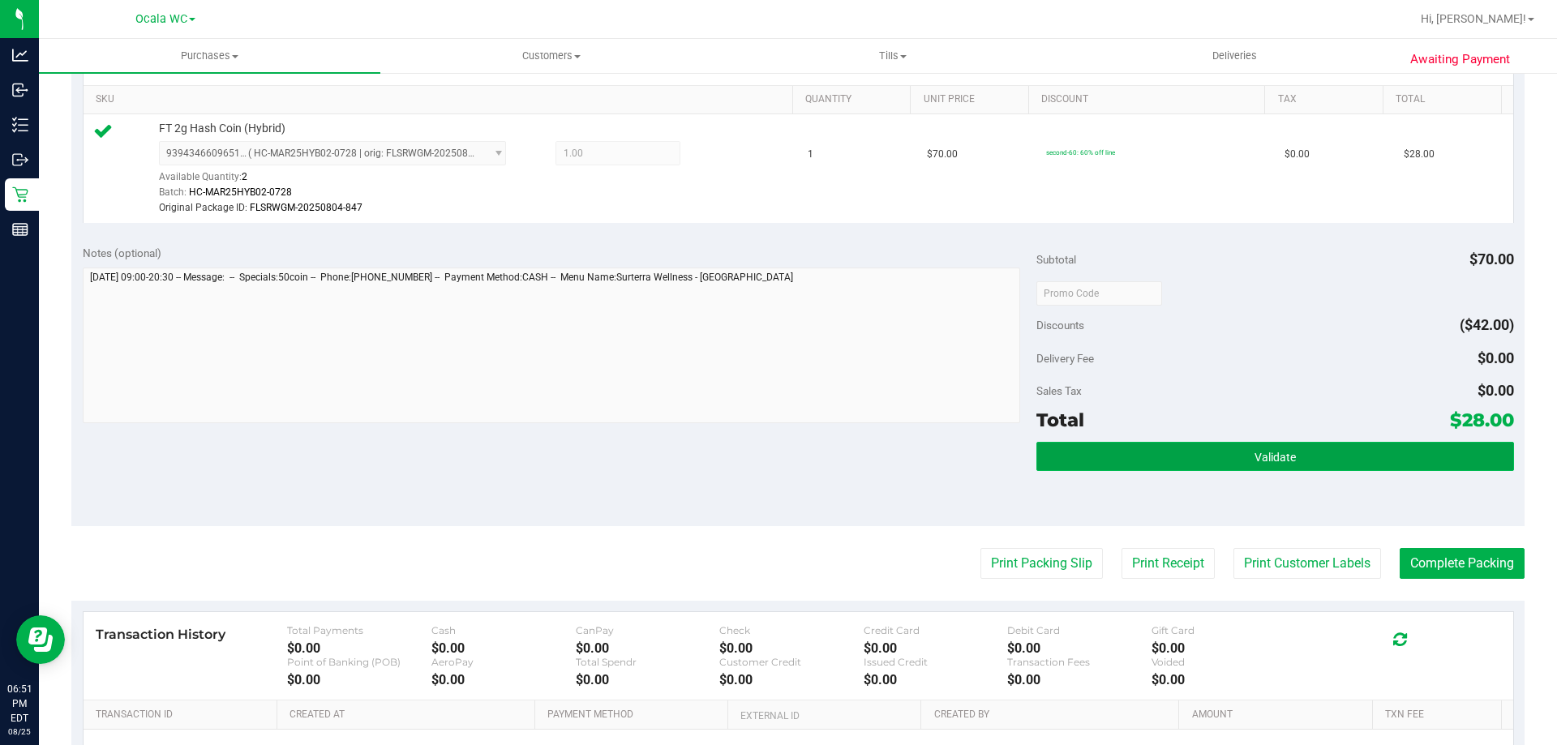
click at [1207, 443] on button "Validate" at bounding box center [1274, 456] width 477 height 29
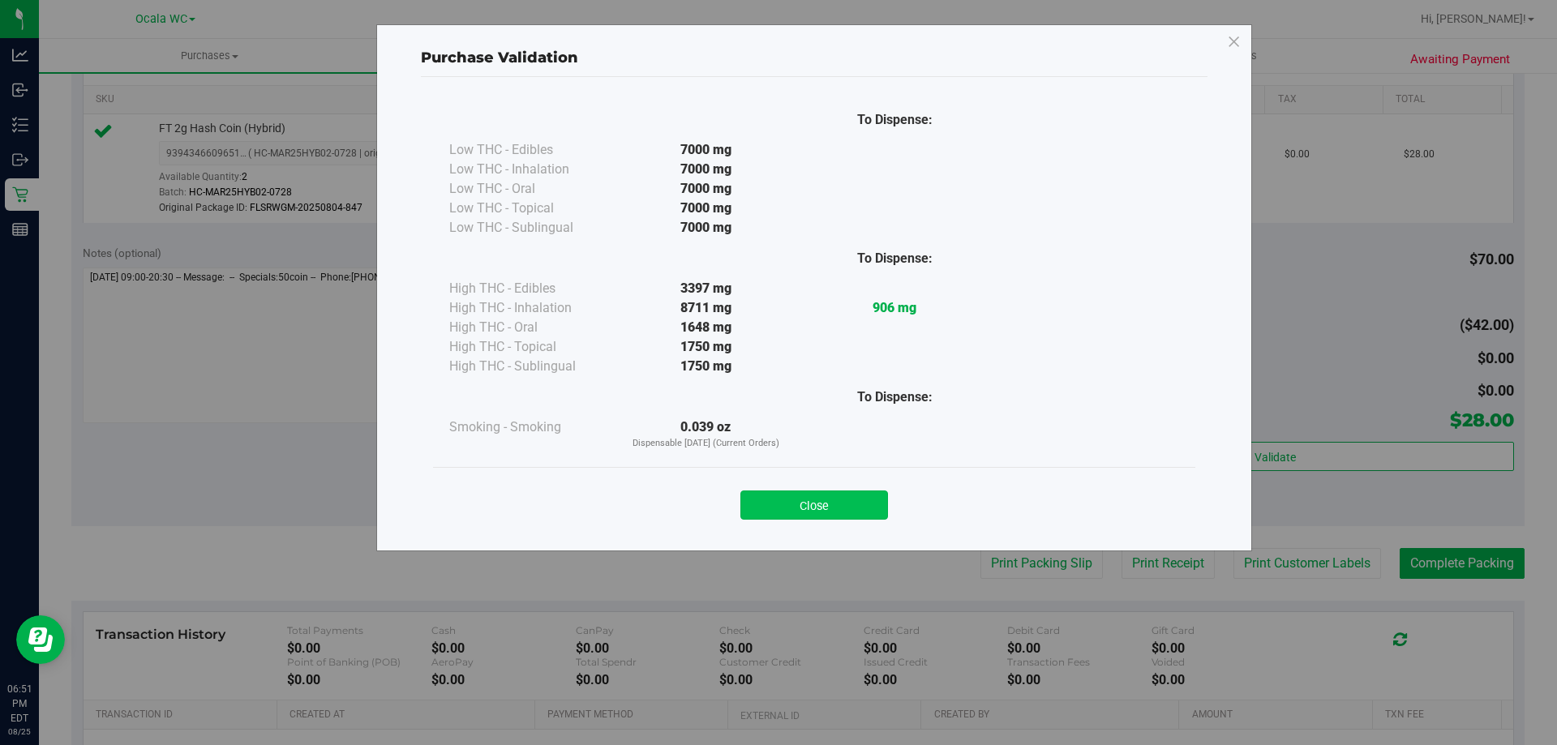
click at [880, 499] on button "Close" at bounding box center [814, 505] width 148 height 29
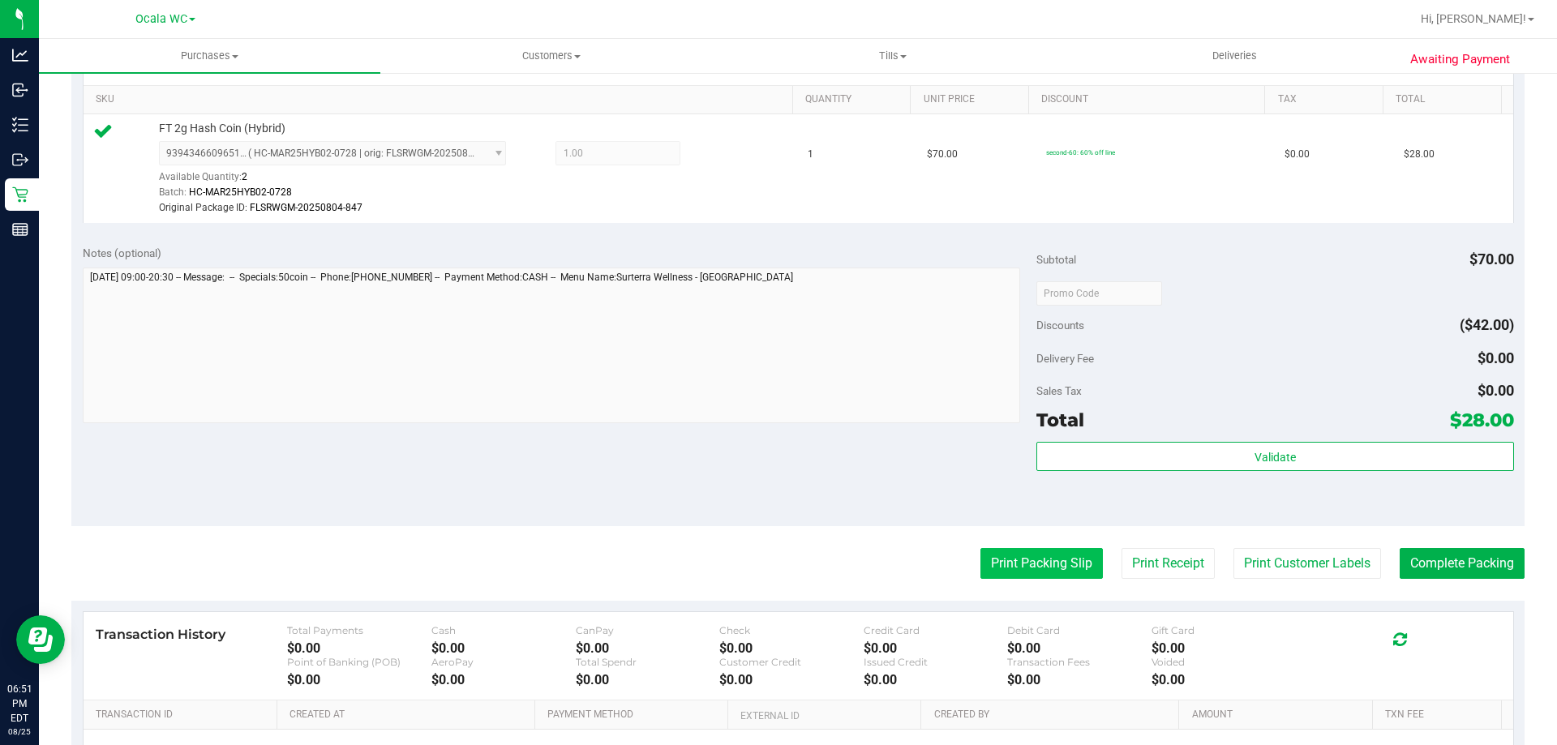
click at [1005, 571] on button "Print Packing Slip" at bounding box center [1041, 563] width 122 height 31
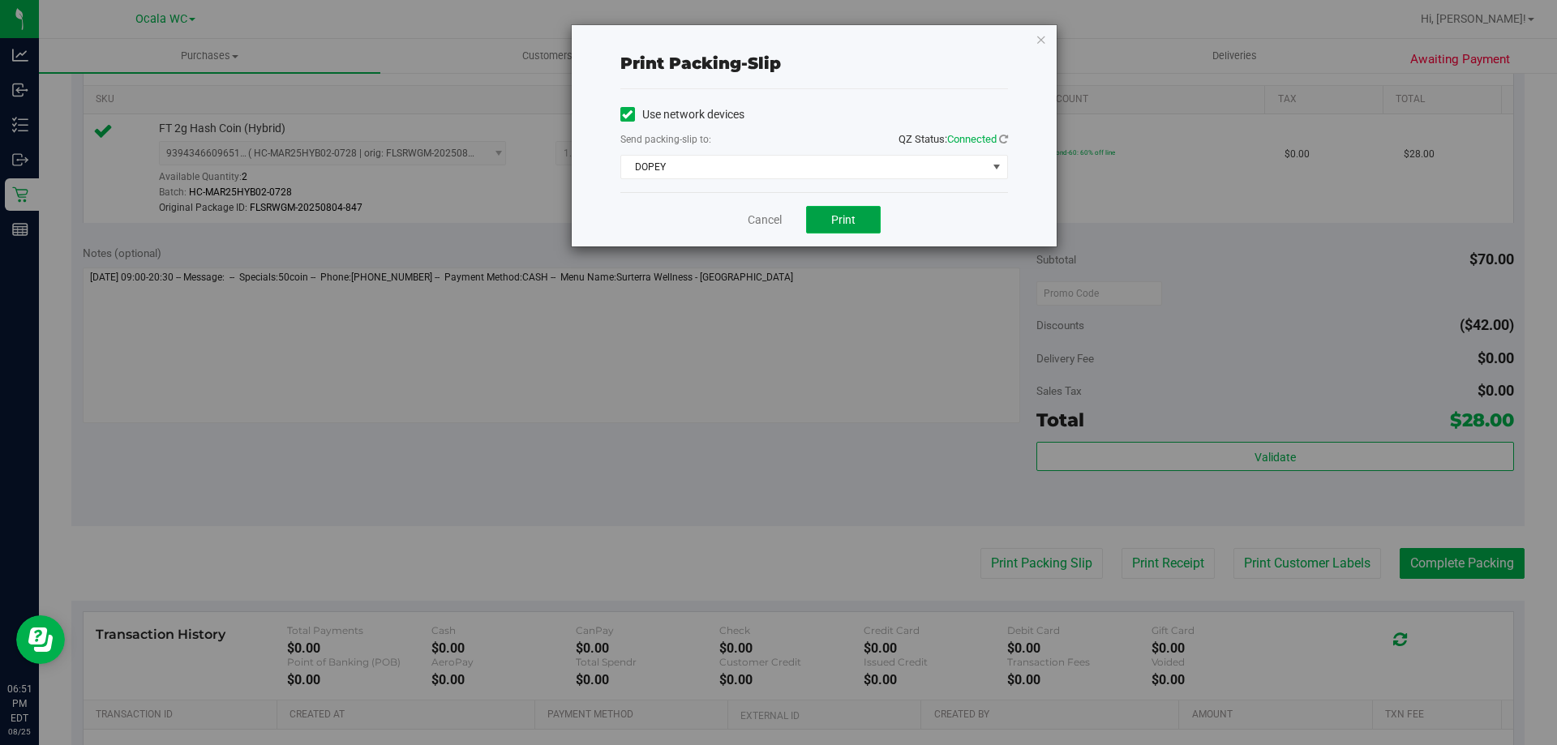
click at [836, 219] on span "Print" at bounding box center [843, 219] width 24 height 13
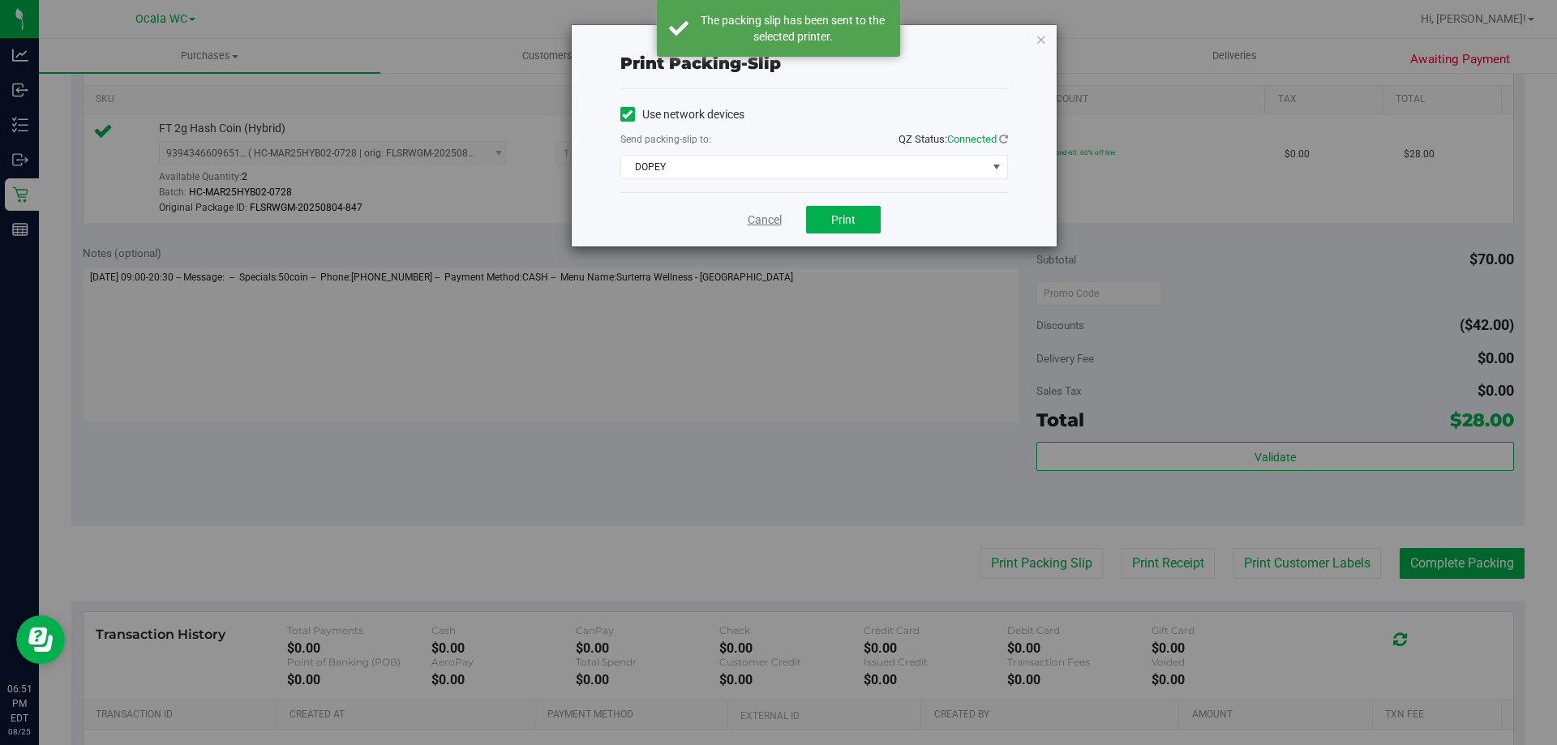
click at [757, 225] on link "Cancel" at bounding box center [765, 220] width 34 height 17
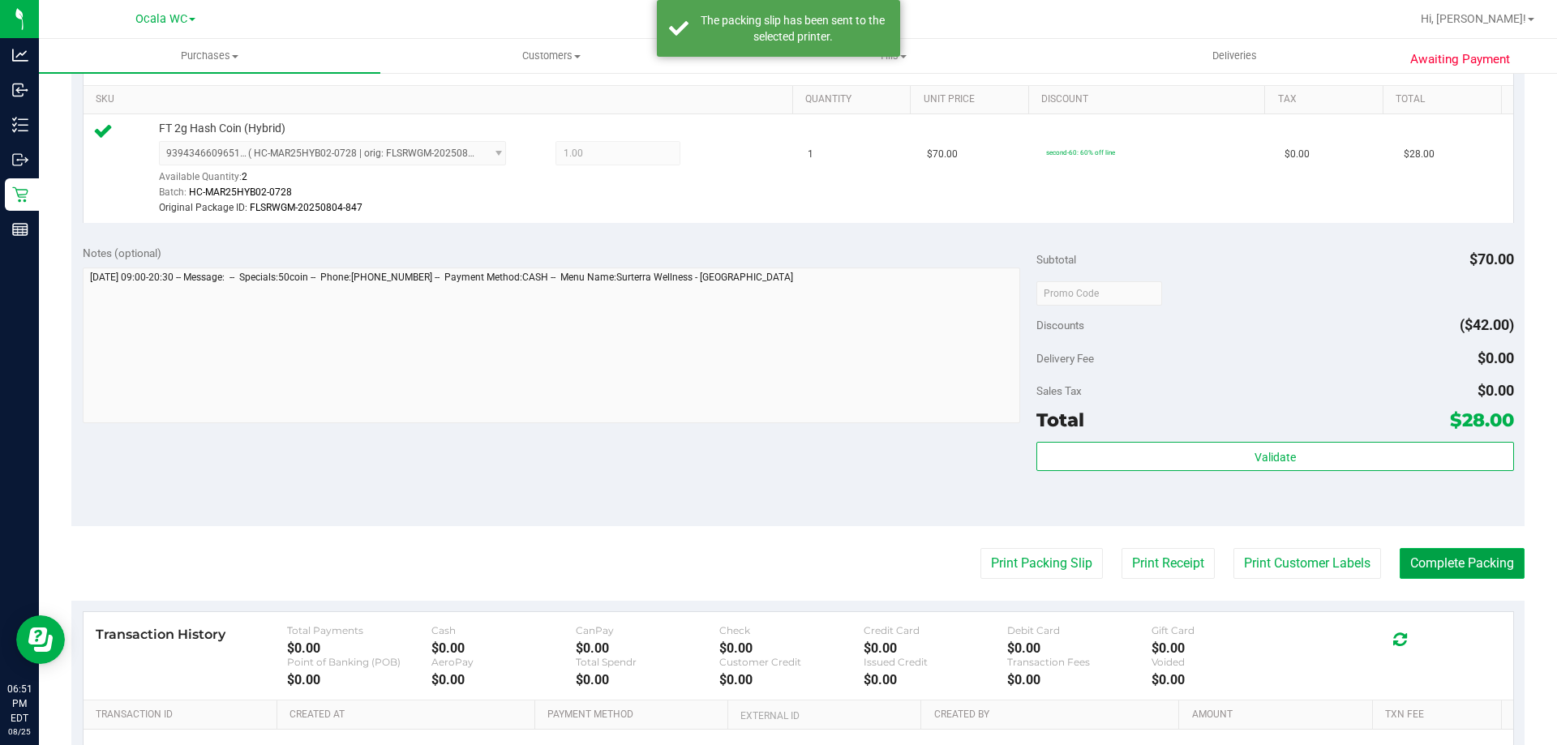
click at [1437, 566] on button "Complete Packing" at bounding box center [1462, 563] width 125 height 31
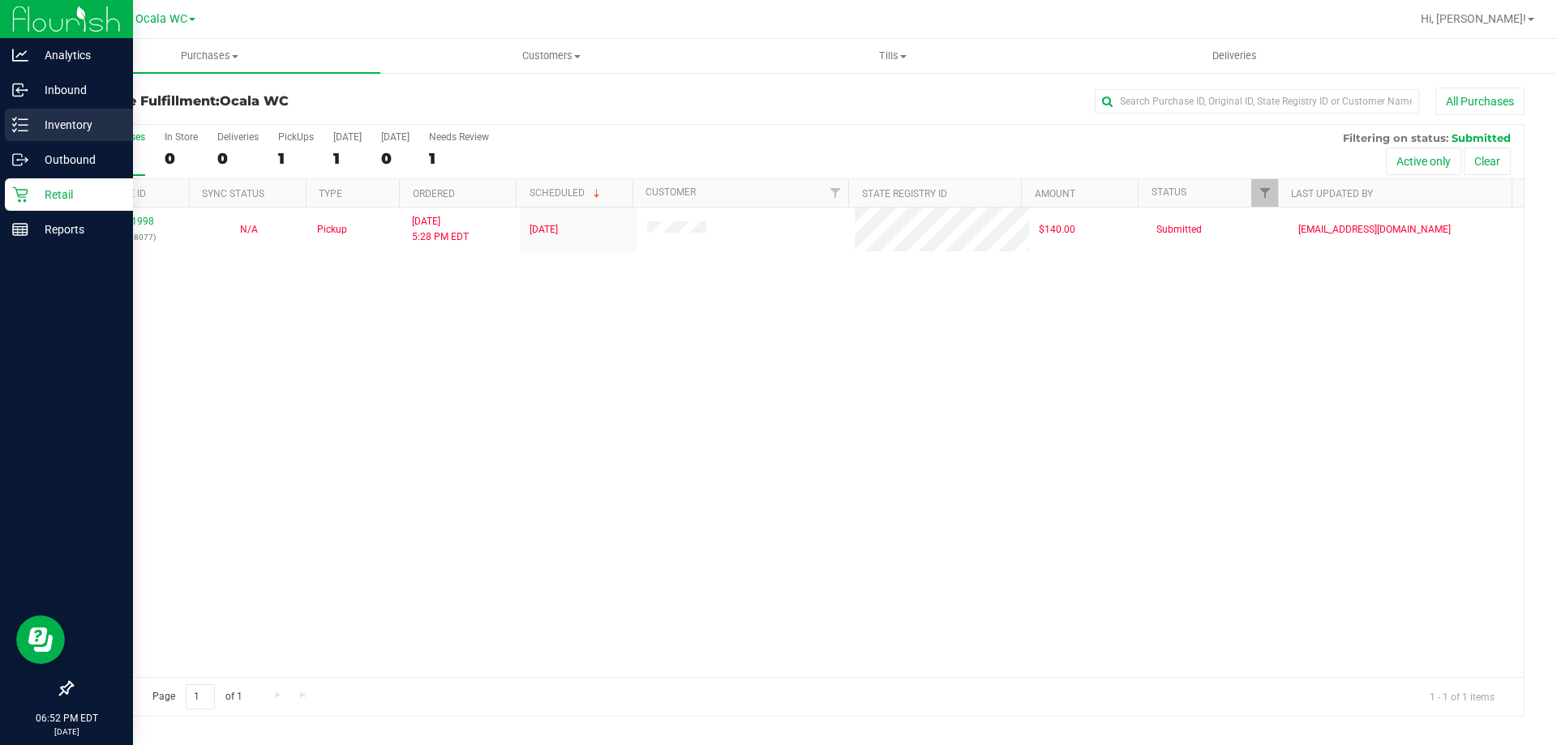
click at [75, 122] on p "Inventory" at bounding box center [76, 124] width 97 height 19
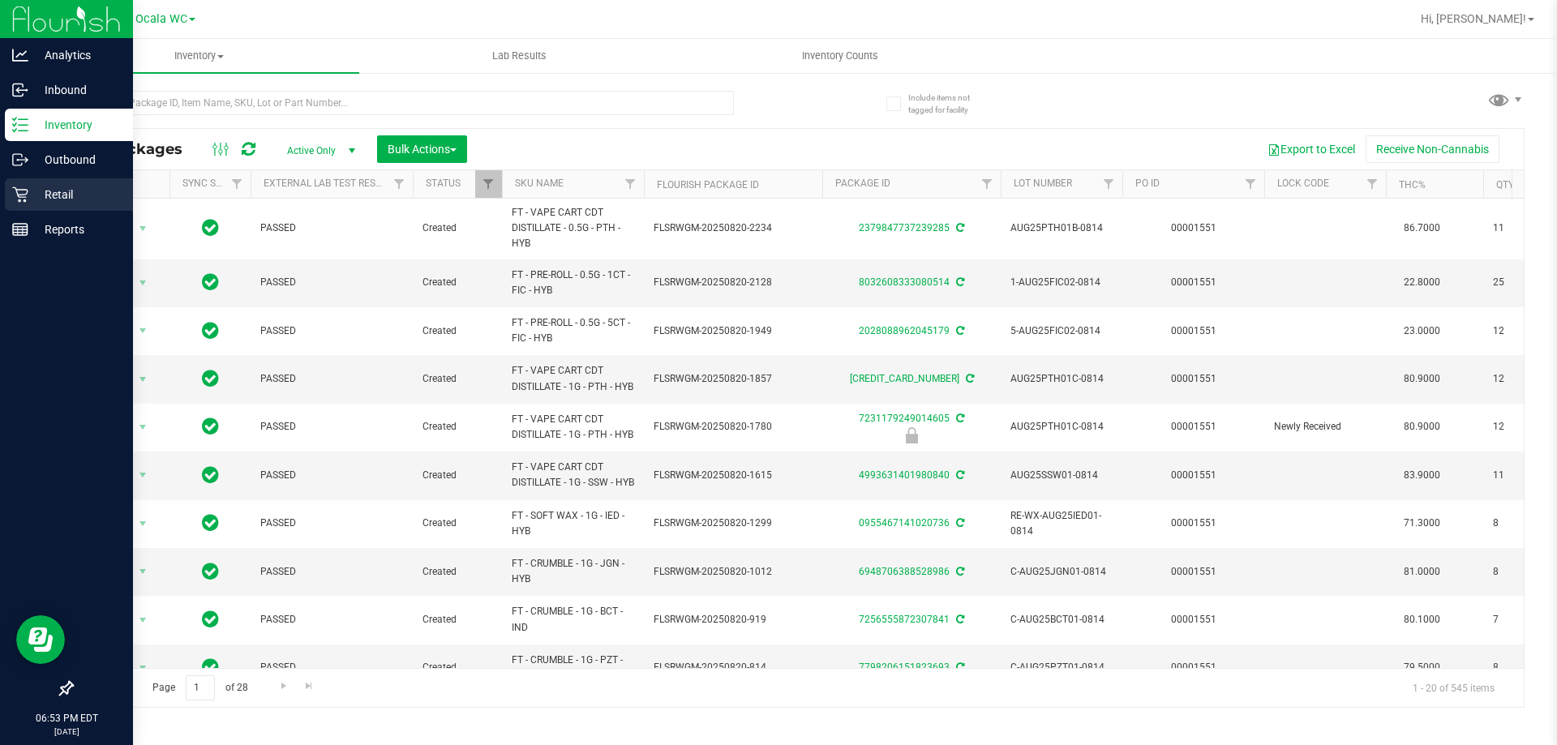
click at [55, 197] on p "Retail" at bounding box center [76, 194] width 97 height 19
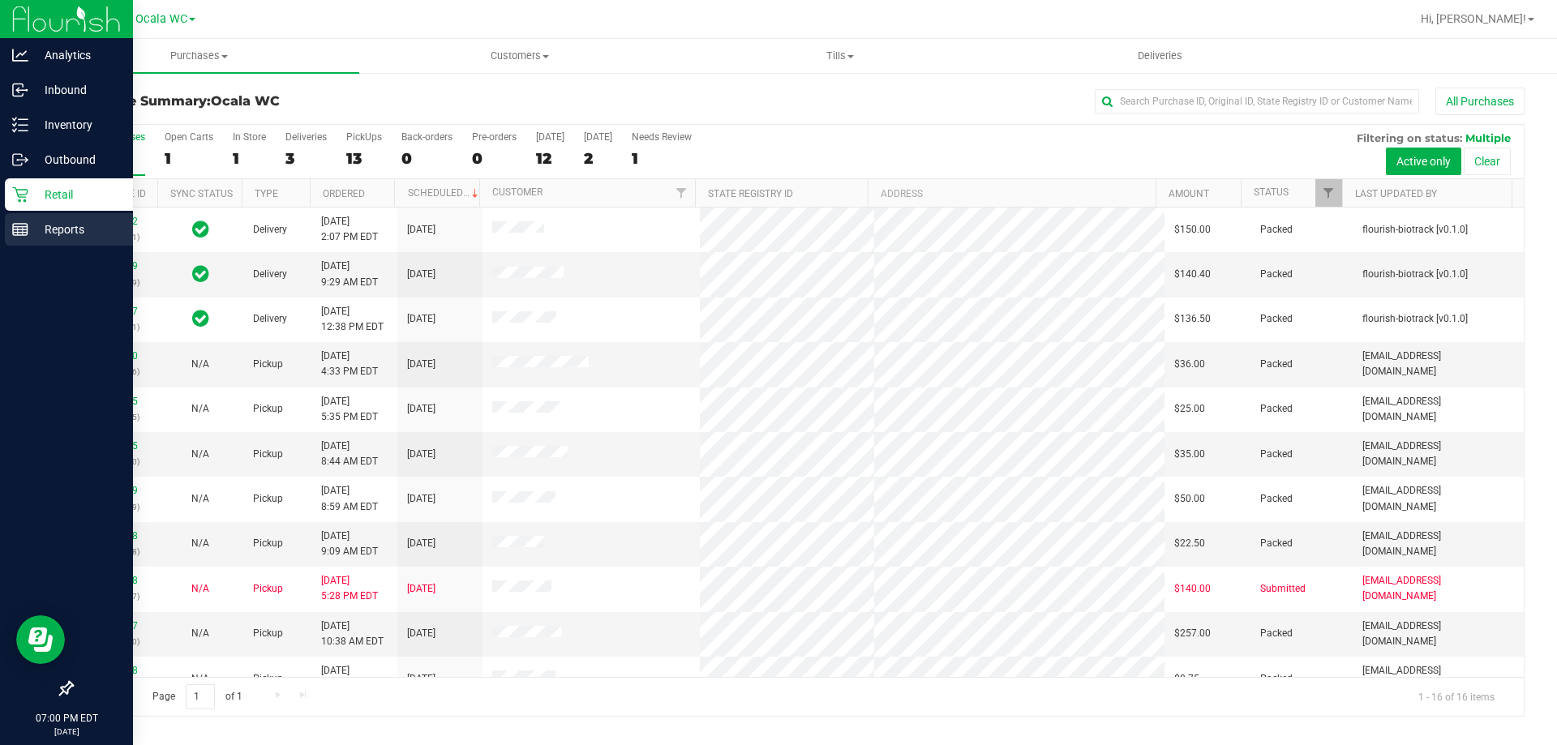
click at [58, 225] on p "Reports" at bounding box center [76, 229] width 97 height 19
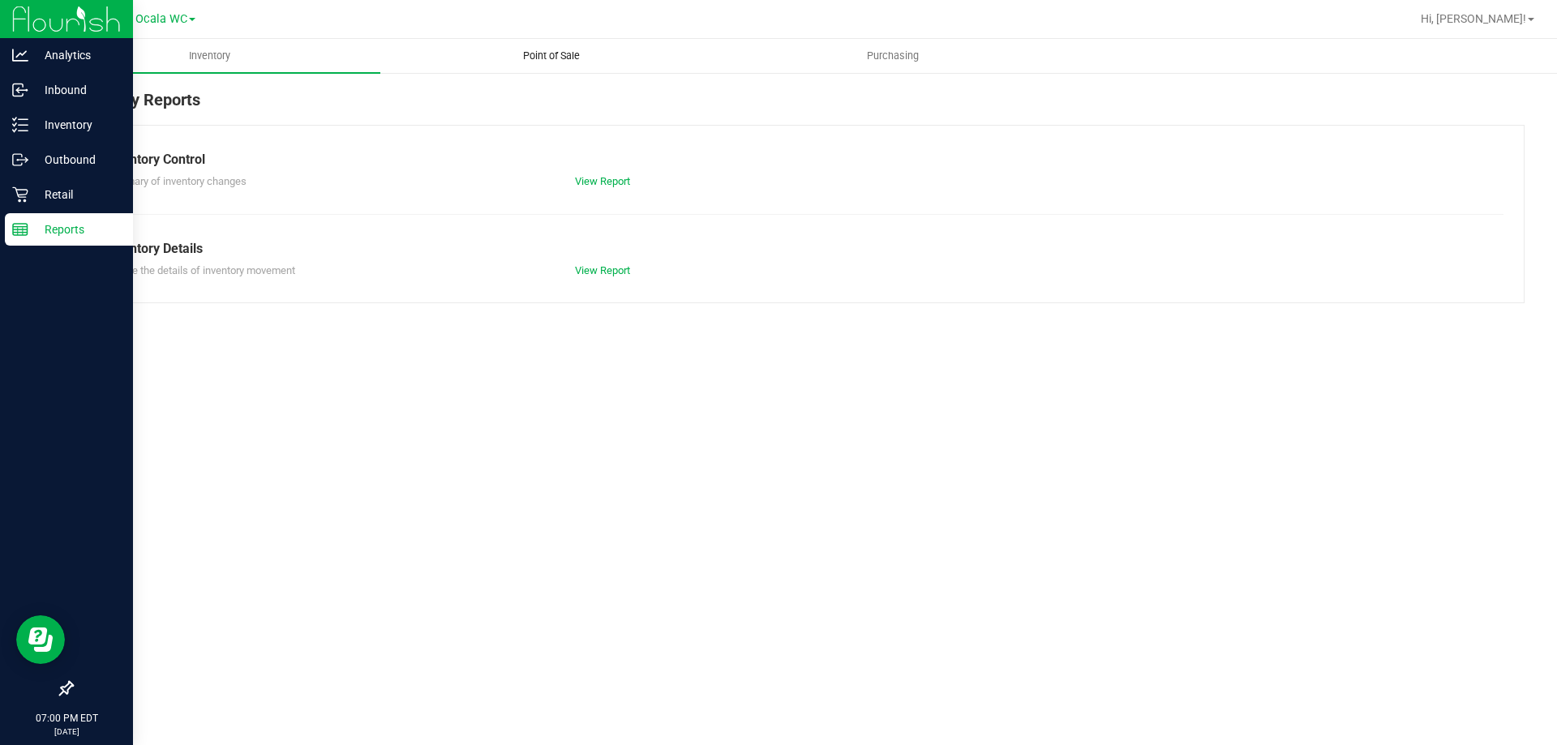
click at [538, 48] on uib-tab-heading "Point of Sale" at bounding box center [551, 56] width 340 height 32
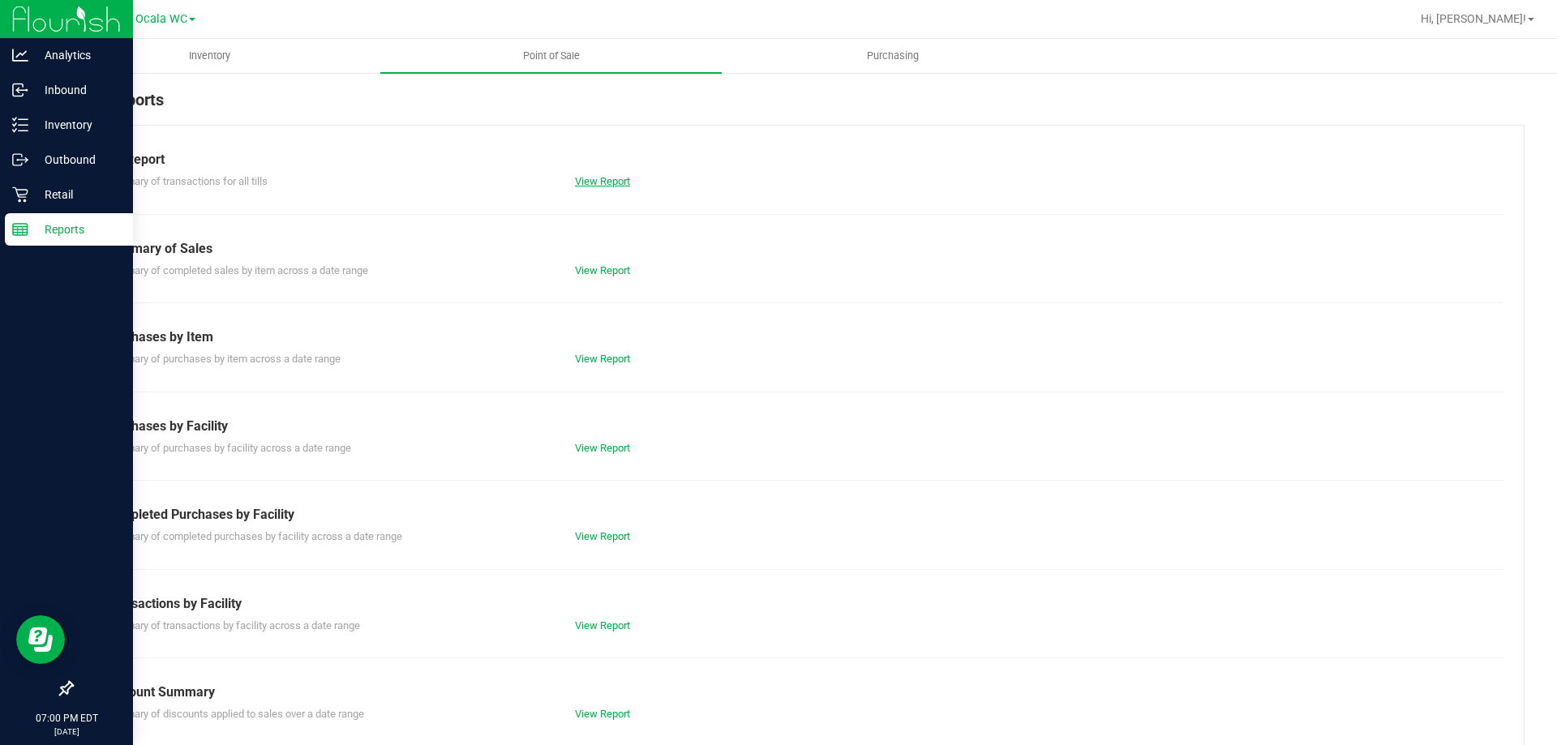
click at [604, 176] on link "View Report" at bounding box center [602, 181] width 55 height 12
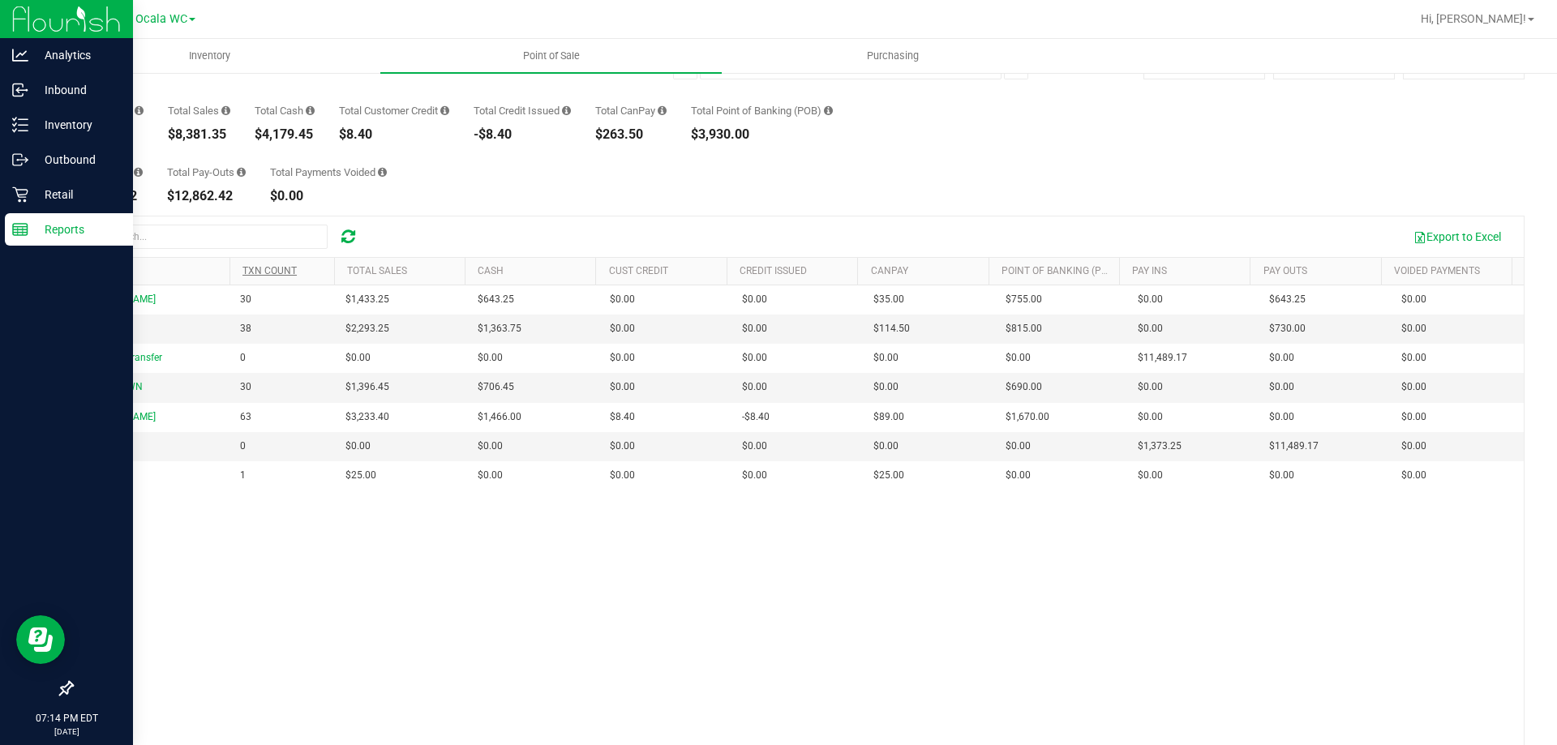
scroll to position [81, 0]
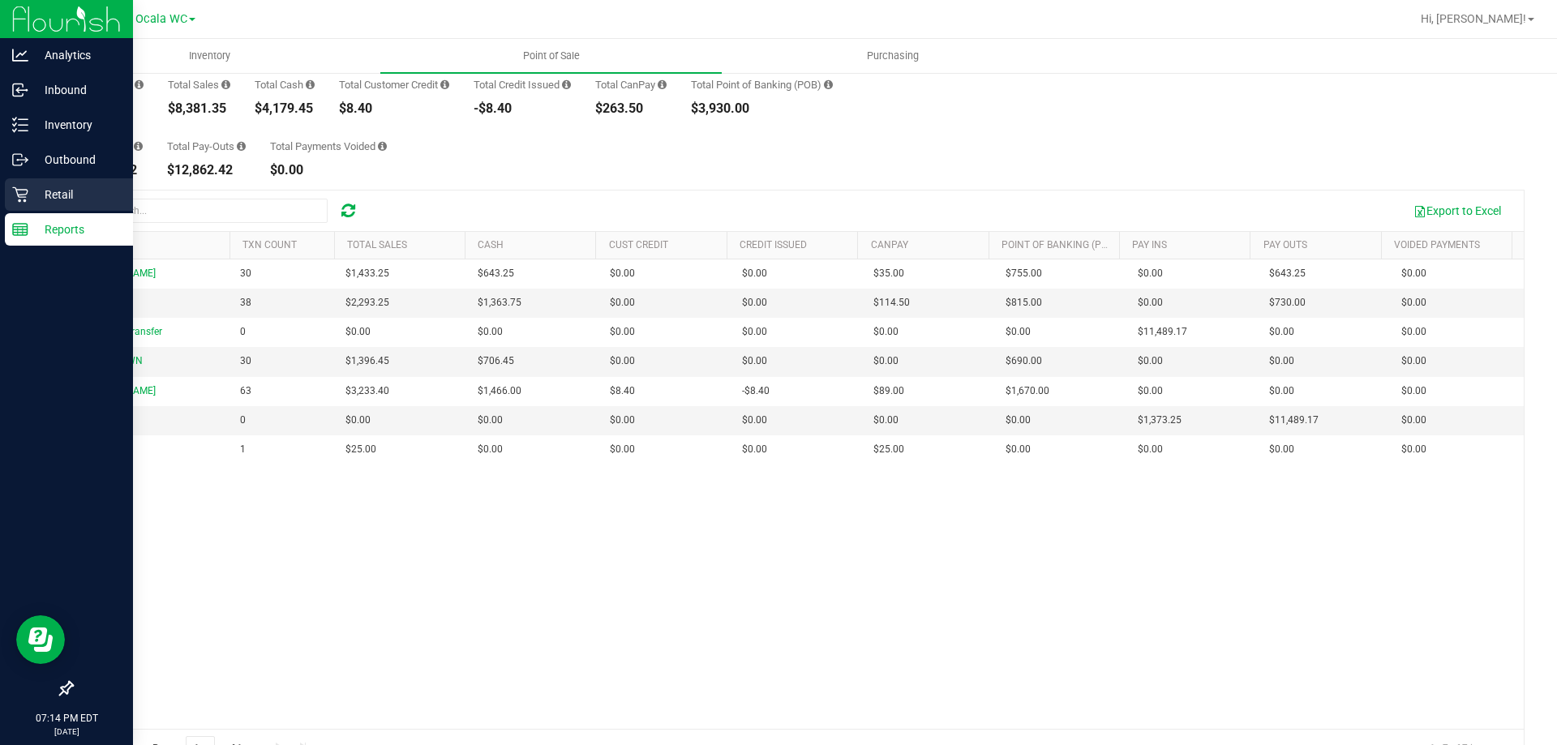
click at [46, 199] on p "Retail" at bounding box center [76, 194] width 97 height 19
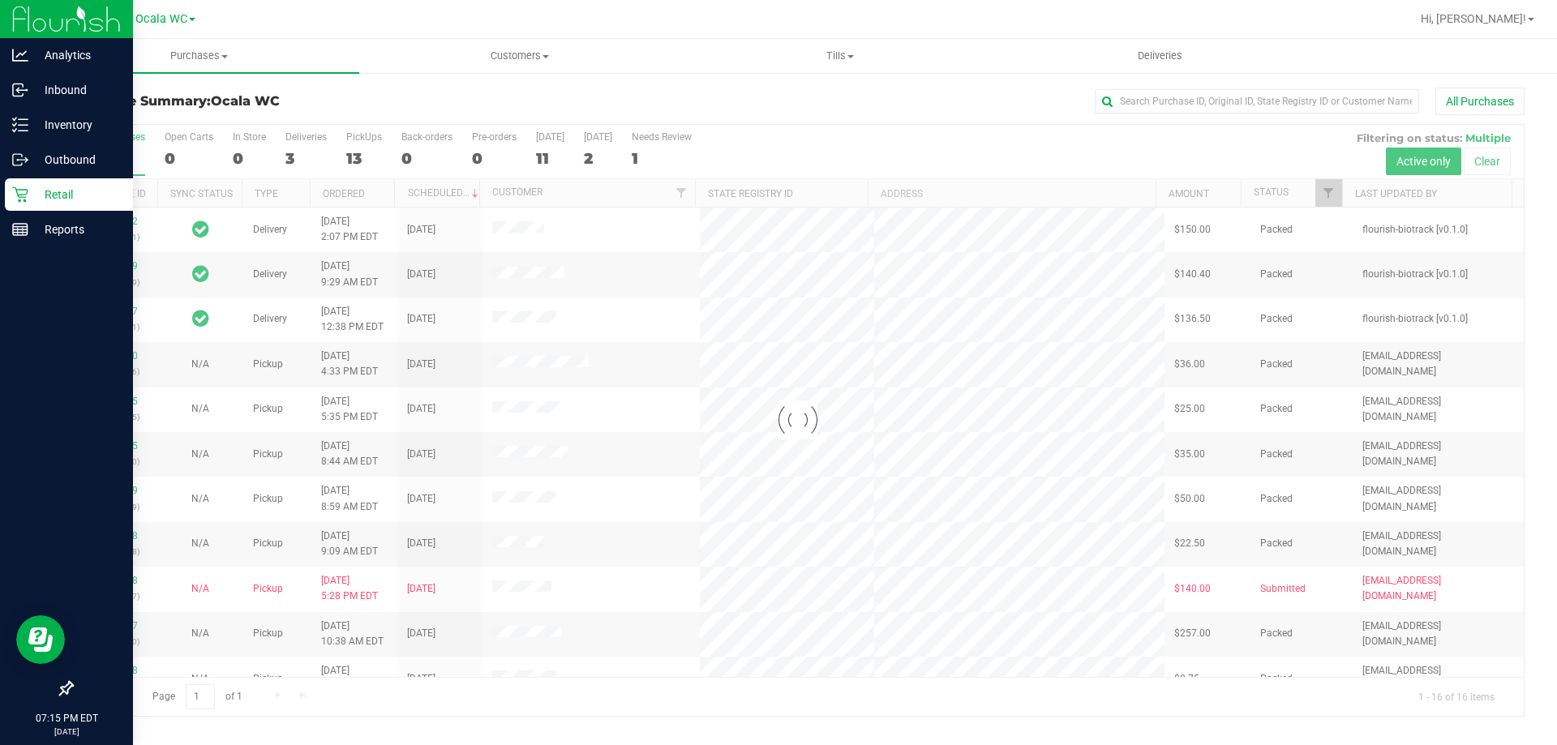
click at [324, 26] on div at bounding box center [850, 19] width 1120 height 32
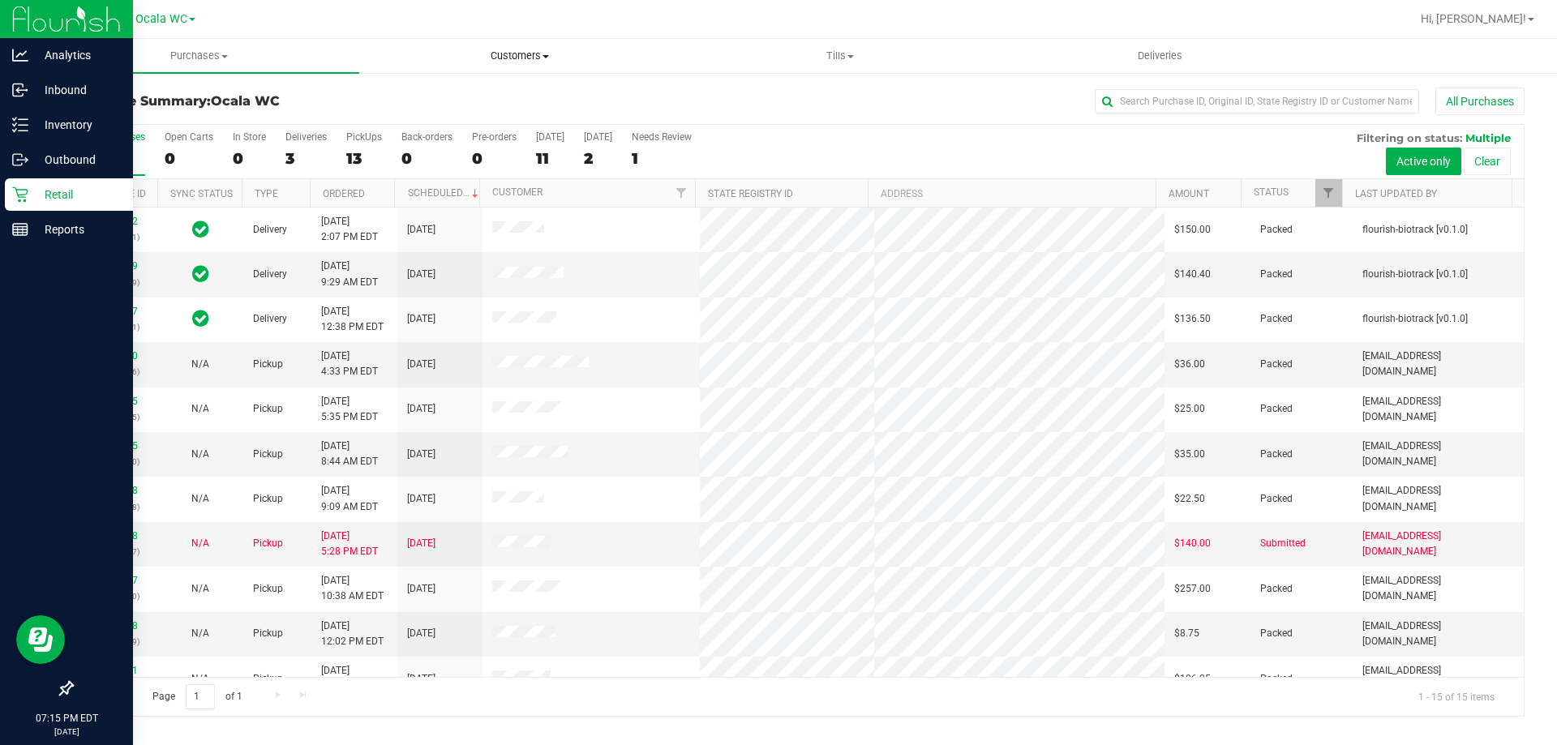
click at [495, 55] on span "Customers" at bounding box center [519, 56] width 319 height 15
click at [436, 93] on span "All customers" at bounding box center [417, 98] width 117 height 14
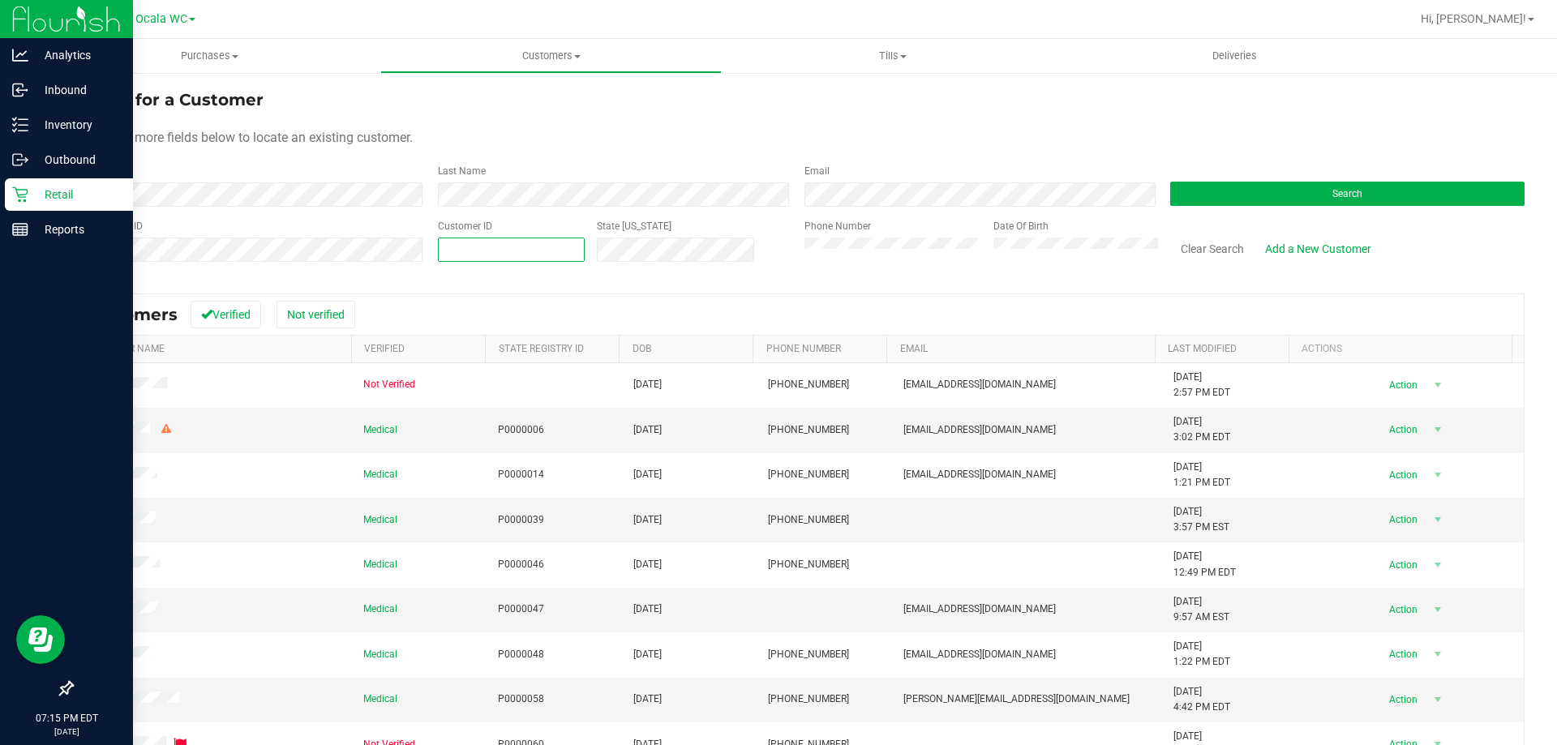
paste input "85961"
type input "85961"
click at [1262, 195] on button "Search" at bounding box center [1347, 194] width 354 height 24
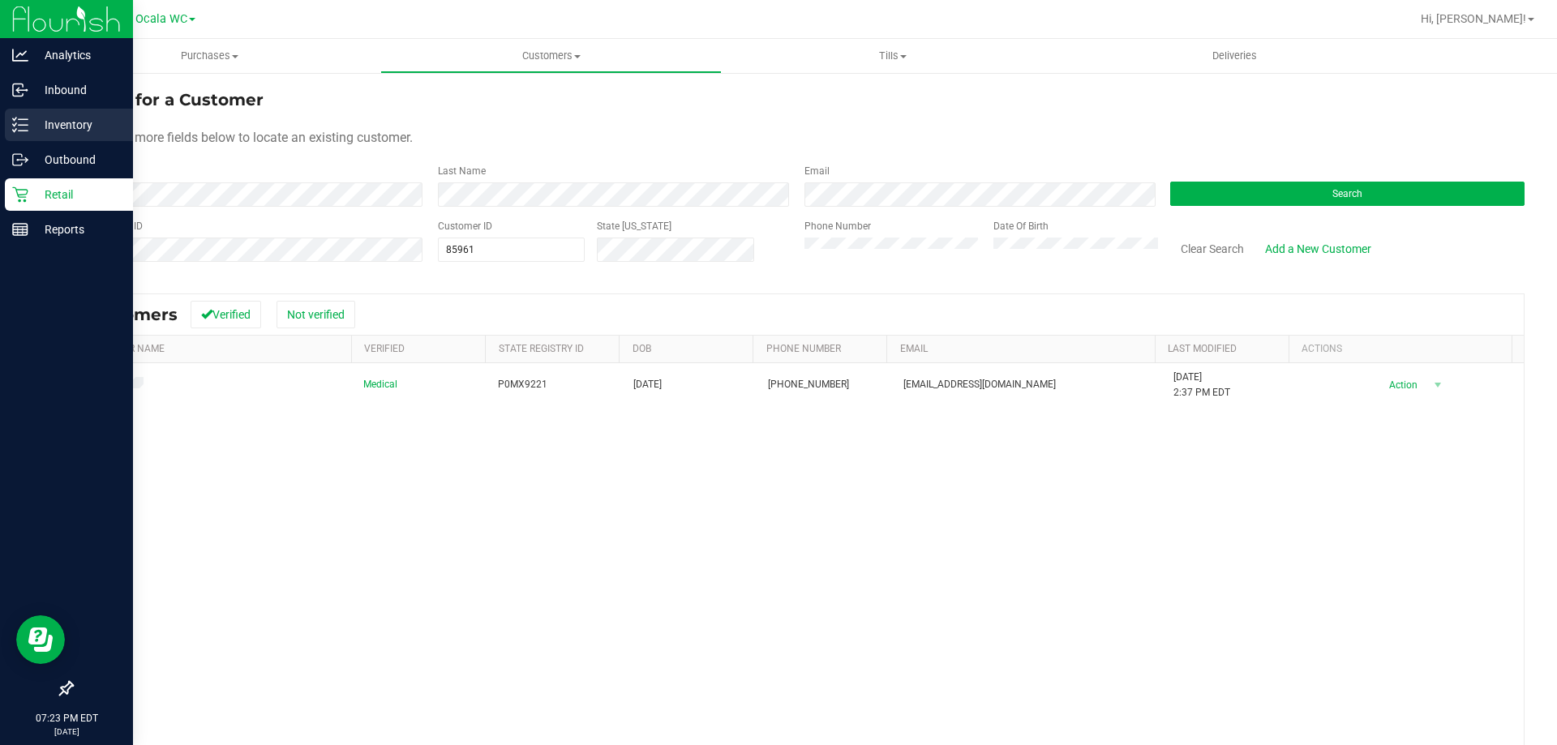
click at [51, 132] on p "Inventory" at bounding box center [76, 124] width 97 height 19
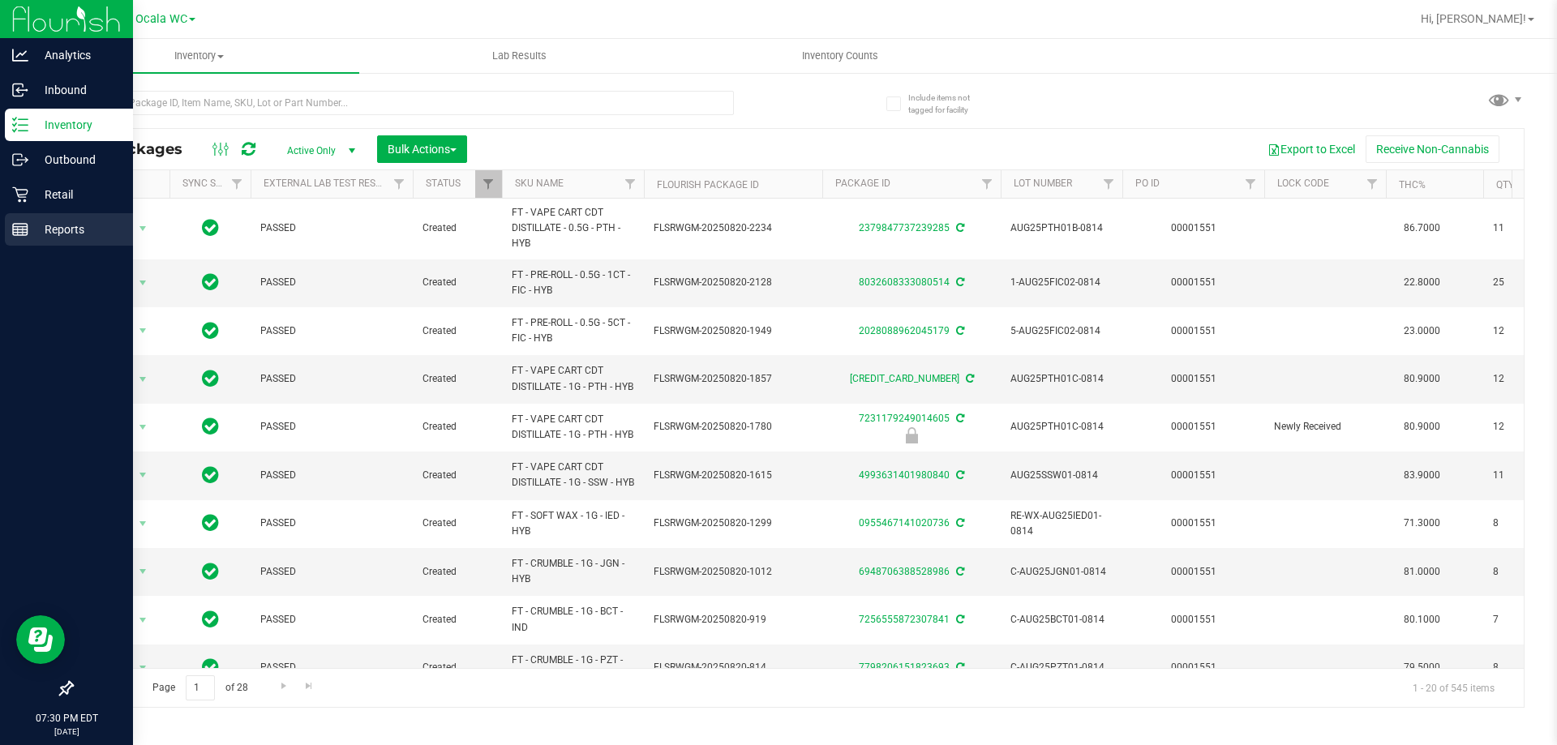
click at [22, 225] on icon at bounding box center [20, 229] width 16 height 16
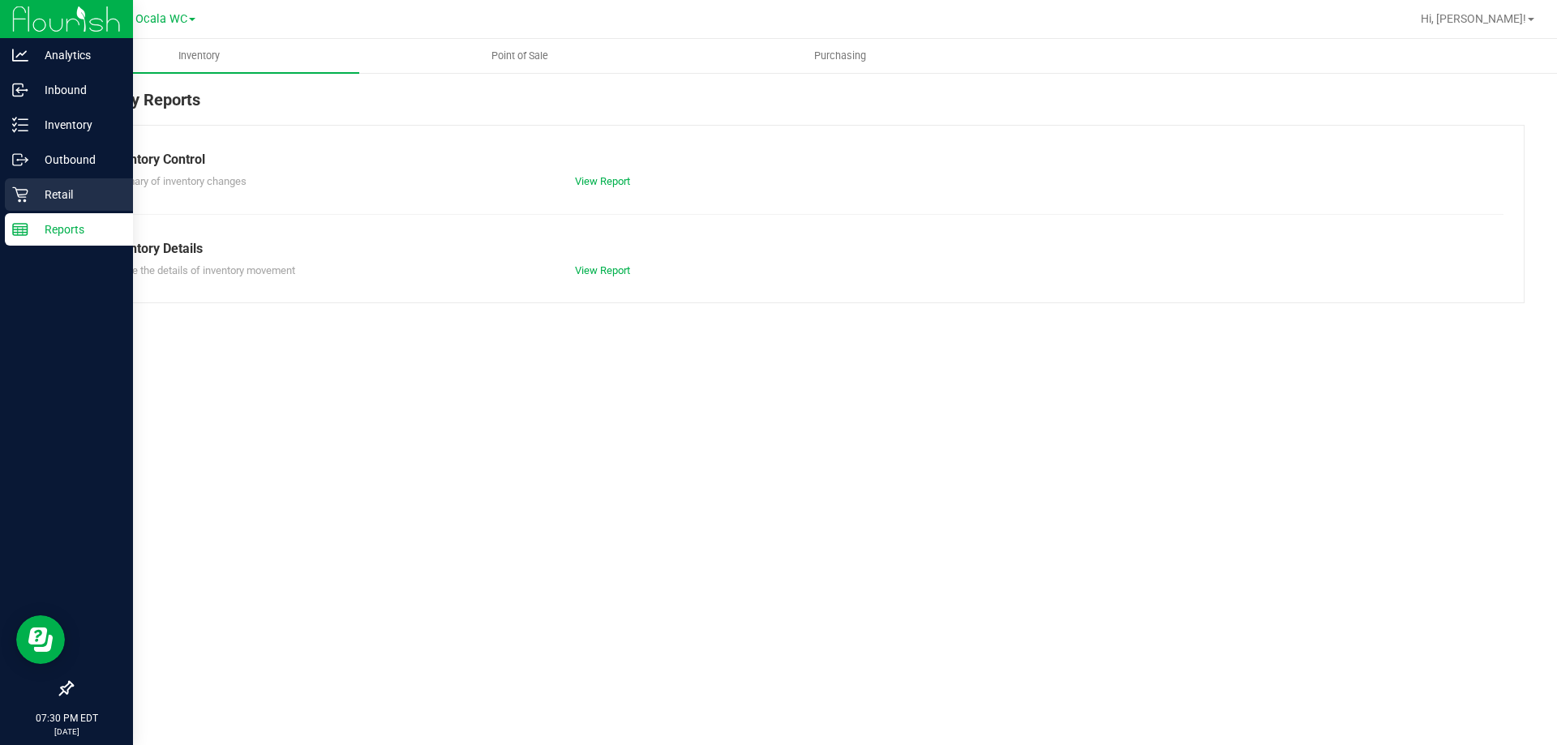
click at [22, 188] on icon at bounding box center [20, 194] width 16 height 16
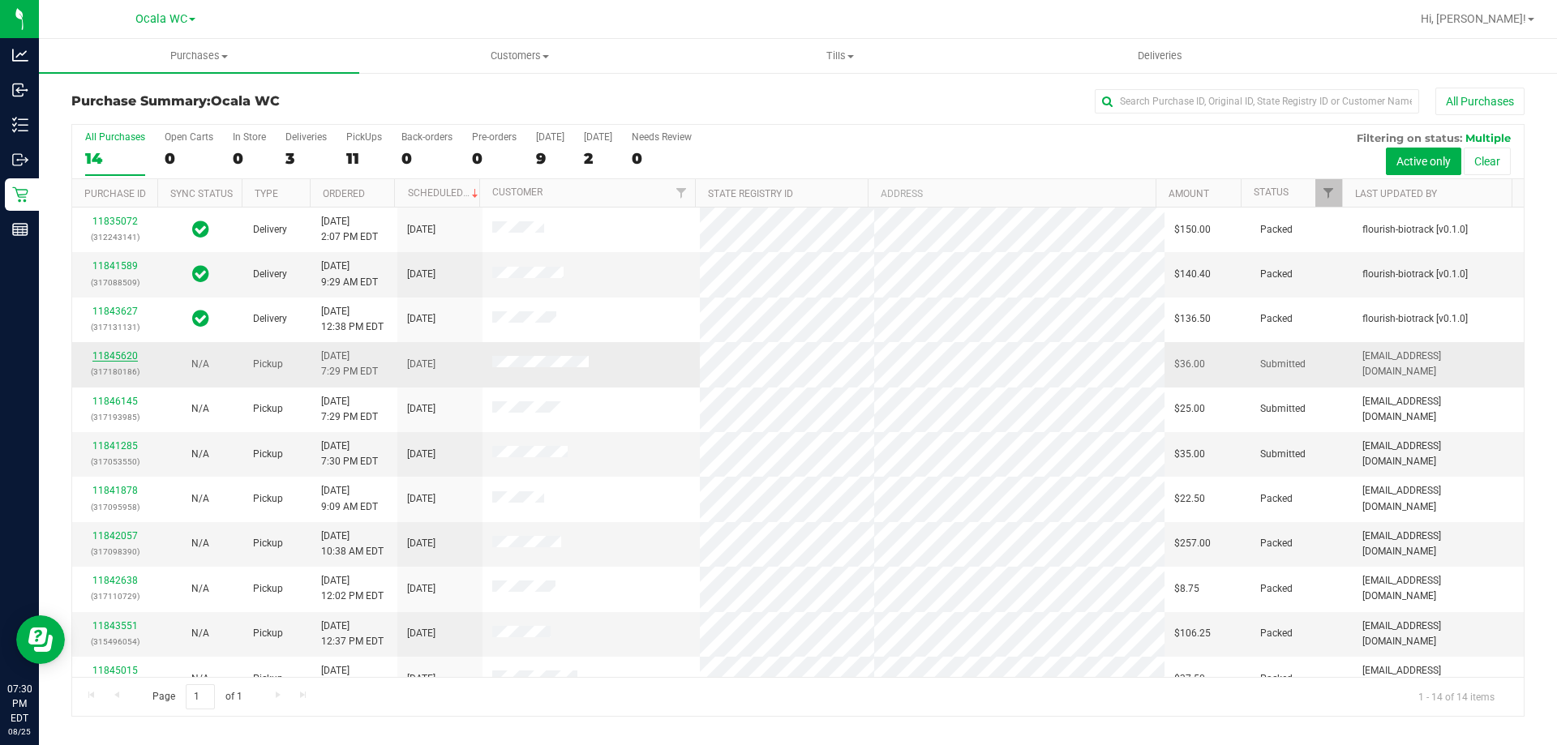
click at [116, 353] on link "11845620" at bounding box center [114, 355] width 45 height 11
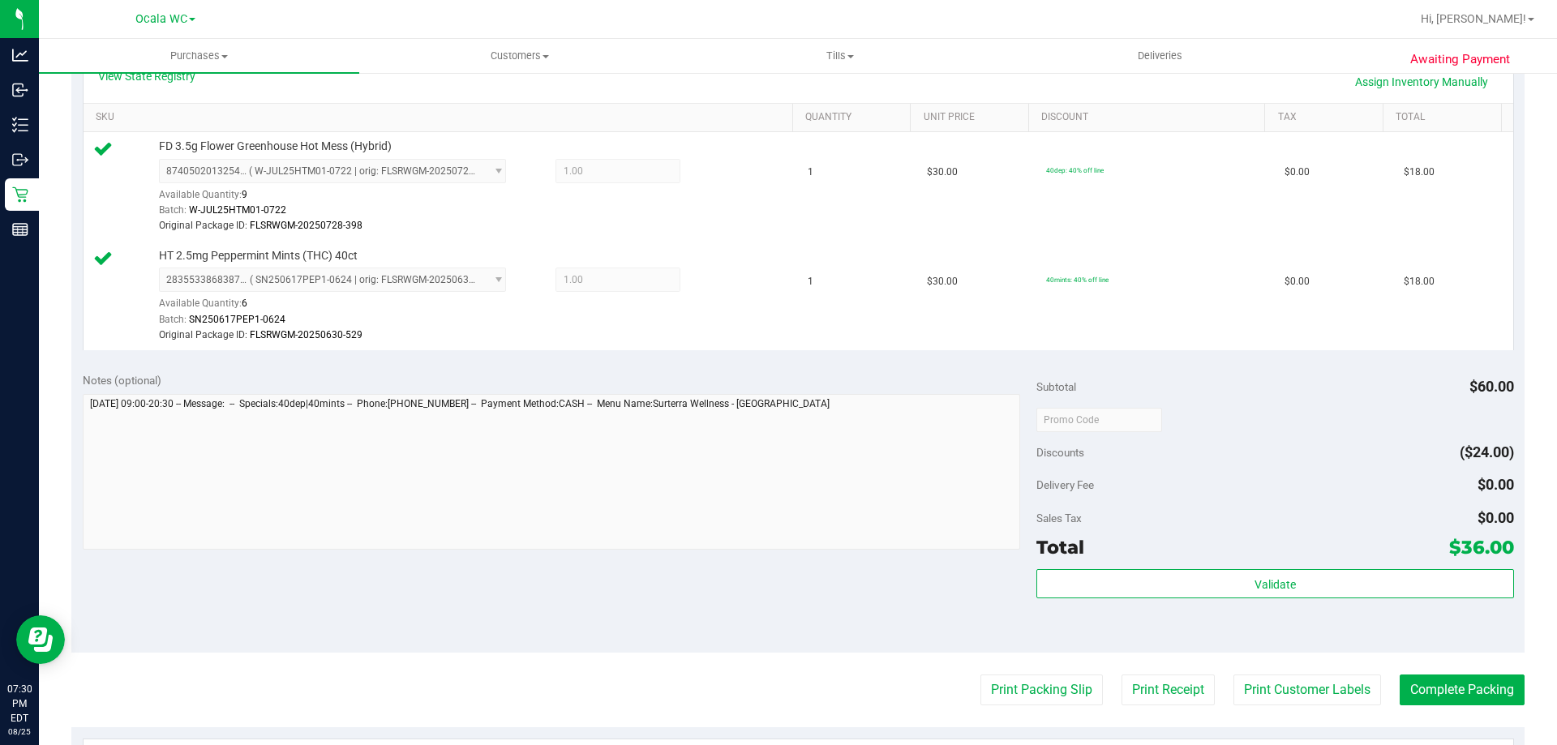
scroll to position [405, 0]
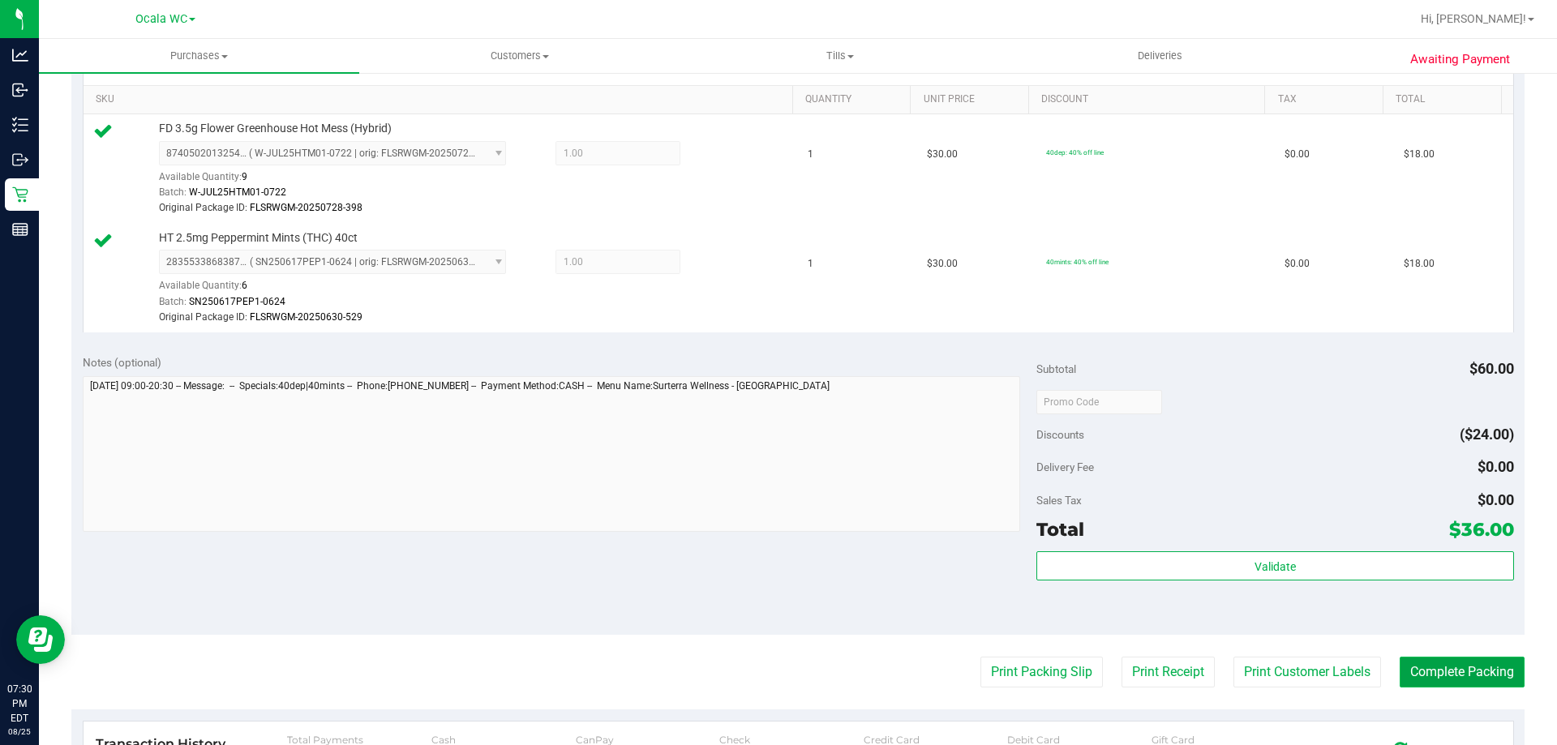
click at [1455, 667] on button "Complete Packing" at bounding box center [1462, 672] width 125 height 31
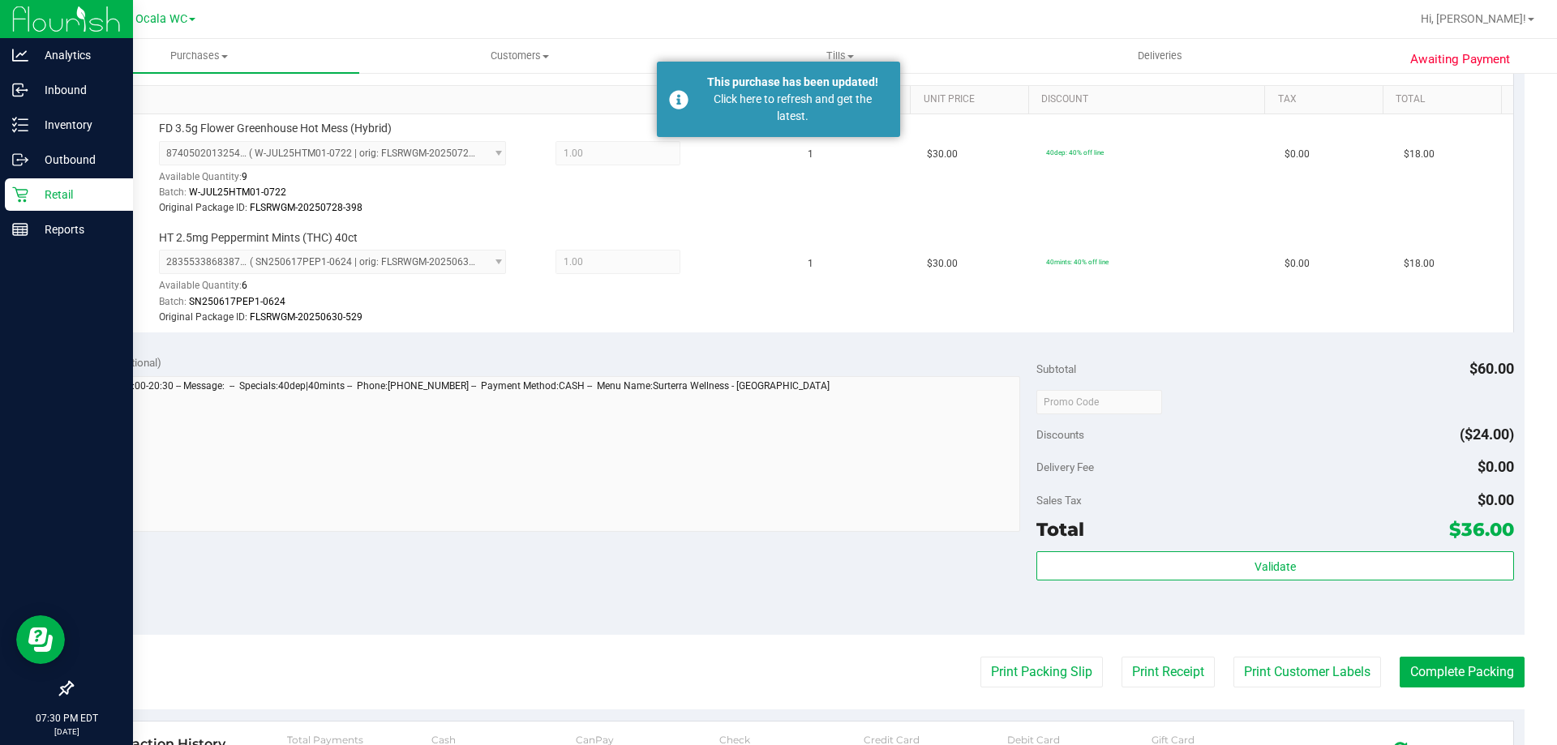
click at [44, 199] on p "Retail" at bounding box center [76, 194] width 97 height 19
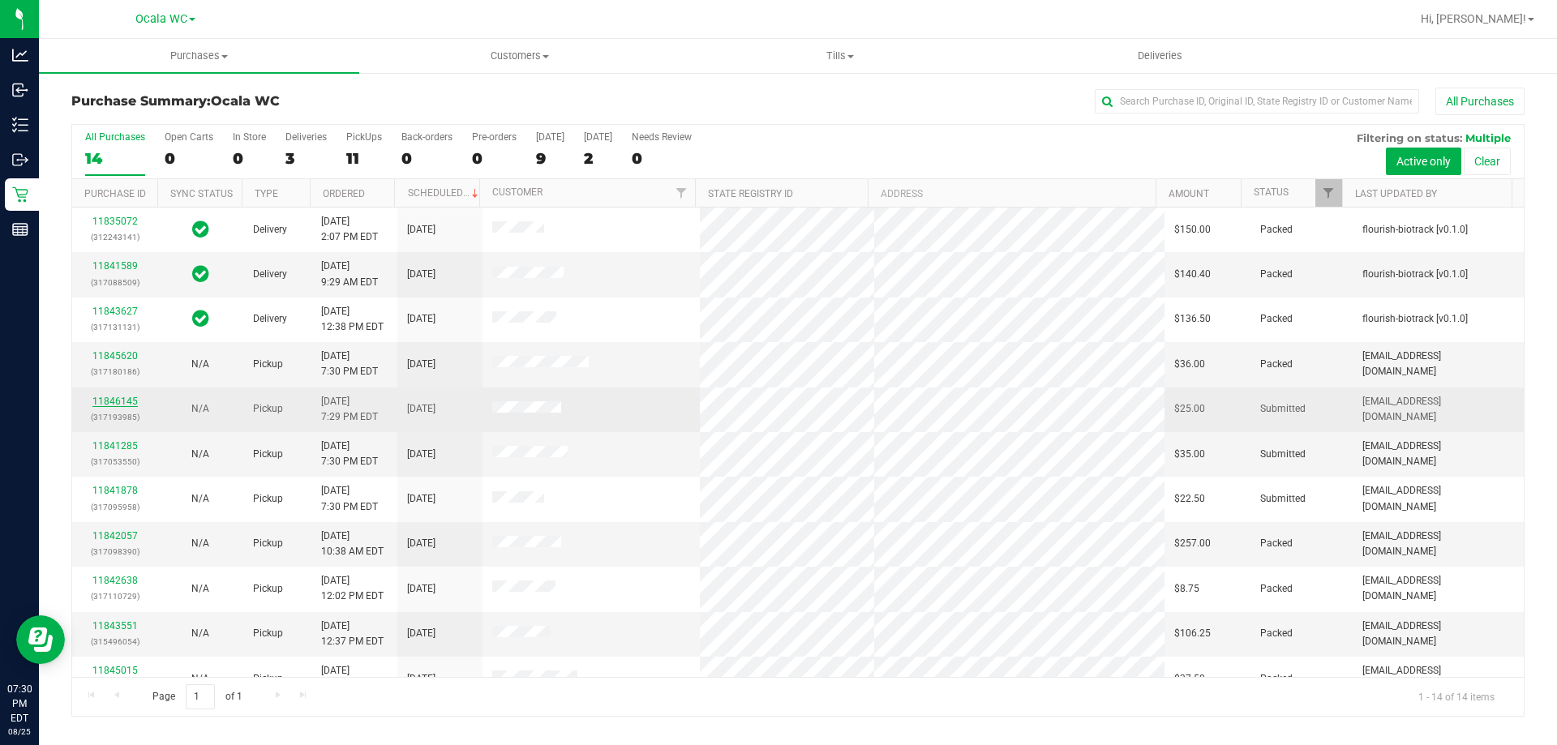
click at [126, 404] on link "11846145" at bounding box center [114, 401] width 45 height 11
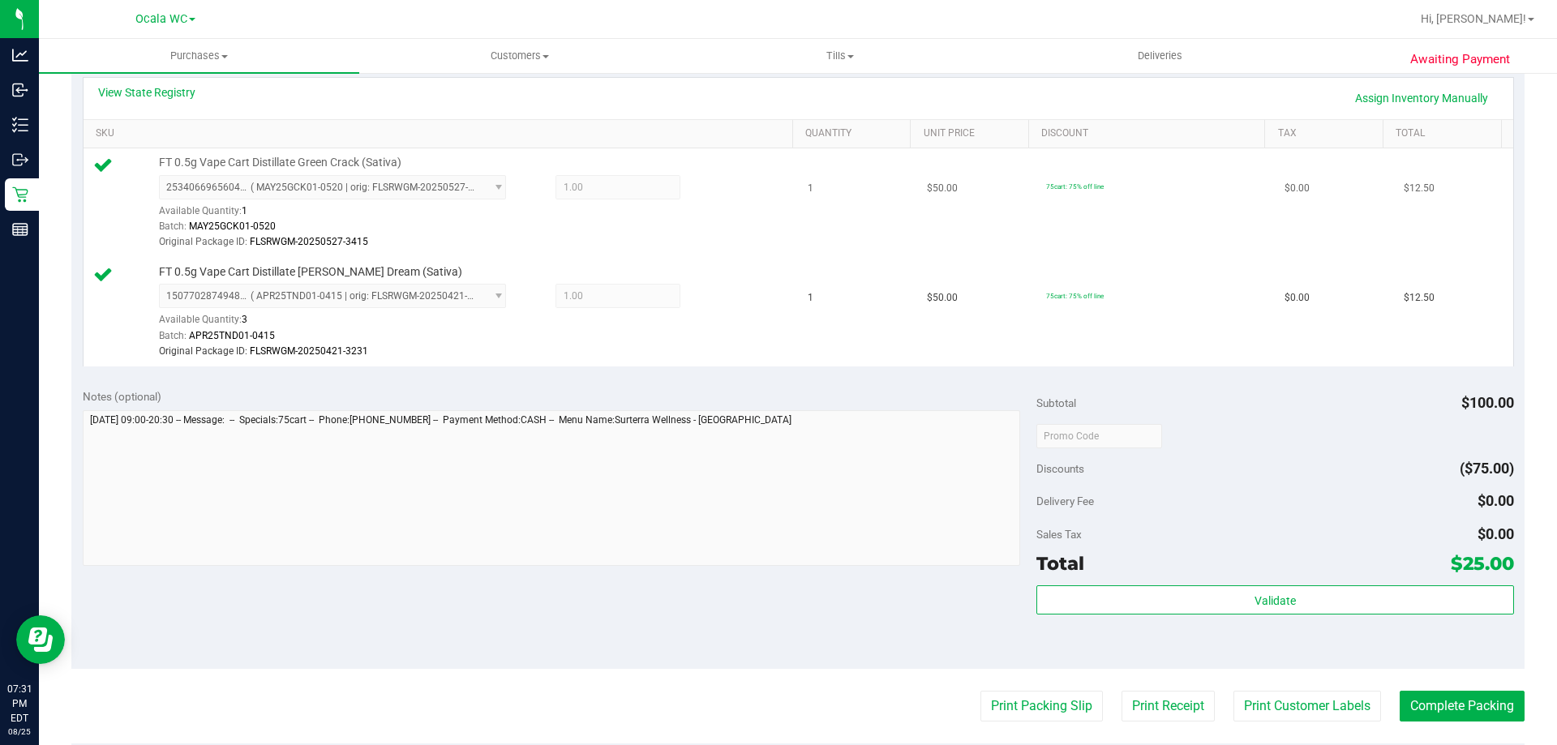
scroll to position [487, 0]
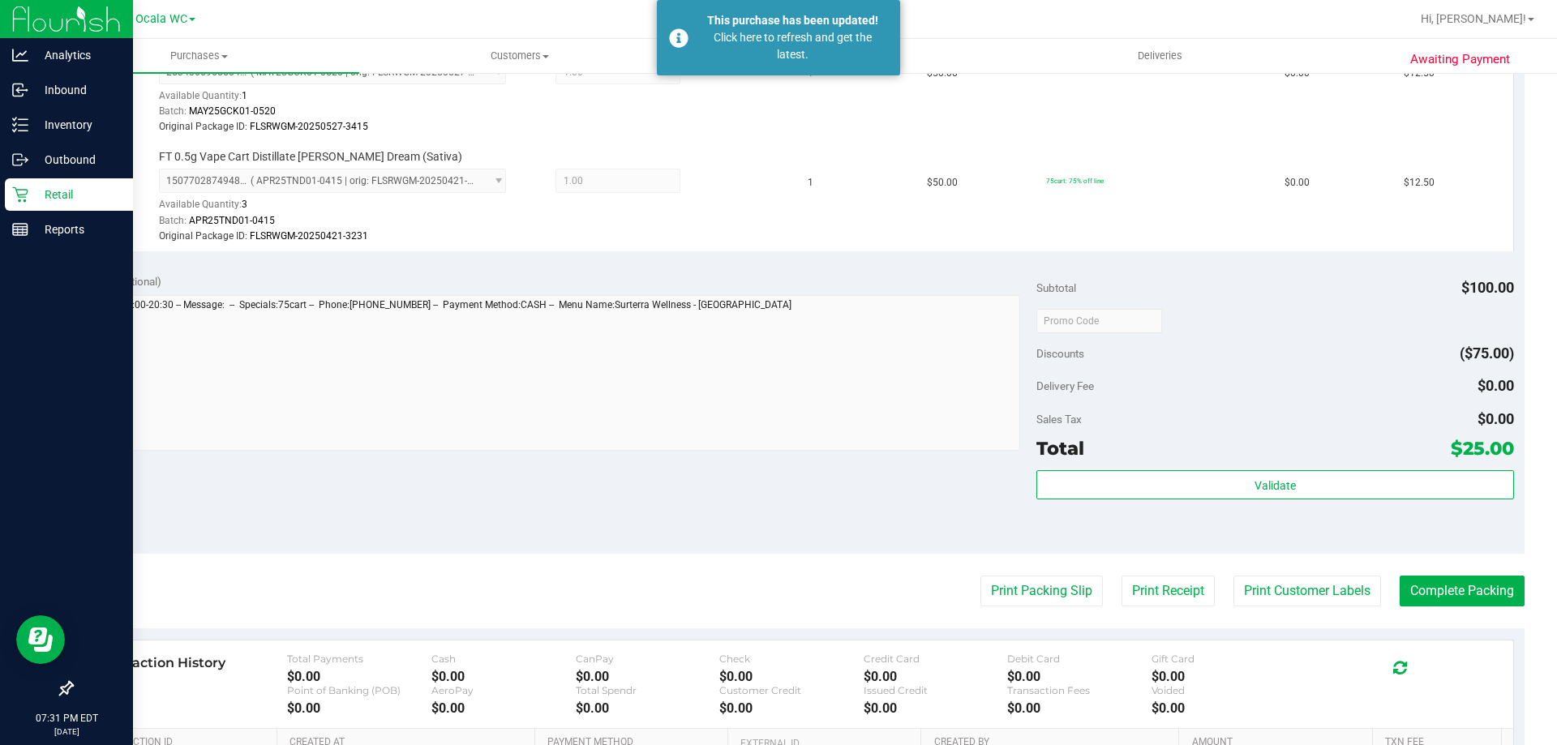
click at [71, 208] on div "Retail" at bounding box center [69, 194] width 128 height 32
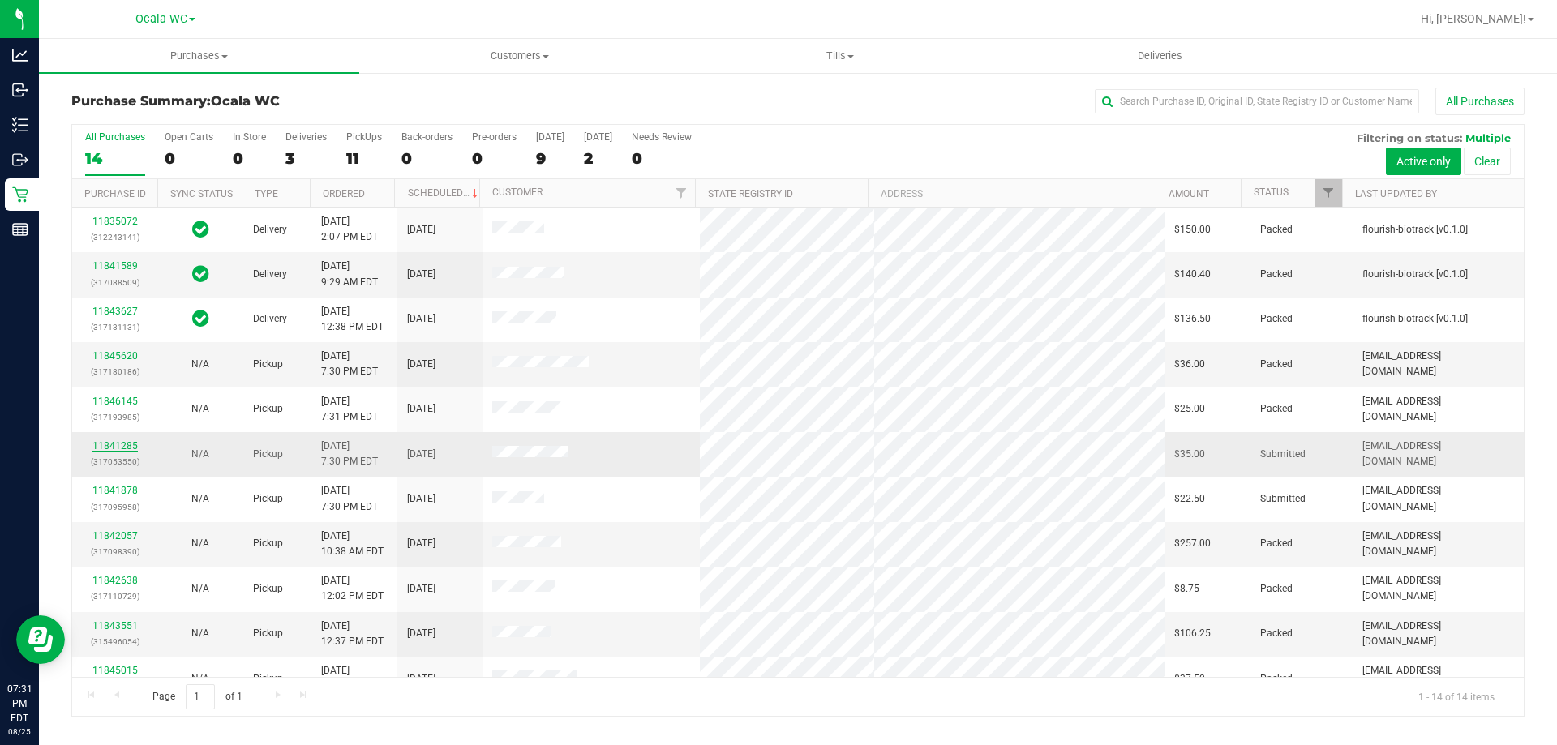
click at [116, 444] on link "11841285" at bounding box center [114, 445] width 45 height 11
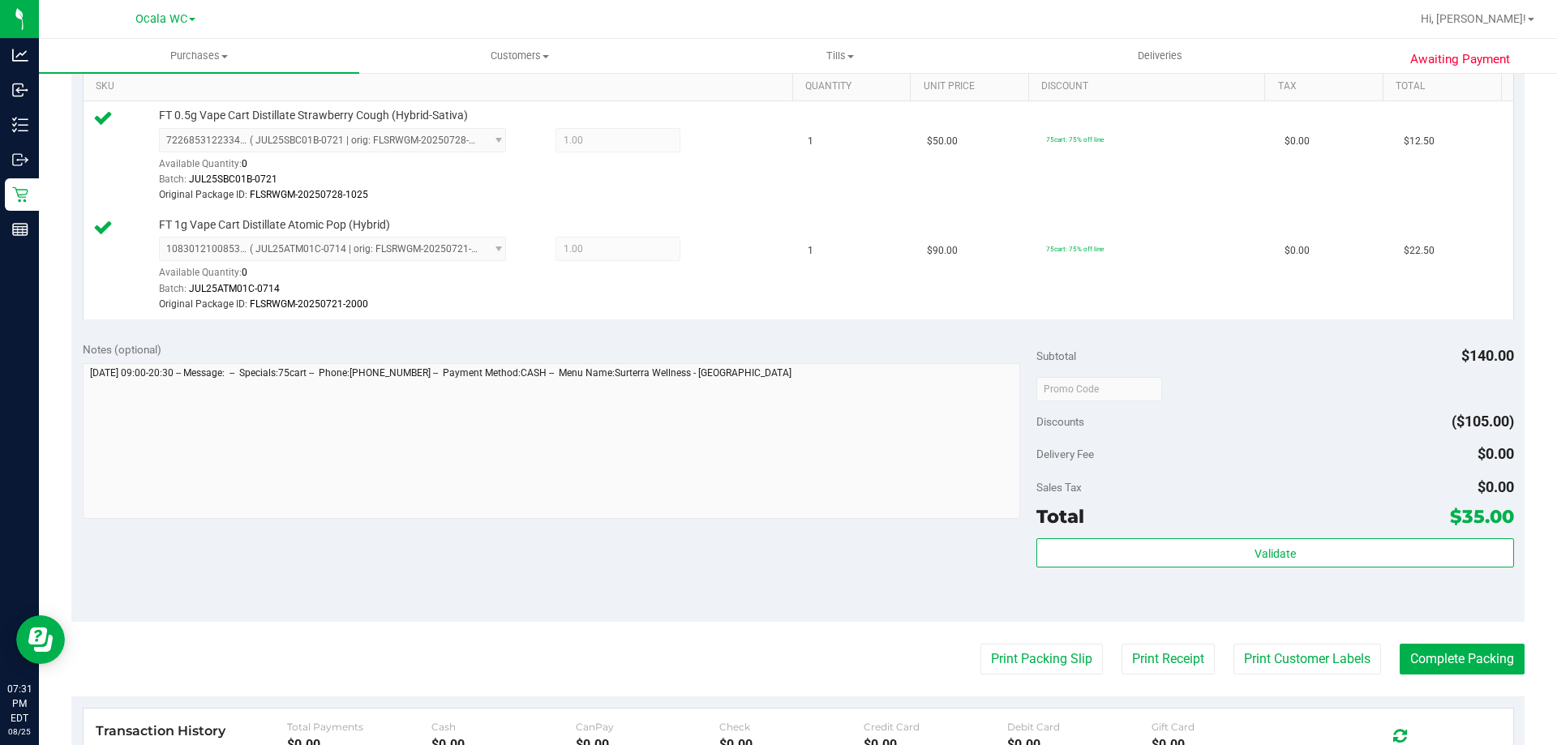
scroll to position [568, 0]
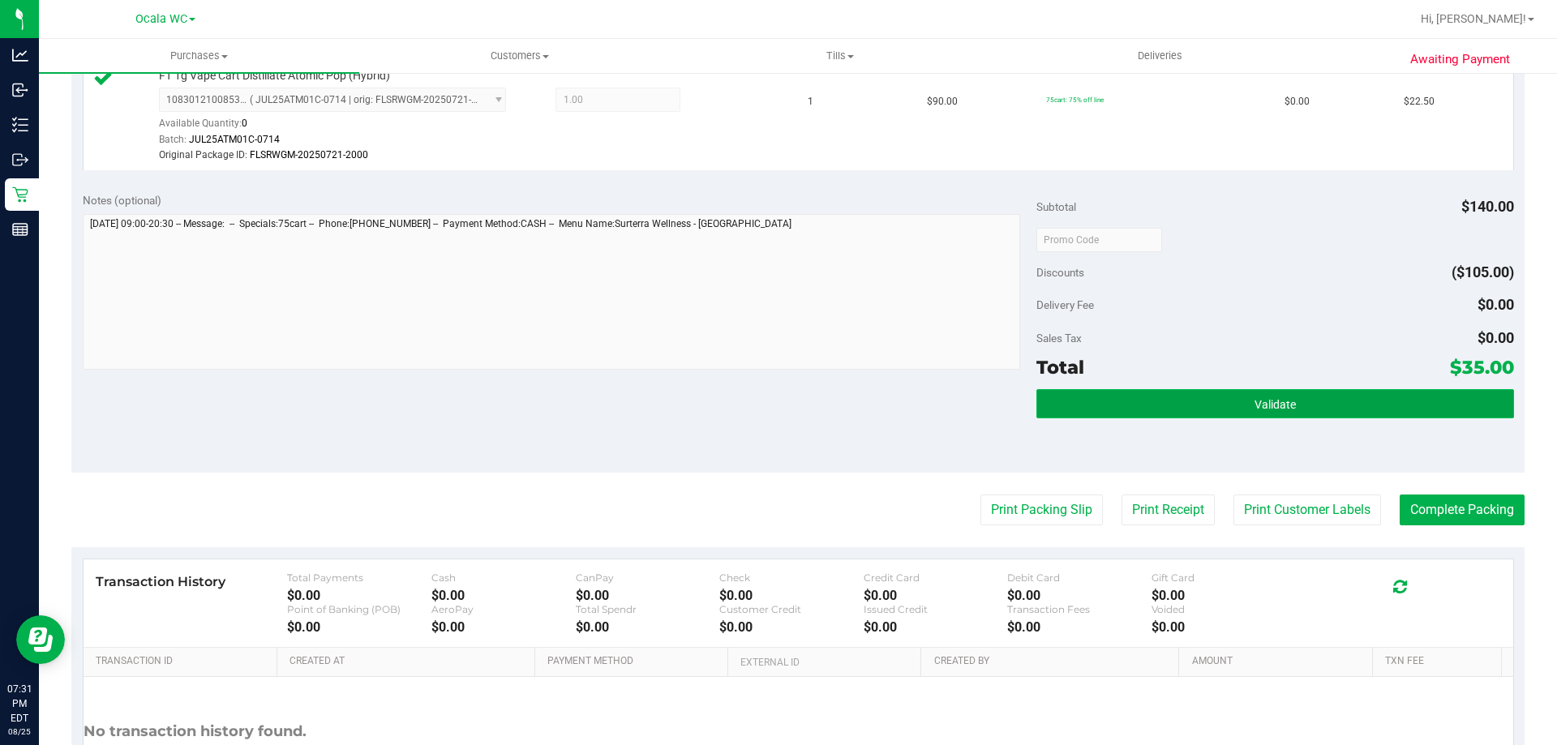
click at [1353, 399] on button "Validate" at bounding box center [1274, 403] width 477 height 29
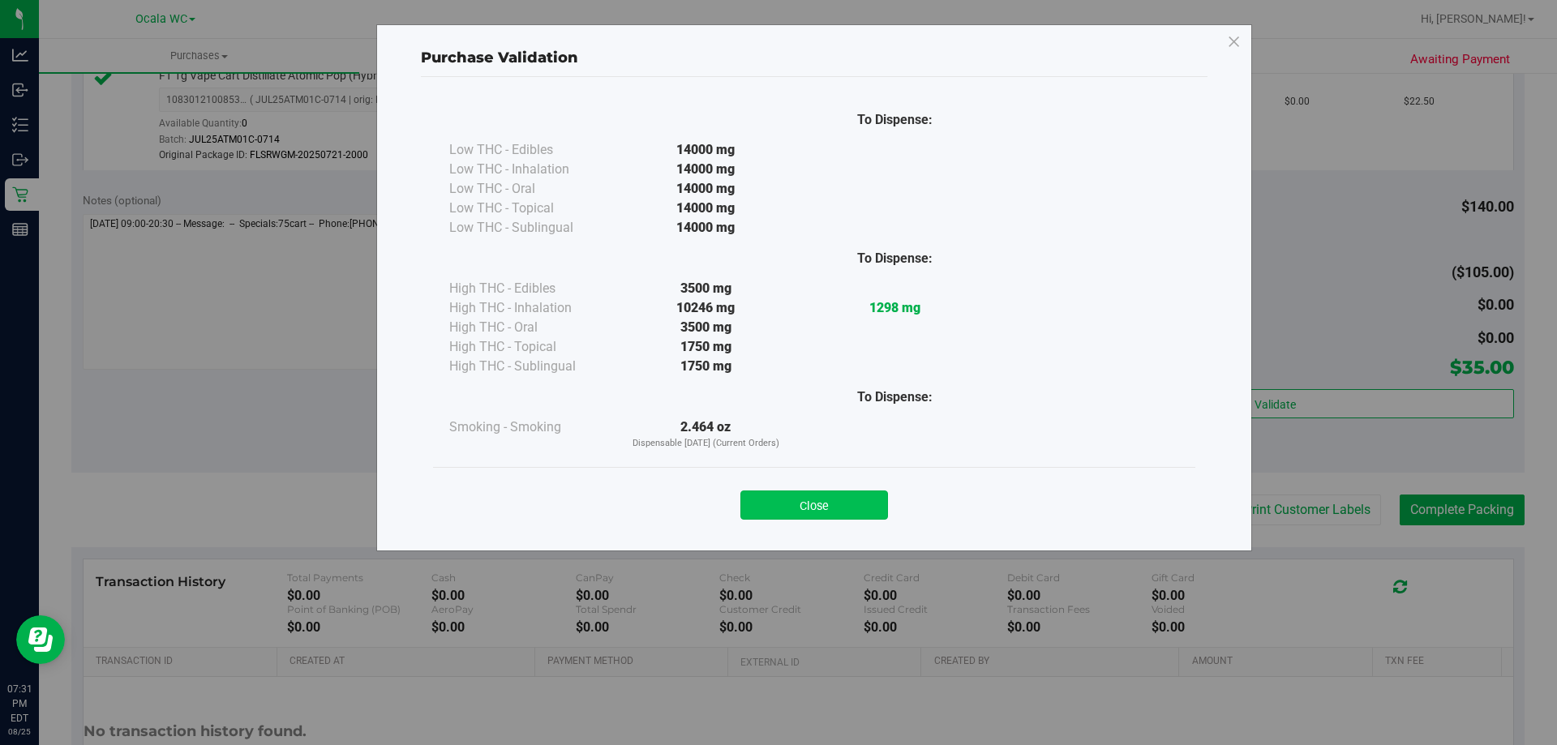
click at [855, 498] on button "Close" at bounding box center [814, 505] width 148 height 29
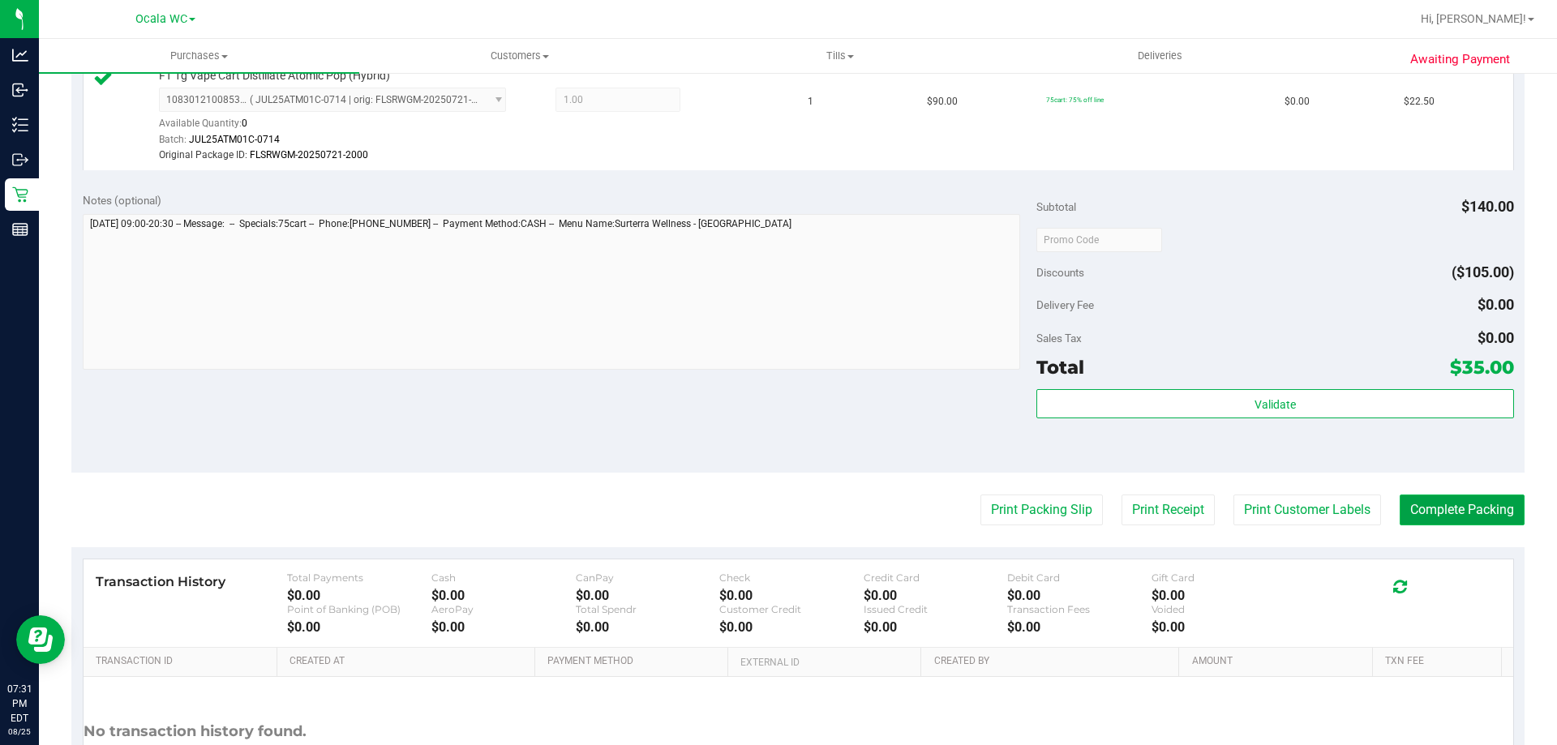
click at [1488, 502] on button "Complete Packing" at bounding box center [1462, 510] width 125 height 31
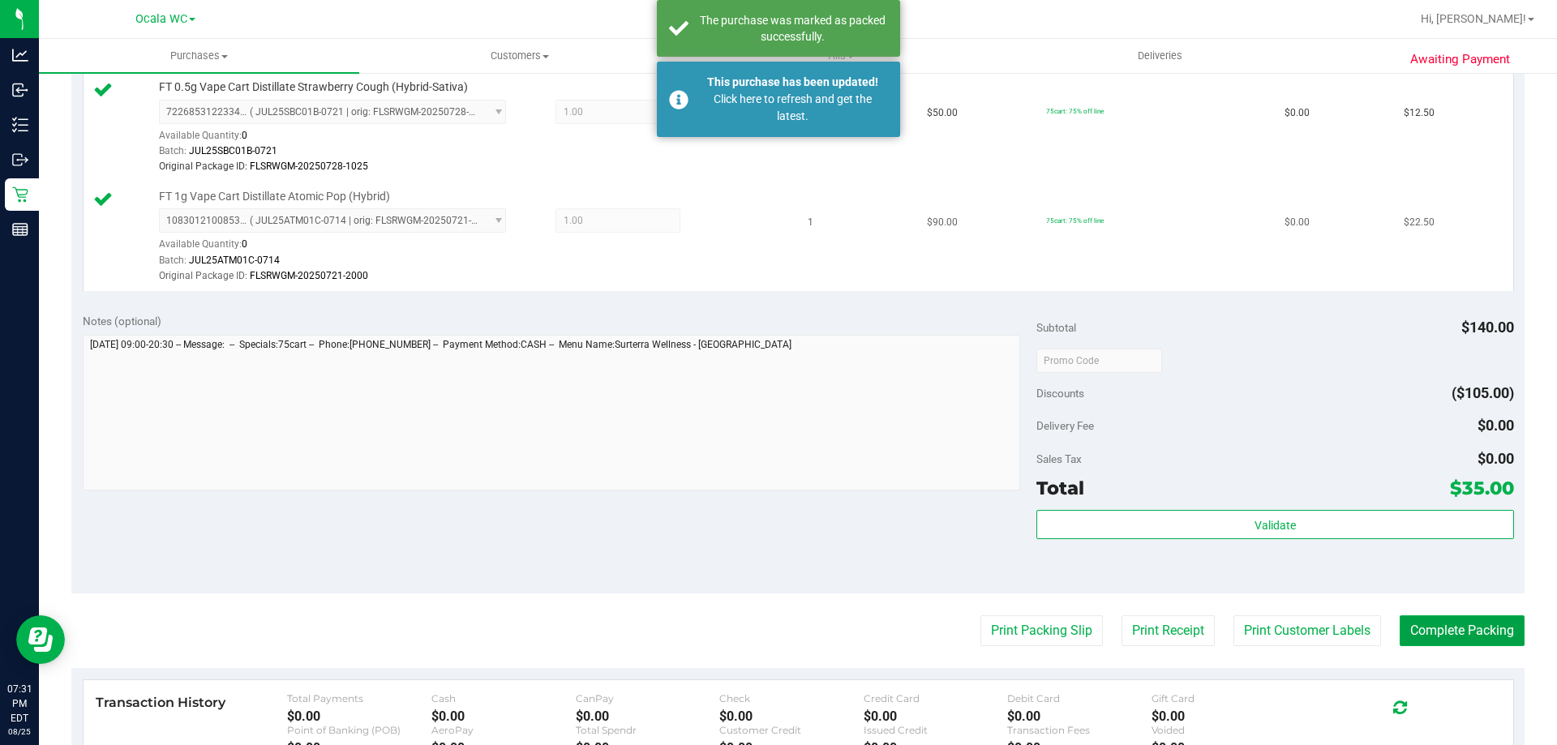
scroll to position [324, 0]
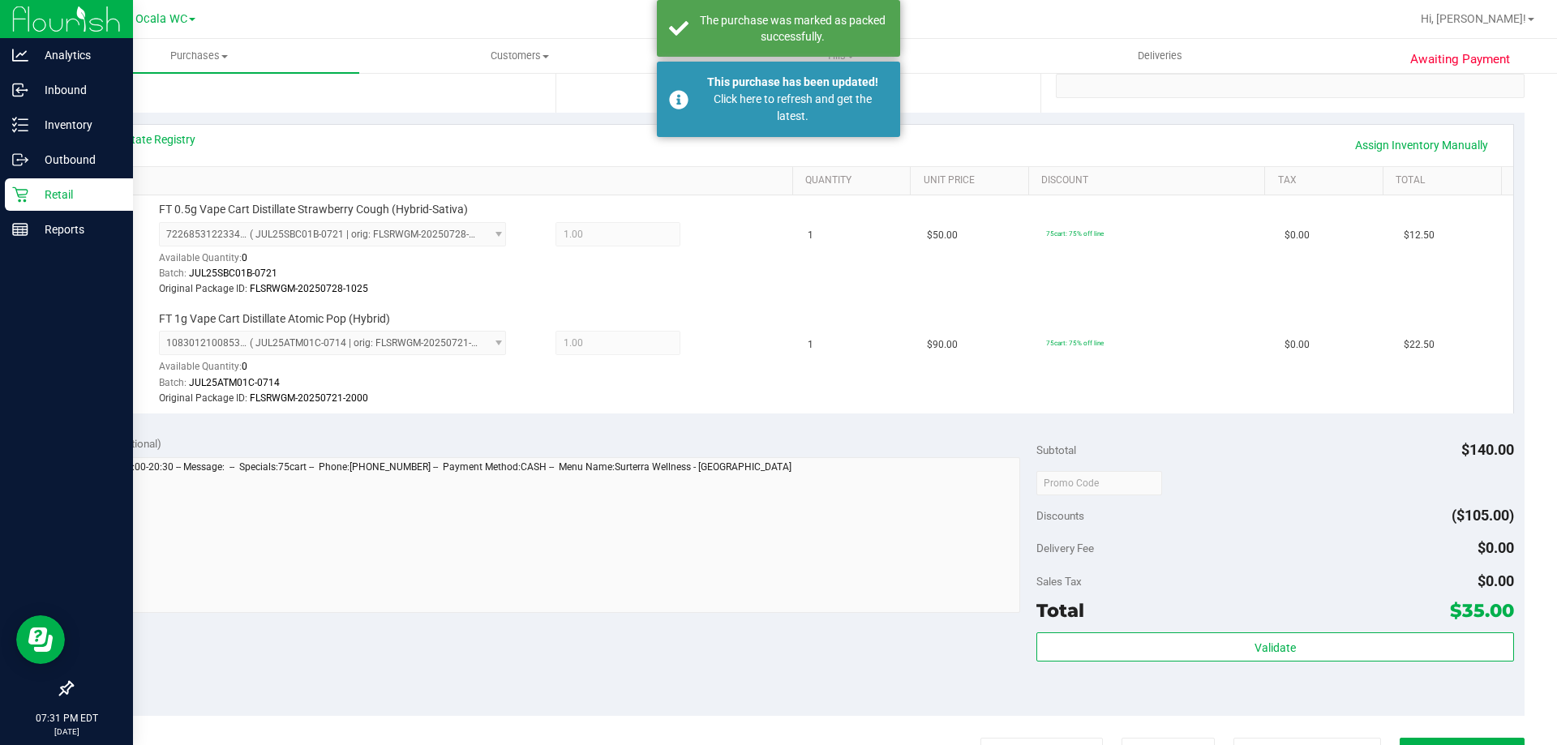
click at [43, 199] on p "Retail" at bounding box center [76, 194] width 97 height 19
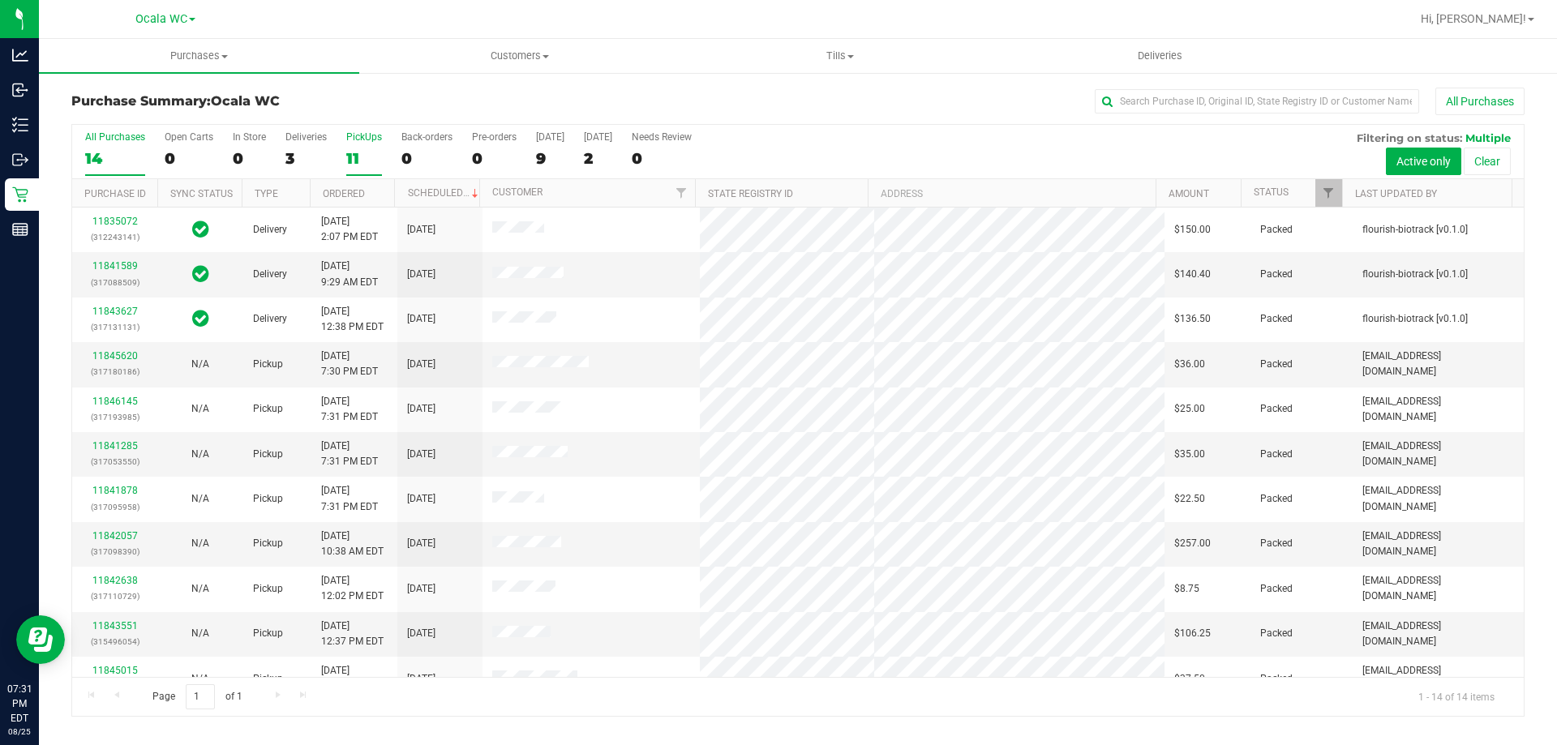
click at [363, 161] on div "11" at bounding box center [364, 158] width 36 height 19
click at [0, 0] on input "PickUps 11" at bounding box center [0, 0] width 0 height 0
click at [111, 443] on link "11842638" at bounding box center [114, 445] width 45 height 11
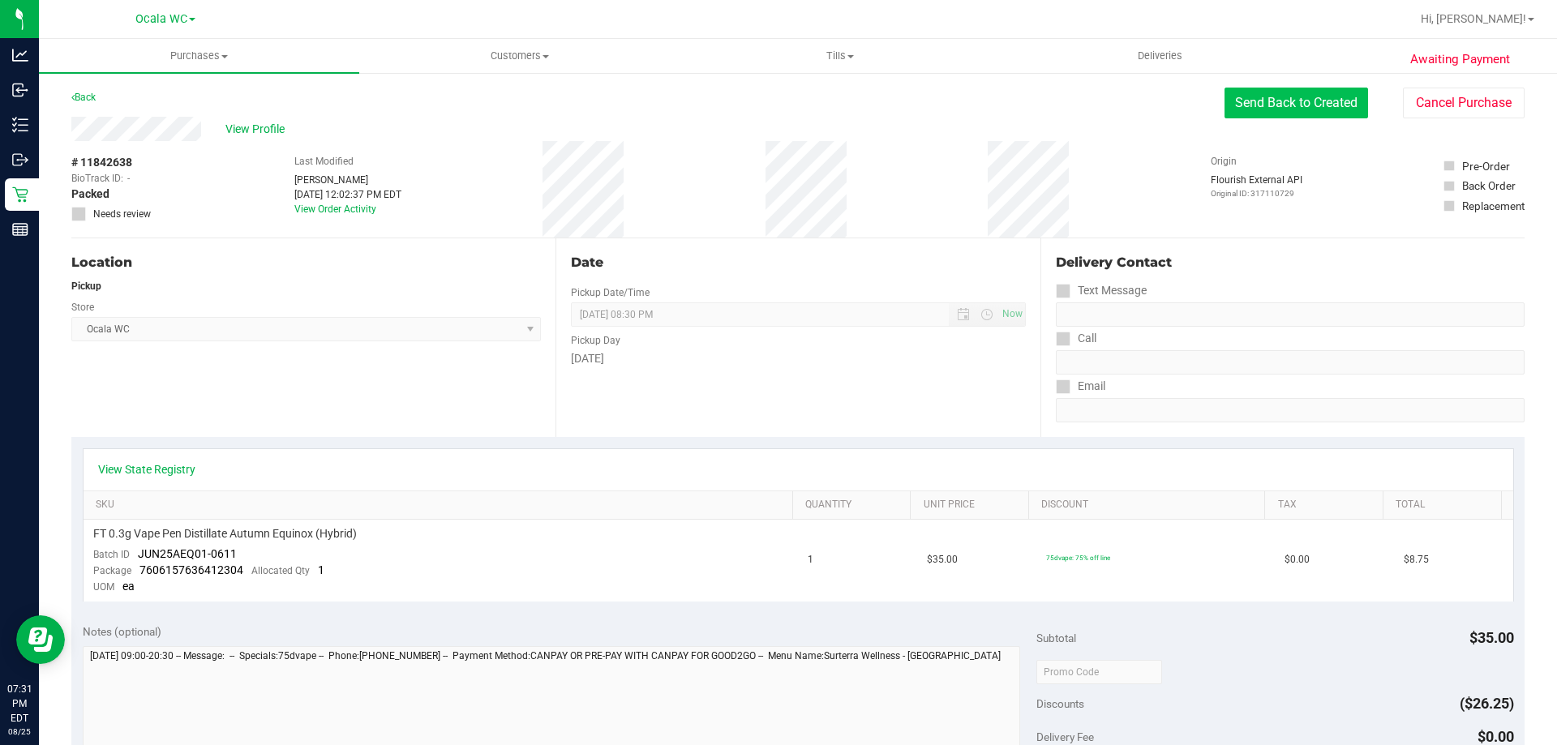
click at [1331, 96] on button "Send Back to Created" at bounding box center [1296, 103] width 144 height 31
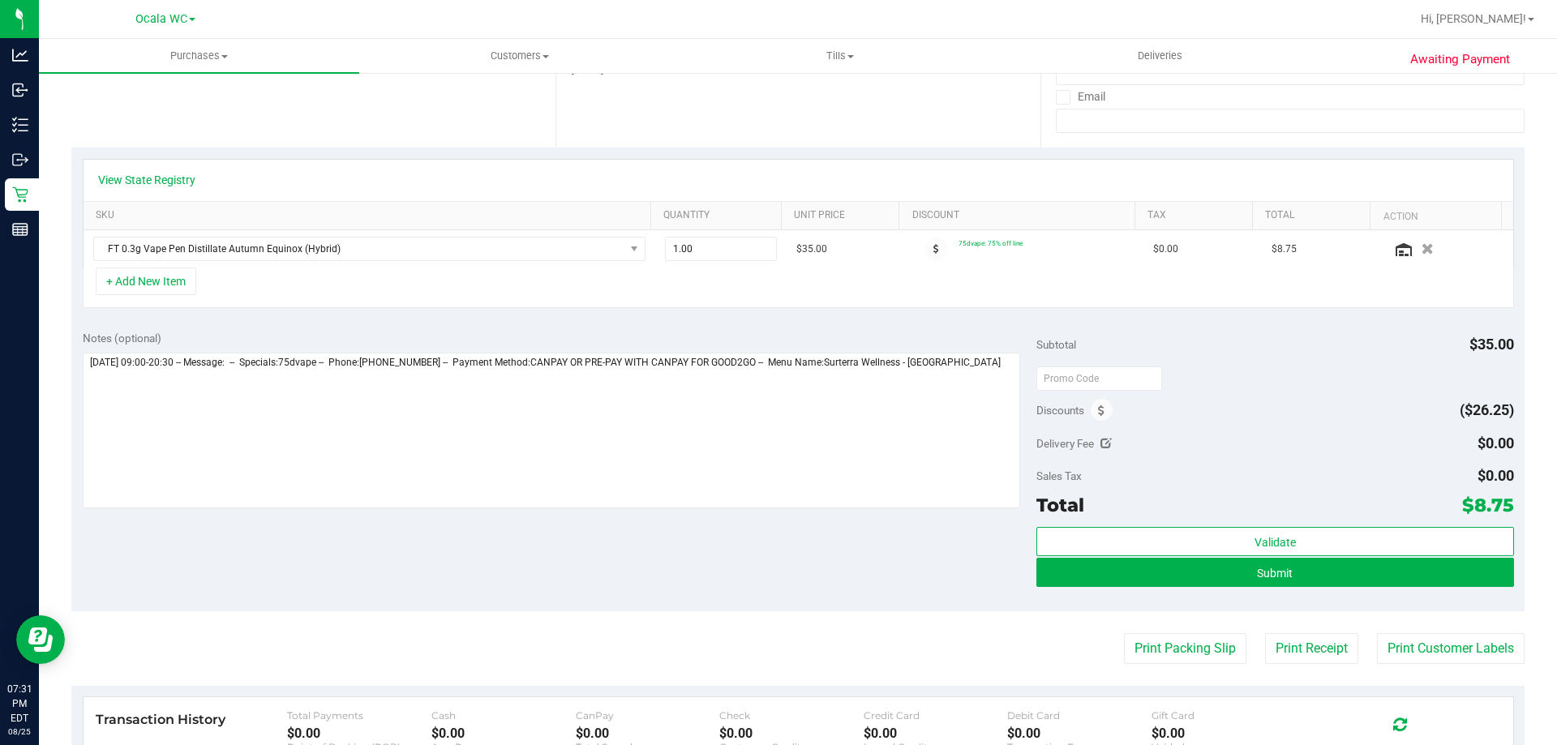
scroll to position [324, 0]
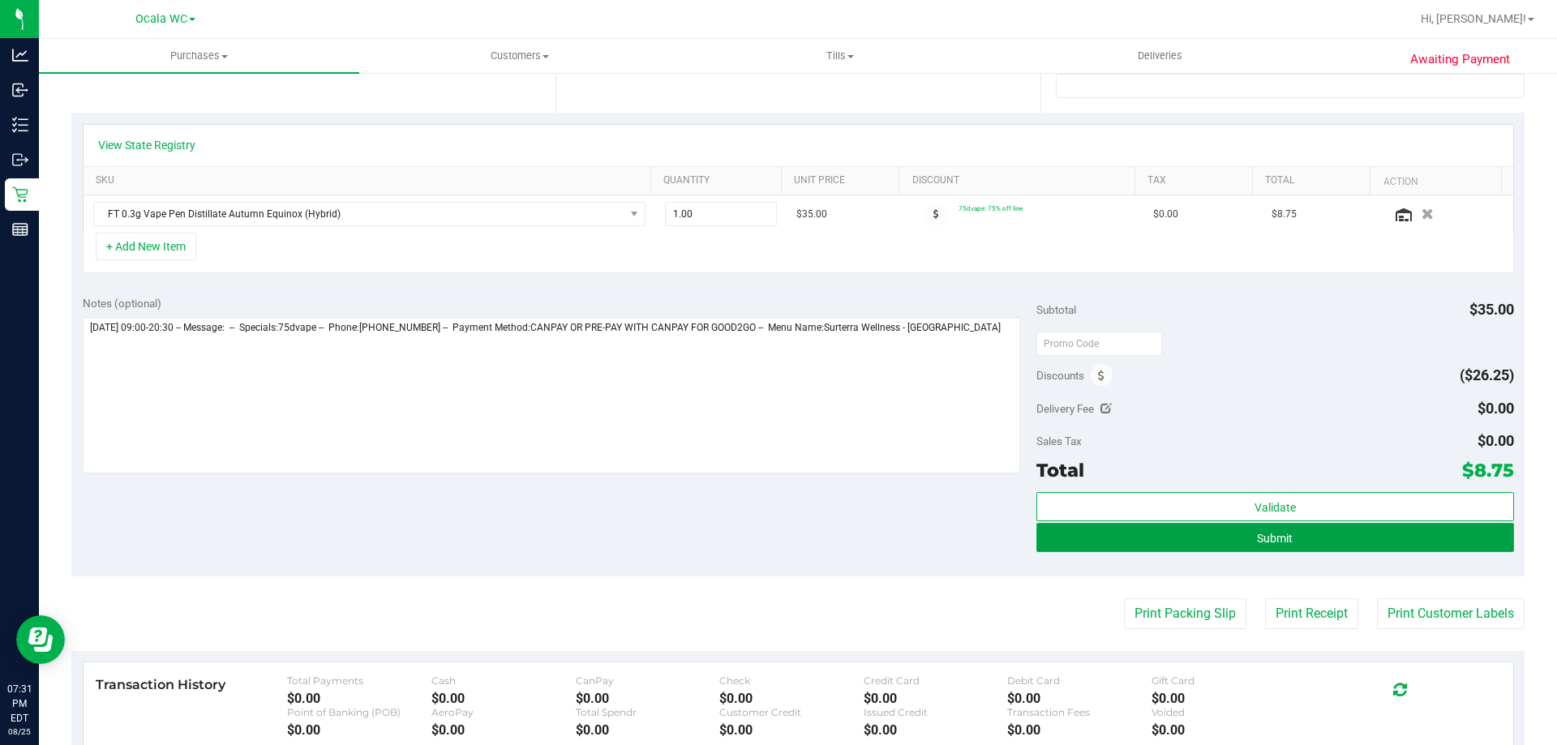
click at [1345, 529] on button "Submit" at bounding box center [1274, 537] width 477 height 29
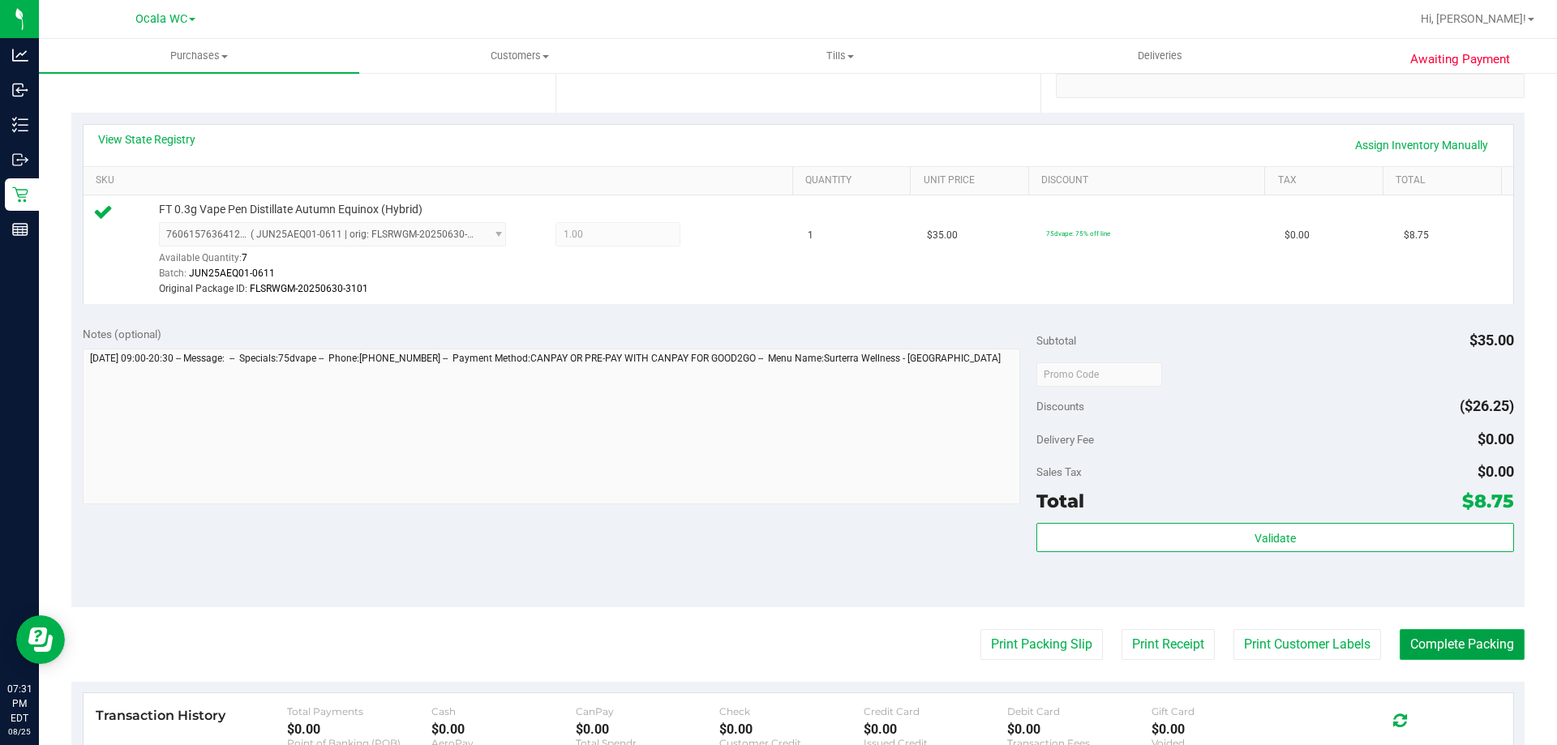
click at [1447, 641] on button "Complete Packing" at bounding box center [1462, 644] width 125 height 31
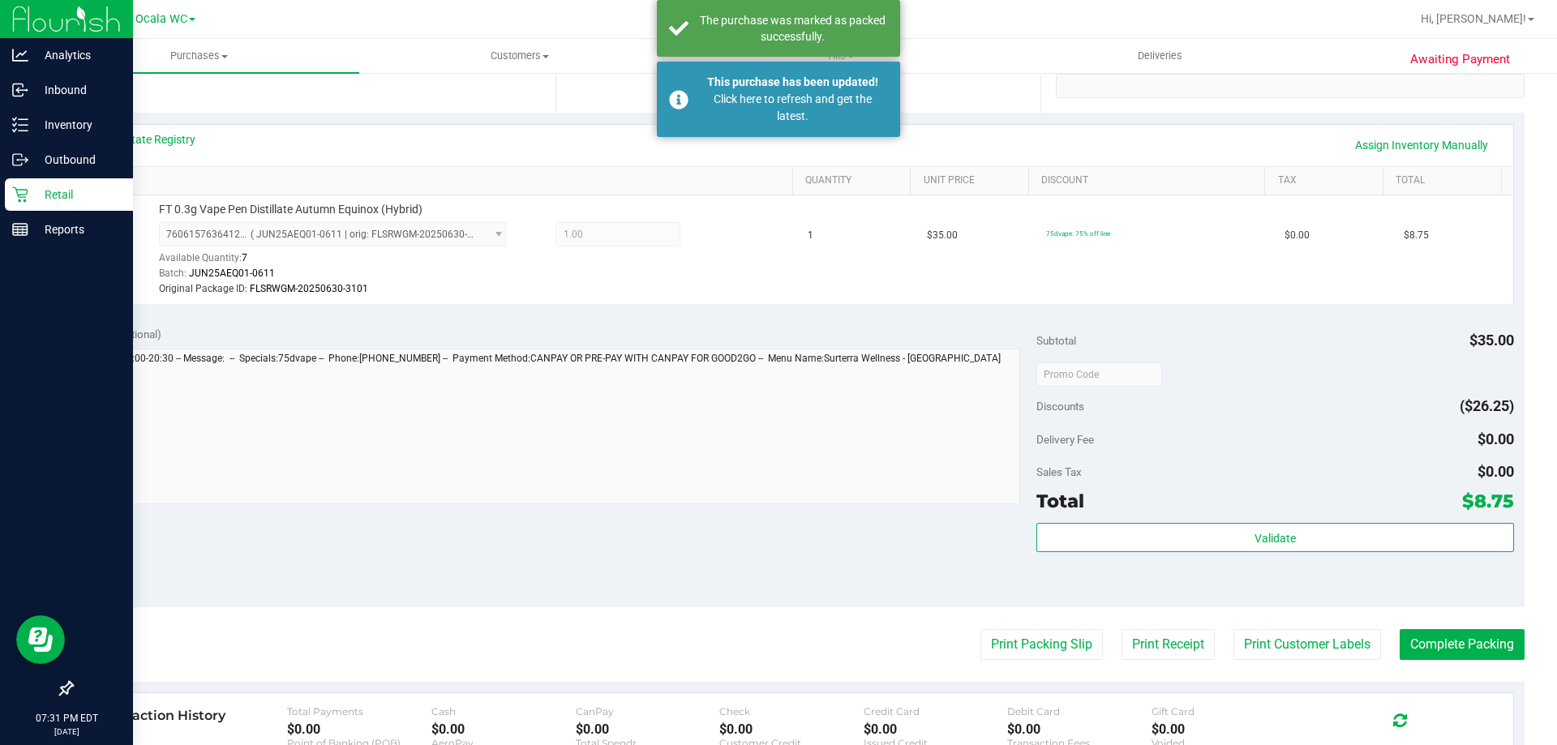
click at [54, 195] on p "Retail" at bounding box center [76, 194] width 97 height 19
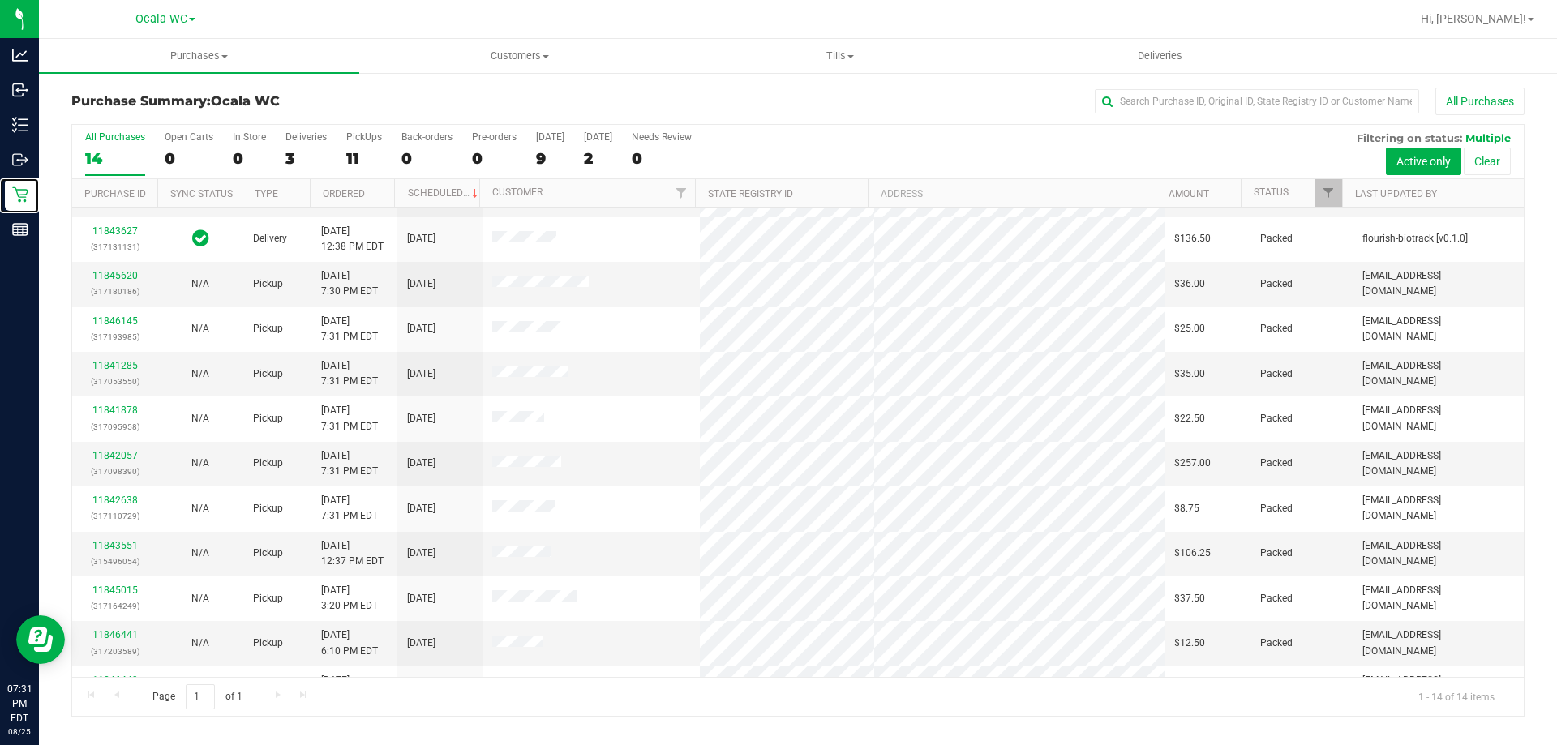
scroll to position [159, 0]
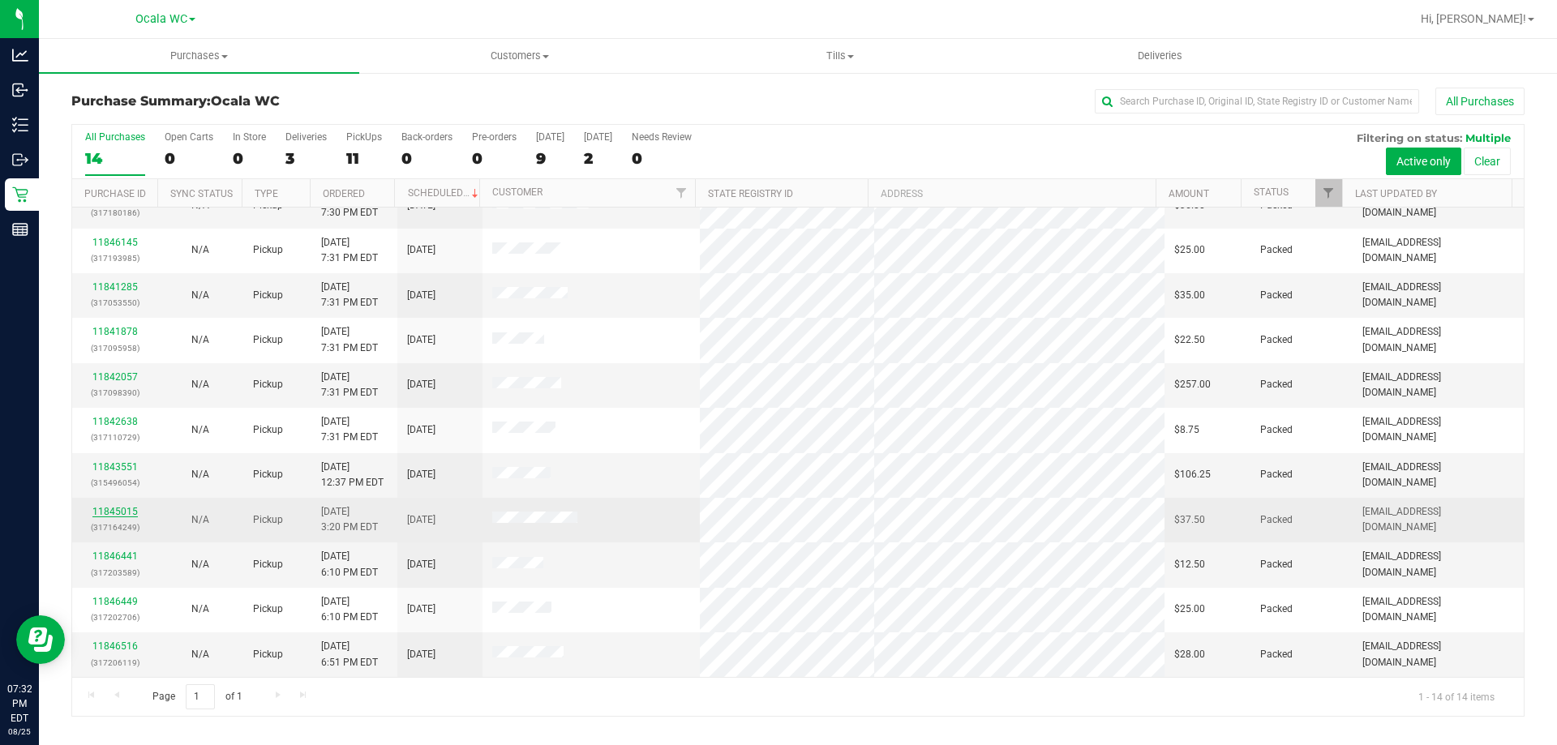
click at [114, 510] on link "11845015" at bounding box center [114, 511] width 45 height 11
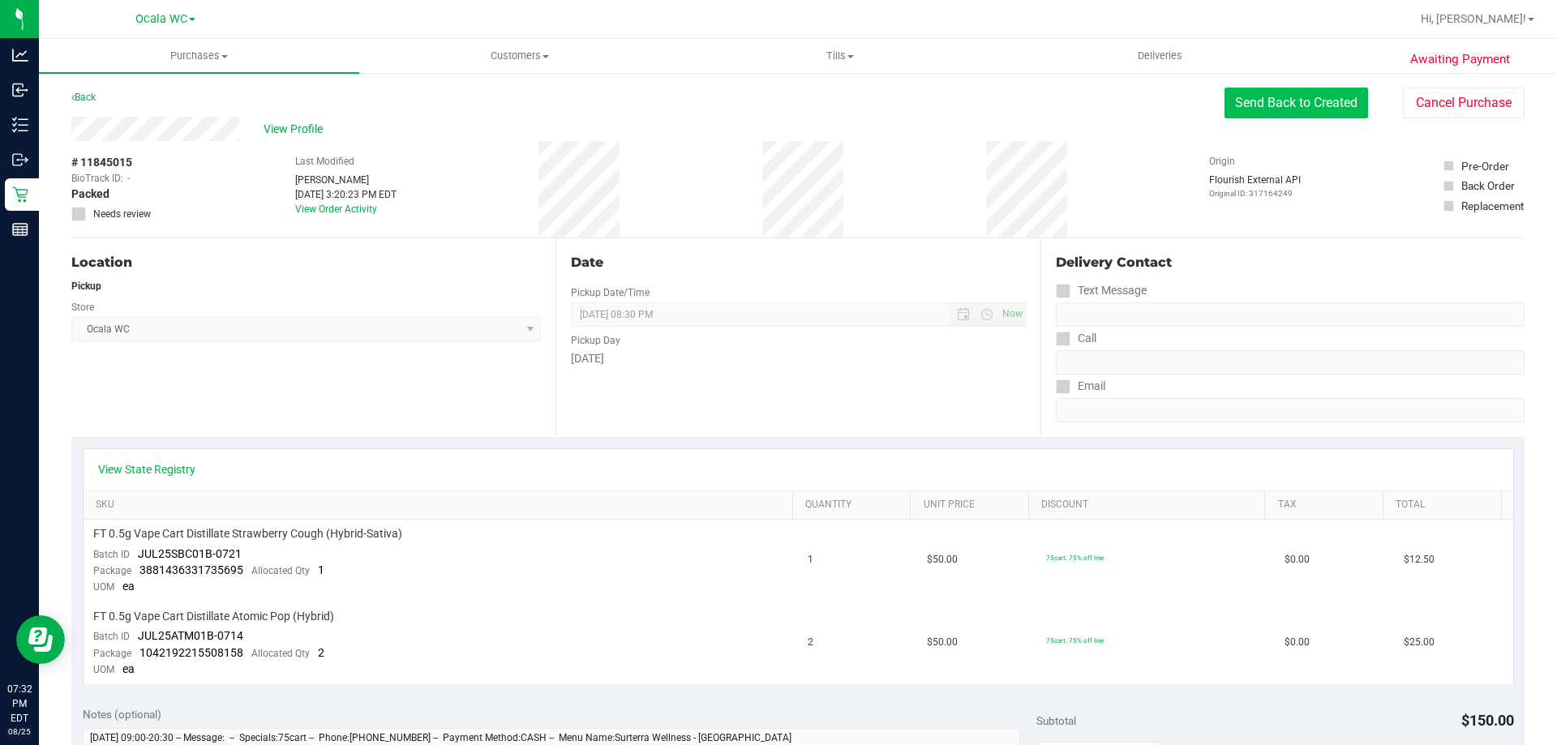
click at [1292, 102] on button "Send Back to Created" at bounding box center [1296, 103] width 144 height 31
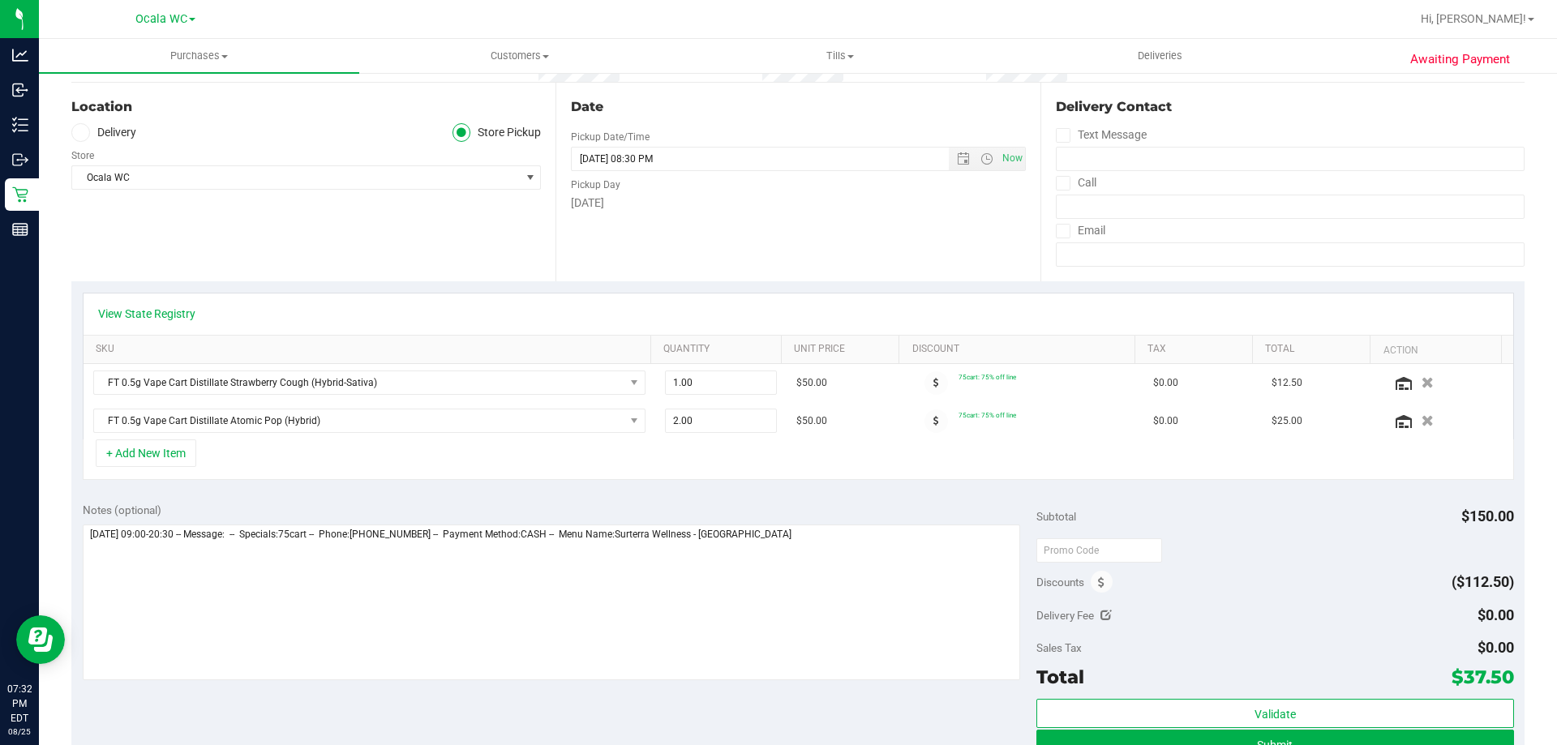
scroll to position [405, 0]
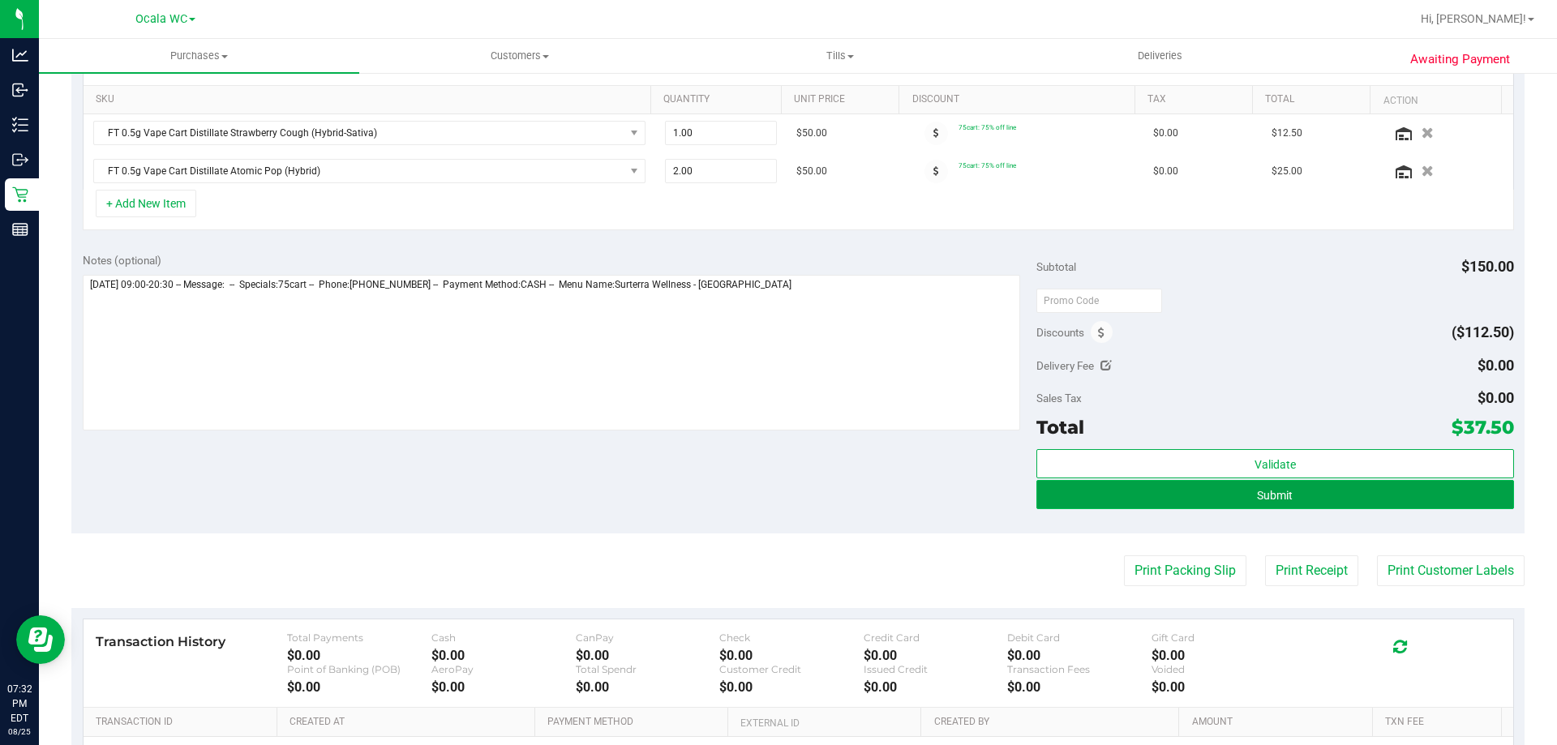
click at [1339, 486] on button "Submit" at bounding box center [1274, 494] width 477 height 29
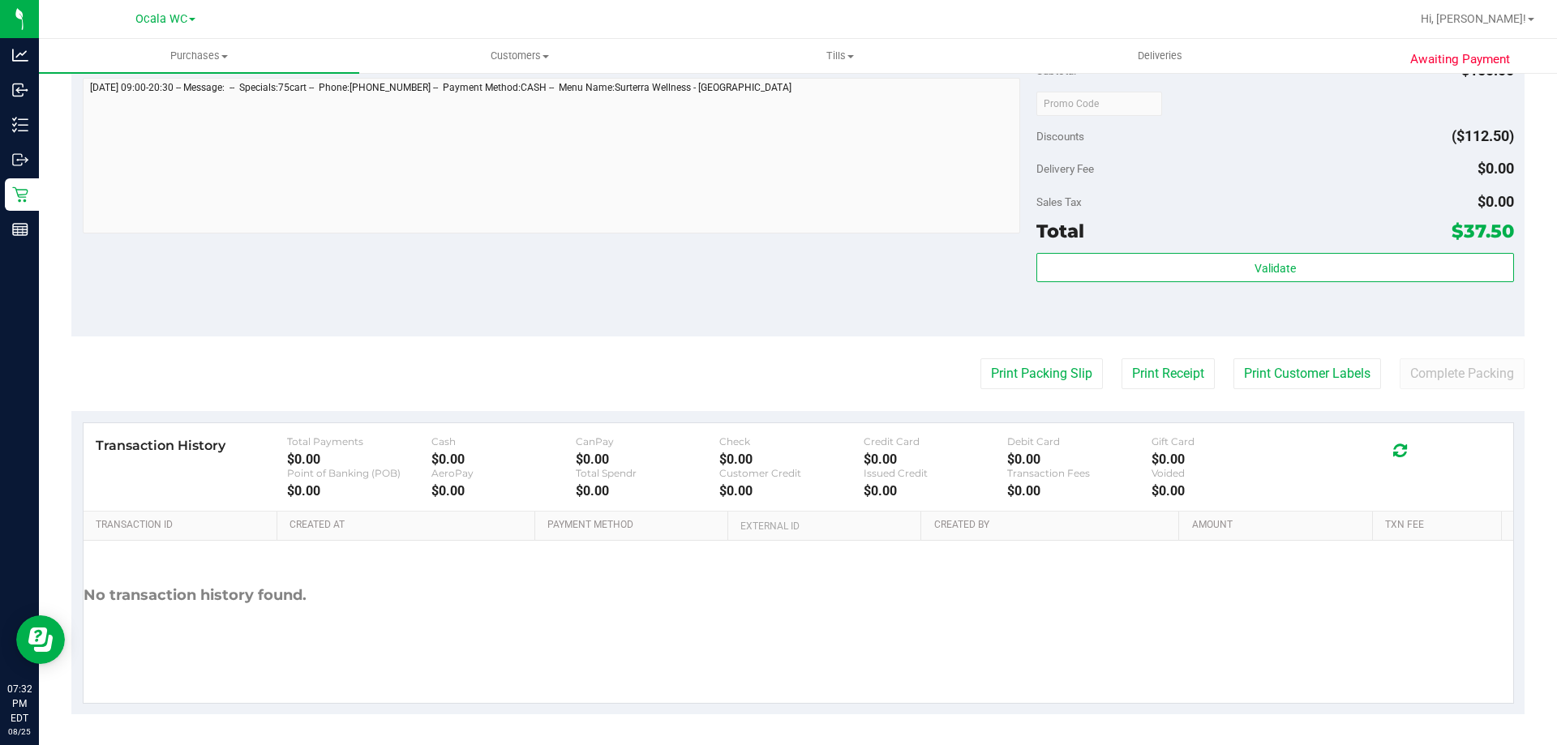
scroll to position [705, 0]
click at [1442, 373] on button "Complete Packing" at bounding box center [1462, 372] width 125 height 31
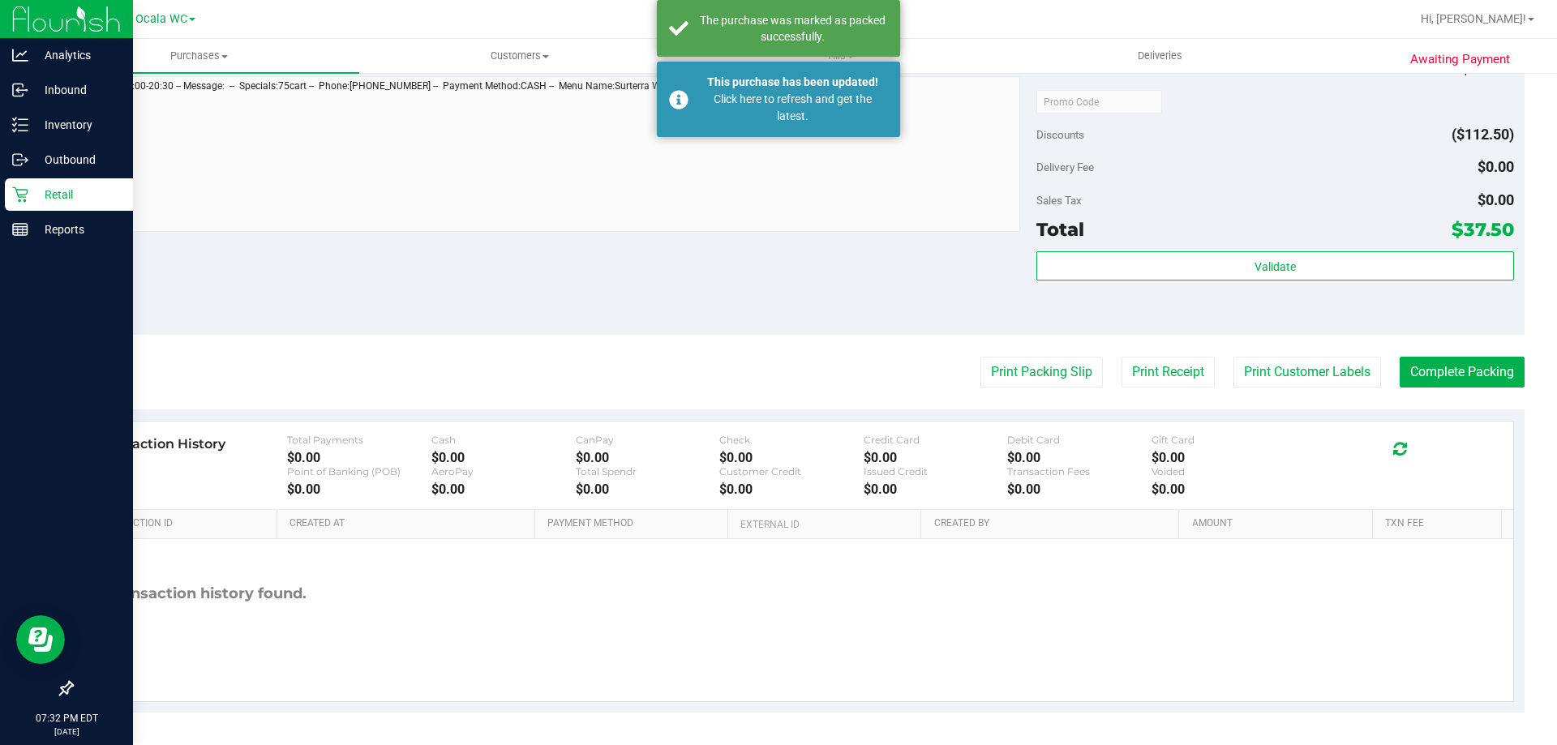
click at [35, 191] on p "Retail" at bounding box center [76, 194] width 97 height 19
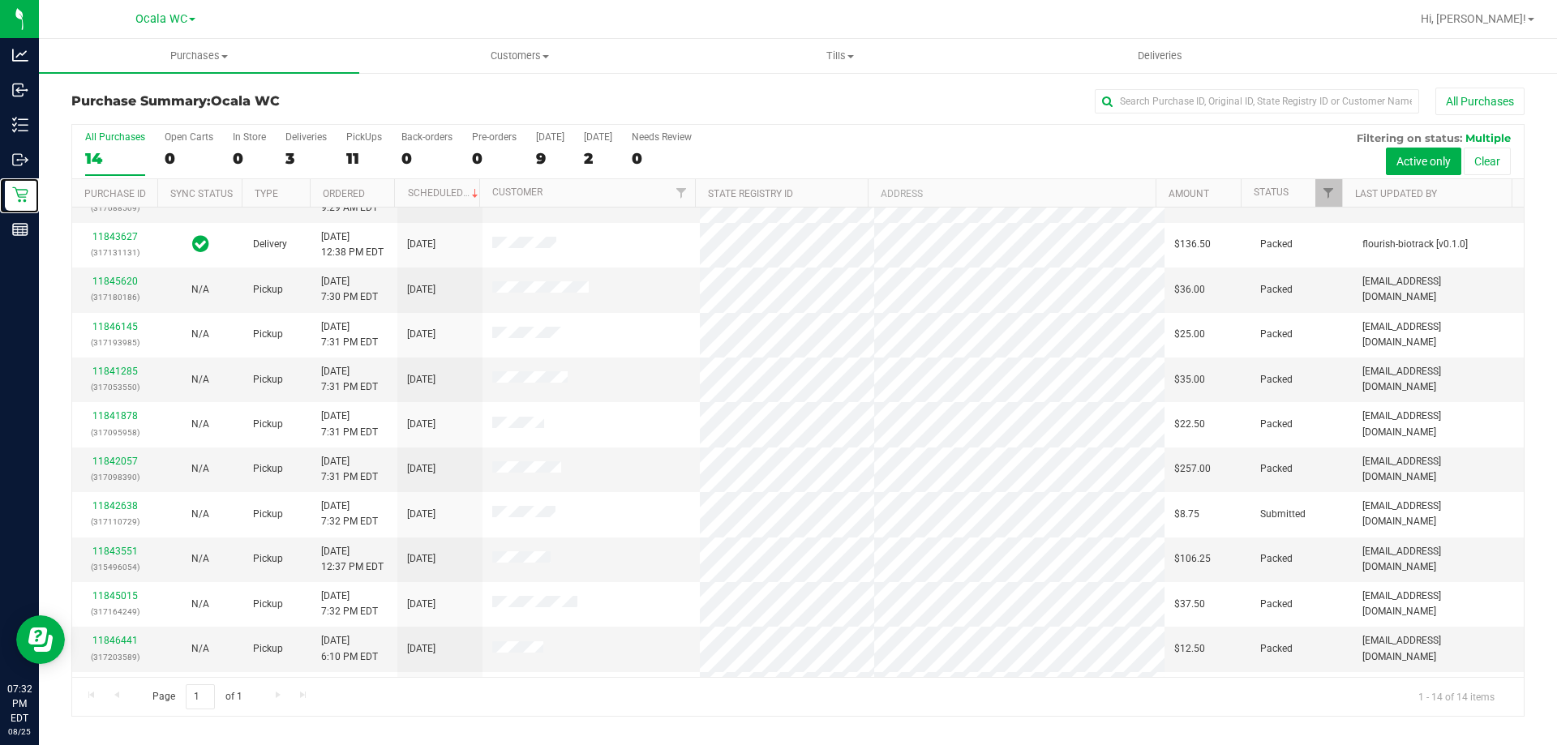
scroll to position [159, 0]
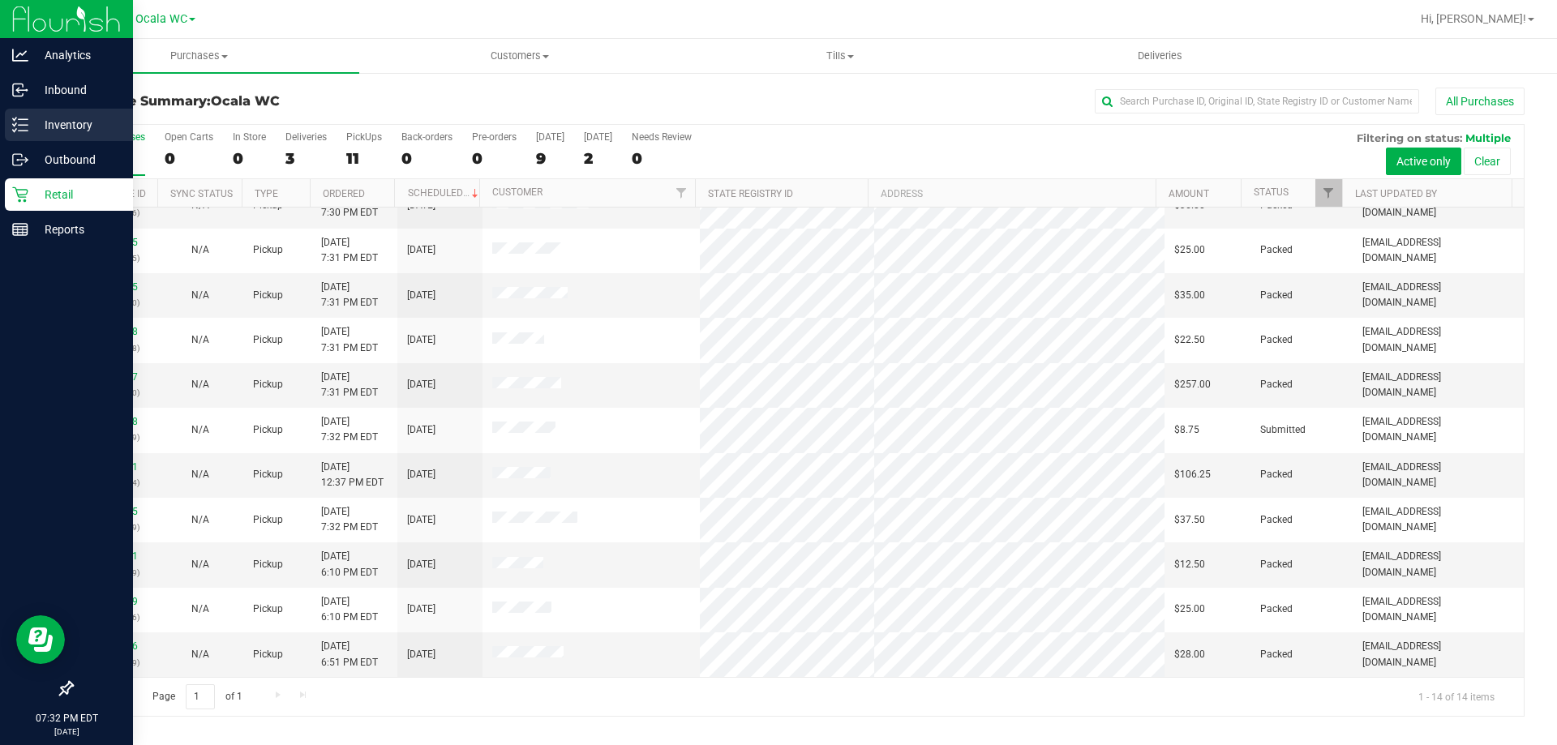
click at [36, 135] on div "Inventory" at bounding box center [69, 125] width 128 height 32
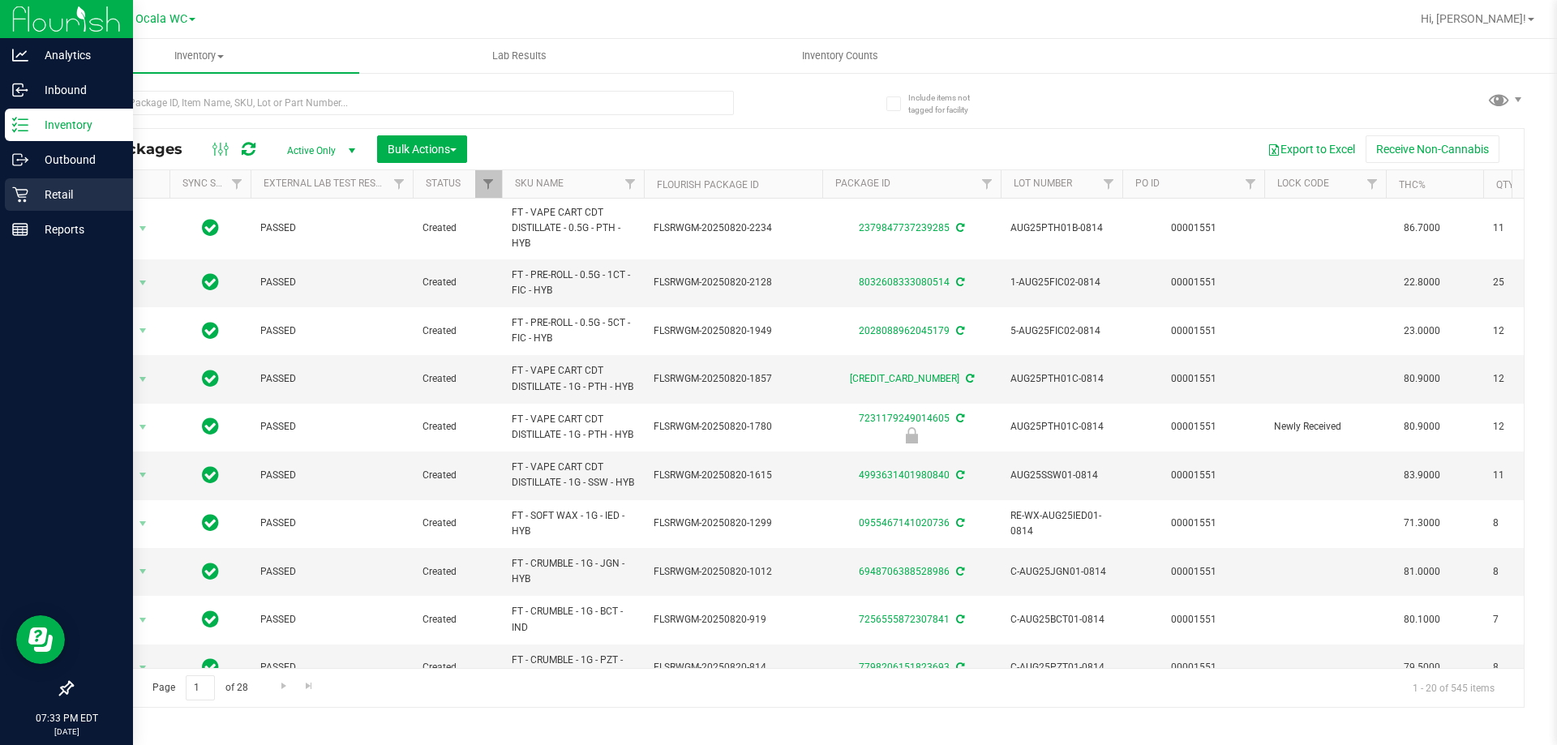
click at [41, 193] on p "Retail" at bounding box center [76, 194] width 97 height 19
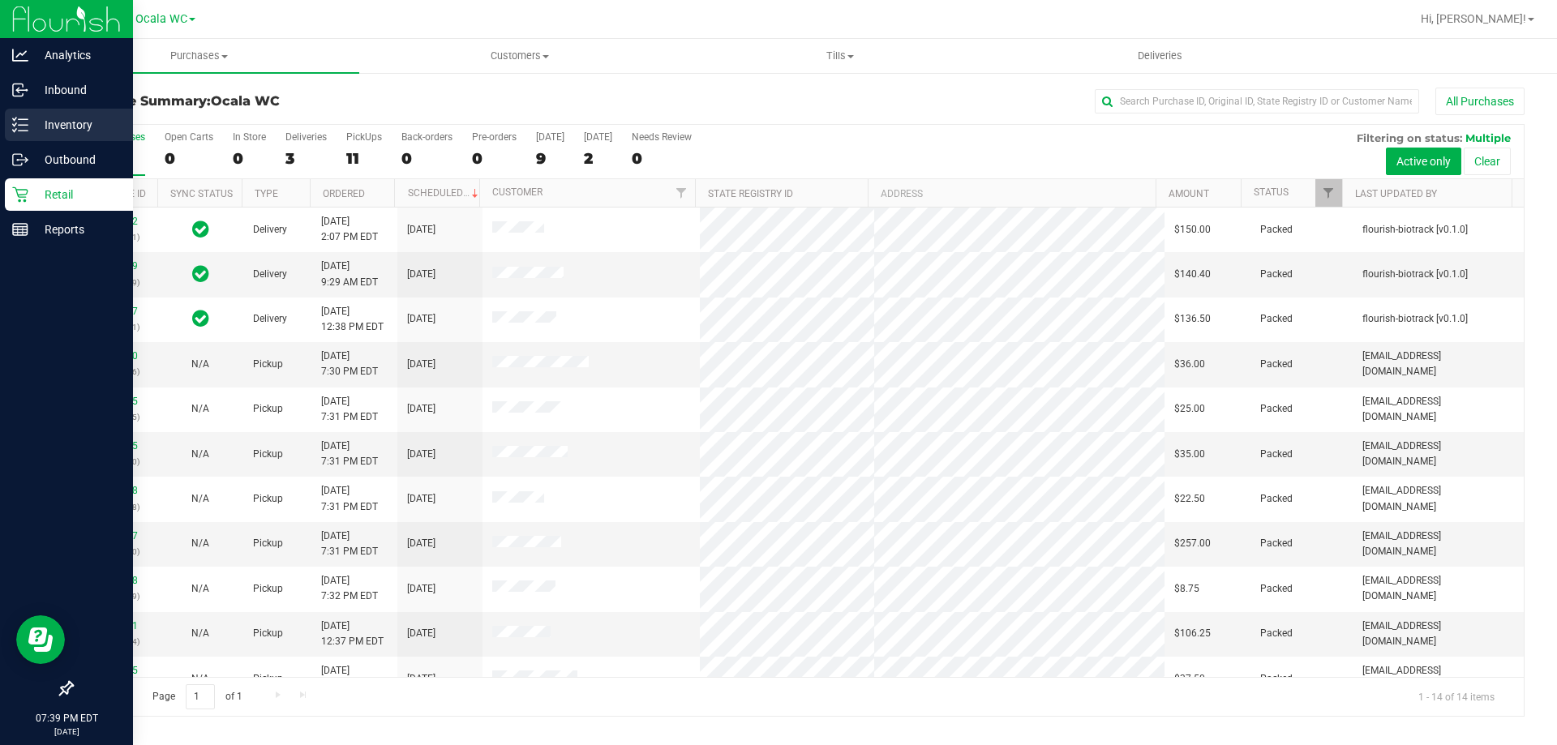
click at [37, 131] on p "Inventory" at bounding box center [76, 124] width 97 height 19
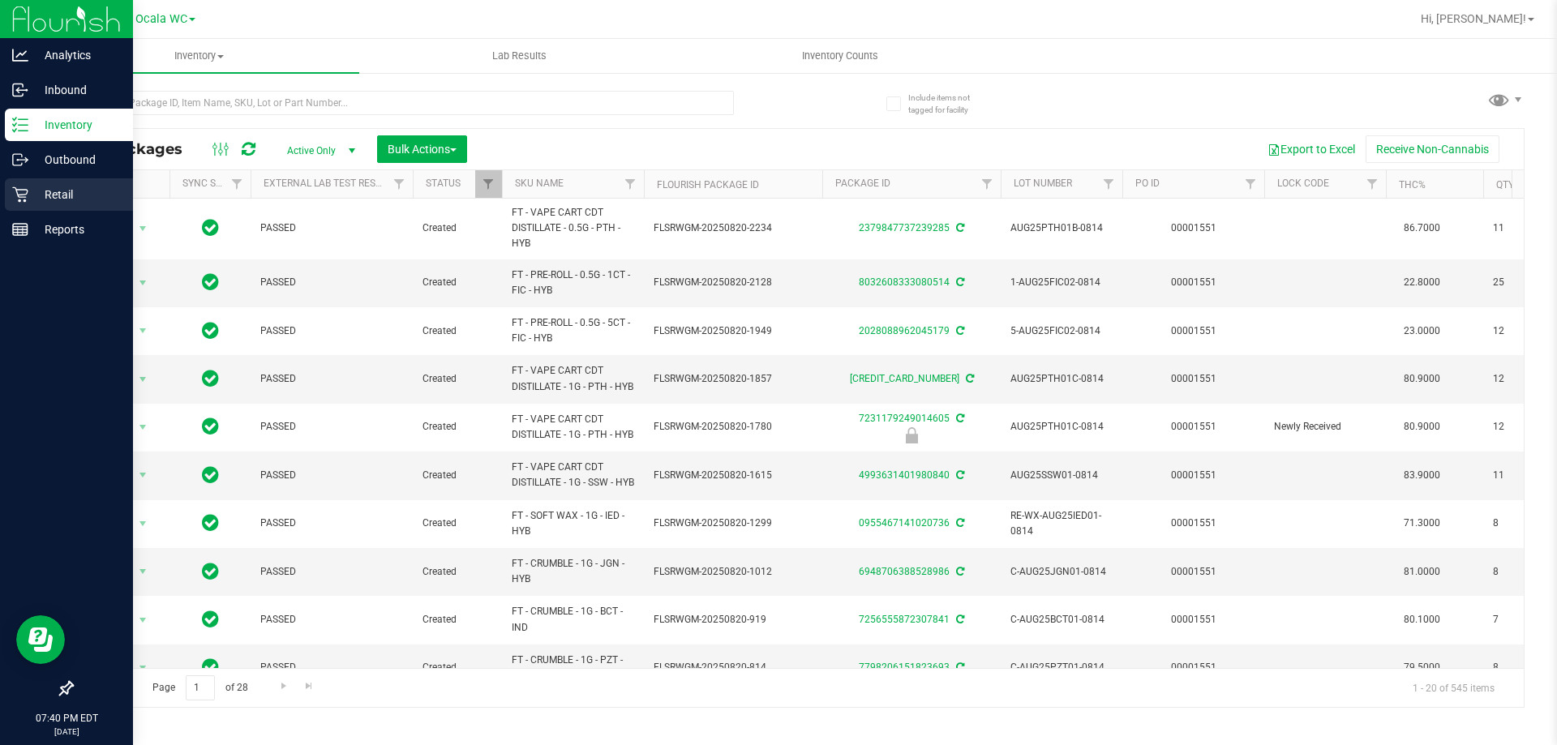
click at [41, 197] on p "Retail" at bounding box center [76, 194] width 97 height 19
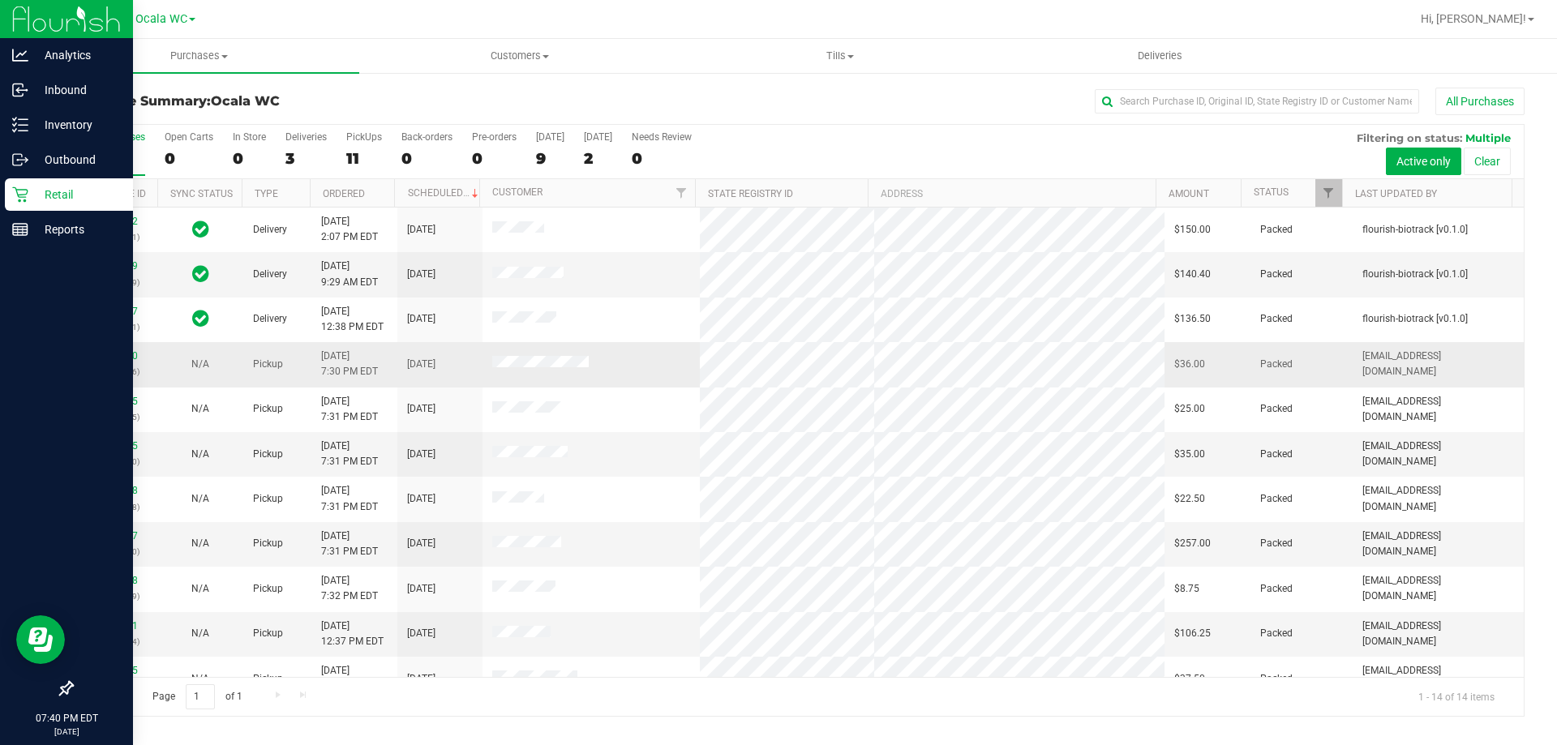
scroll to position [159, 0]
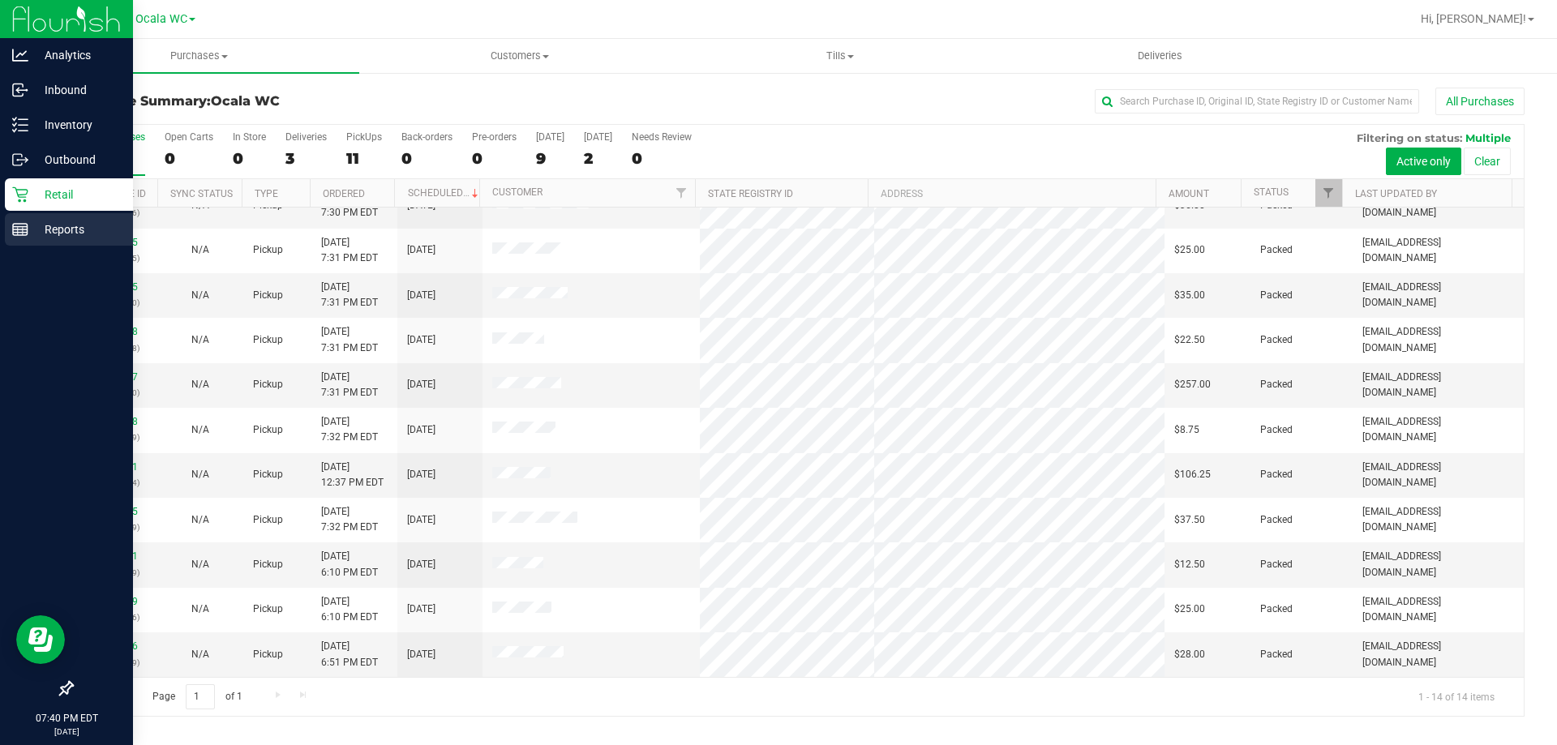
click at [38, 228] on p "Reports" at bounding box center [76, 229] width 97 height 19
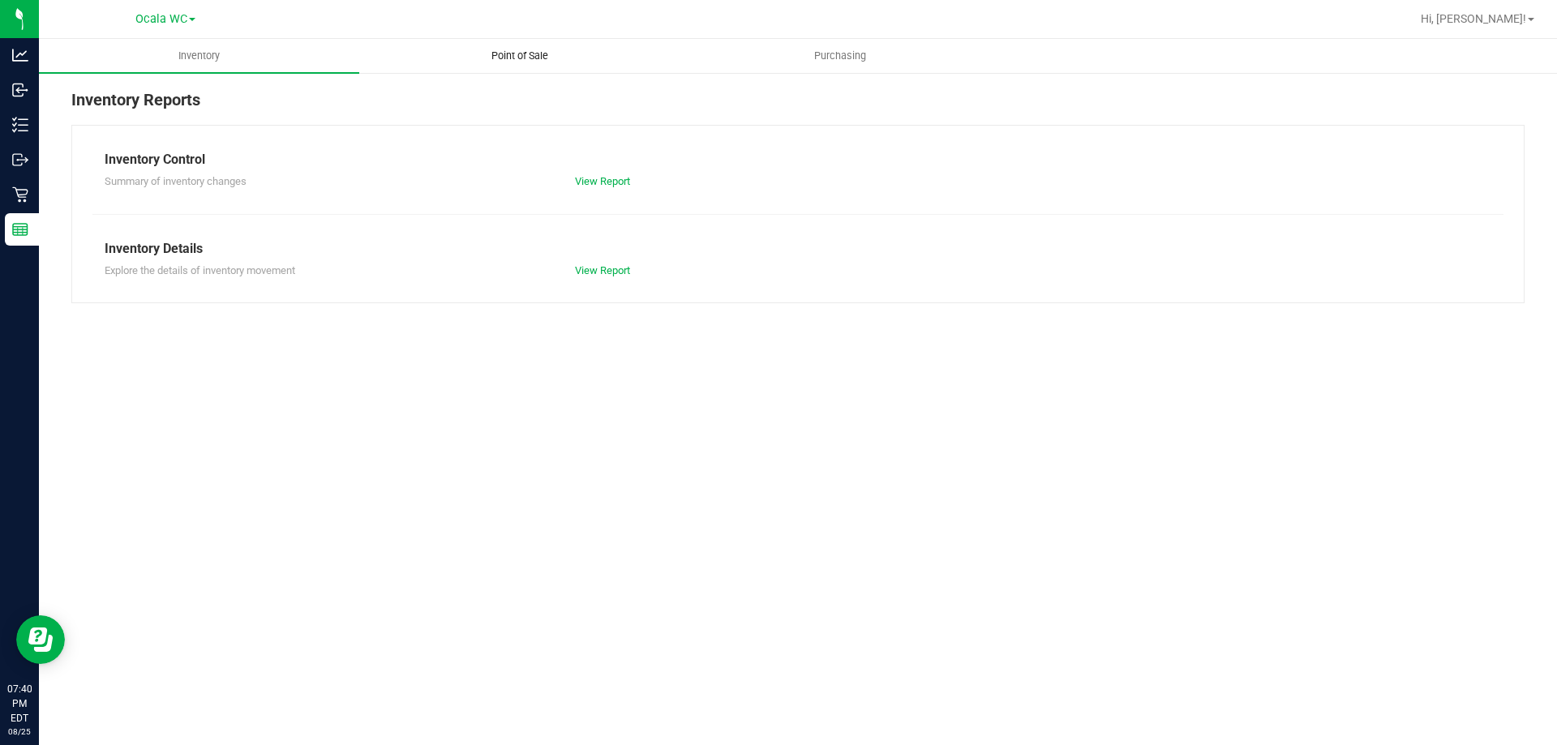
click at [528, 52] on span "Point of Sale" at bounding box center [519, 56] width 101 height 15
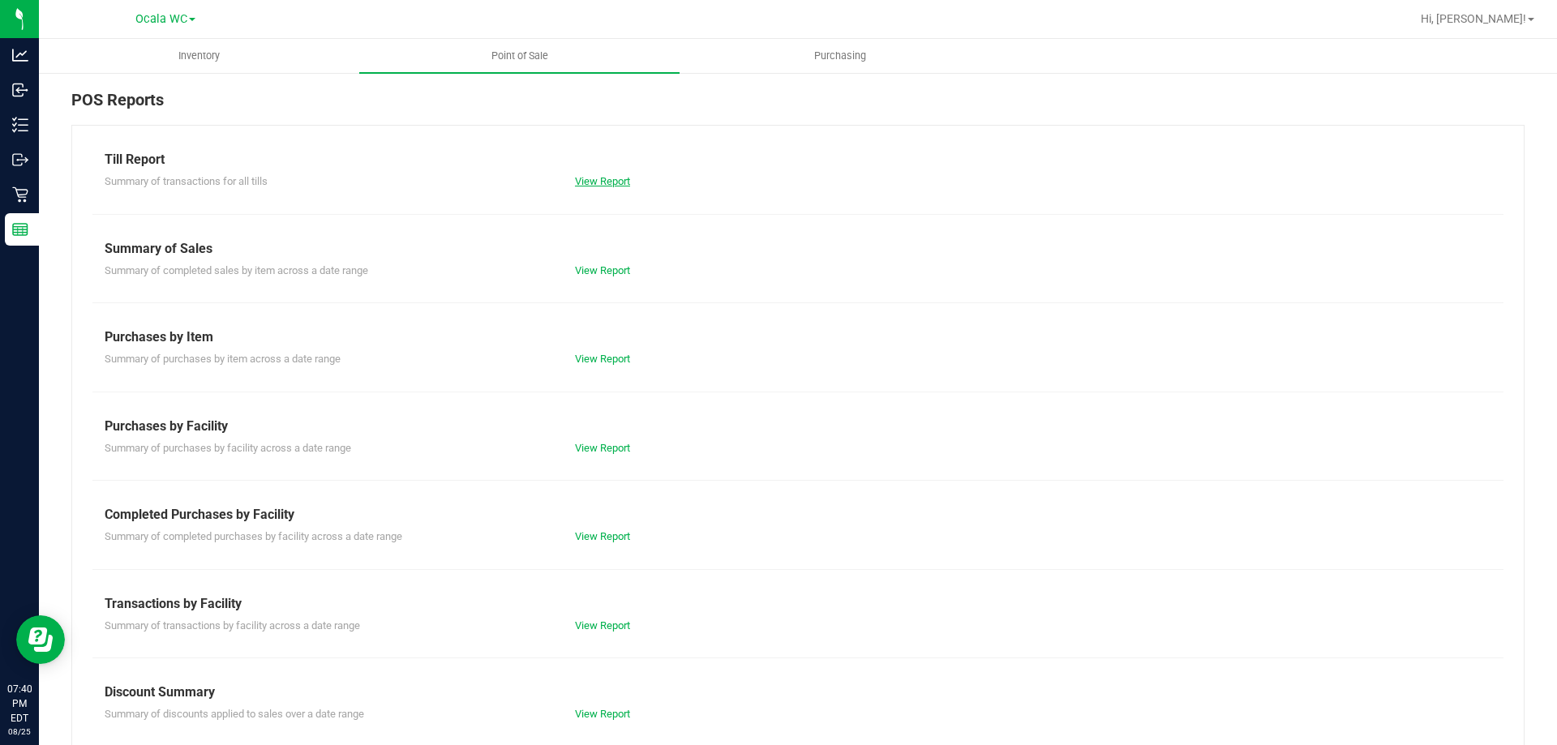
click at [608, 182] on link "View Report" at bounding box center [602, 181] width 55 height 12
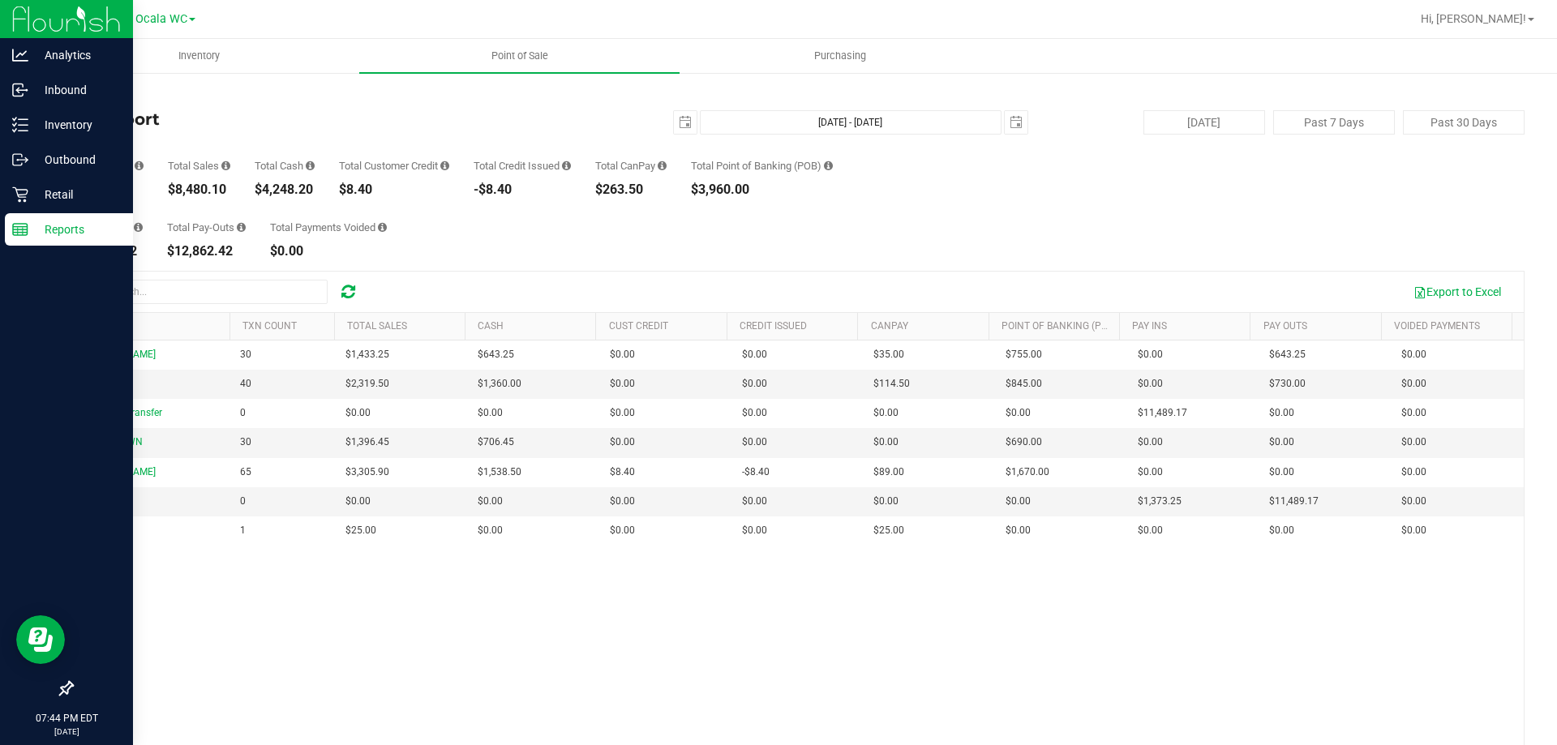
click at [52, 228] on p "Reports" at bounding box center [76, 229] width 97 height 19
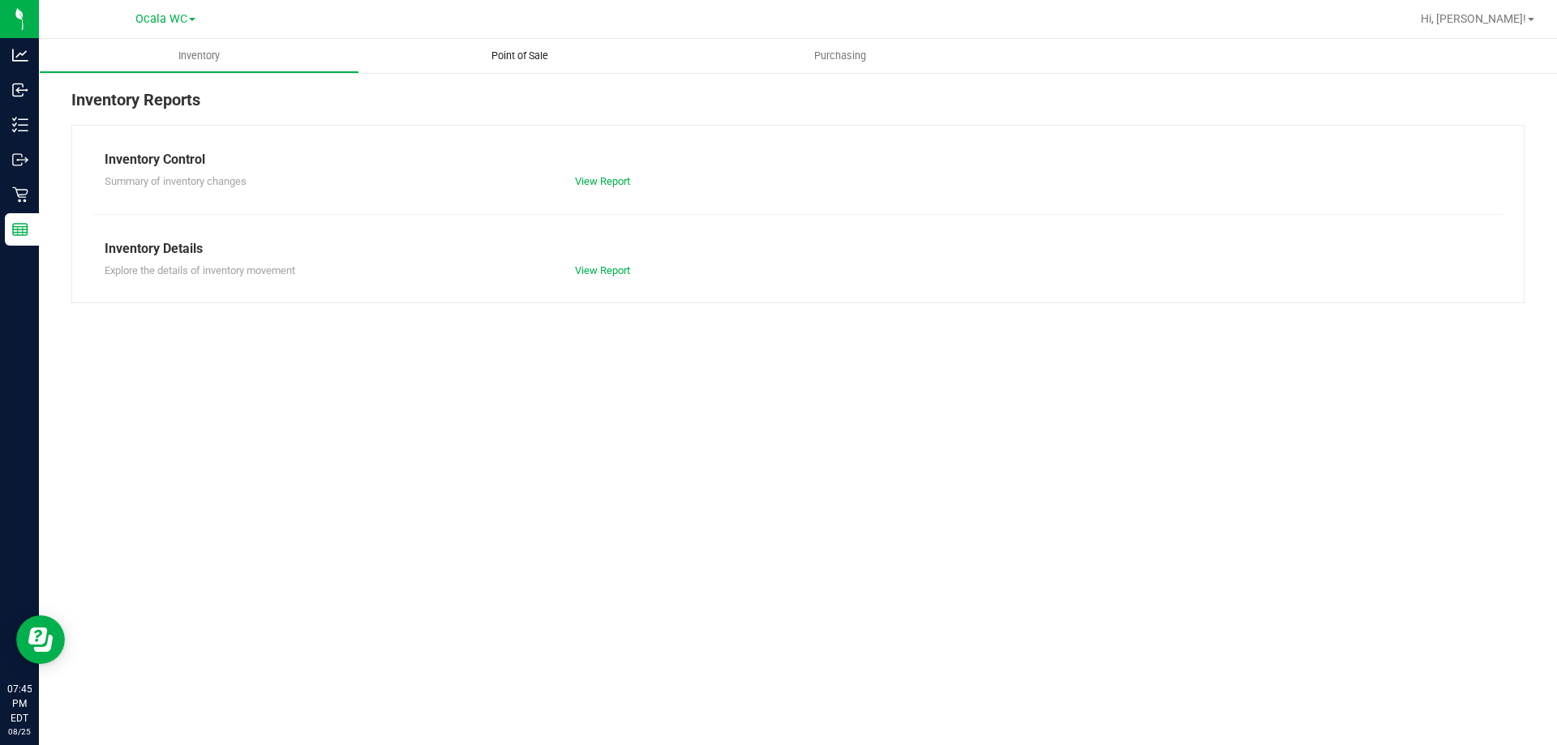
click at [535, 54] on span "Point of Sale" at bounding box center [519, 56] width 101 height 15
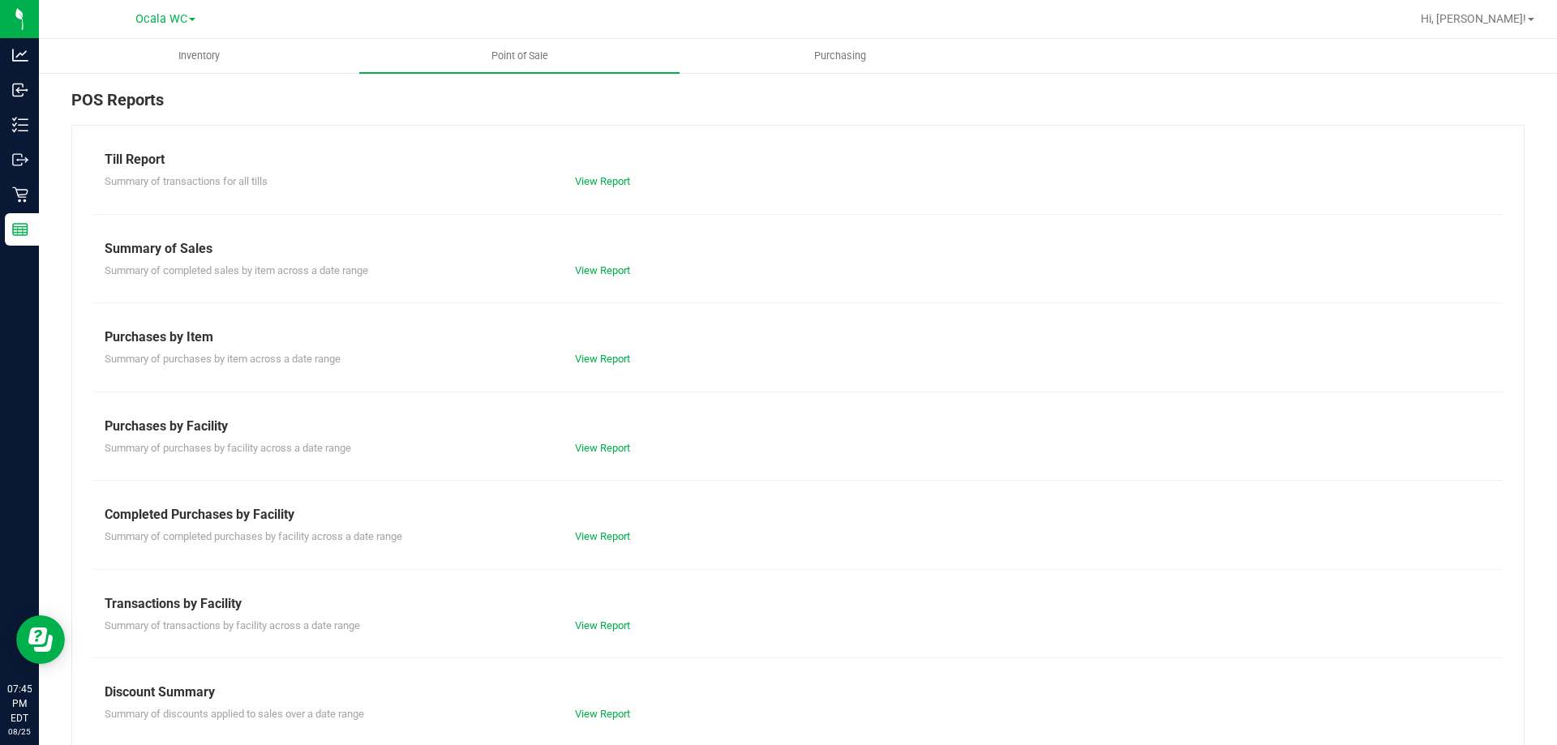
click at [595, 168] on div "Till Report" at bounding box center [798, 159] width 1387 height 19
click at [597, 180] on link "View Report" at bounding box center [602, 181] width 55 height 12
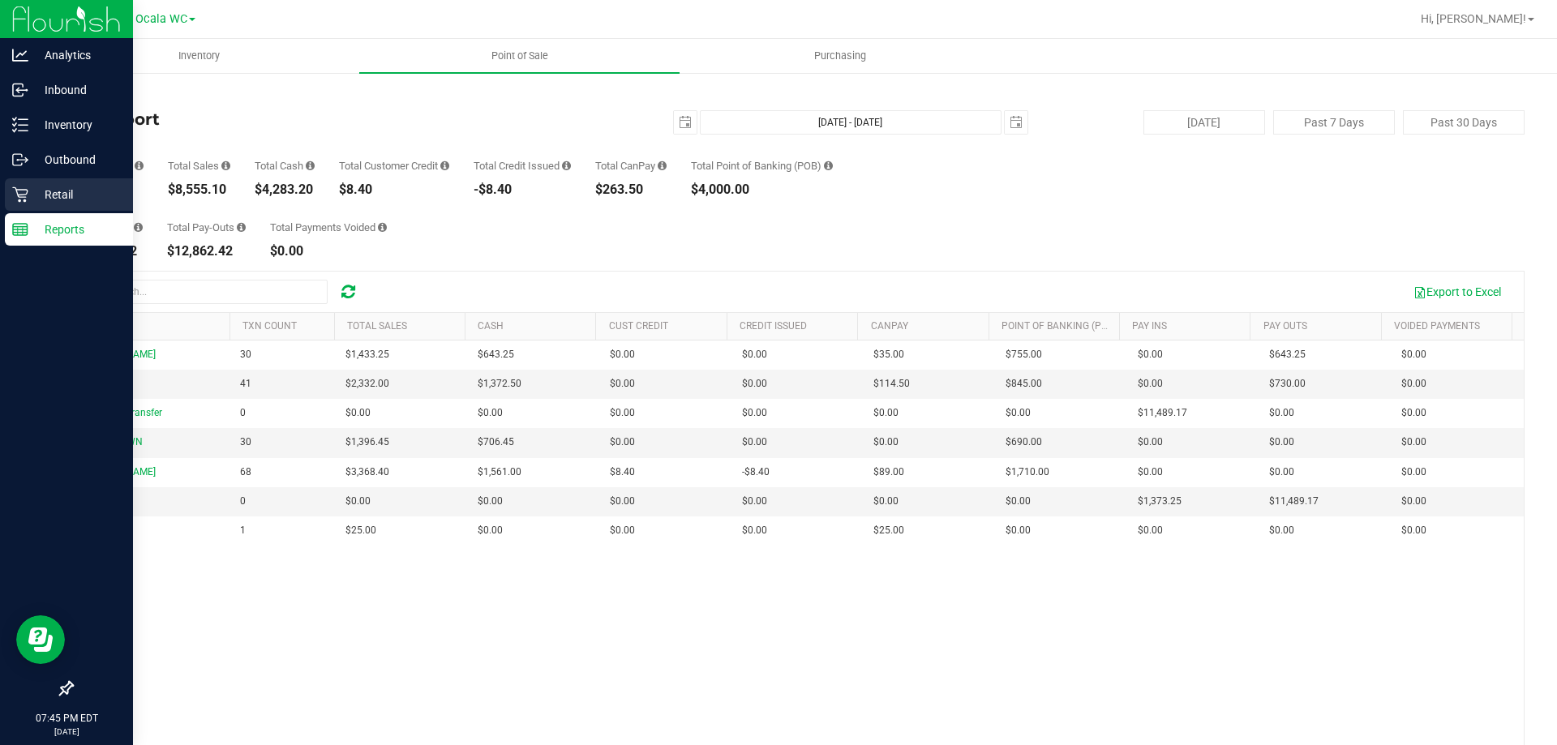
click at [45, 197] on p "Retail" at bounding box center [76, 194] width 97 height 19
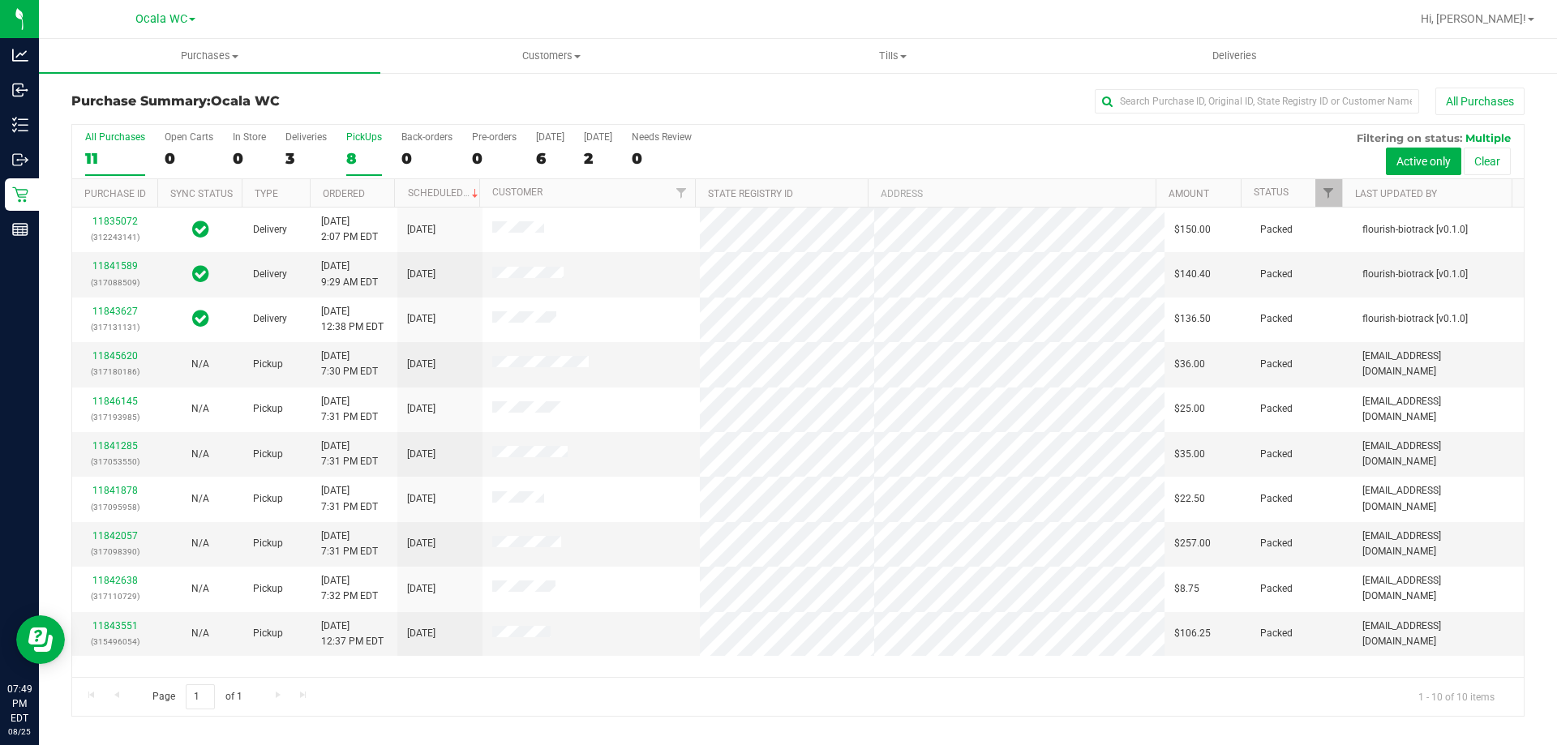
click at [363, 150] on div "8" at bounding box center [364, 158] width 36 height 19
click at [0, 0] on input "PickUps 8" at bounding box center [0, 0] width 0 height 0
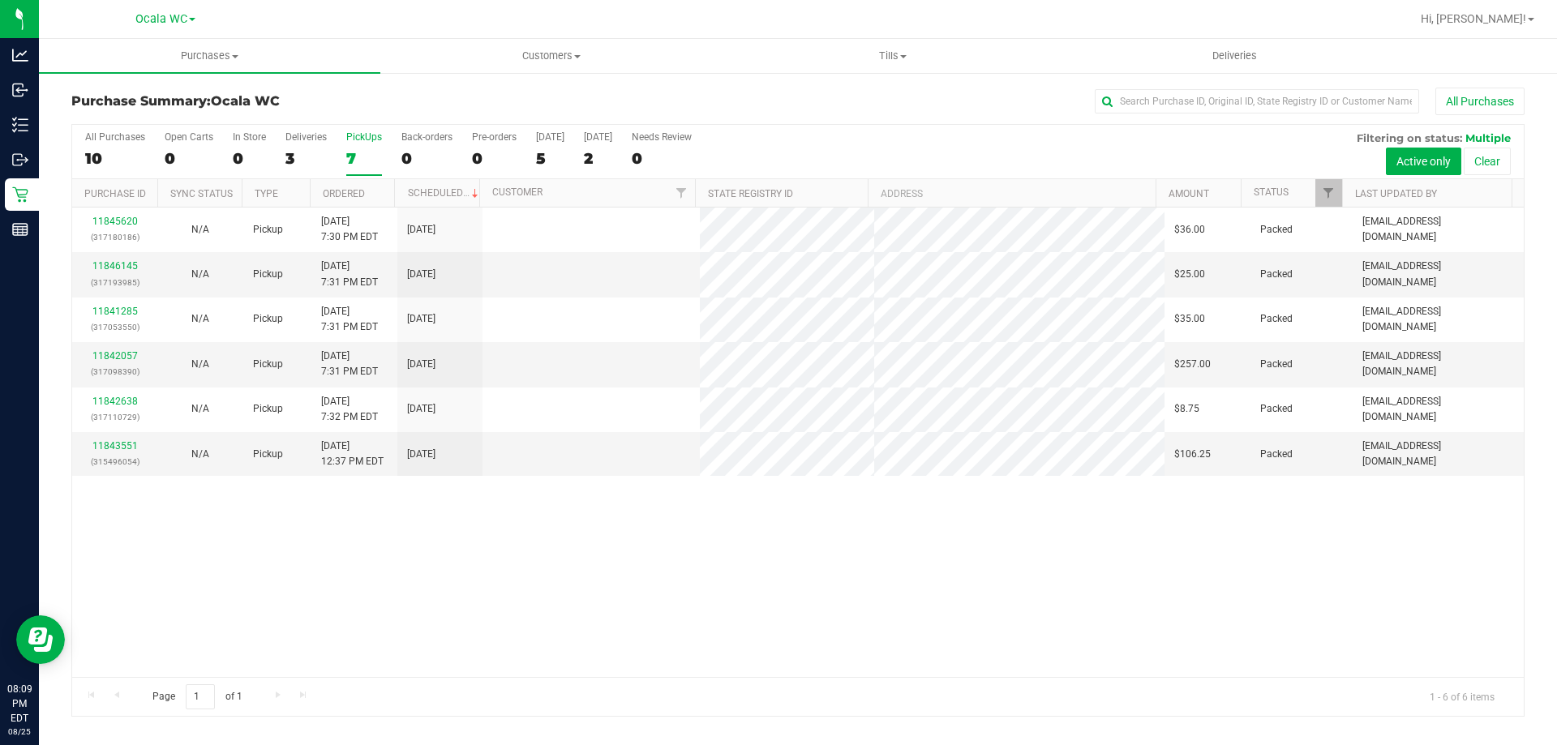
click at [487, 573] on div "11845620 (317180186) N/A Pickup 8/25/2025 7:30 PM EDT 8/26/2025 $36.00 Packed a…" at bounding box center [797, 442] width 1451 height 469
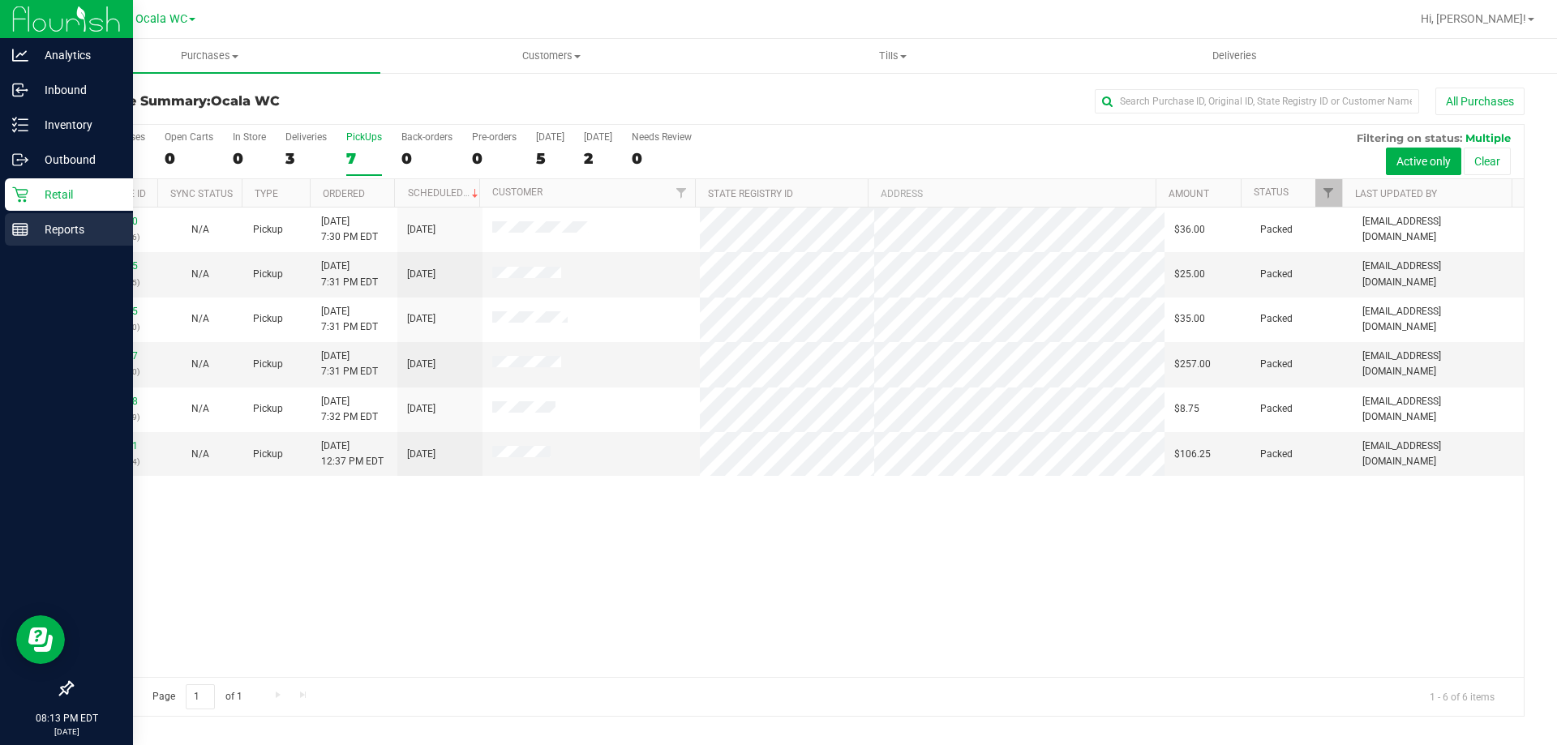
click at [45, 242] on div "Reports" at bounding box center [69, 229] width 128 height 32
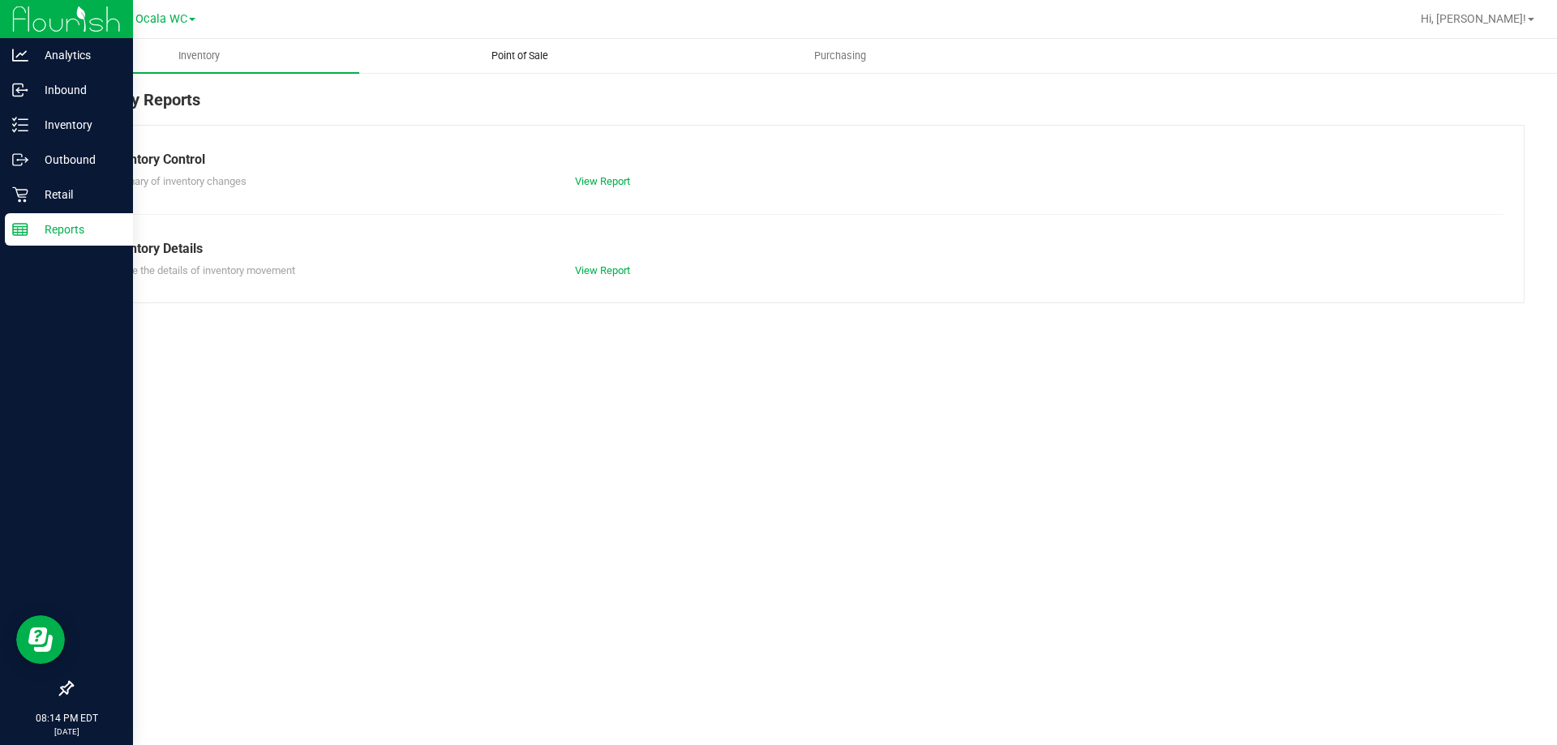
click at [526, 51] on span "Point of Sale" at bounding box center [519, 56] width 101 height 15
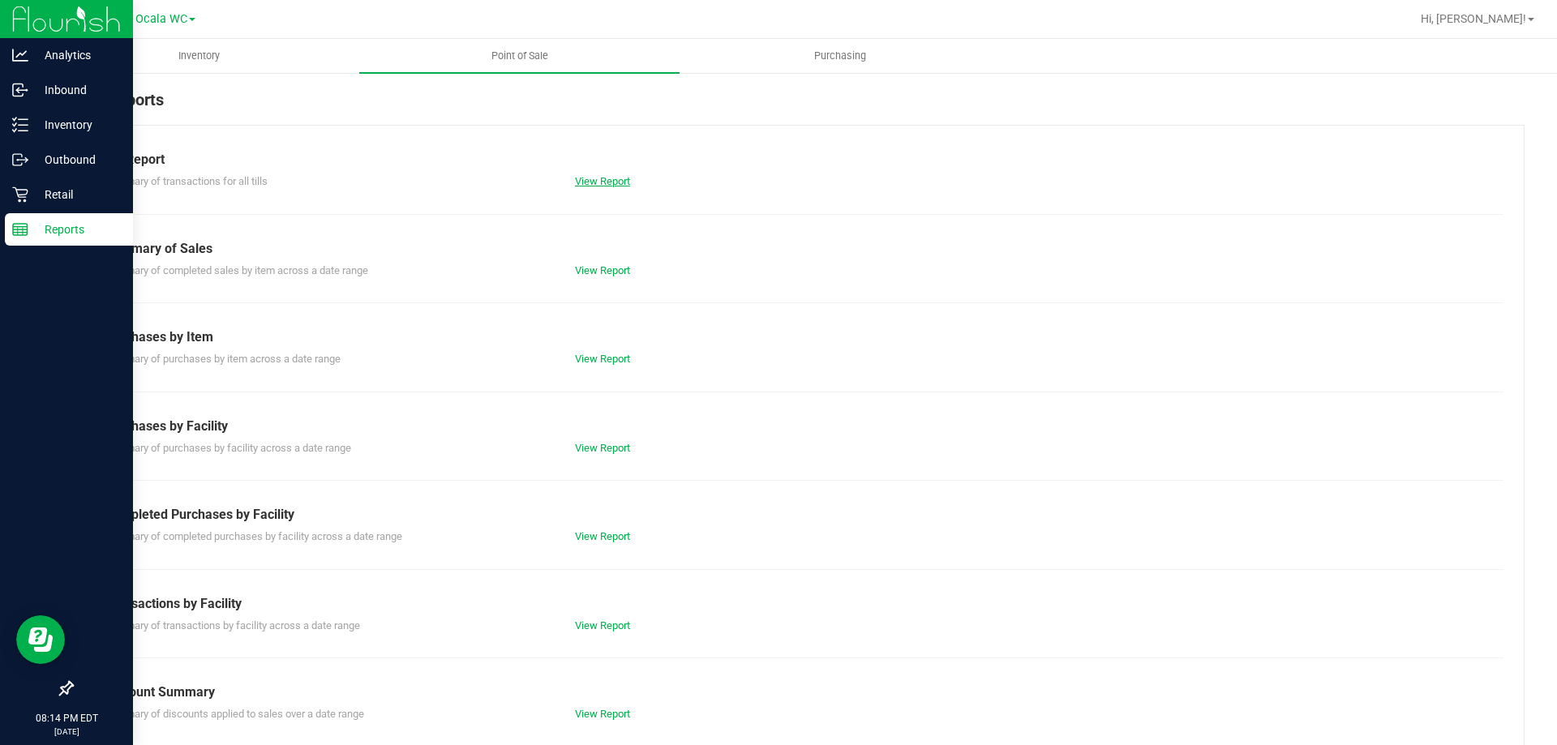
click at [584, 186] on link "View Report" at bounding box center [602, 181] width 55 height 12
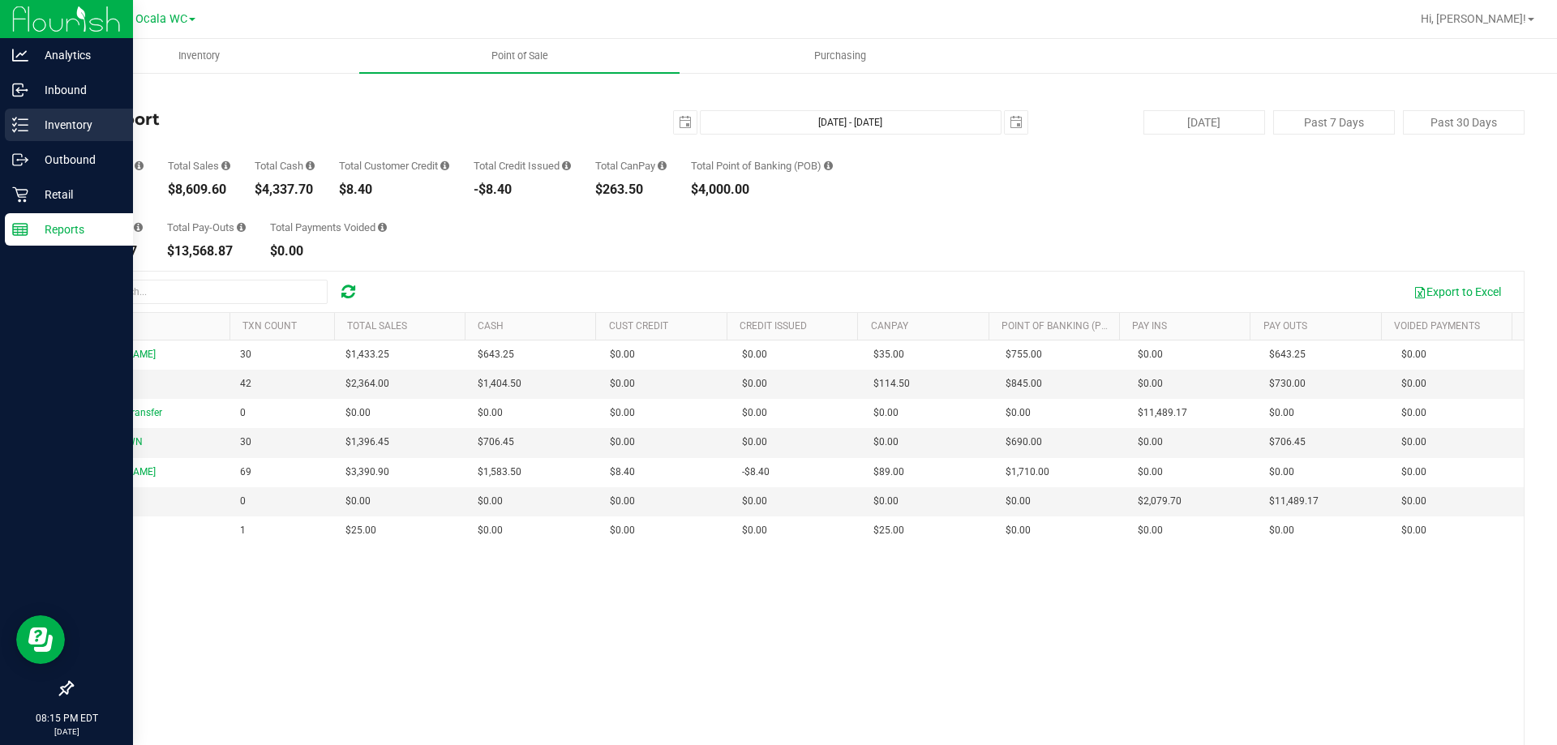
click at [72, 121] on p "Inventory" at bounding box center [76, 124] width 97 height 19
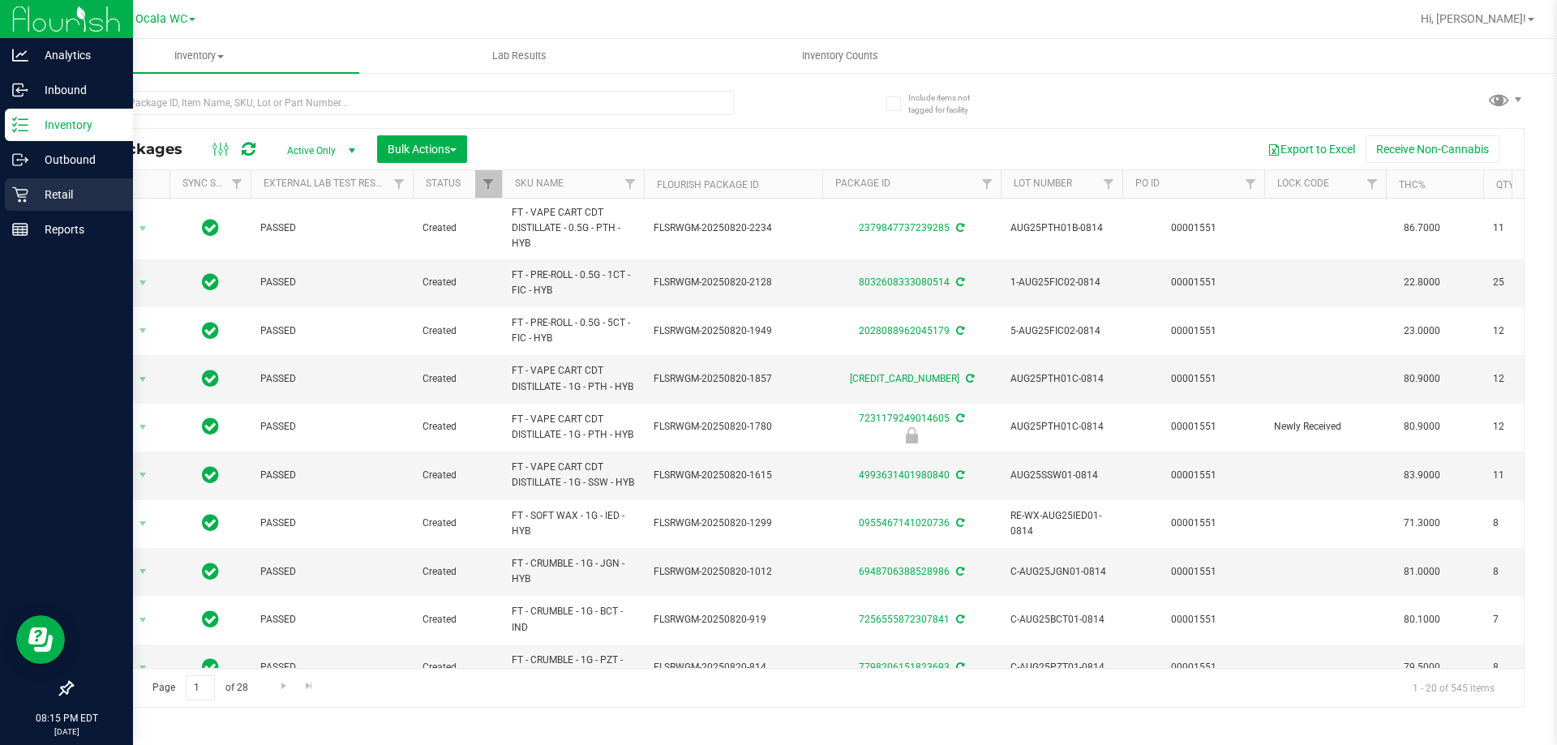
click at [62, 200] on p "Retail" at bounding box center [76, 194] width 97 height 19
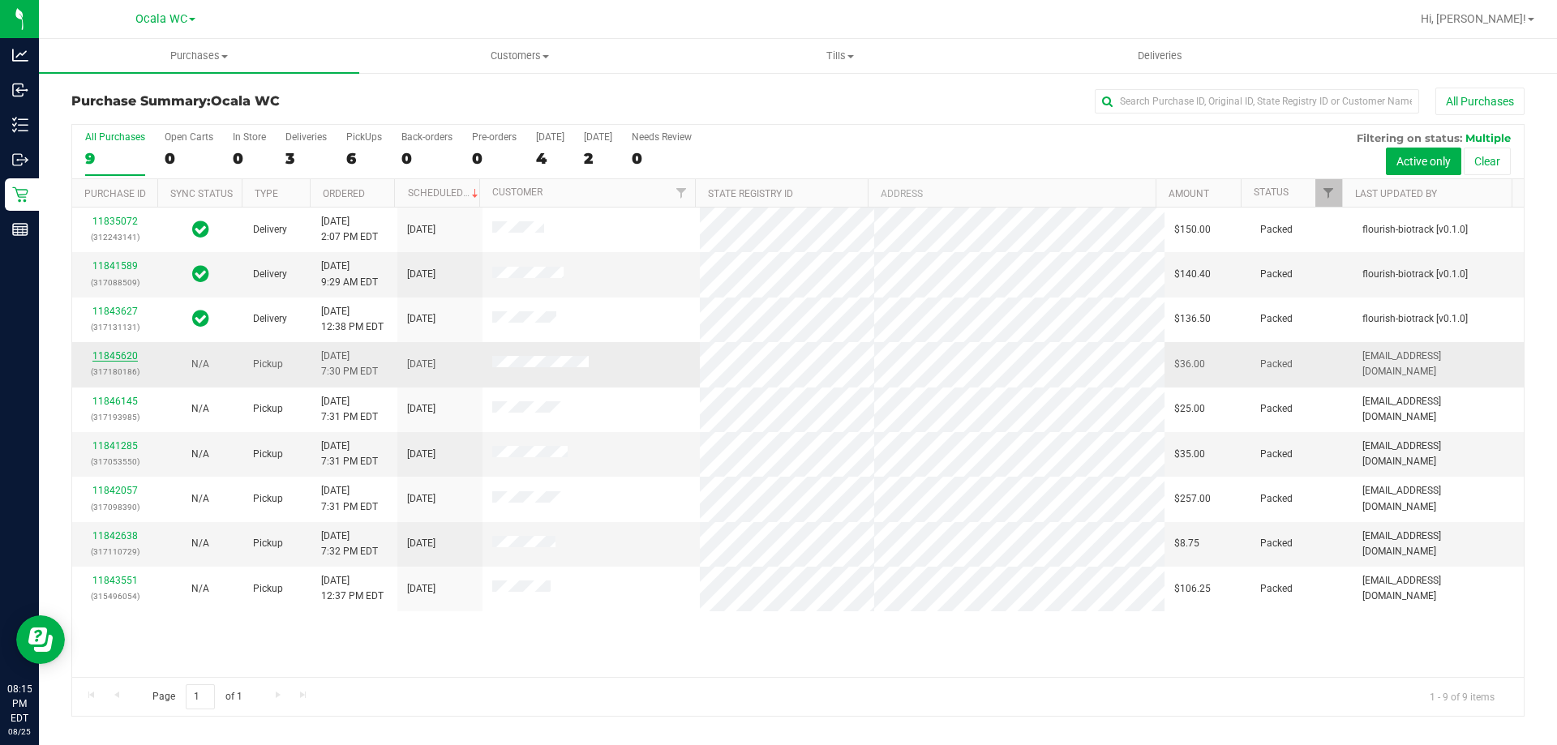
click at [109, 355] on link "11845620" at bounding box center [114, 355] width 45 height 11
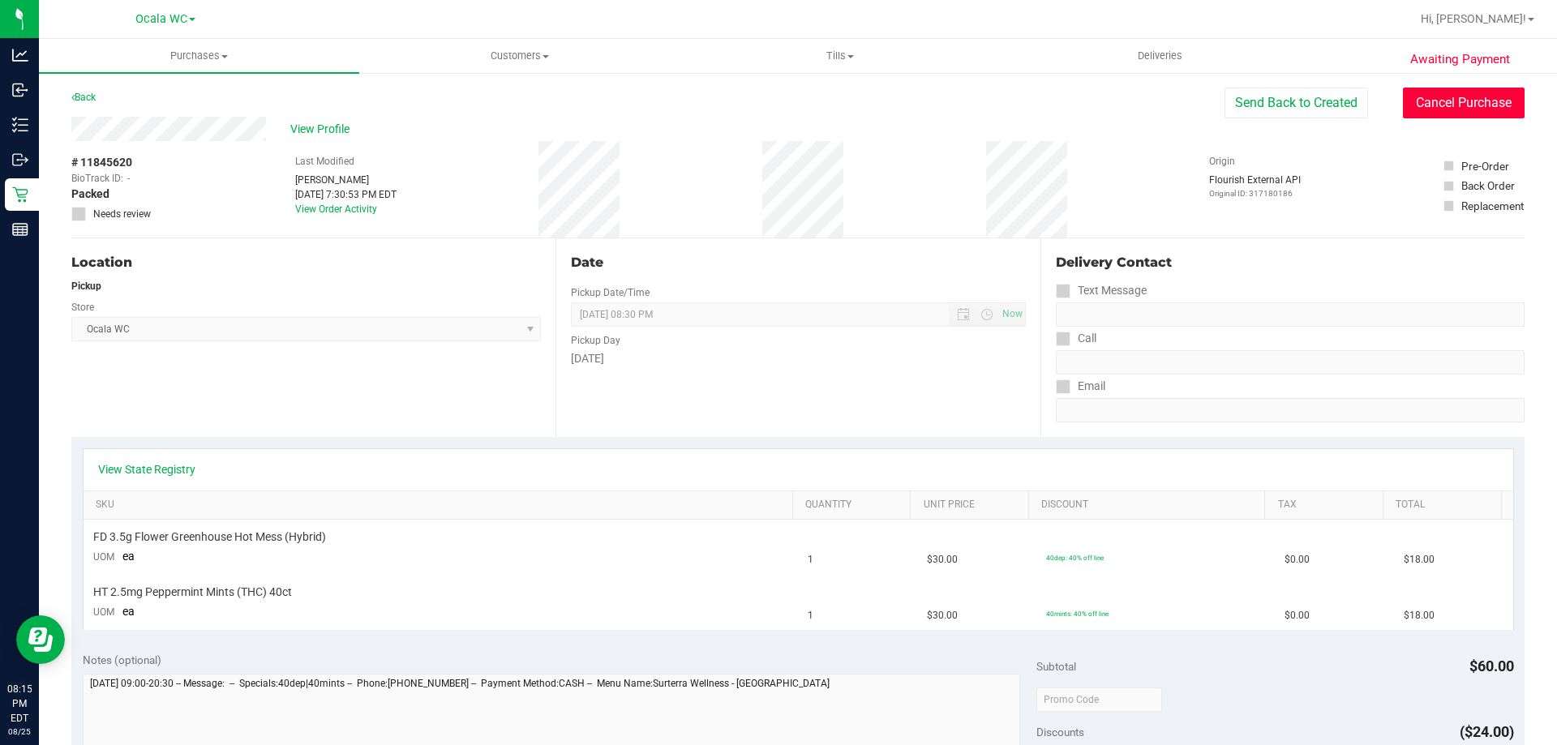
click at [1464, 108] on button "Cancel Purchase" at bounding box center [1464, 103] width 122 height 31
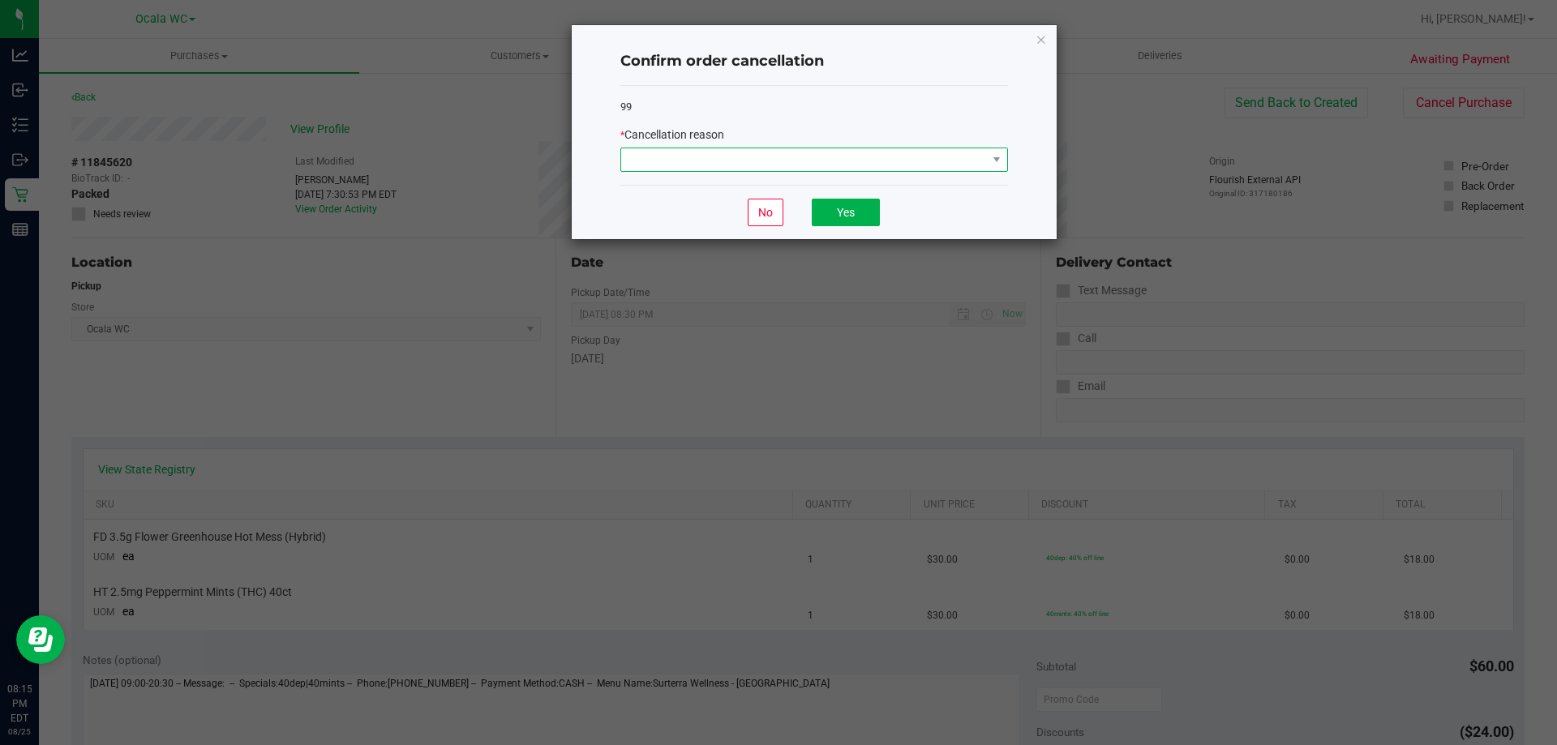
click at [827, 159] on span at bounding box center [804, 159] width 366 height 23
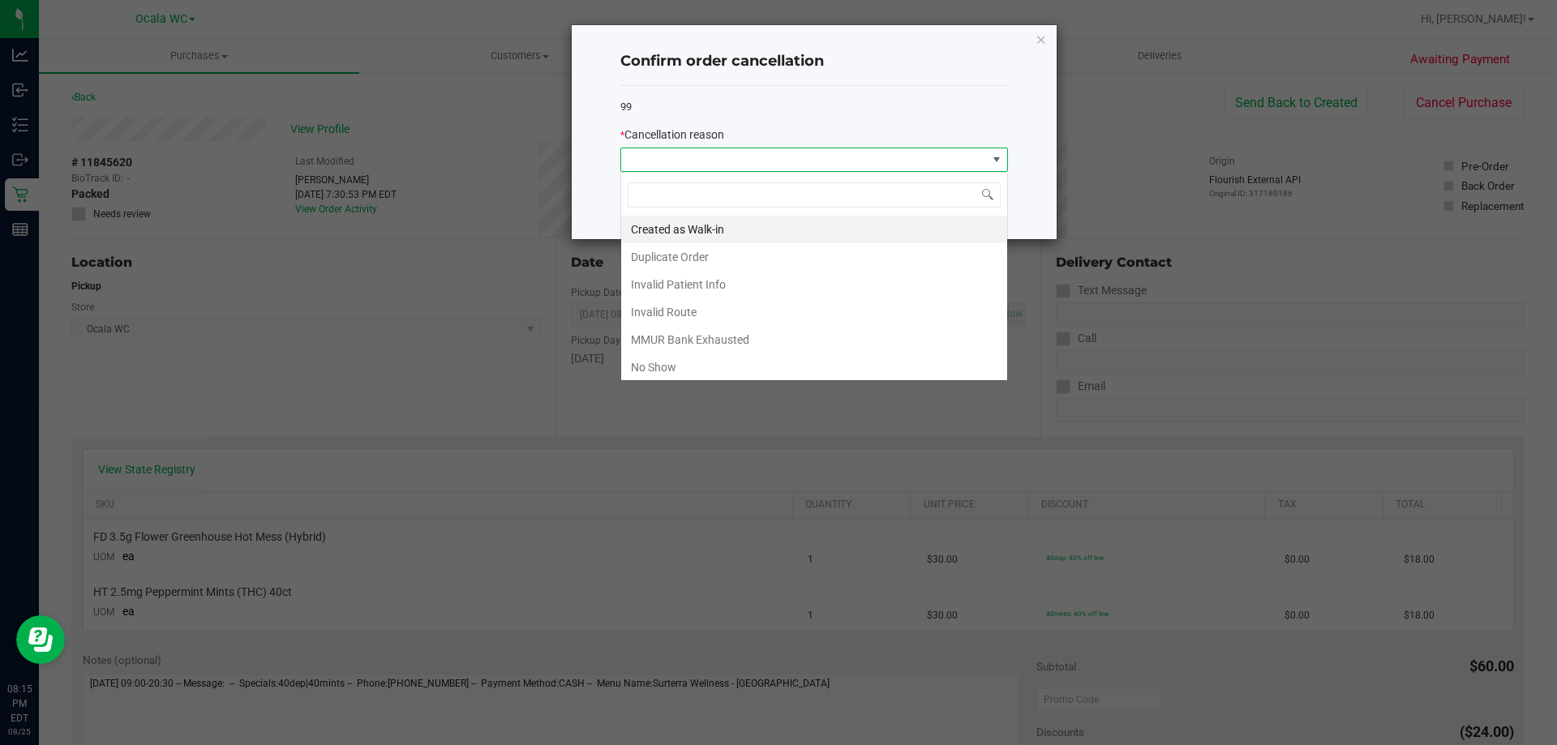
scroll to position [24, 388]
click at [664, 376] on li "No Show" at bounding box center [814, 368] width 386 height 28
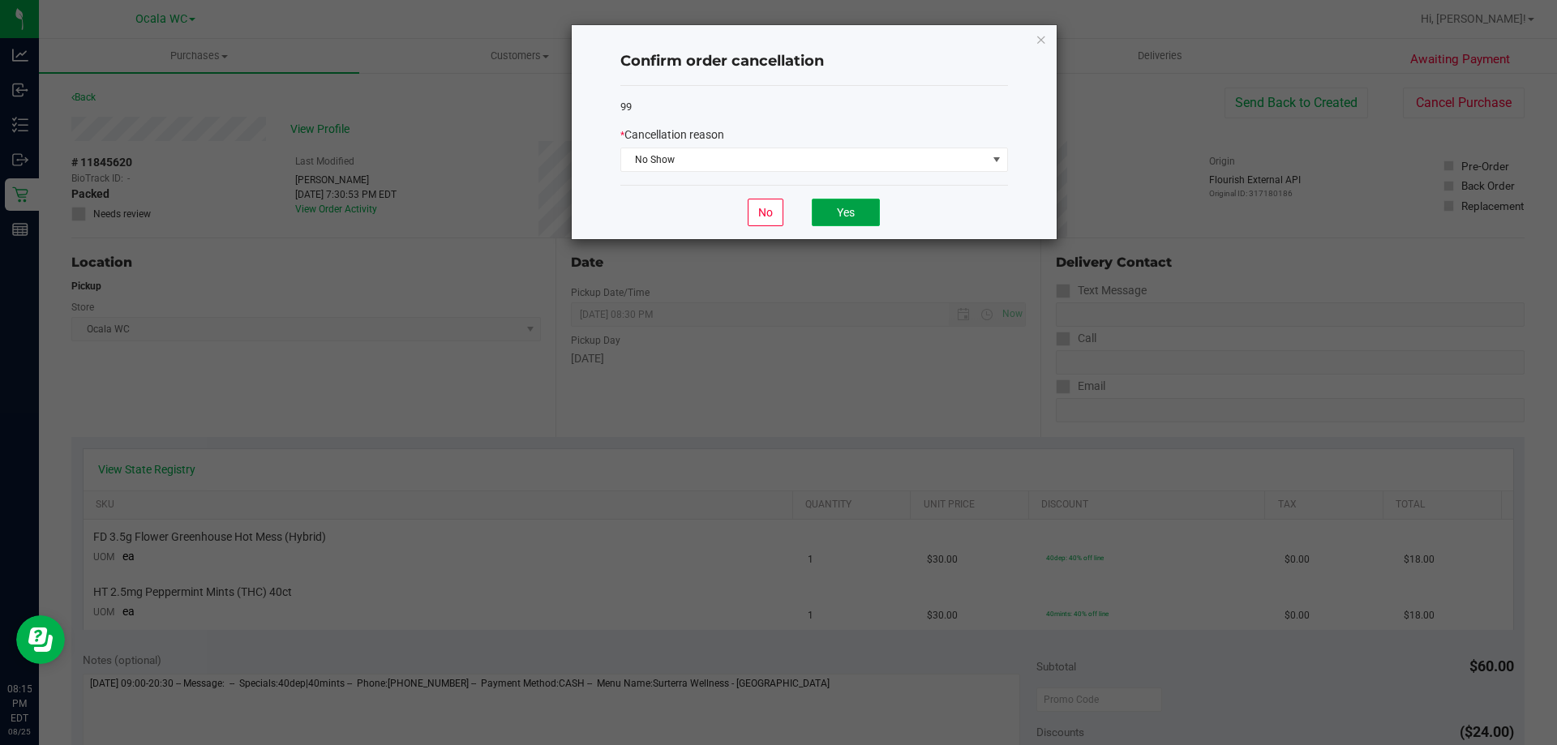
click at [837, 215] on button "Yes" at bounding box center [846, 213] width 68 height 28
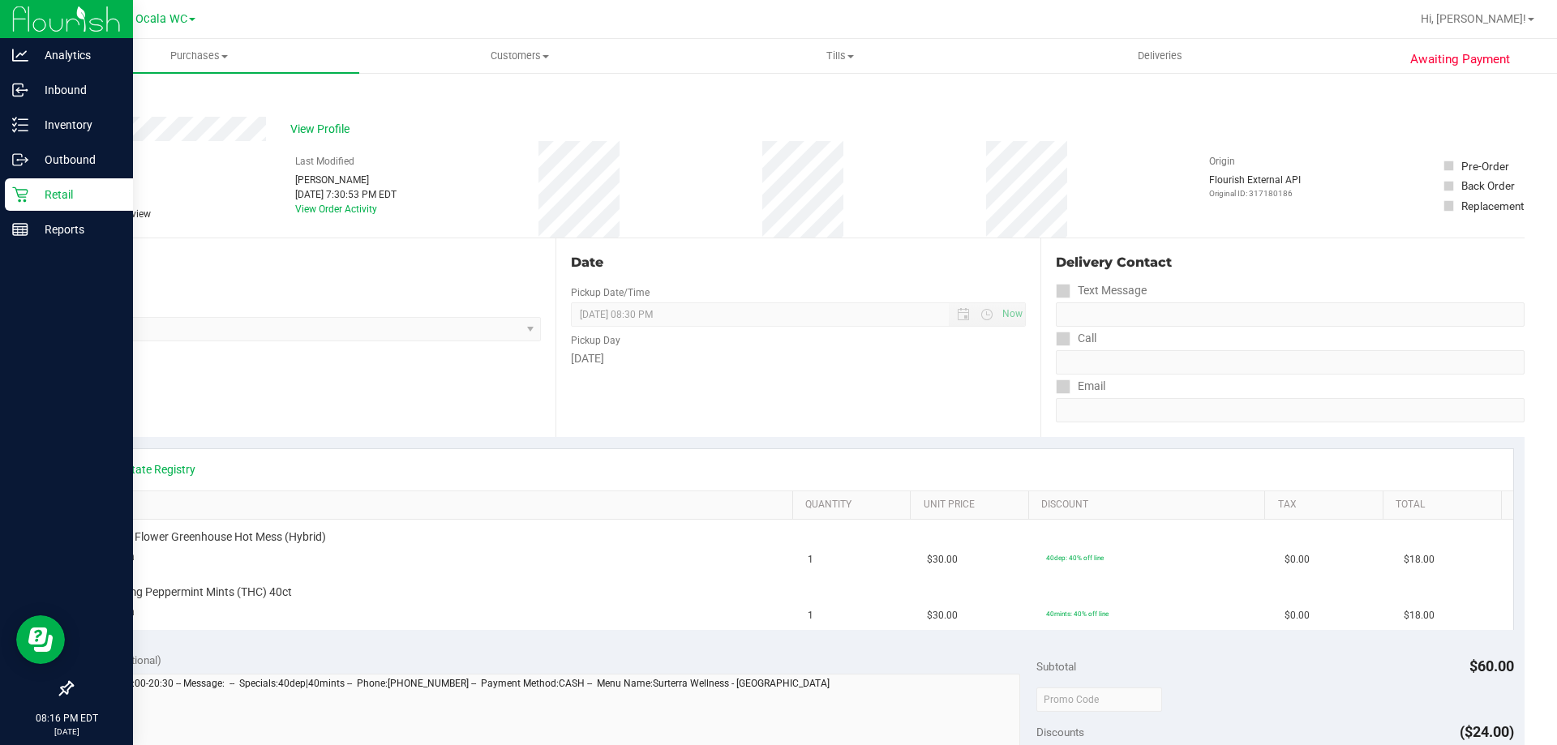
click at [24, 191] on icon at bounding box center [20, 194] width 16 height 16
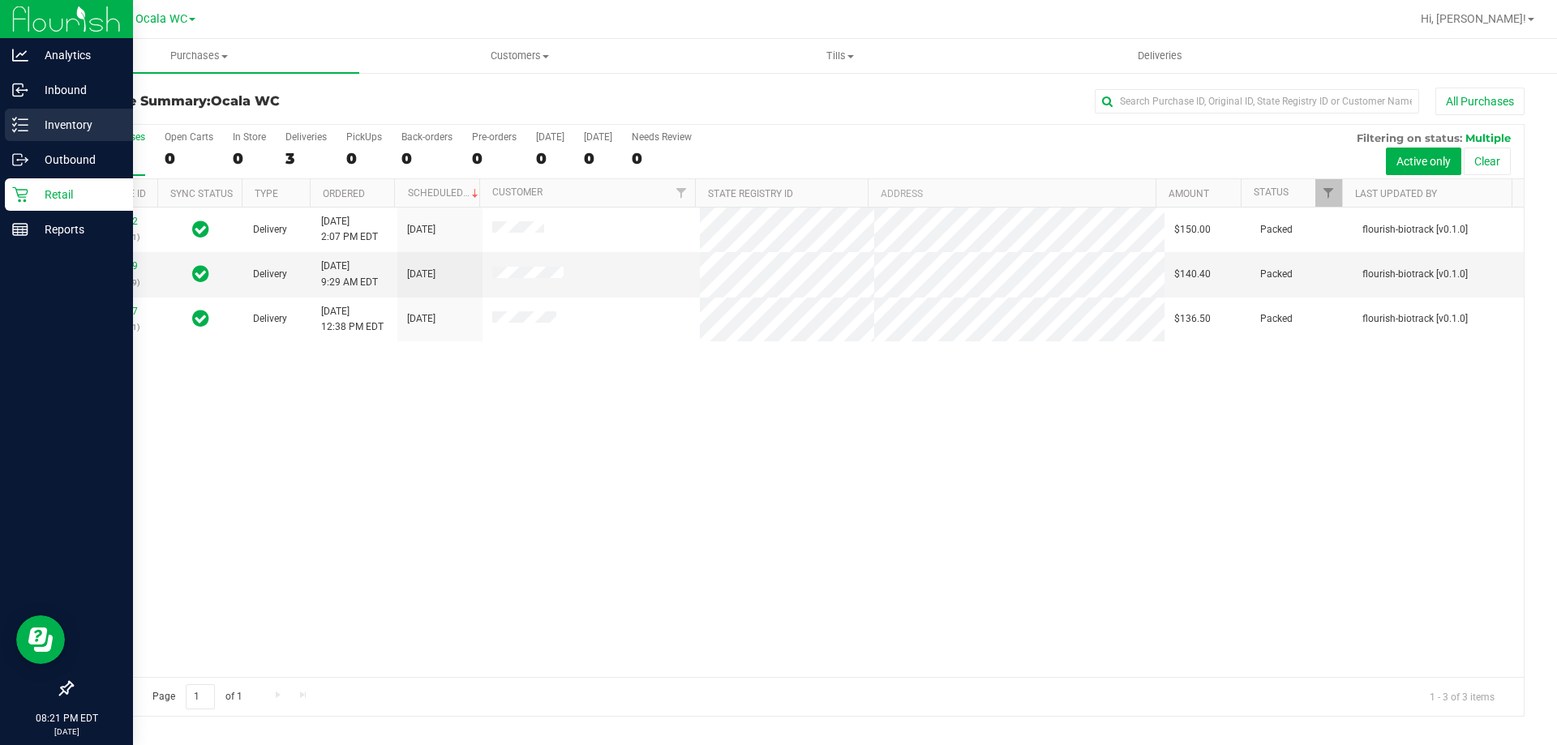
click at [32, 126] on p "Inventory" at bounding box center [76, 124] width 97 height 19
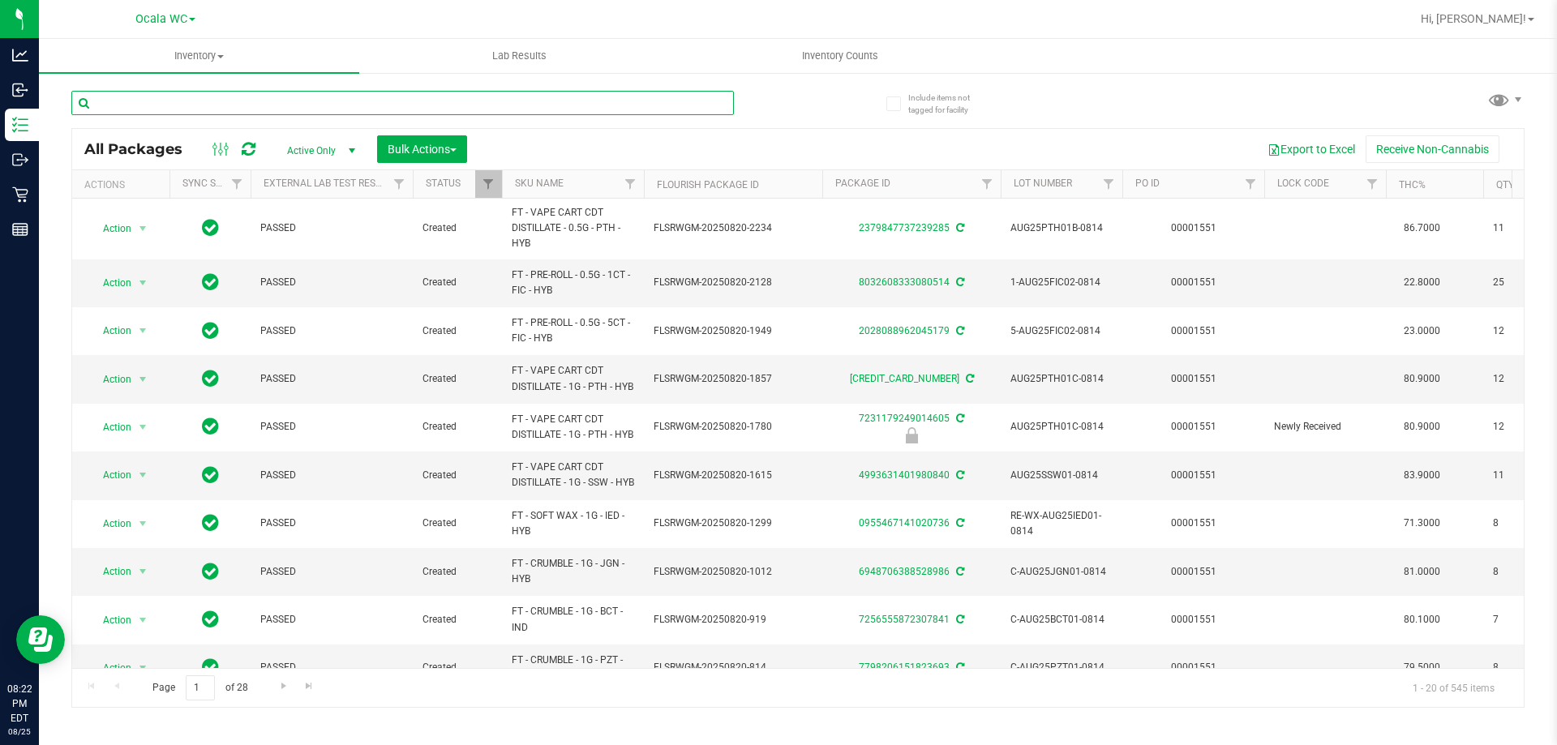
click at [256, 98] on input "text" at bounding box center [402, 103] width 662 height 24
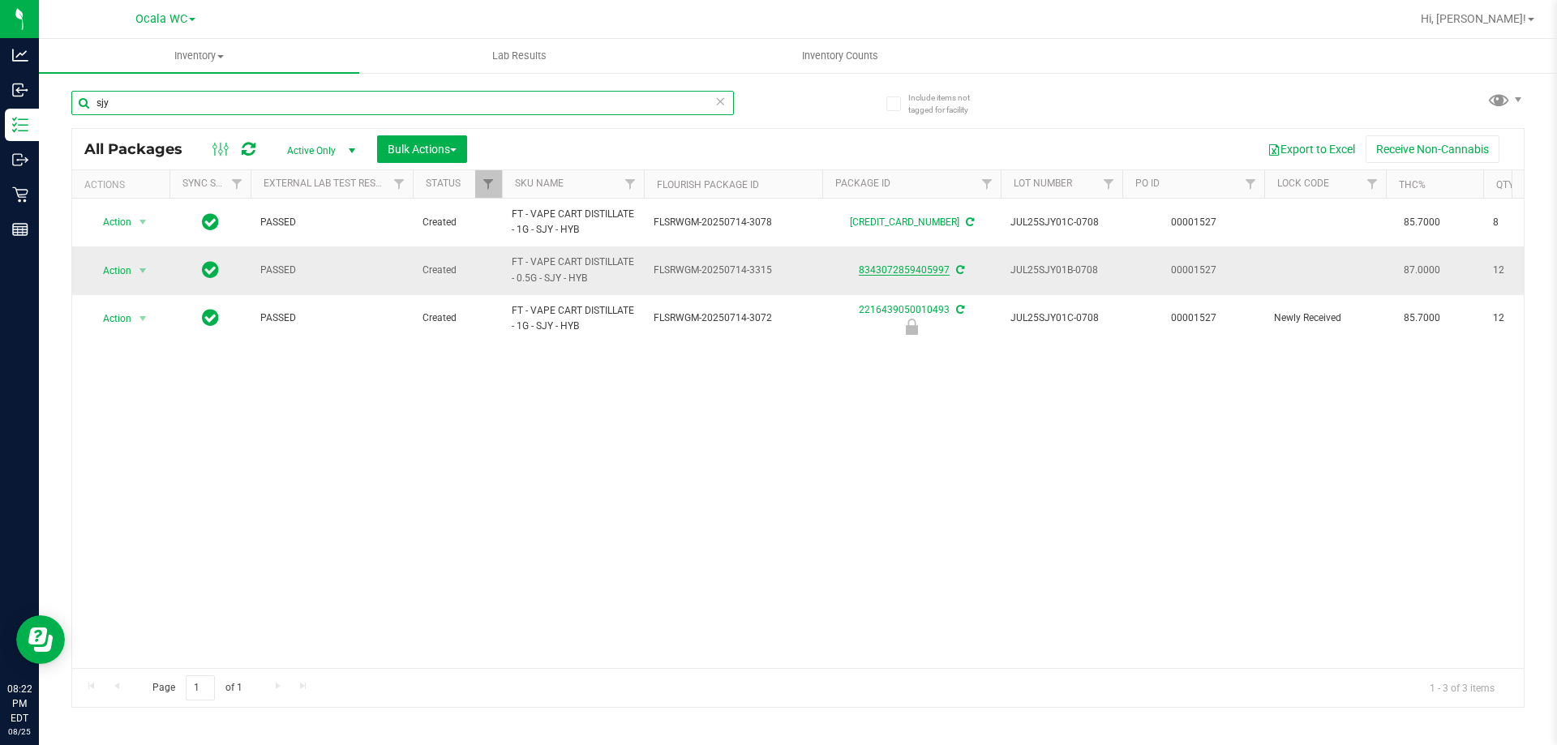
type input "sjy"
click at [881, 264] on link "8343072859405997" at bounding box center [904, 269] width 91 height 11
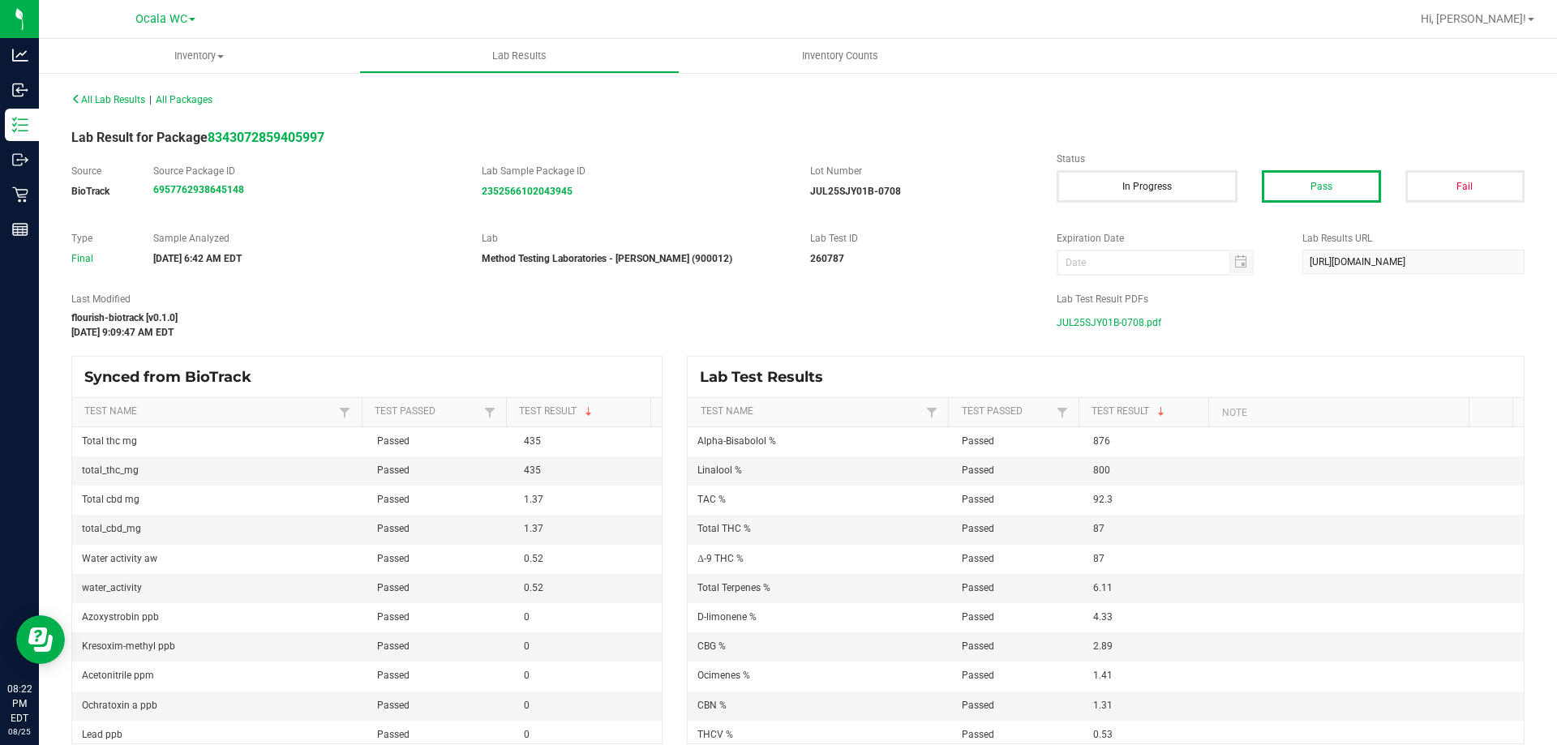
click at [1114, 324] on span "JUL25SJY01B-0708.pdf" at bounding box center [1109, 323] width 105 height 24
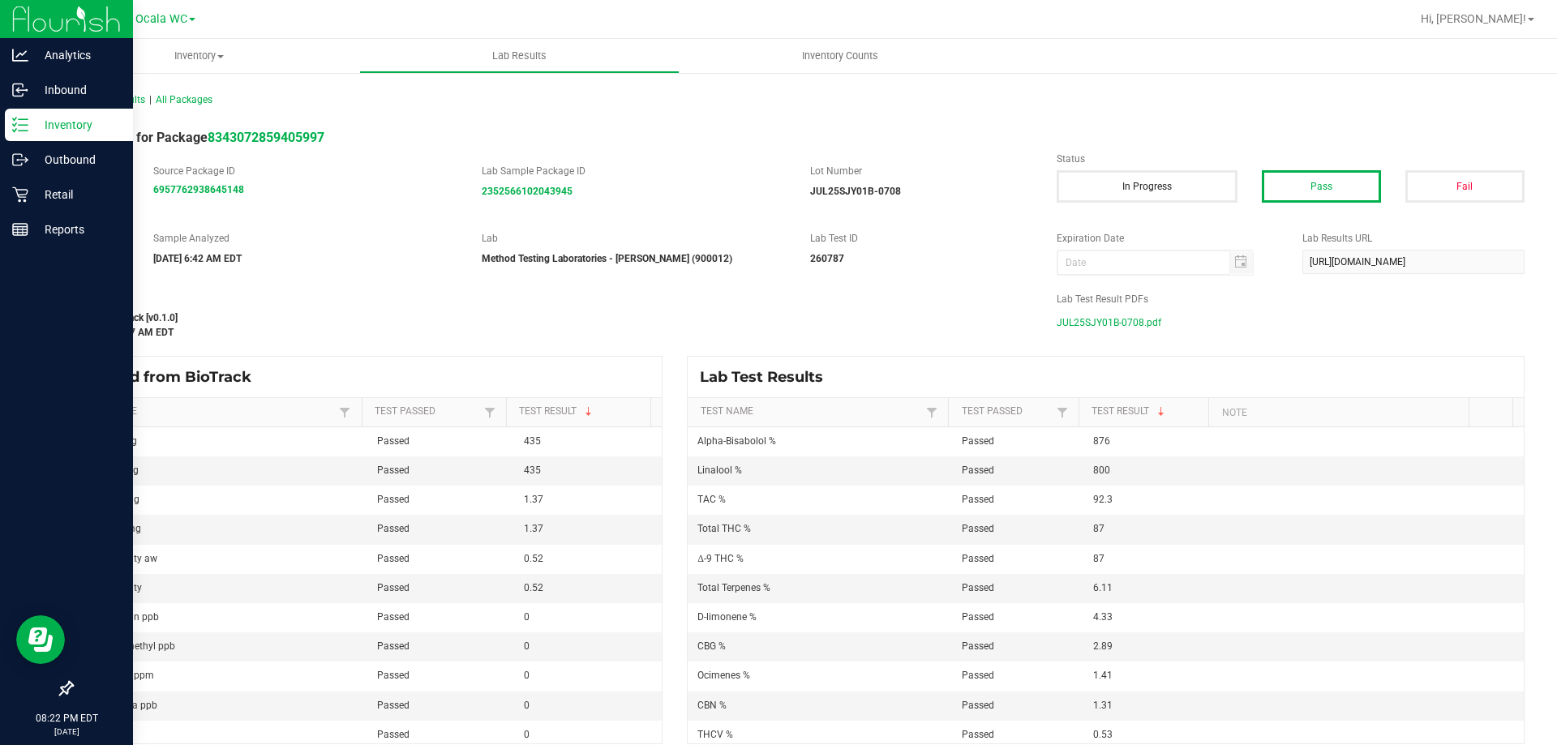
click at [27, 136] on div "Inventory" at bounding box center [69, 125] width 128 height 32
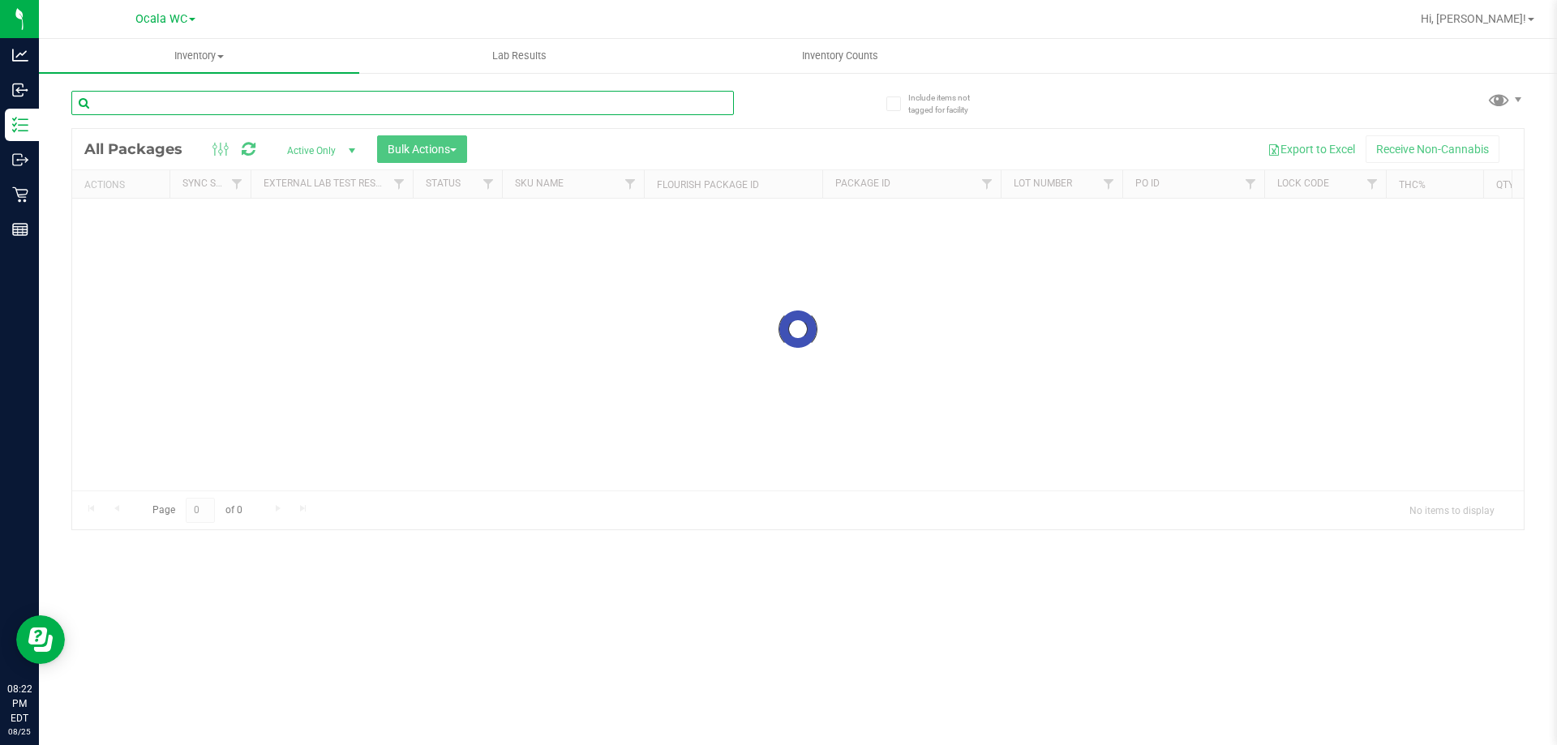
click at [451, 106] on div "Inventory All packages All inventory Waste log Create inventory Lab Results Inv…" at bounding box center [798, 392] width 1518 height 706
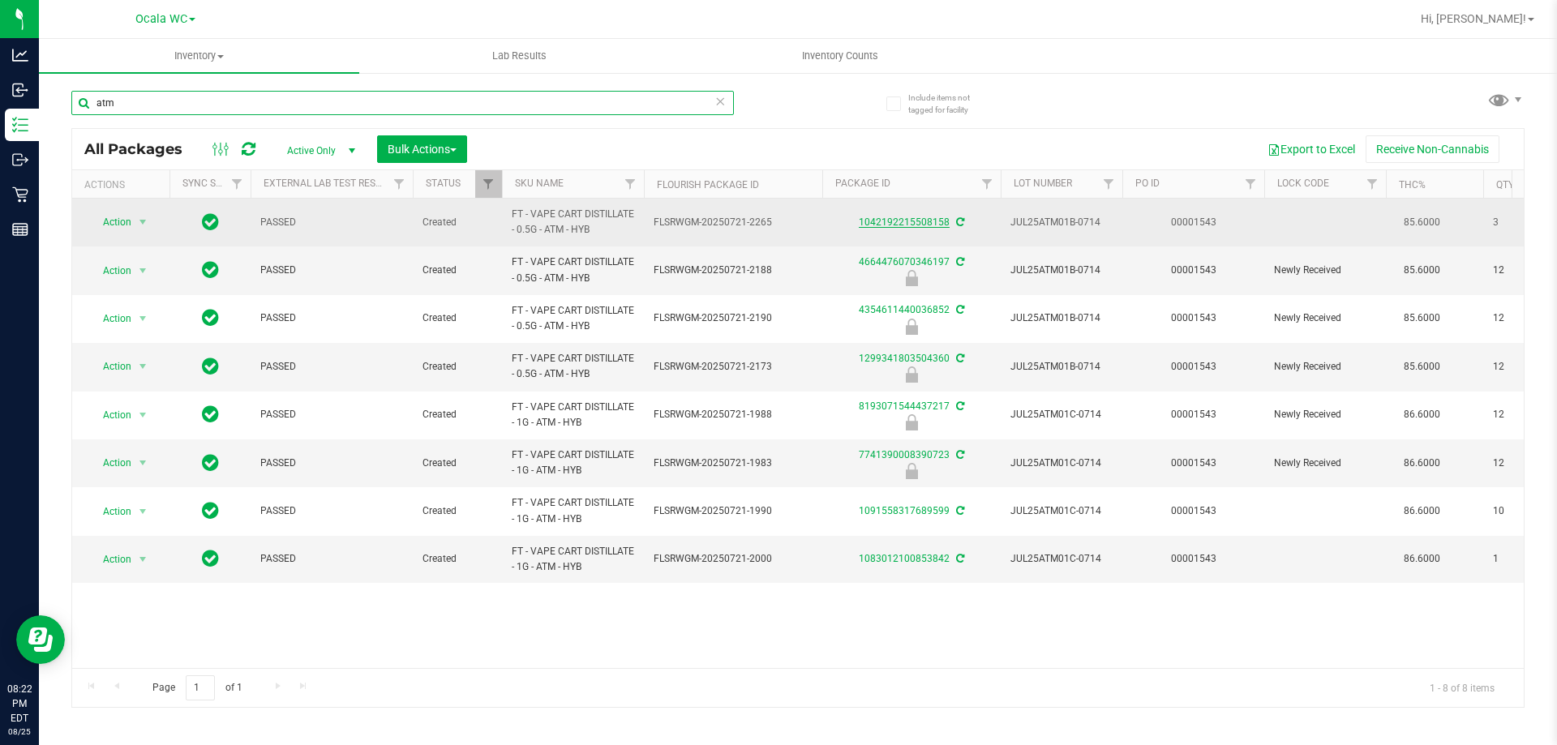
type input "atm"
click at [878, 221] on link "1042192215508158" at bounding box center [904, 221] width 91 height 11
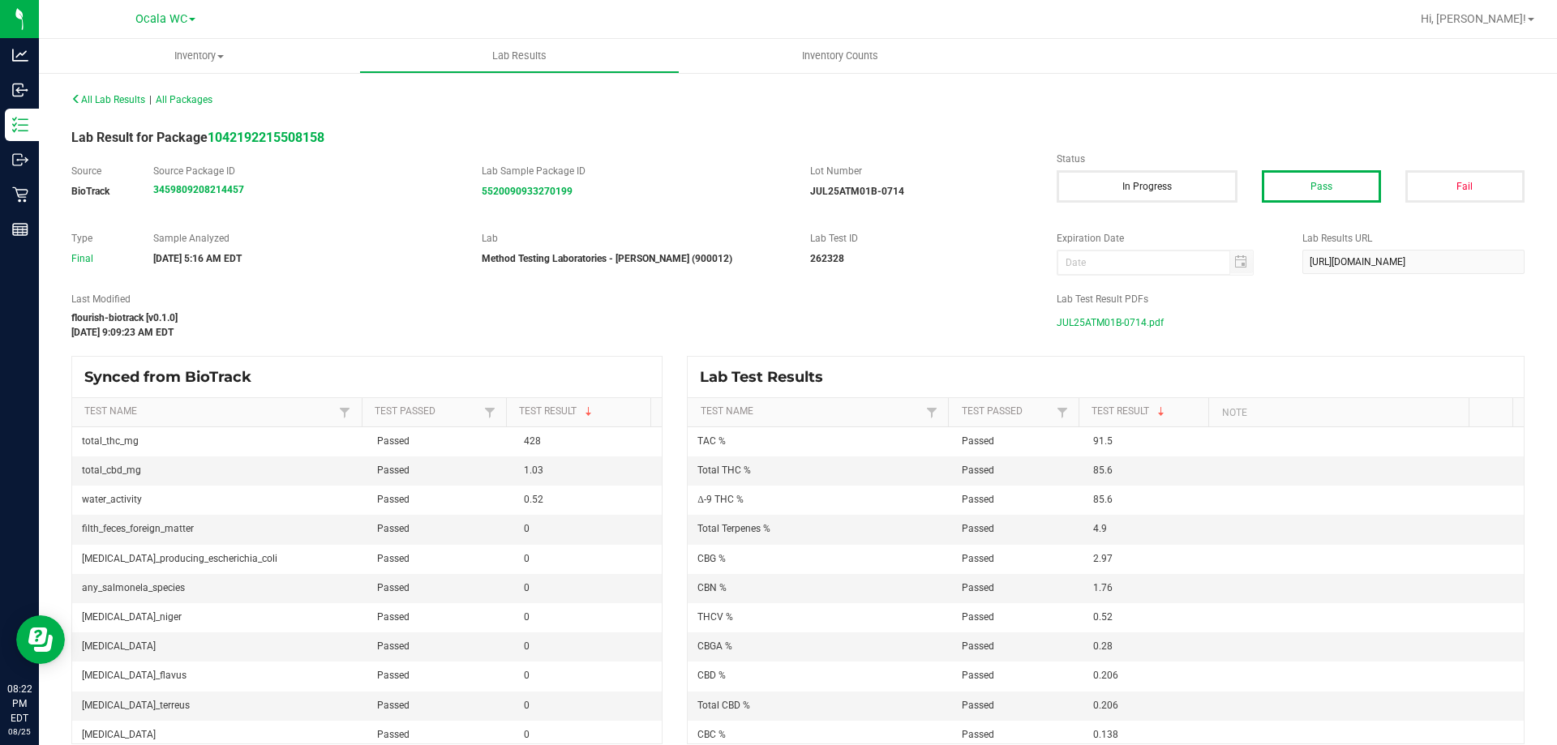
click at [1119, 326] on span "JUL25ATM01B-0714.pdf" at bounding box center [1110, 323] width 107 height 24
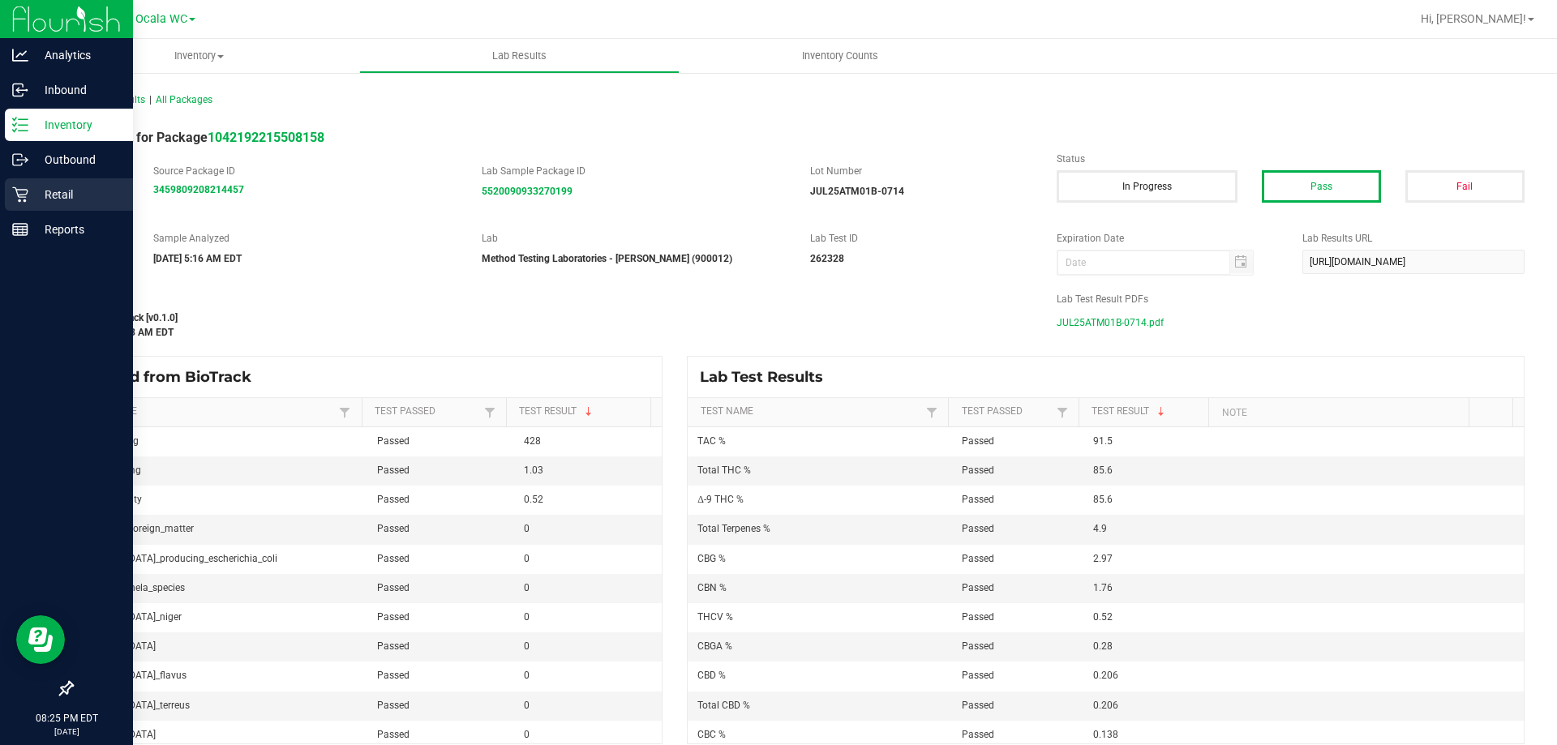
click at [70, 203] on p "Retail" at bounding box center [76, 194] width 97 height 19
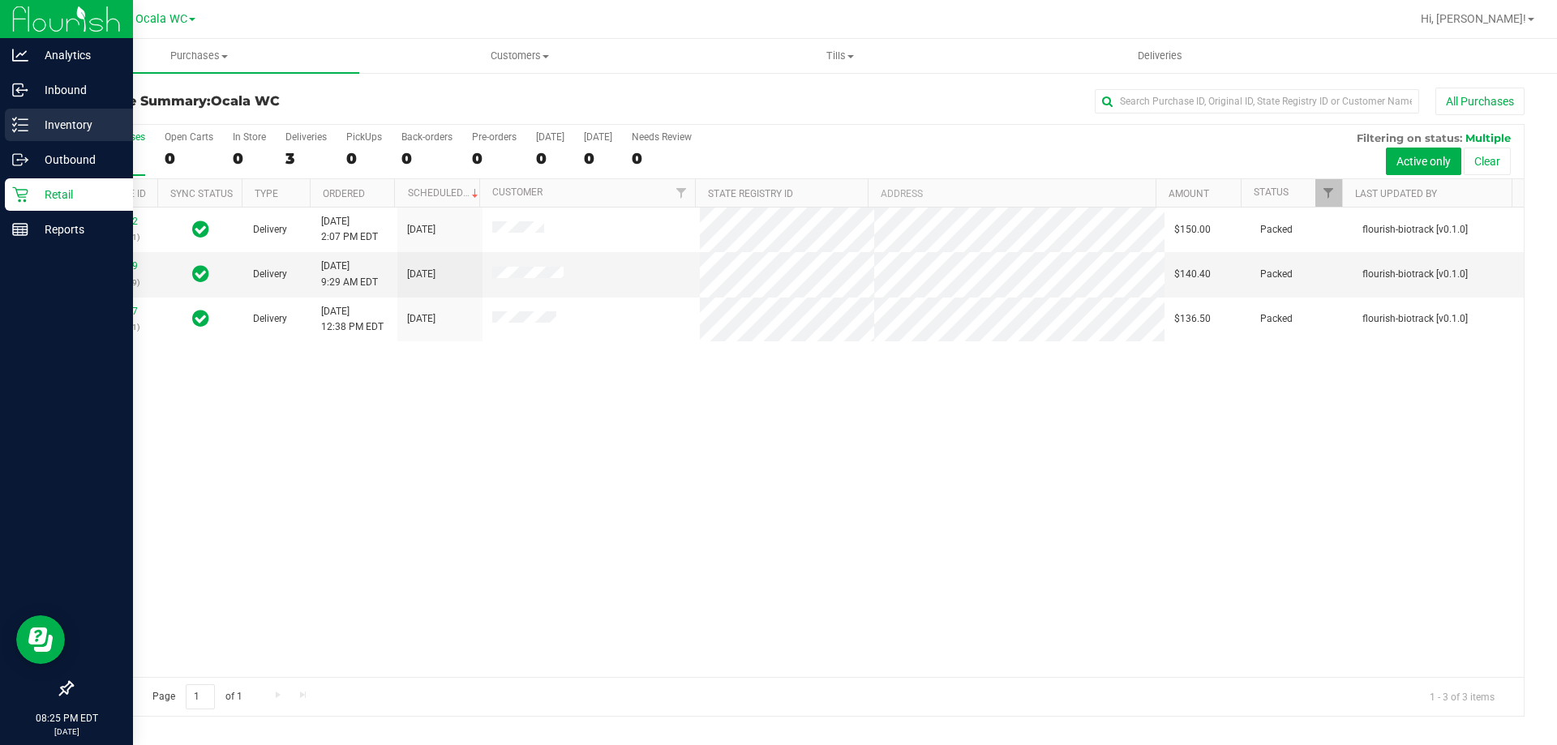
click at [75, 130] on p "Inventory" at bounding box center [76, 124] width 97 height 19
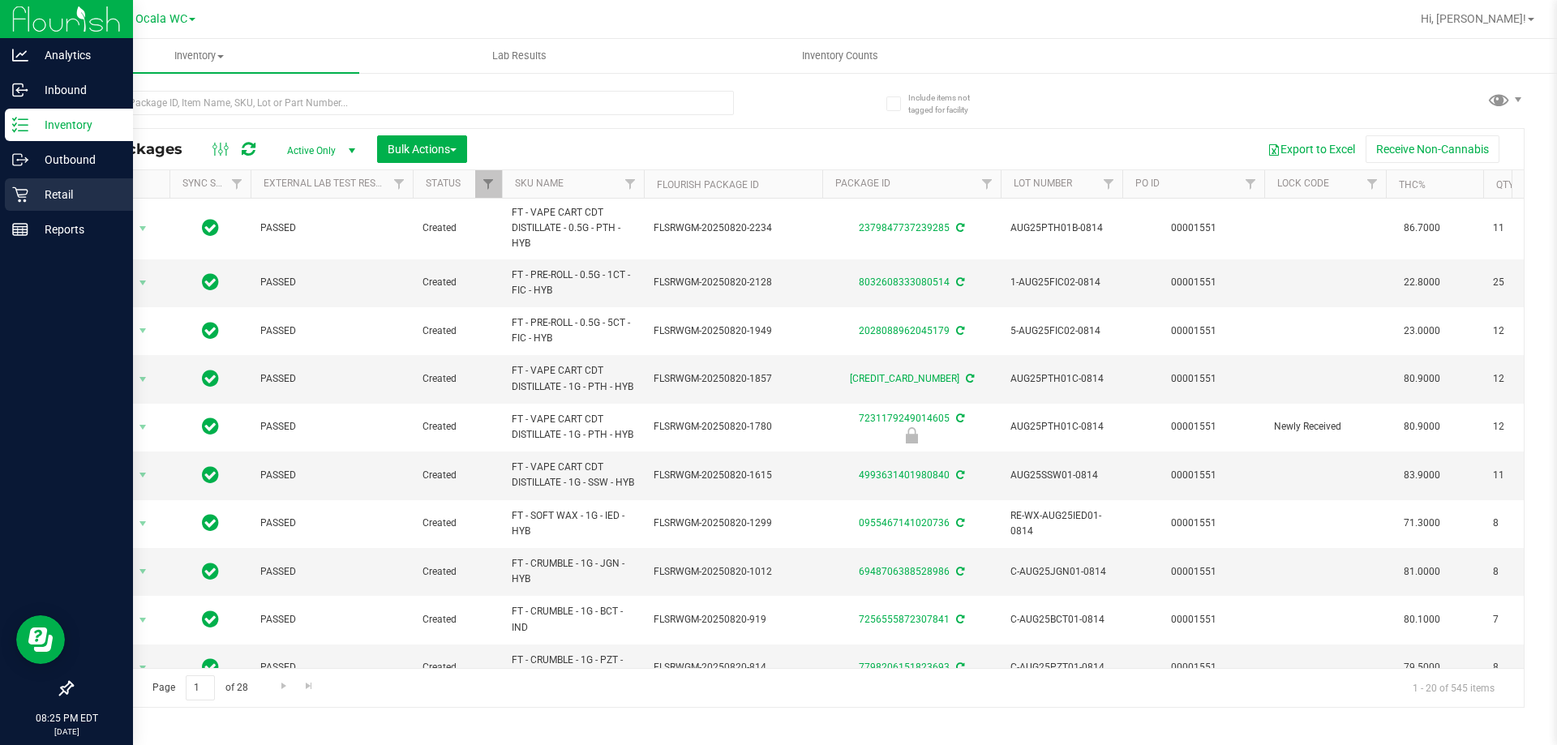
click at [73, 200] on p "Retail" at bounding box center [76, 194] width 97 height 19
